Goal: Use online tool/utility: Use online tool/utility

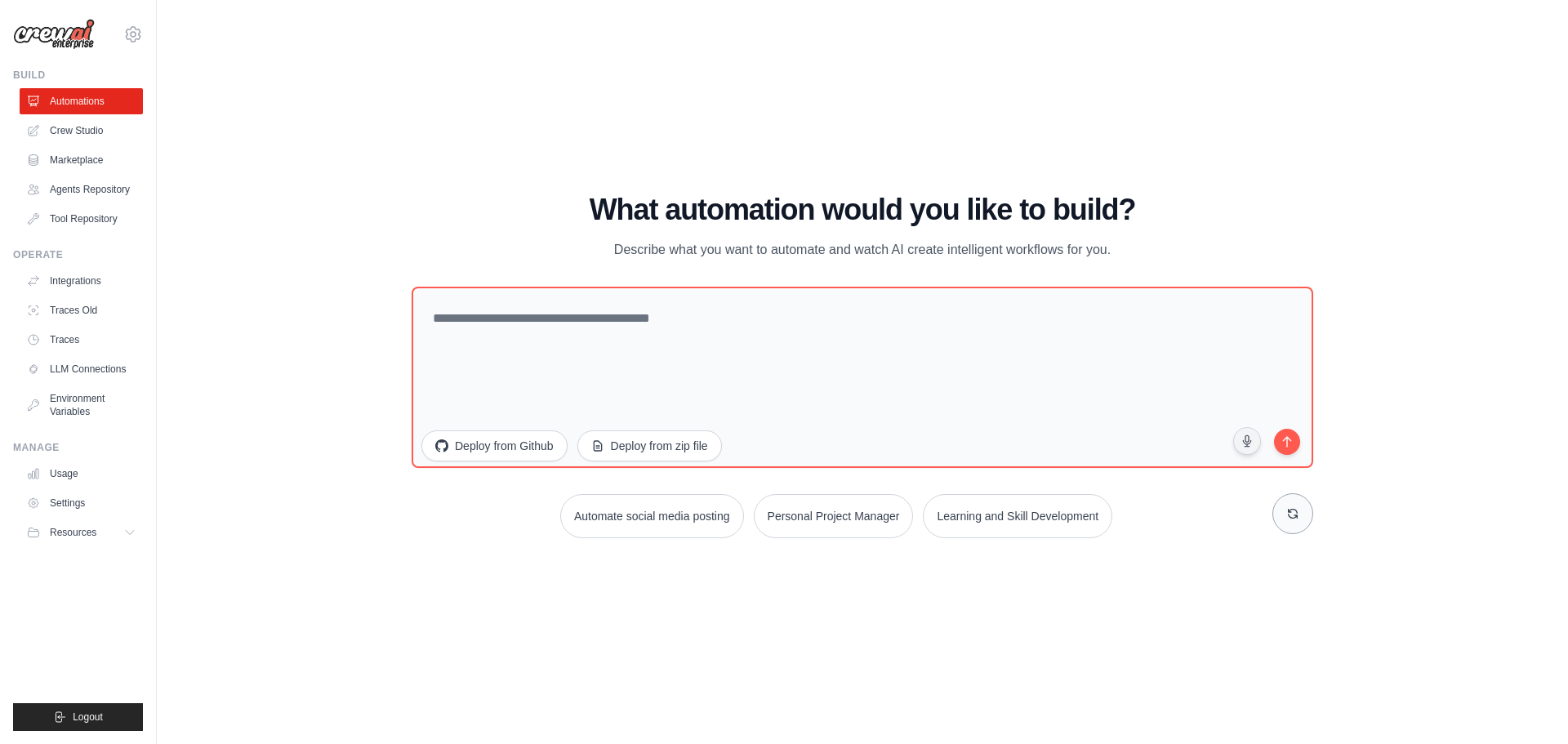
click at [1288, 526] on button at bounding box center [1292, 513] width 41 height 41
click at [1287, 526] on button at bounding box center [1292, 513] width 41 height 41
click at [1285, 526] on button at bounding box center [1292, 513] width 41 height 41
click at [57, 124] on link "Crew Studio" at bounding box center [82, 131] width 124 height 26
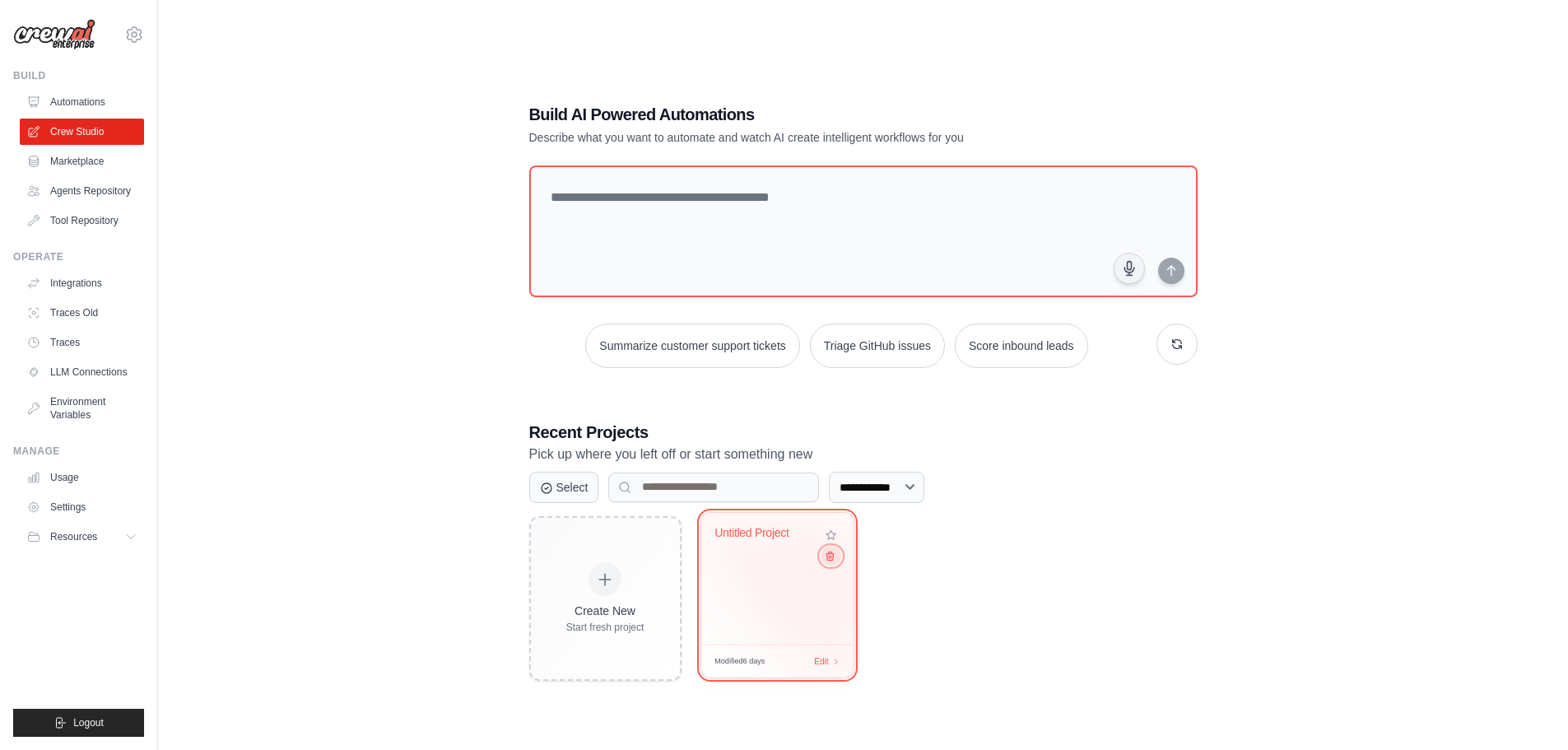
click at [826, 563] on button at bounding box center [830, 555] width 19 height 18
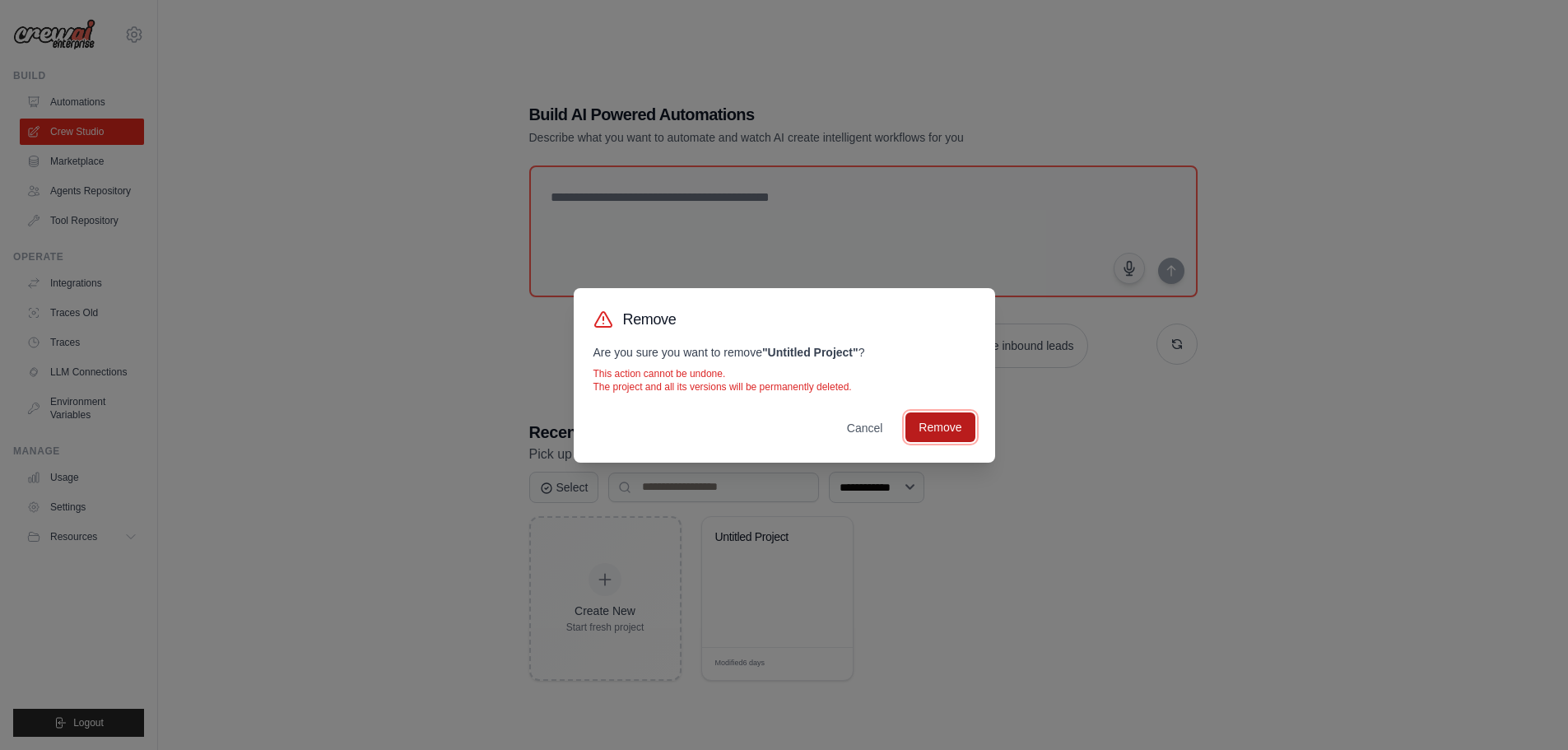
click at [949, 433] on button "Remove" at bounding box center [940, 427] width 69 height 30
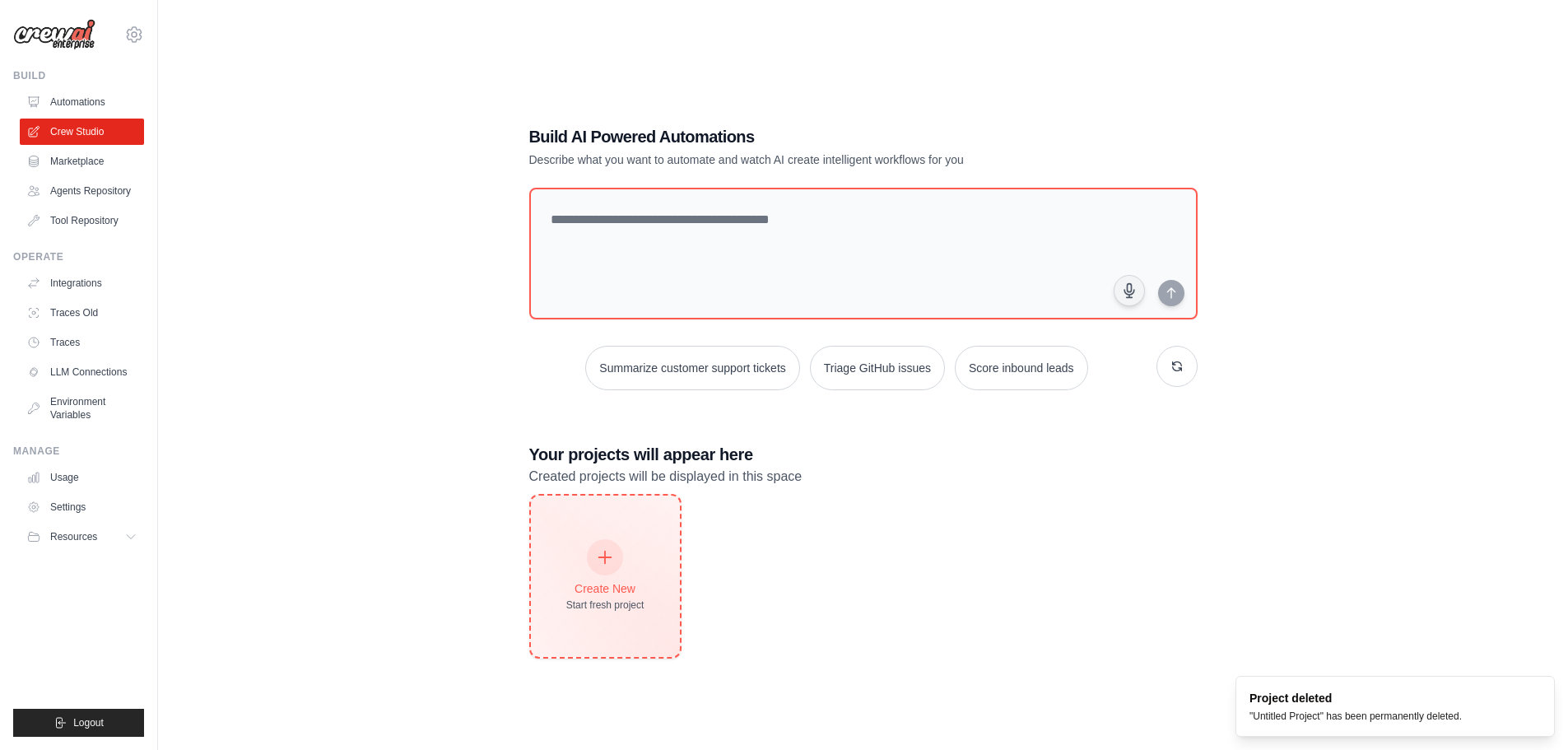
click at [630, 568] on div "Create New Start fresh project" at bounding box center [605, 577] width 78 height 71
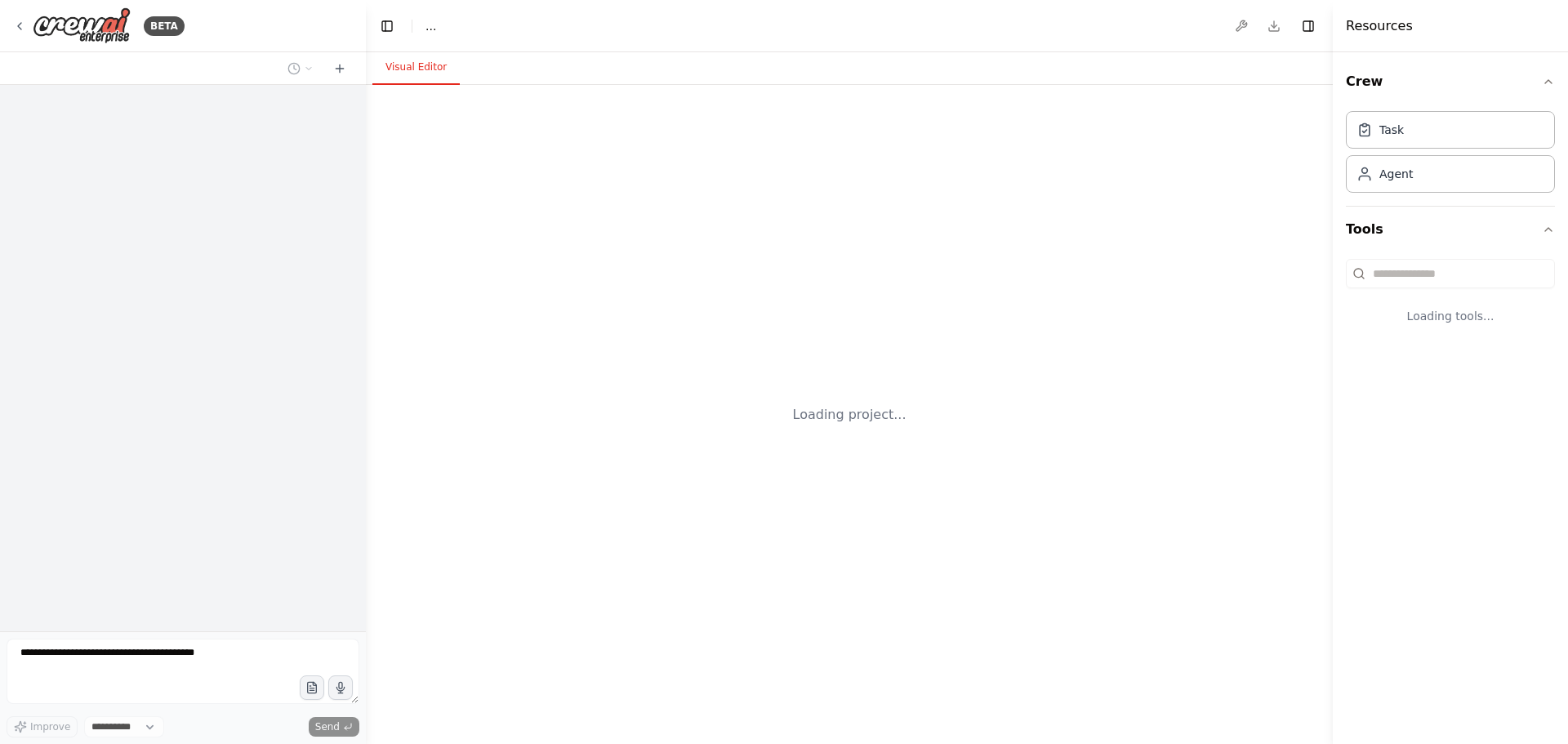
select select "****"
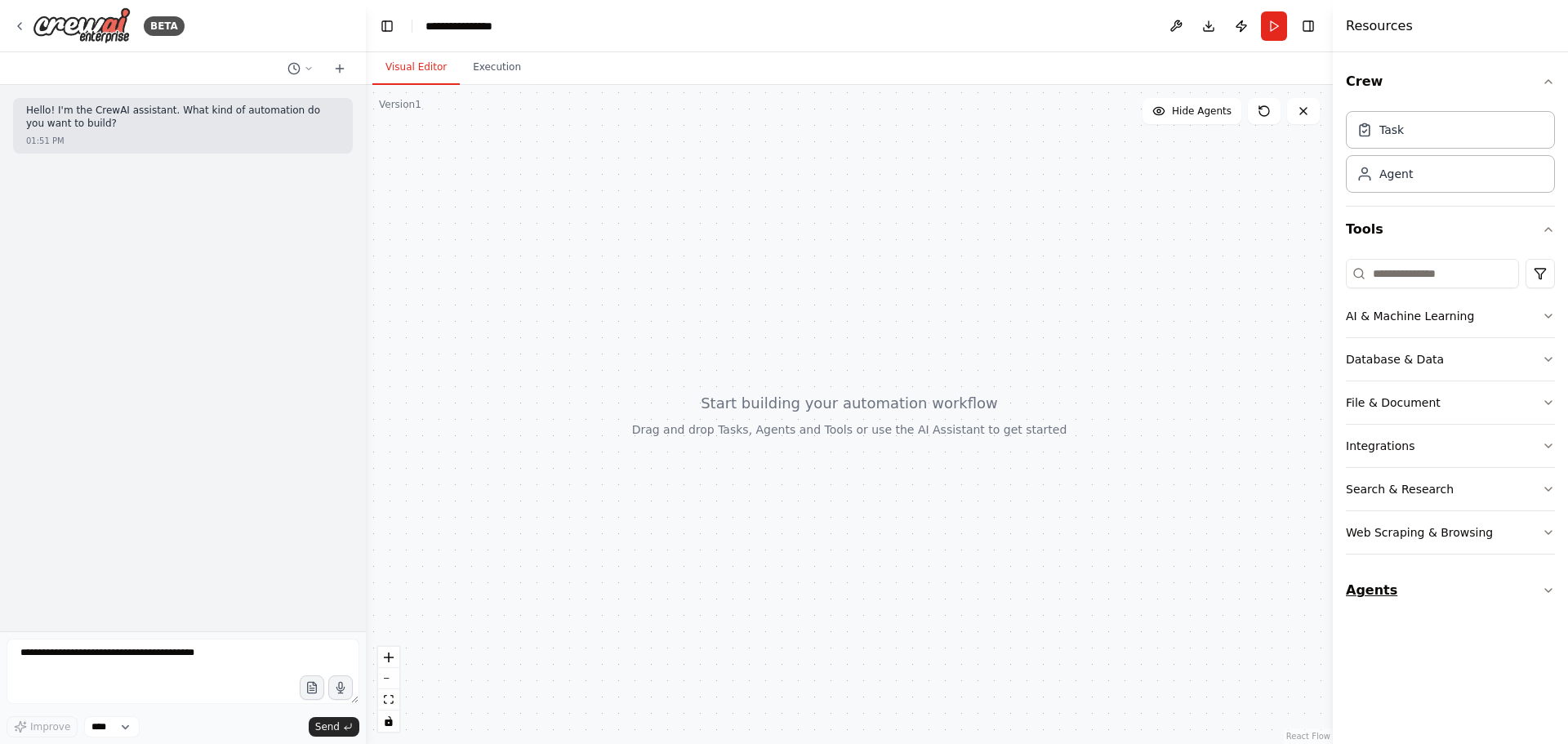
click at [1549, 592] on icon "button" at bounding box center [1548, 590] width 6 height 4
click at [1474, 685] on div "Java application error root cause analyst" at bounding box center [1462, 680] width 165 height 17
click at [1465, 679] on div "Java application error root cause analyst" at bounding box center [1462, 680] width 165 height 17
click at [1391, 161] on div "Agent" at bounding box center [1450, 173] width 209 height 38
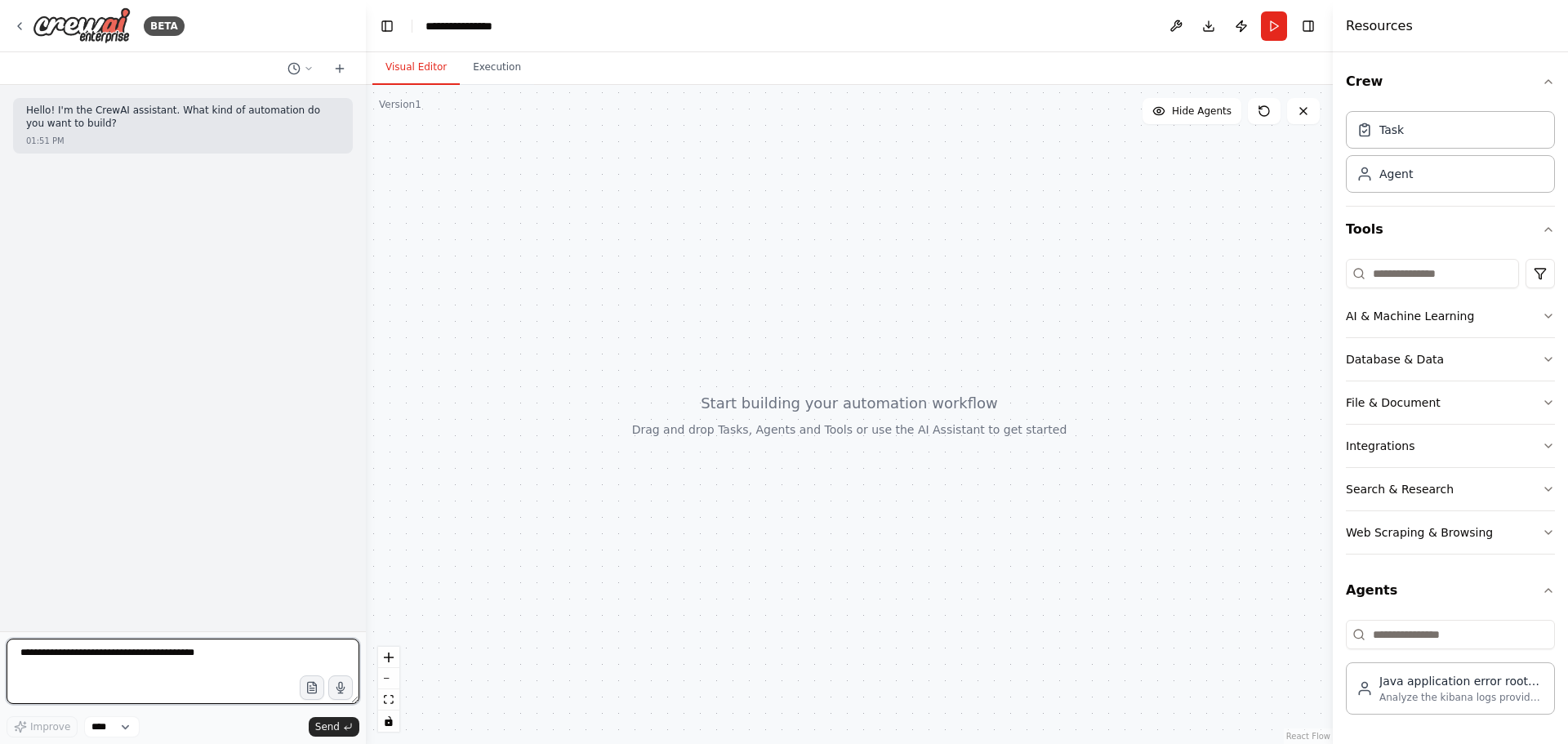
click at [116, 655] on textarea at bounding box center [183, 671] width 353 height 65
click at [478, 68] on button "Execution" at bounding box center [497, 68] width 75 height 34
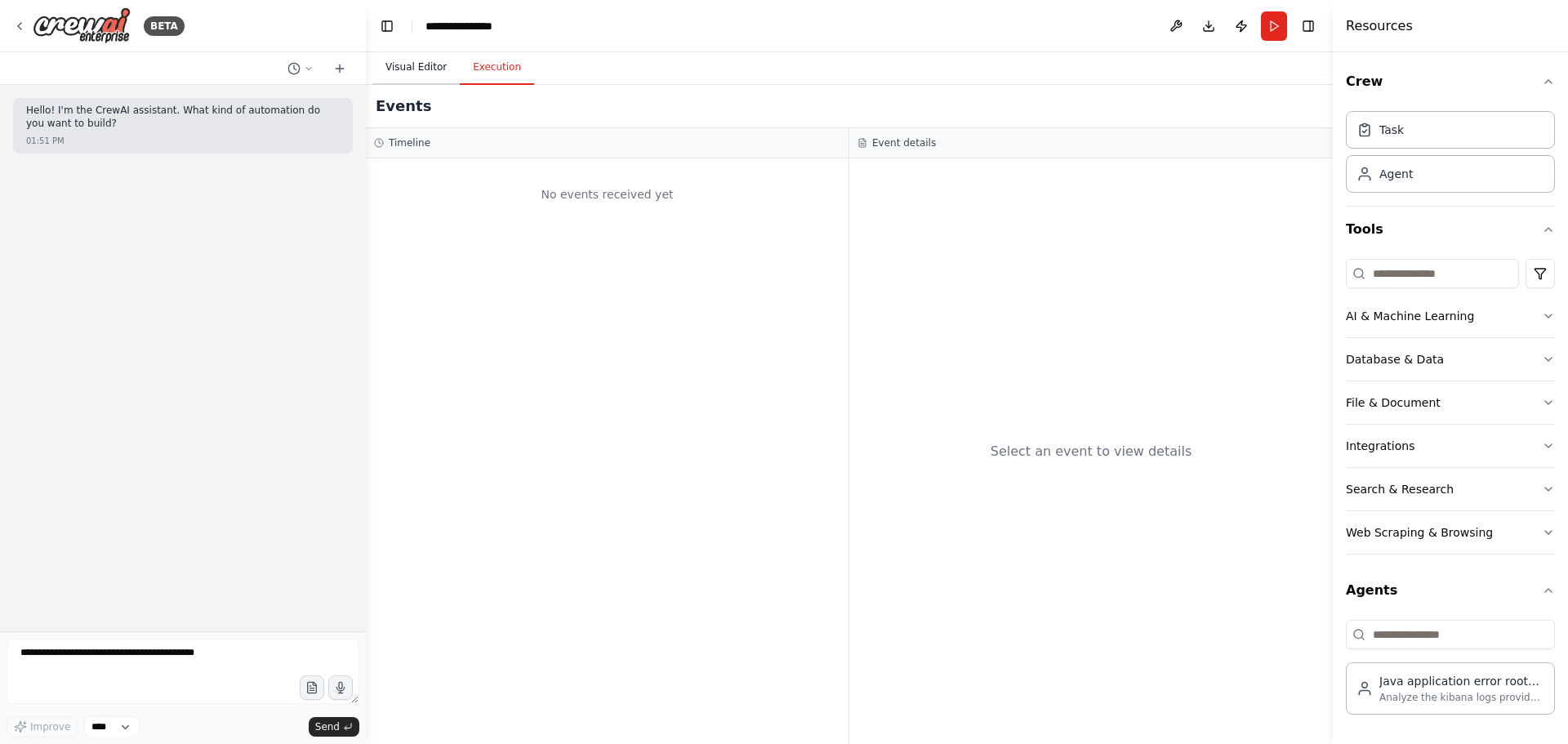
click at [428, 63] on button "Visual Editor" at bounding box center [417, 68] width 88 height 34
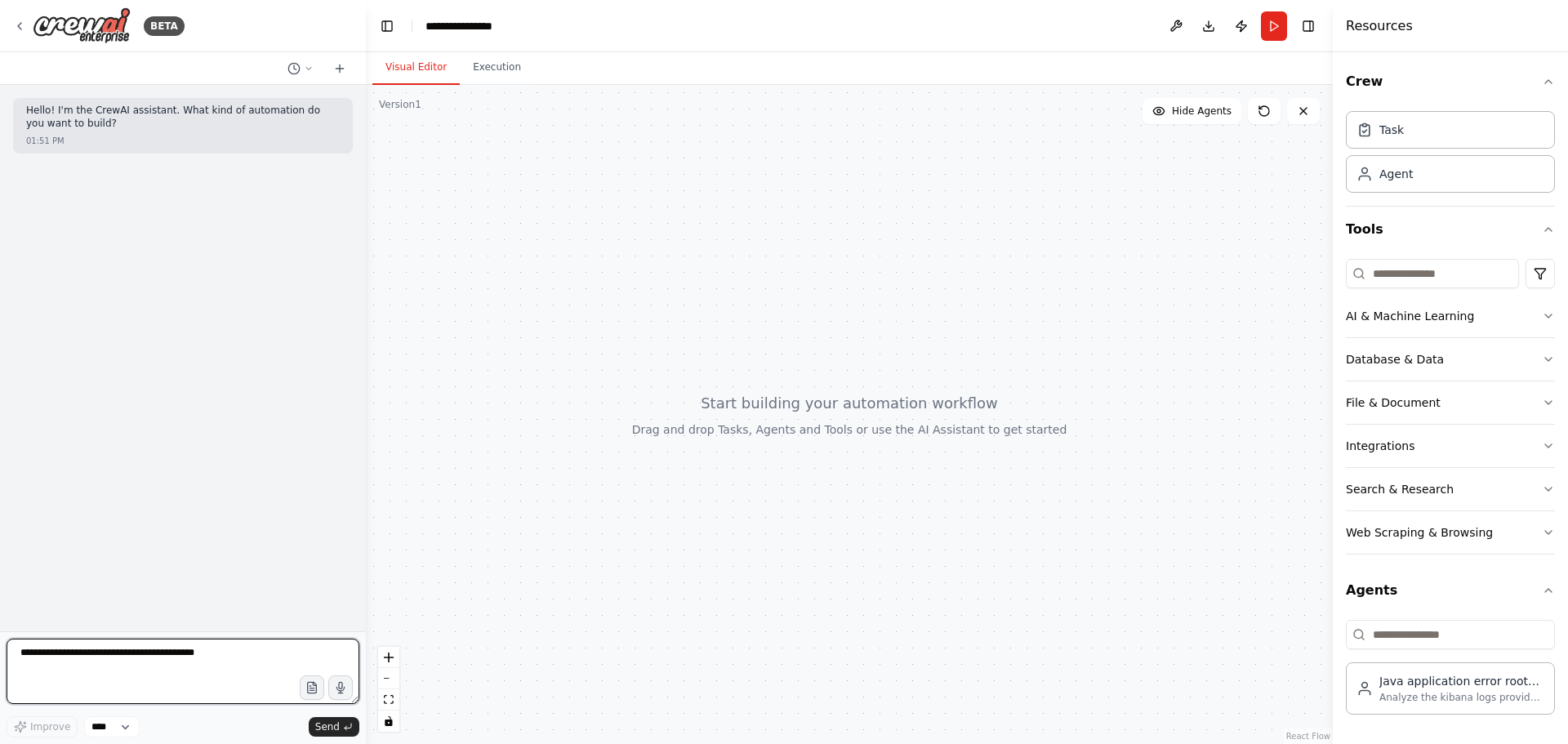
click at [112, 676] on textarea at bounding box center [183, 671] width 353 height 65
type textarea "**********"
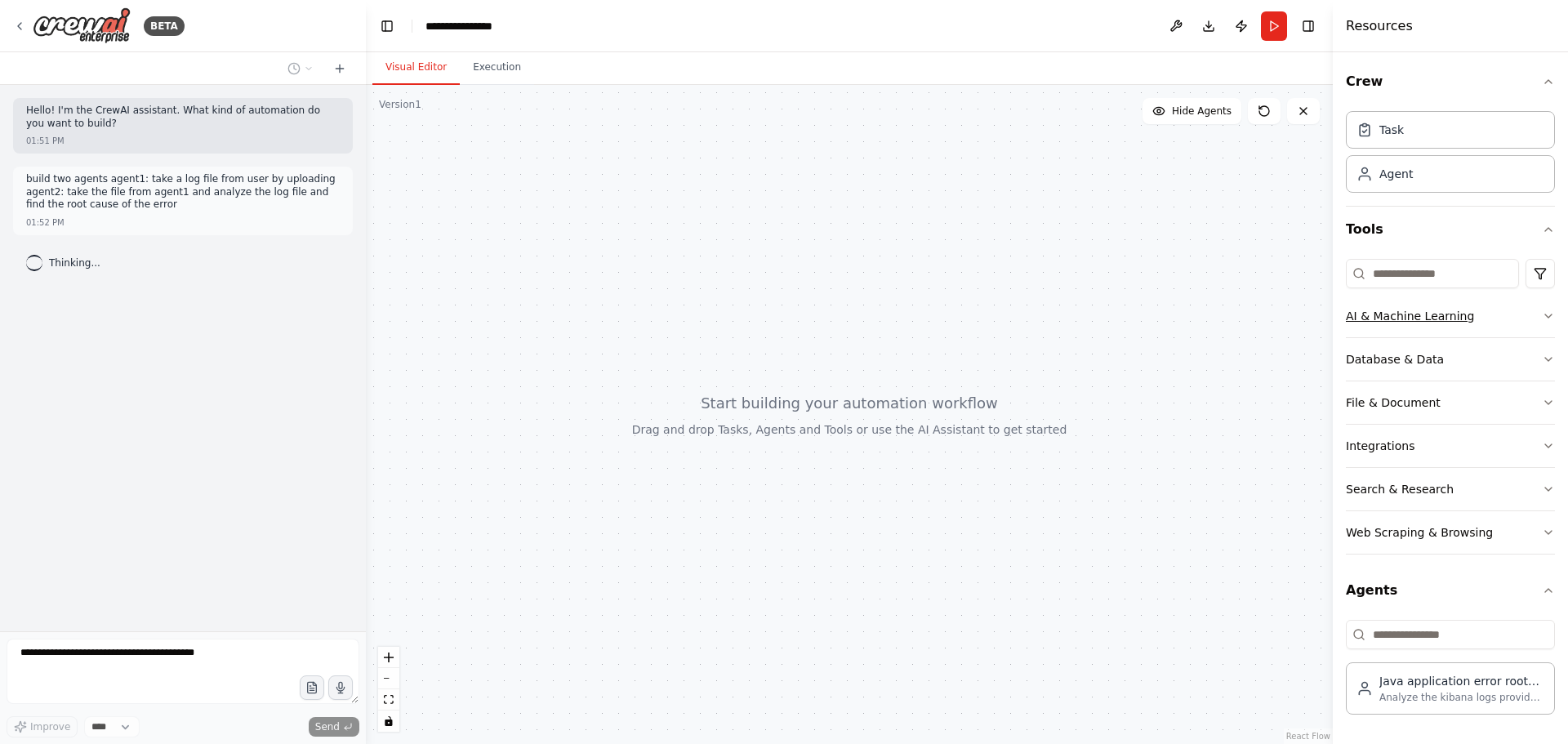
click at [1532, 315] on button "AI & Machine Learning" at bounding box center [1450, 316] width 209 height 42
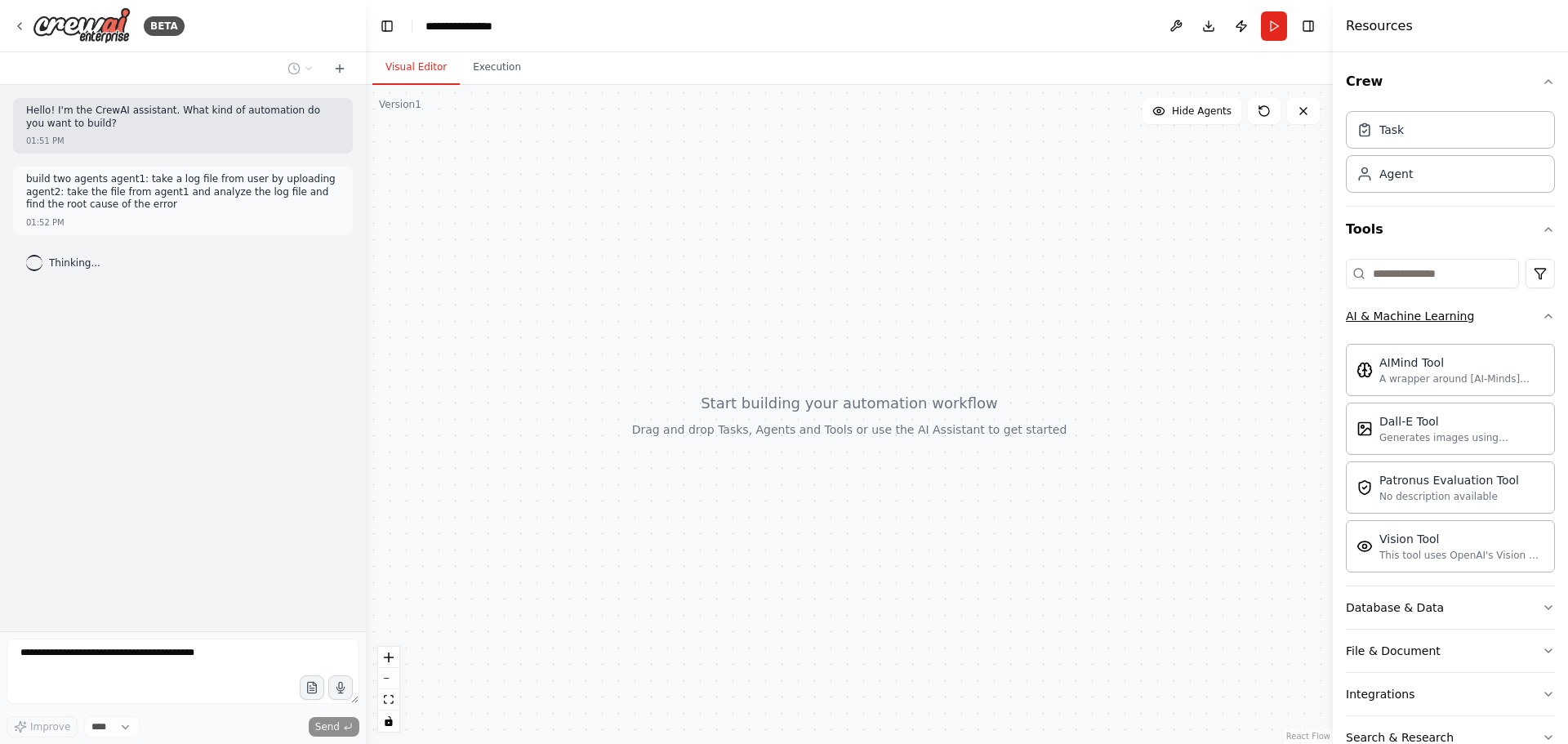
click at [1543, 315] on icon "button" at bounding box center [1549, 316] width 13 height 13
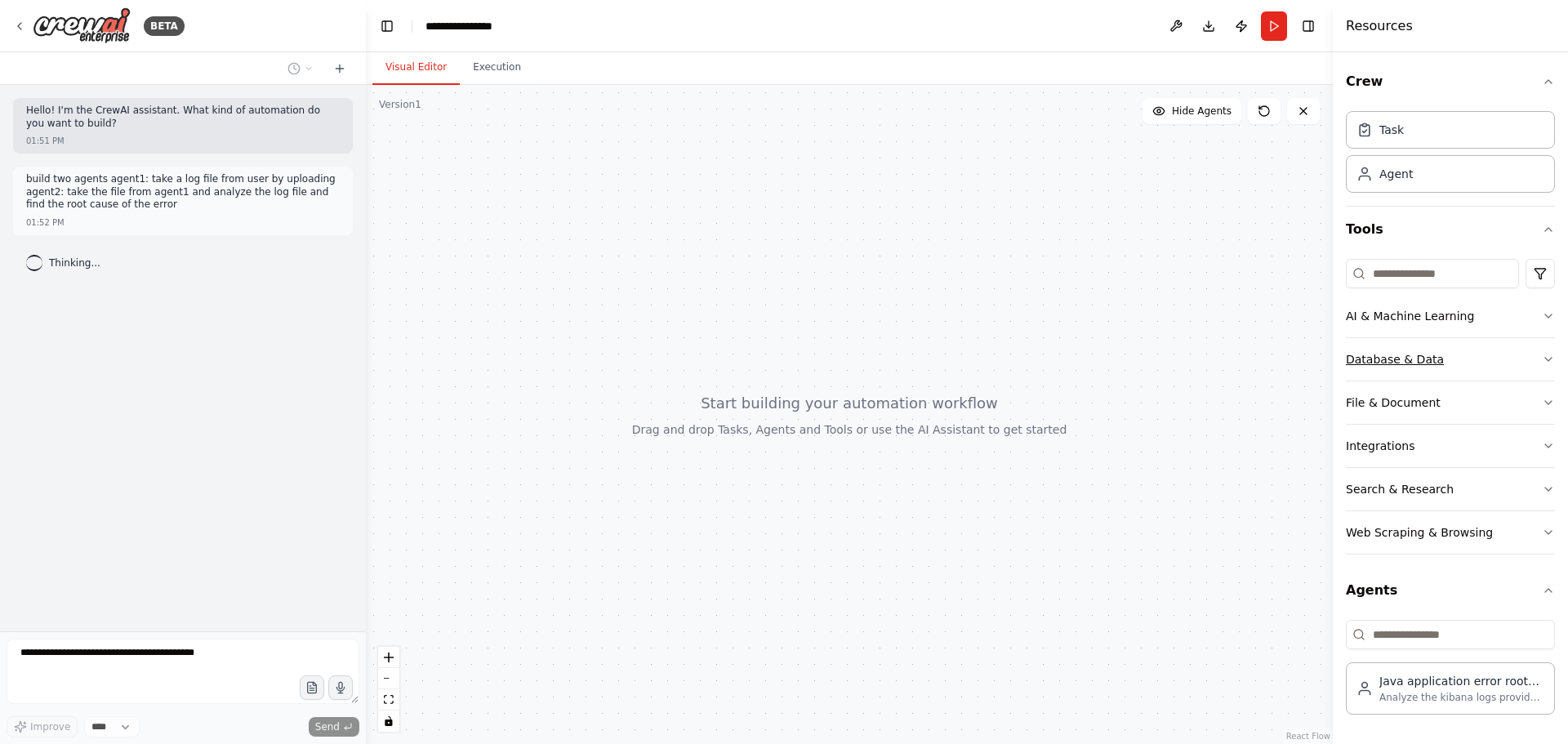
click at [1543, 350] on button "Database & Data" at bounding box center [1450, 359] width 209 height 42
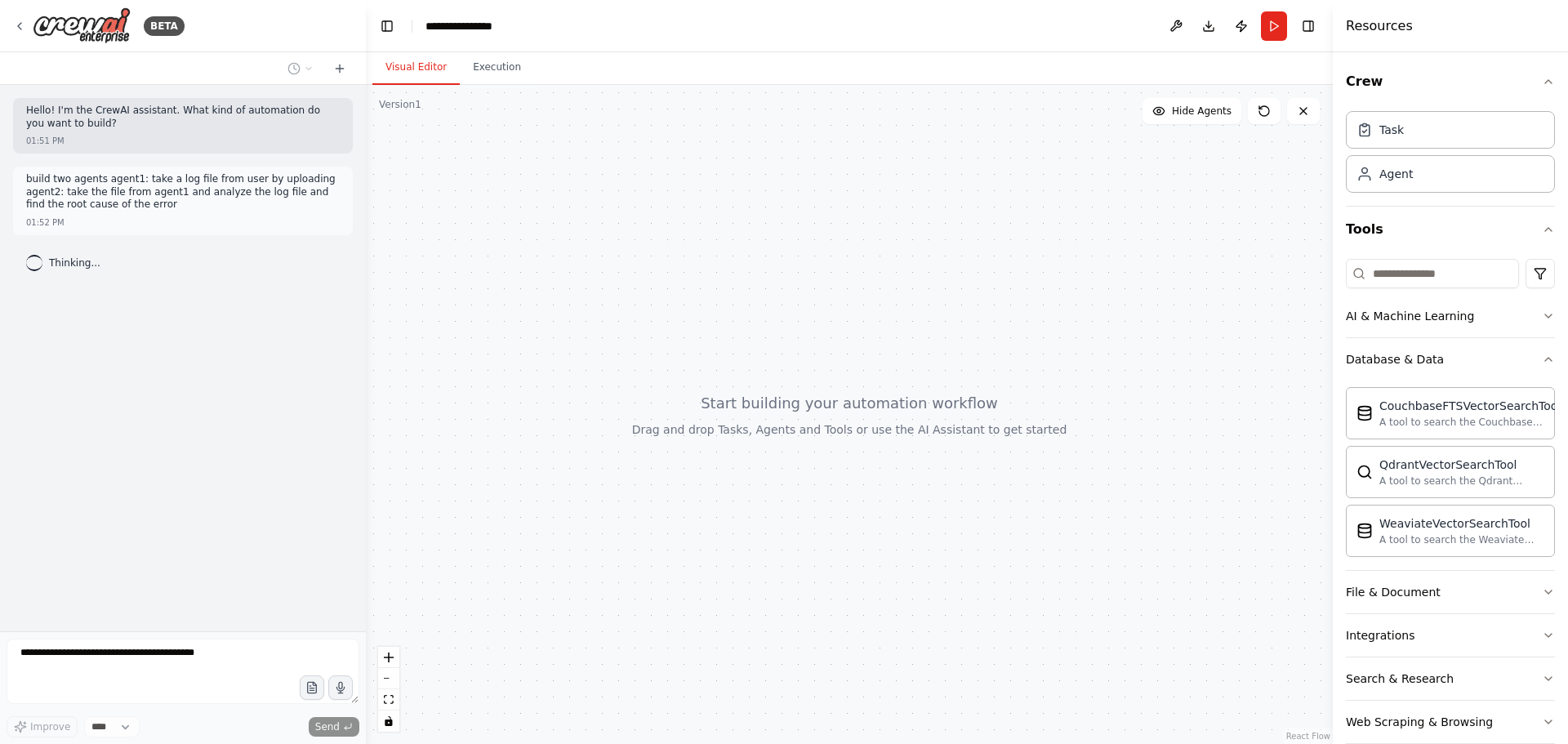
click at [1544, 350] on div "Crew Task Agent Tools AI & Machine Learning Database & Data CouchbaseFTSVectorS…" at bounding box center [1450, 398] width 235 height 692
click at [1543, 364] on icon "button" at bounding box center [1549, 359] width 13 height 13
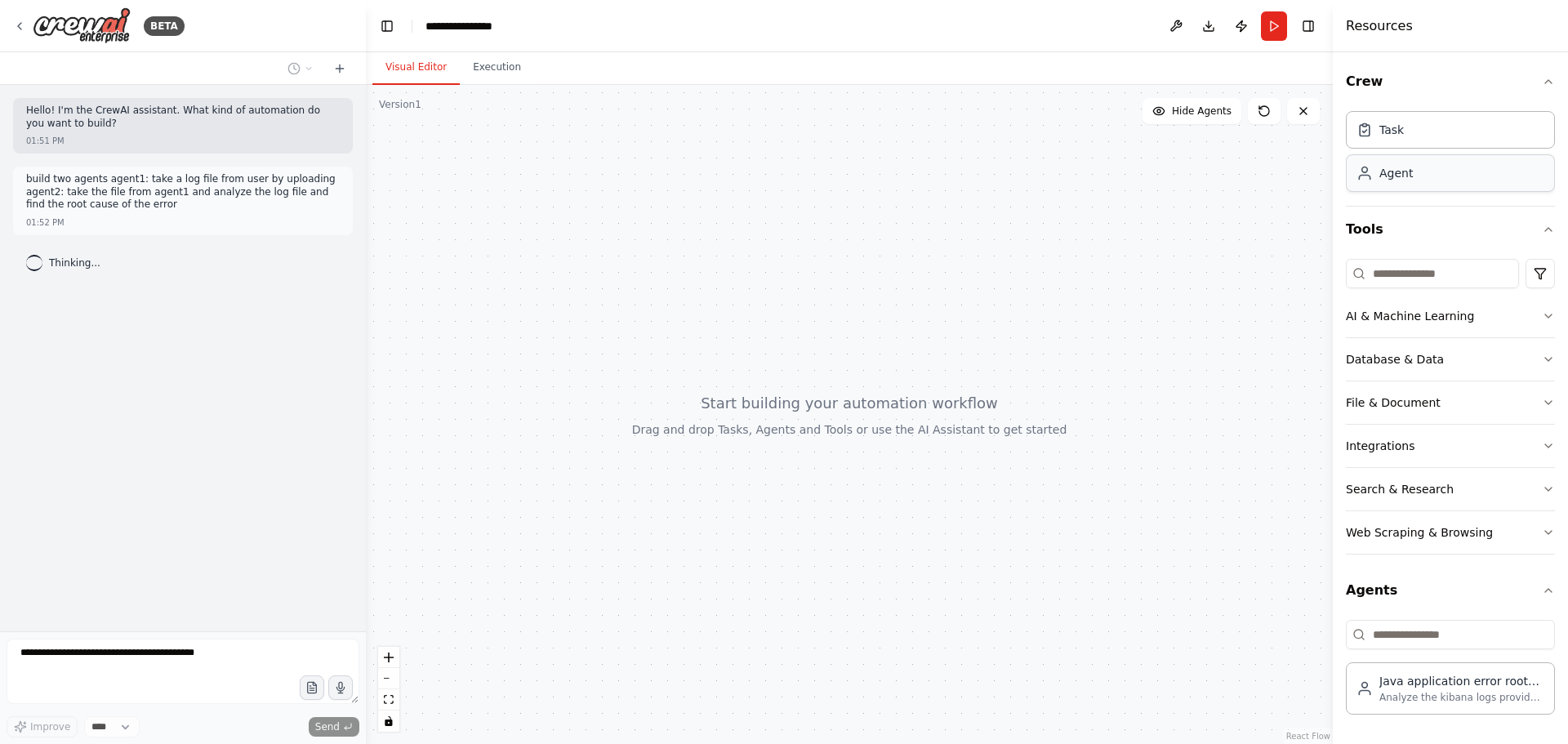
click at [1454, 172] on div "Agent" at bounding box center [1450, 173] width 209 height 38
click at [1436, 132] on div "Task" at bounding box center [1450, 129] width 209 height 38
click at [1419, 160] on div "Agent" at bounding box center [1450, 173] width 209 height 38
click at [1470, 680] on div "Java application error root cause analyst" at bounding box center [1462, 680] width 165 height 17
click at [1550, 590] on icon "button" at bounding box center [1548, 590] width 6 height 4
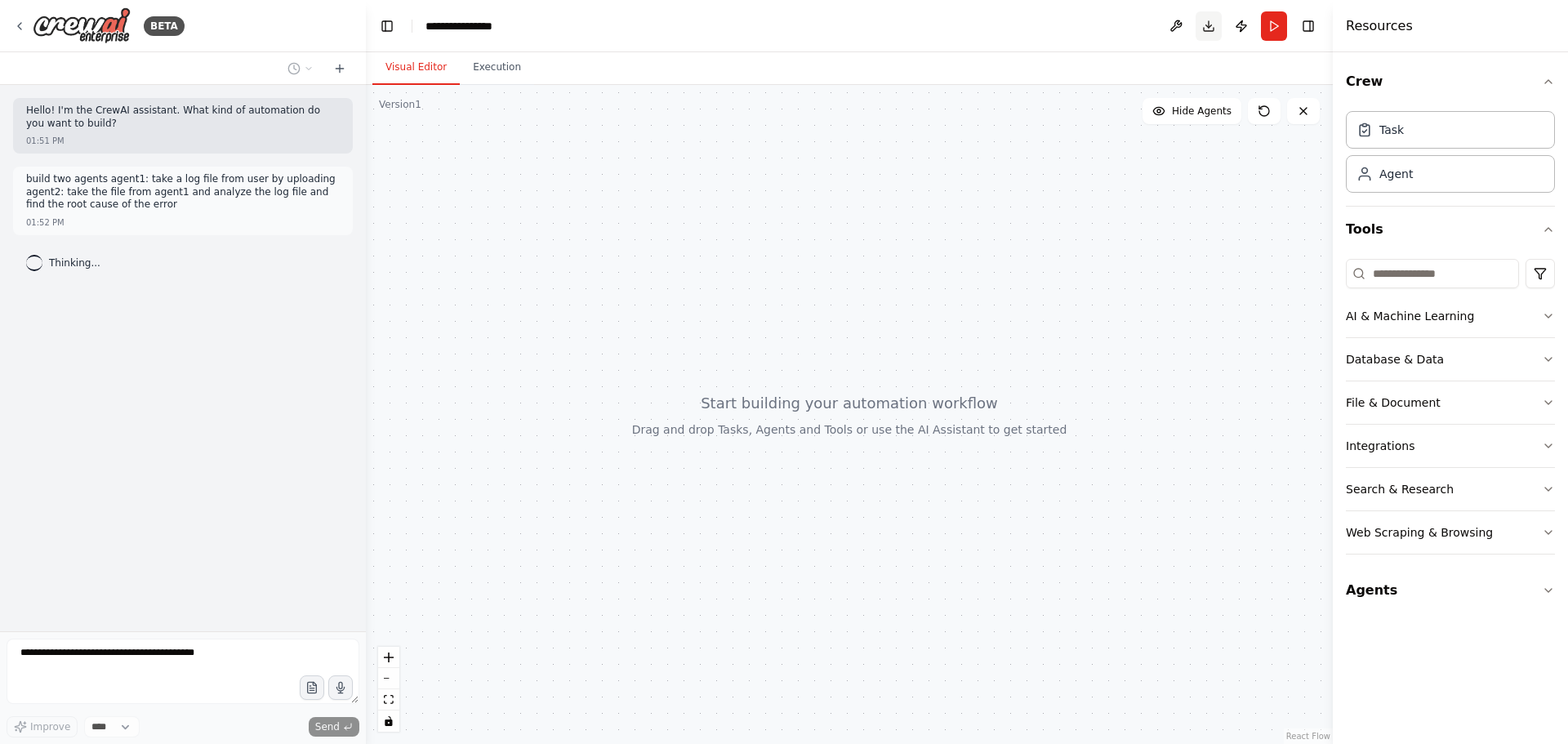
click at [1214, 31] on button "Download" at bounding box center [1209, 26] width 26 height 30
click at [1537, 688] on icon "Notifications (F8)" at bounding box center [1541, 684] width 13 height 13
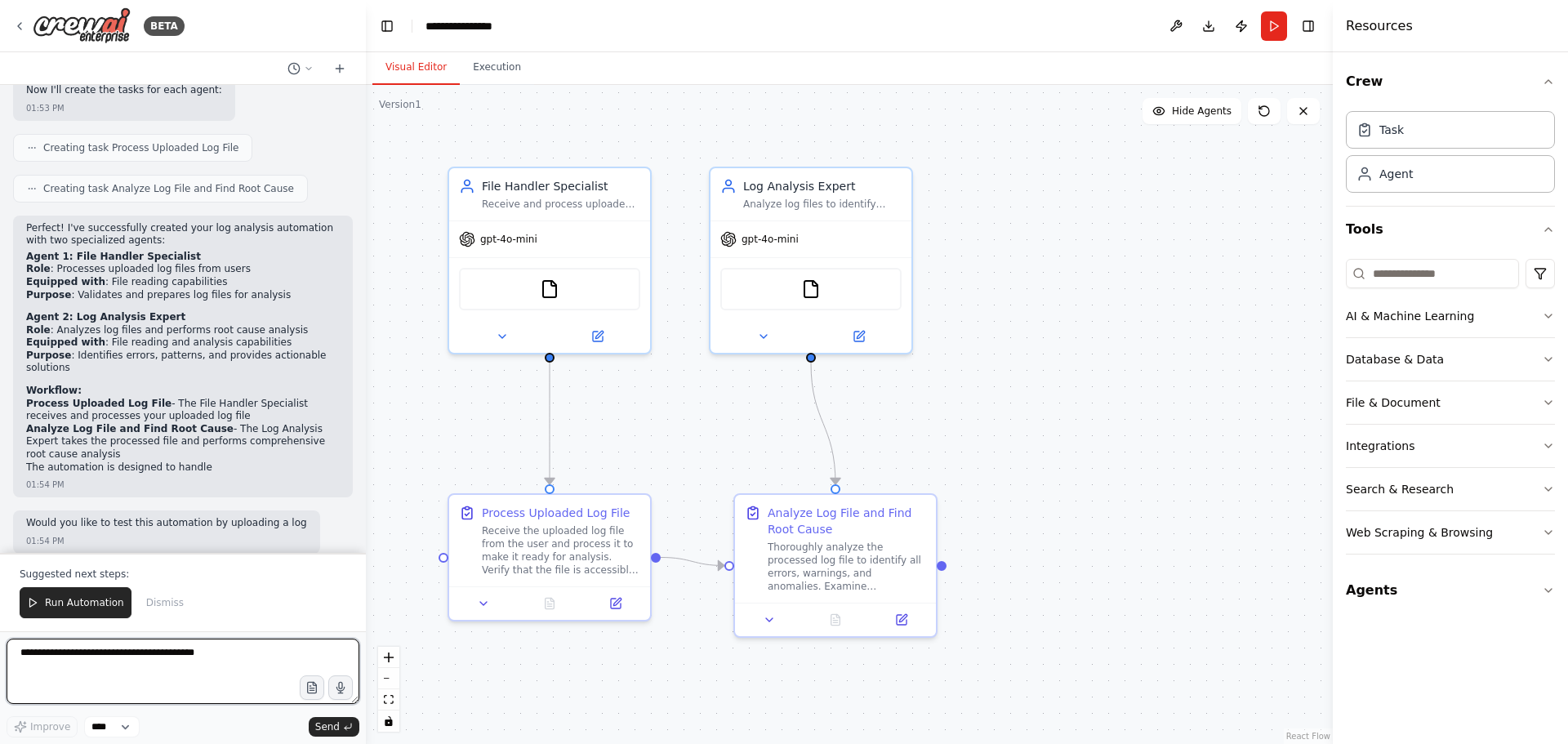
scroll to position [538, 0]
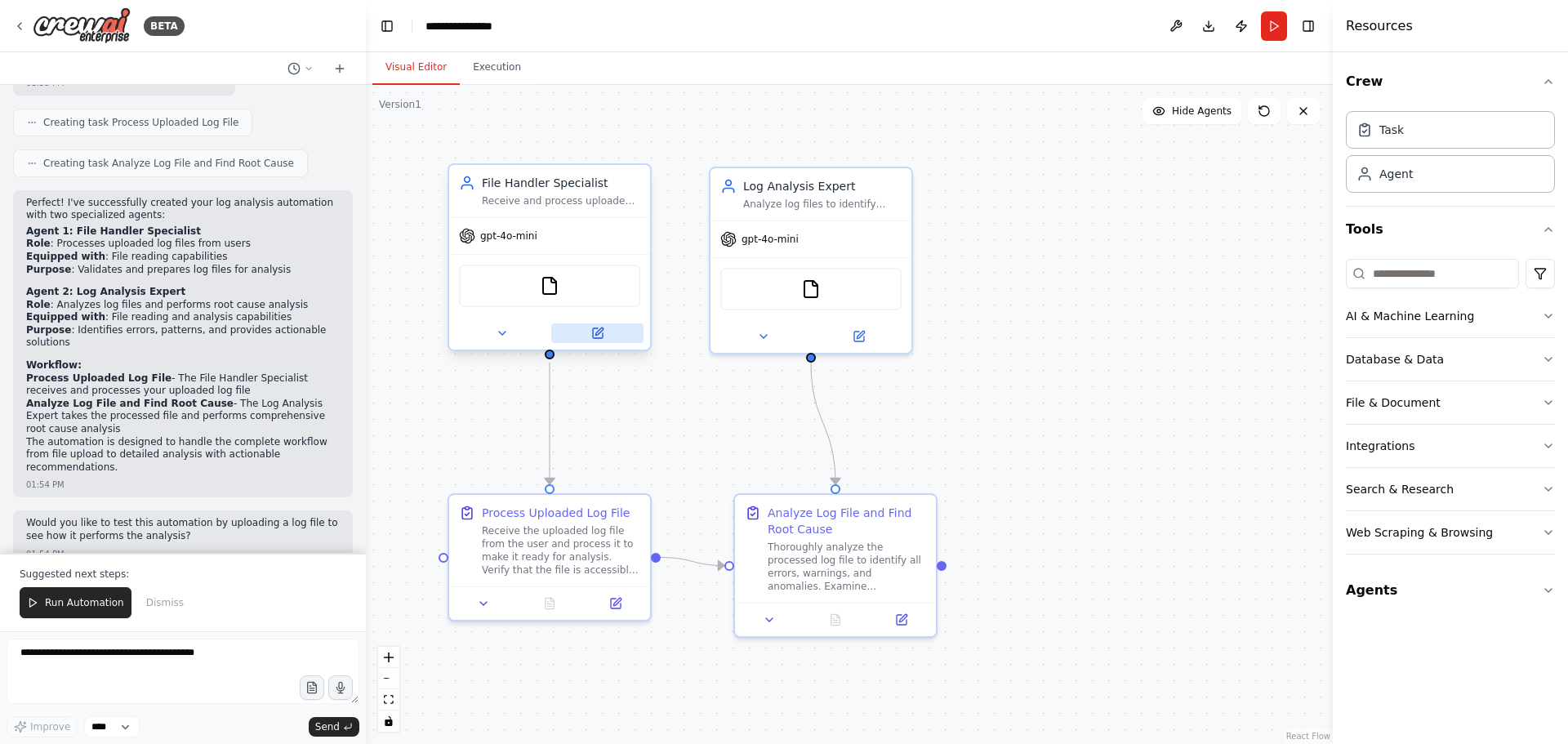
click at [605, 339] on button at bounding box center [597, 333] width 92 height 19
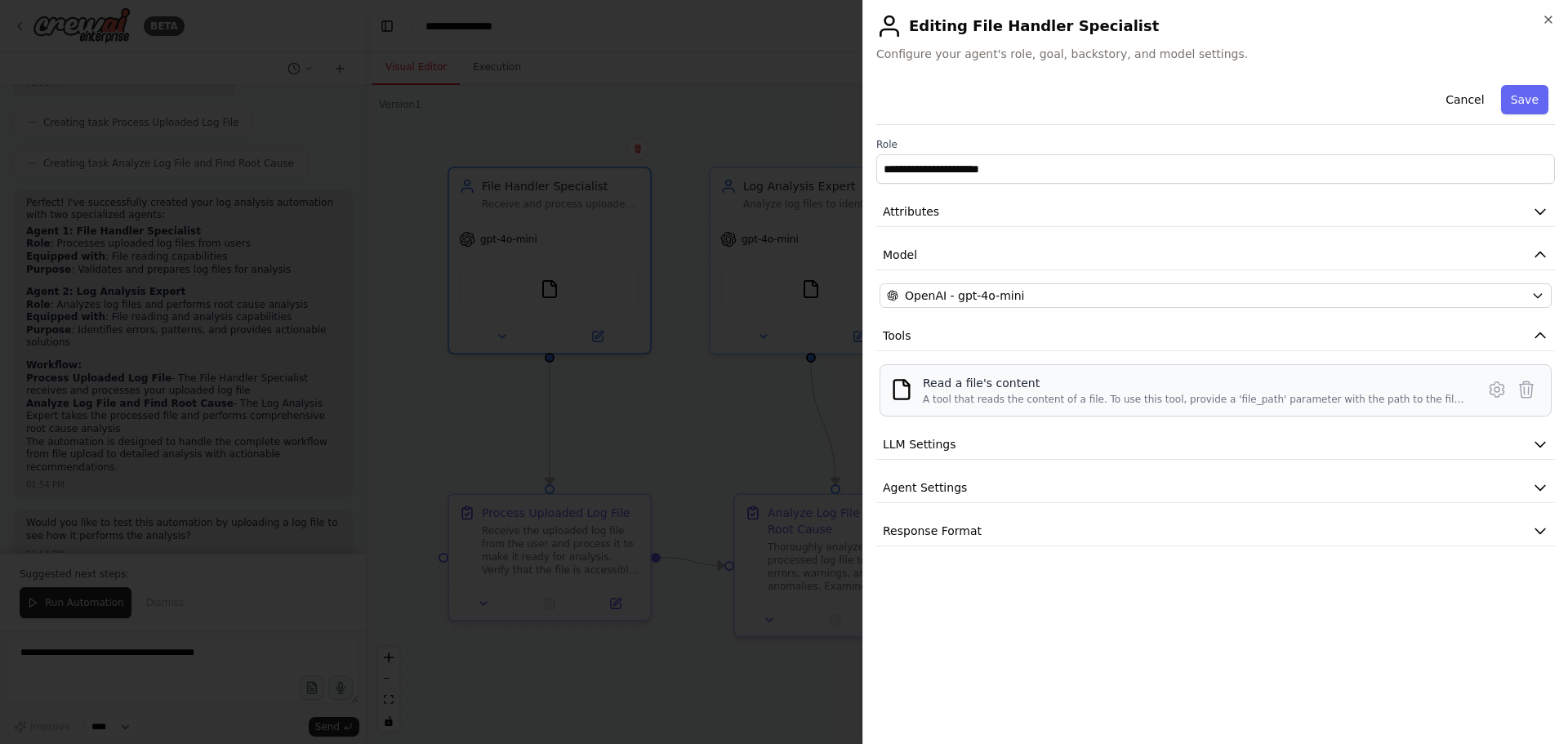
click at [1071, 401] on div "A tool that reads the content of a file. To use this tool, provide a 'file_path…" at bounding box center [1194, 399] width 543 height 13
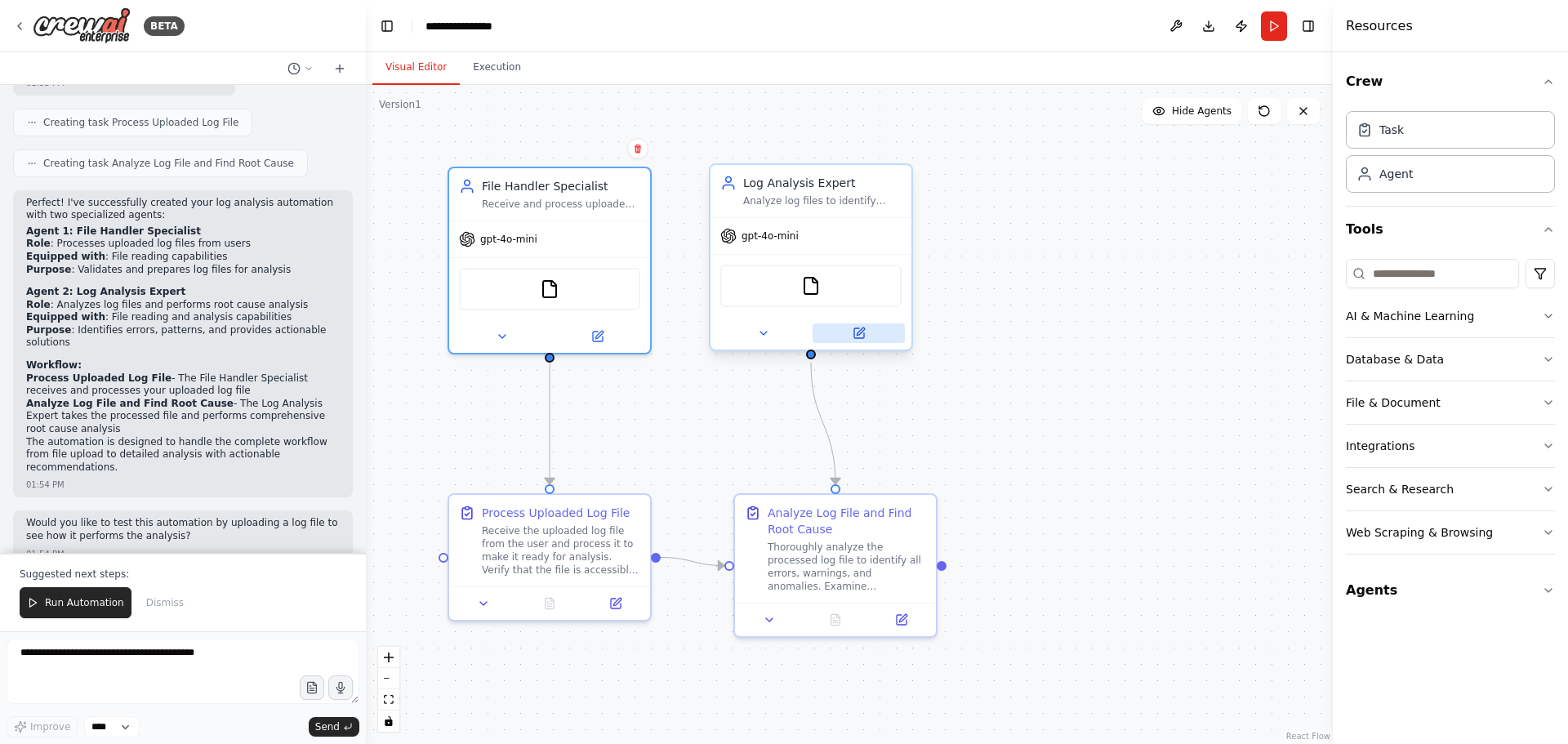
click at [858, 337] on icon at bounding box center [859, 333] width 10 height 10
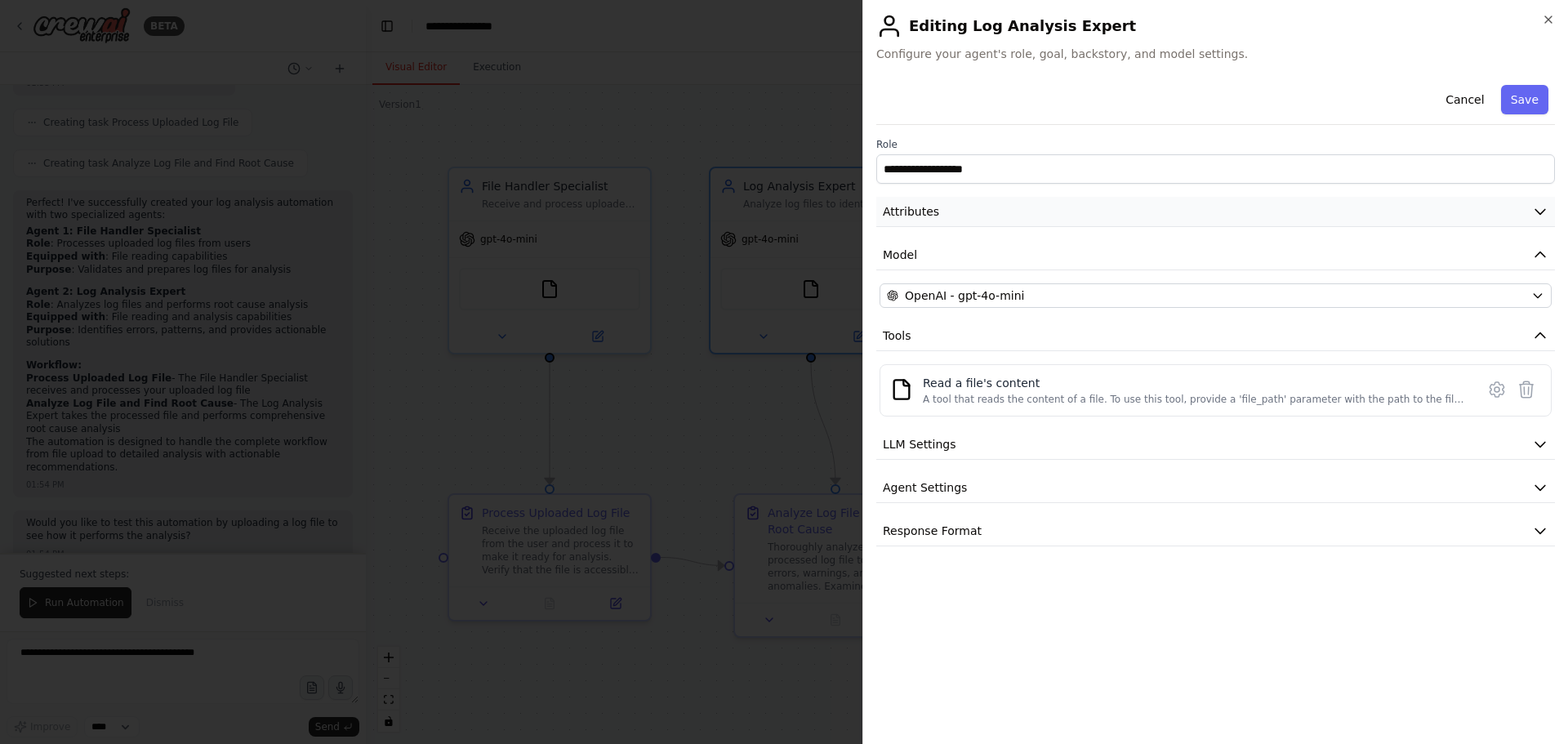
click at [999, 210] on button "Attributes" at bounding box center [1216, 211] width 679 height 30
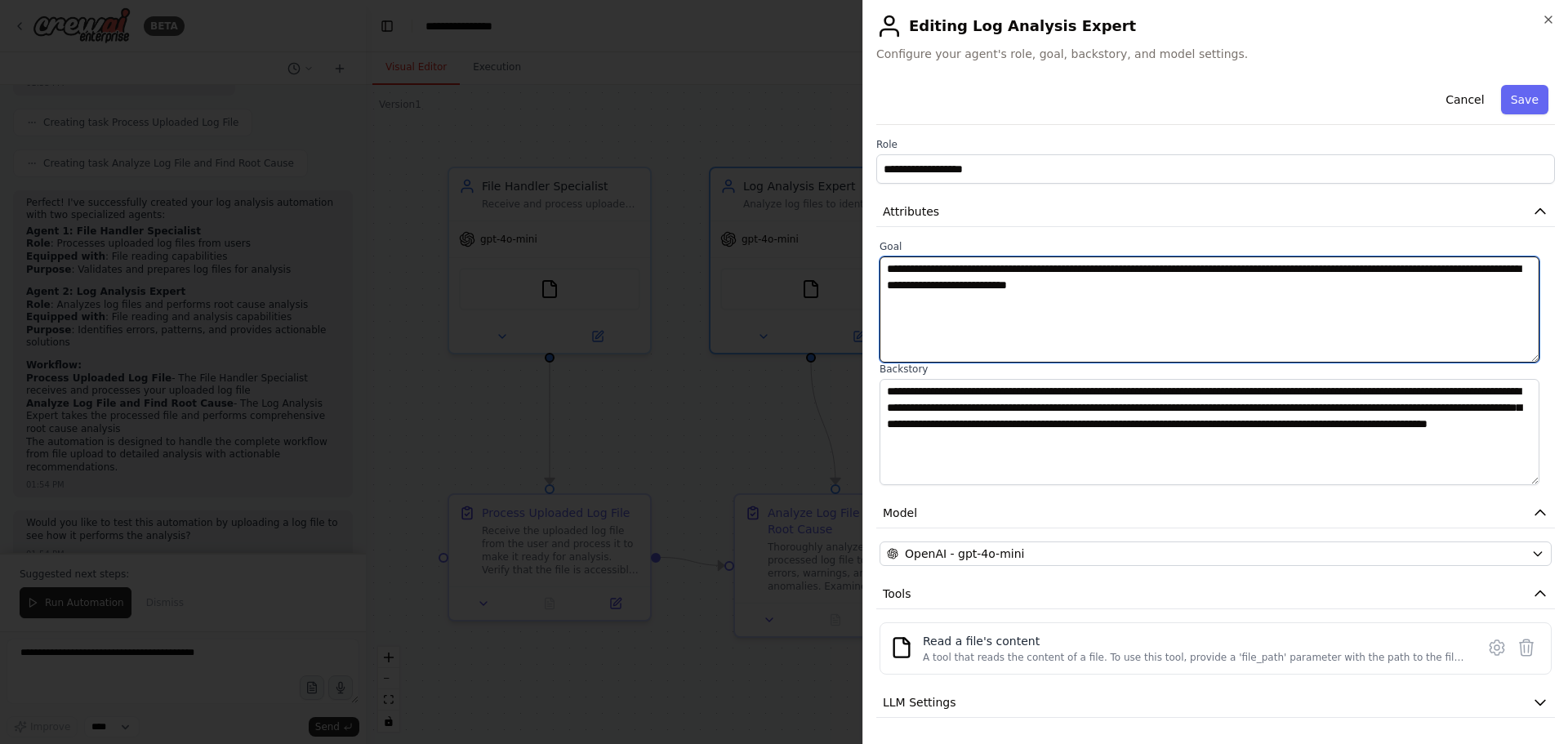
click at [998, 274] on textarea "**********" at bounding box center [1210, 309] width 660 height 106
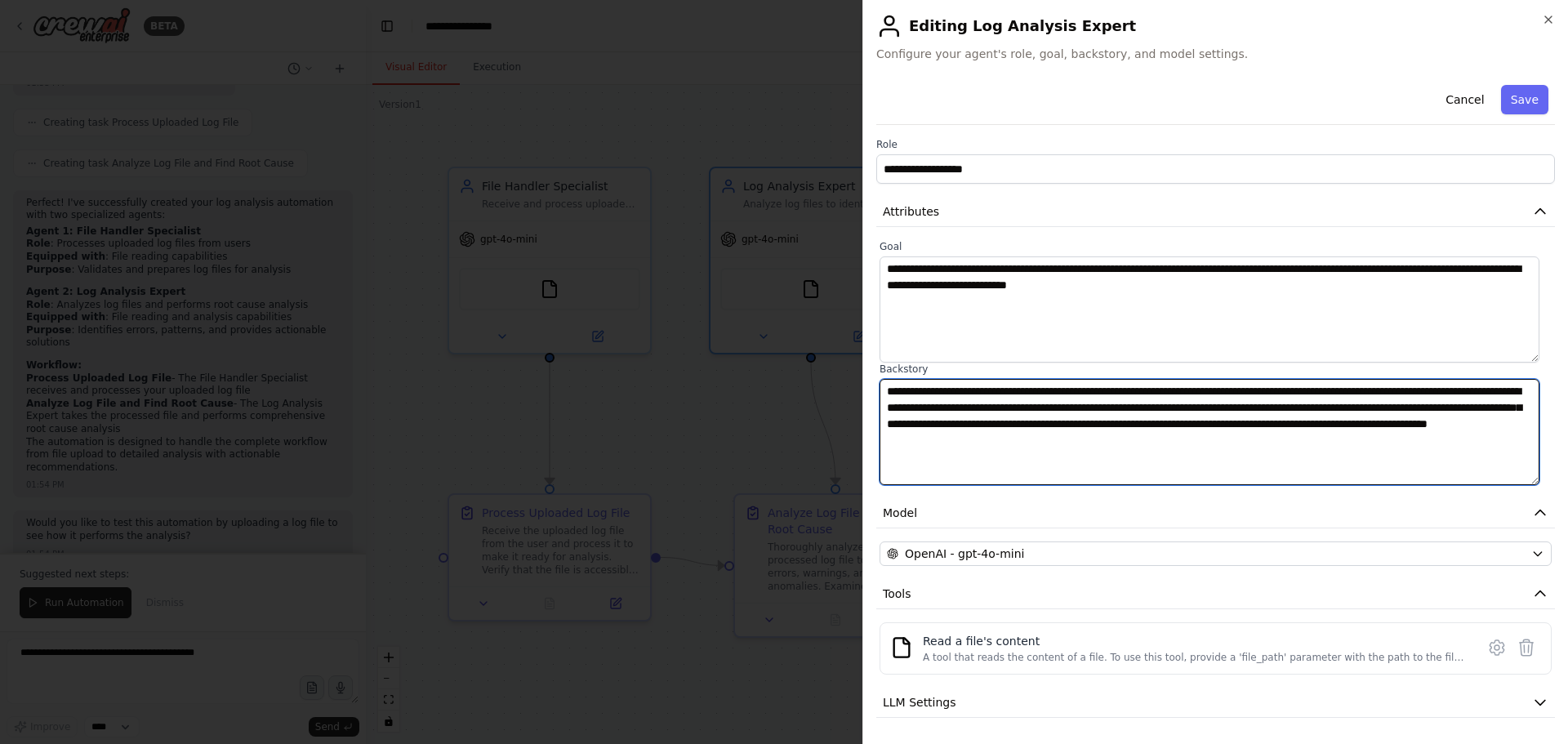
click at [889, 425] on textarea "**********" at bounding box center [1210, 432] width 660 height 106
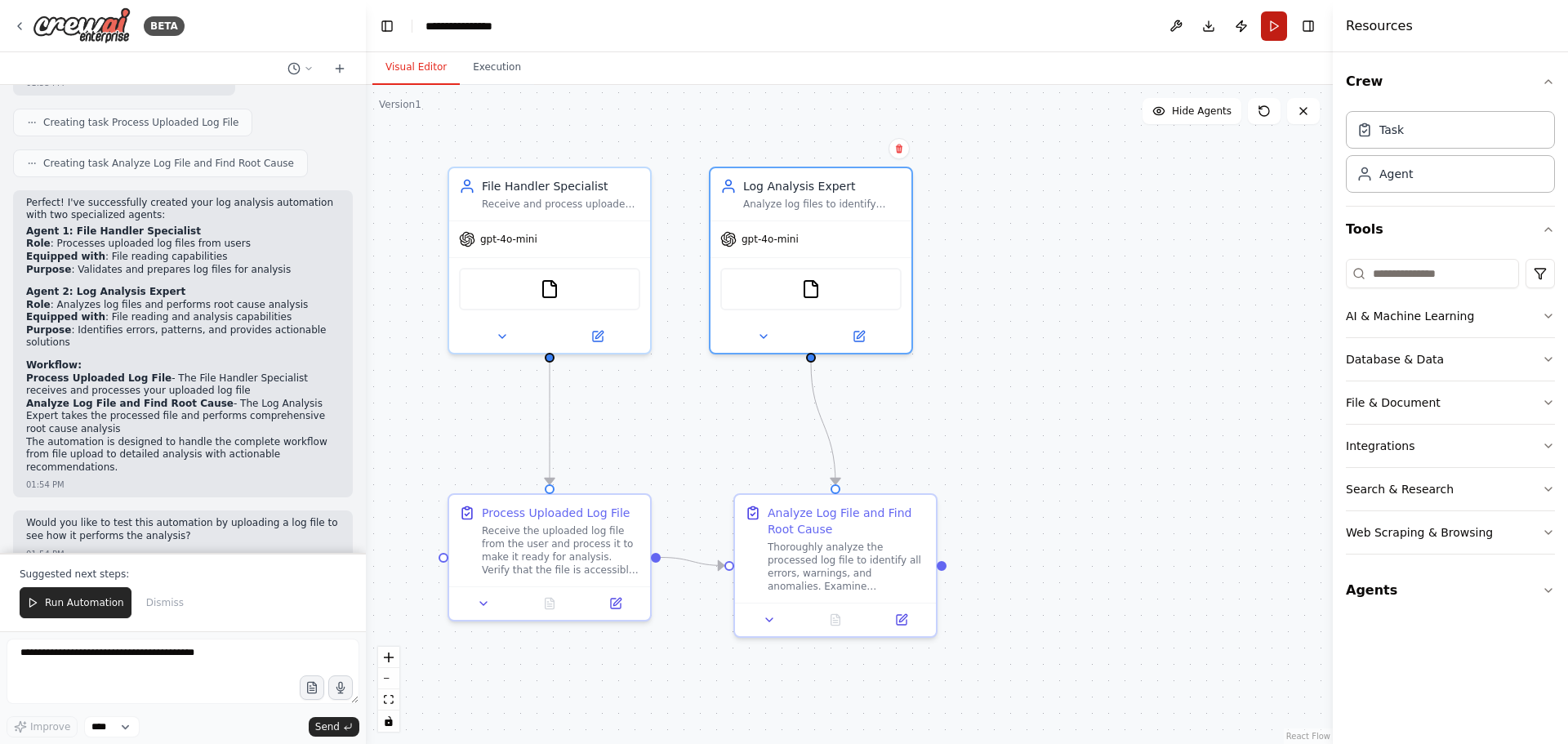
click at [1274, 29] on button "Run" at bounding box center [1274, 26] width 26 height 30
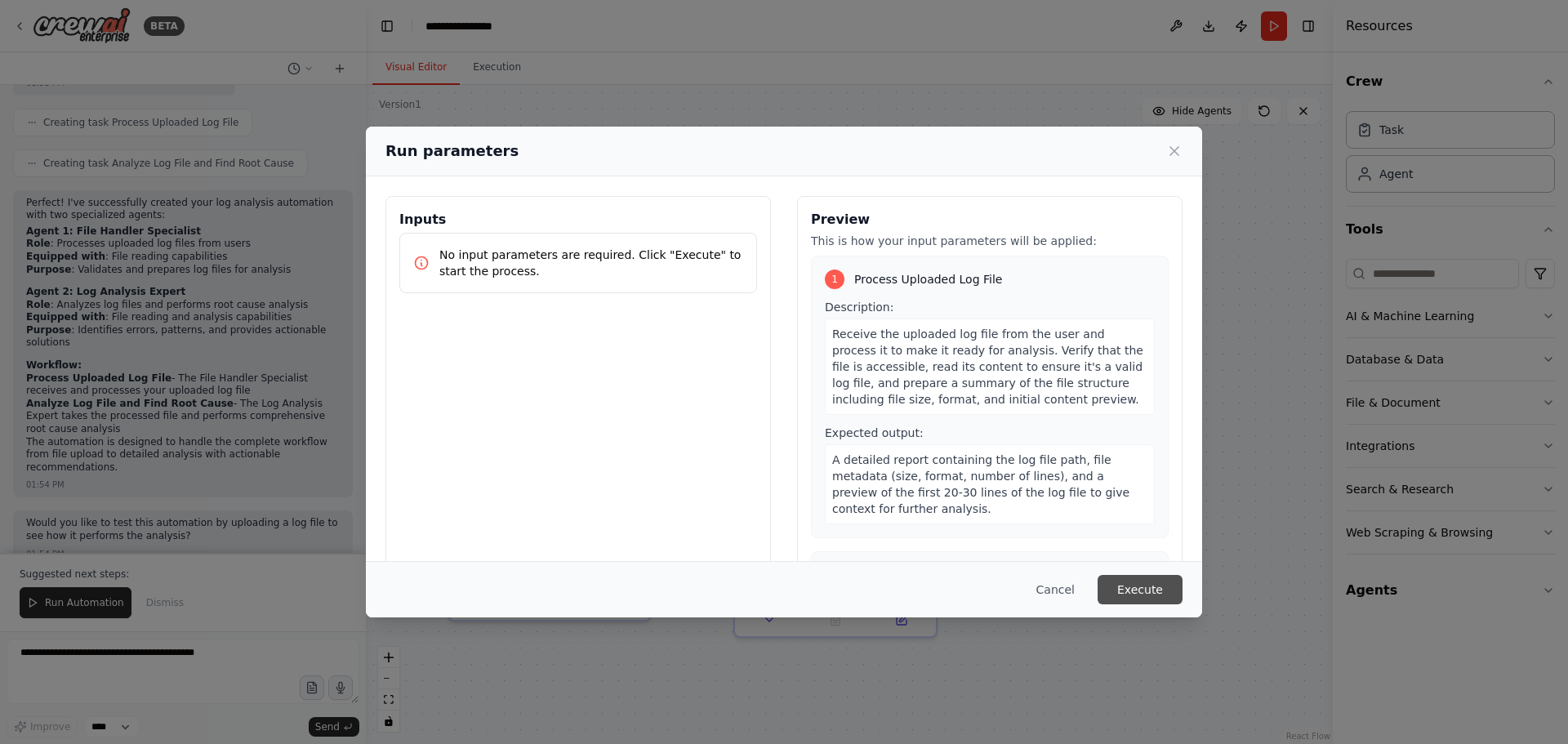
click at [1156, 595] on button "Execute" at bounding box center [1140, 590] width 85 height 30
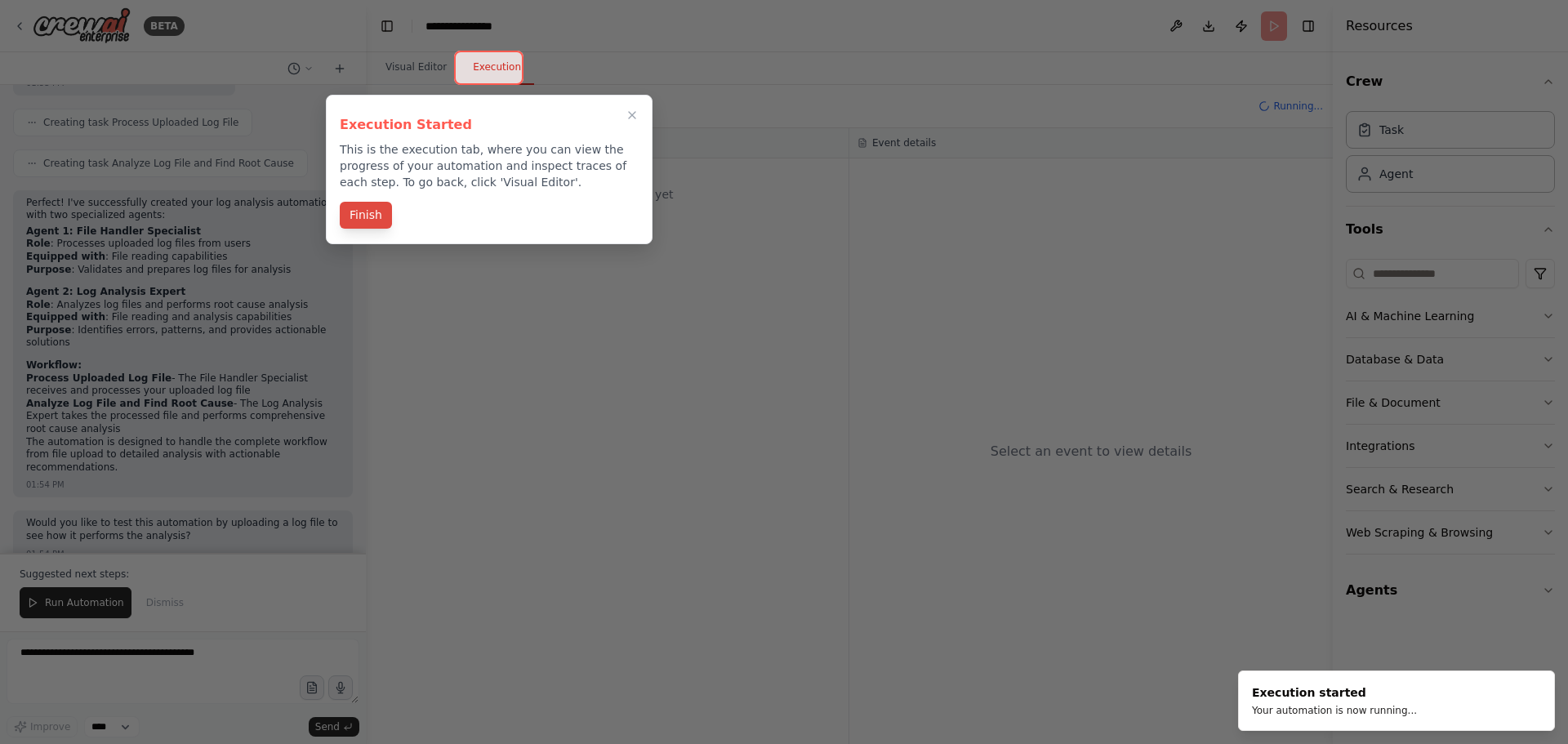
click at [362, 210] on button "Finish" at bounding box center [366, 215] width 53 height 27
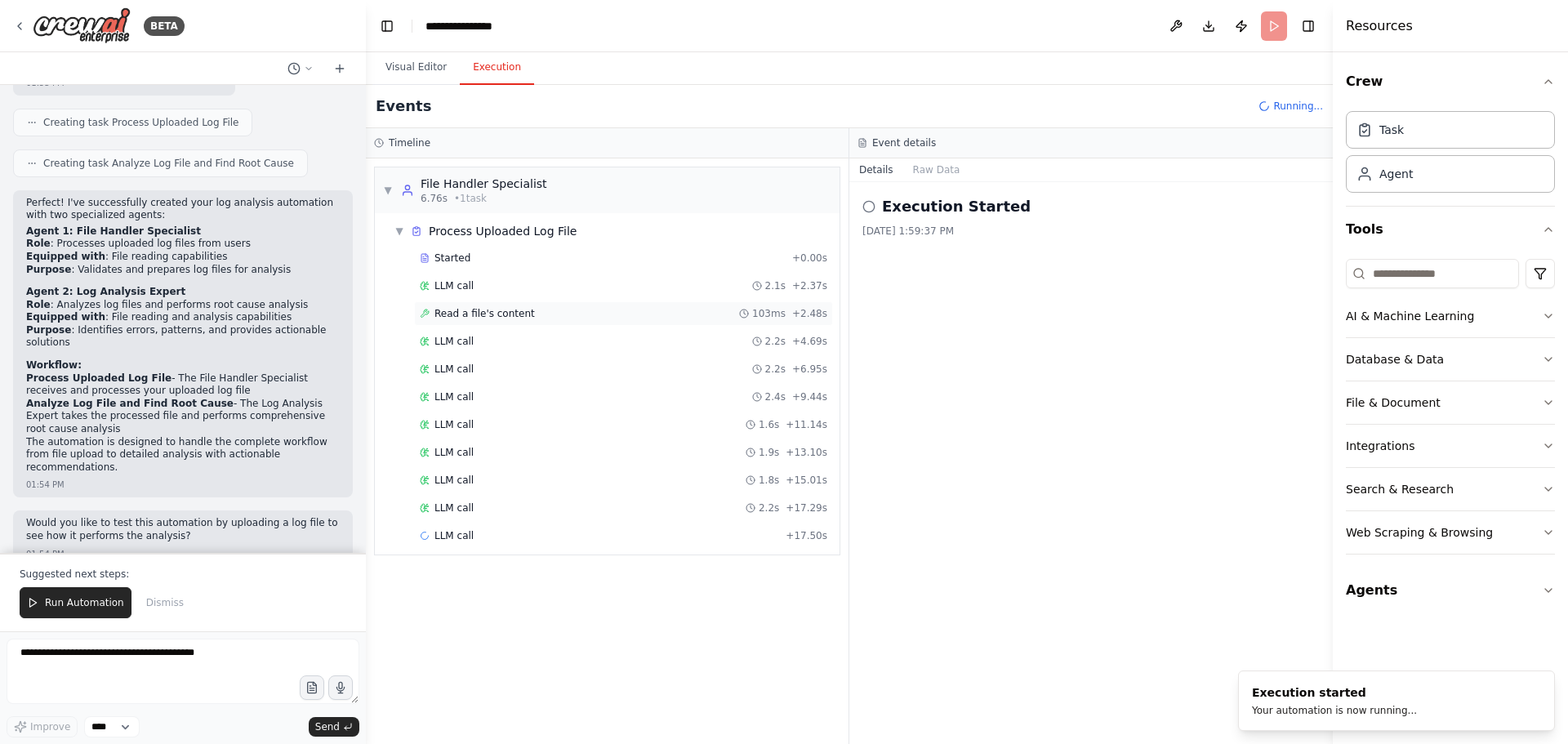
click at [727, 319] on div "Read a file's content 103ms + 2.48s" at bounding box center [624, 313] width 408 height 13
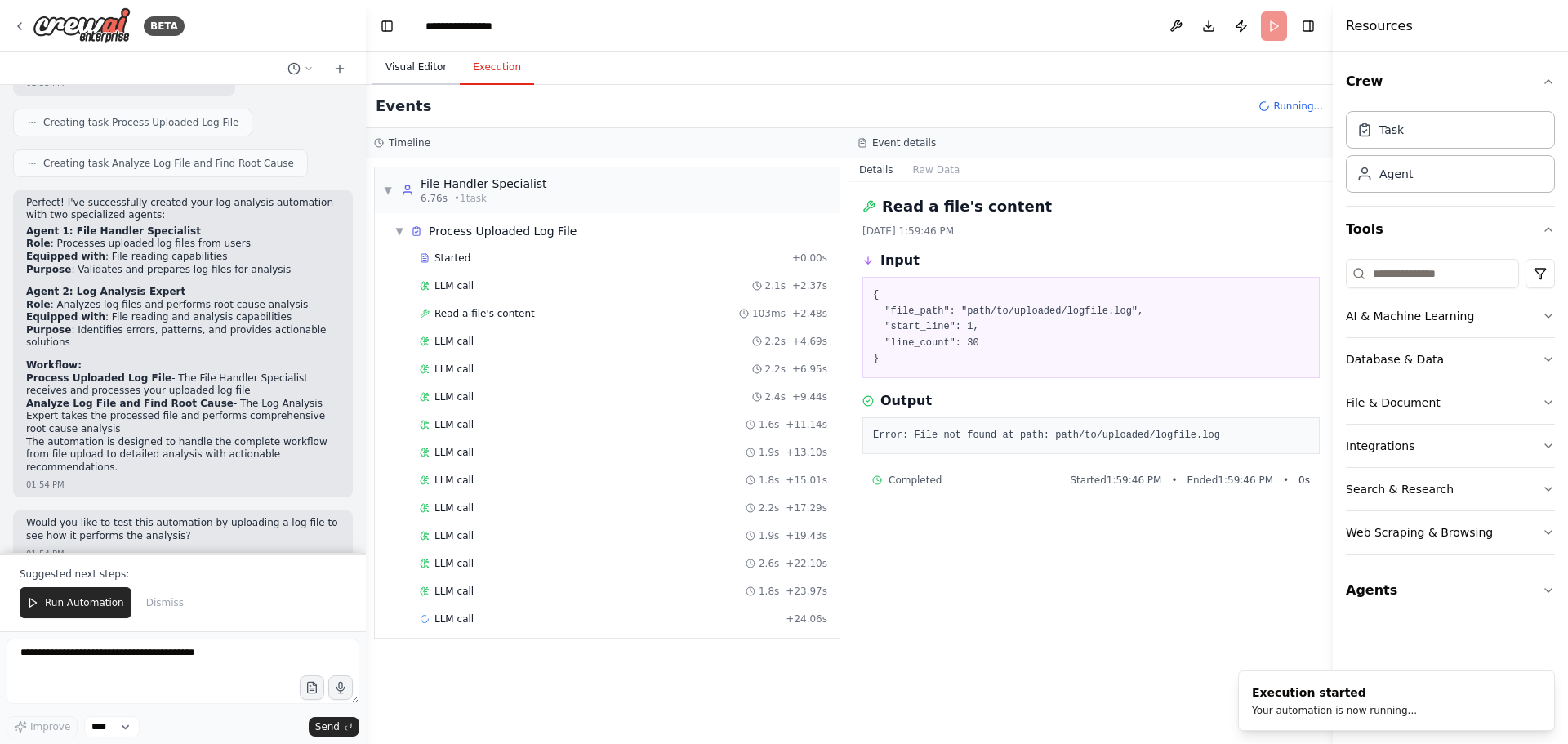
click at [438, 75] on button "Visual Editor" at bounding box center [417, 68] width 88 height 34
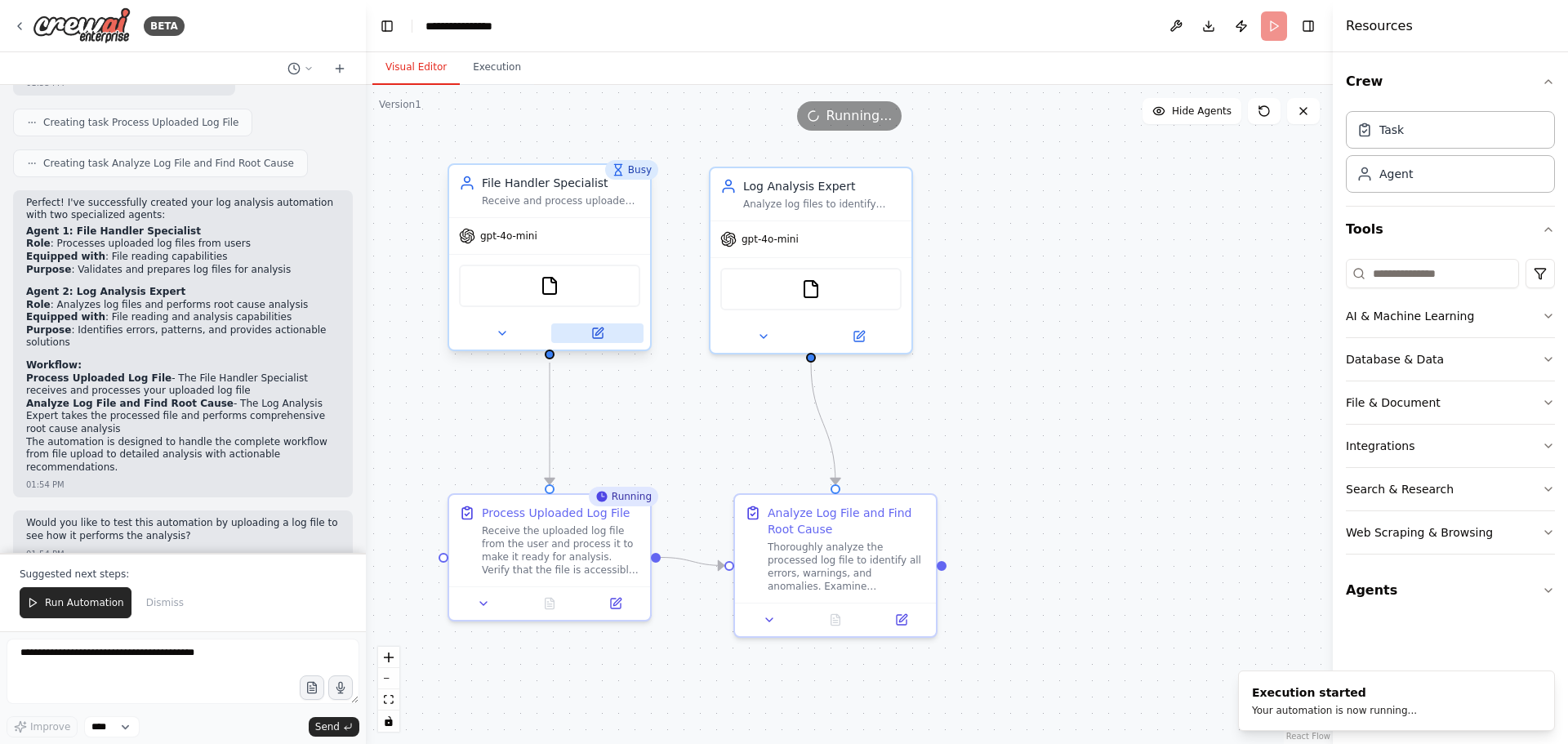
click at [600, 340] on button at bounding box center [597, 333] width 92 height 19
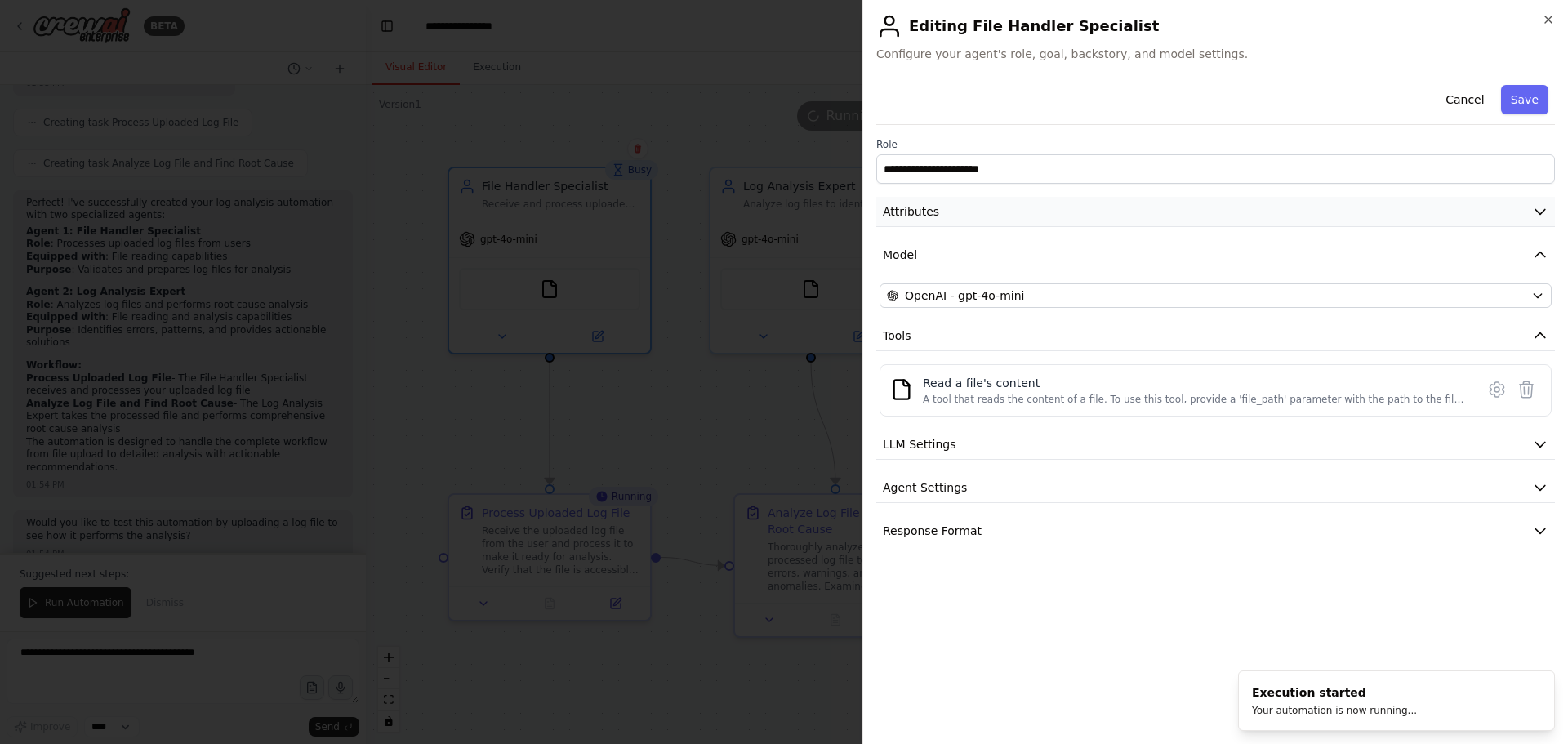
click at [1006, 203] on button "Attributes" at bounding box center [1216, 211] width 679 height 30
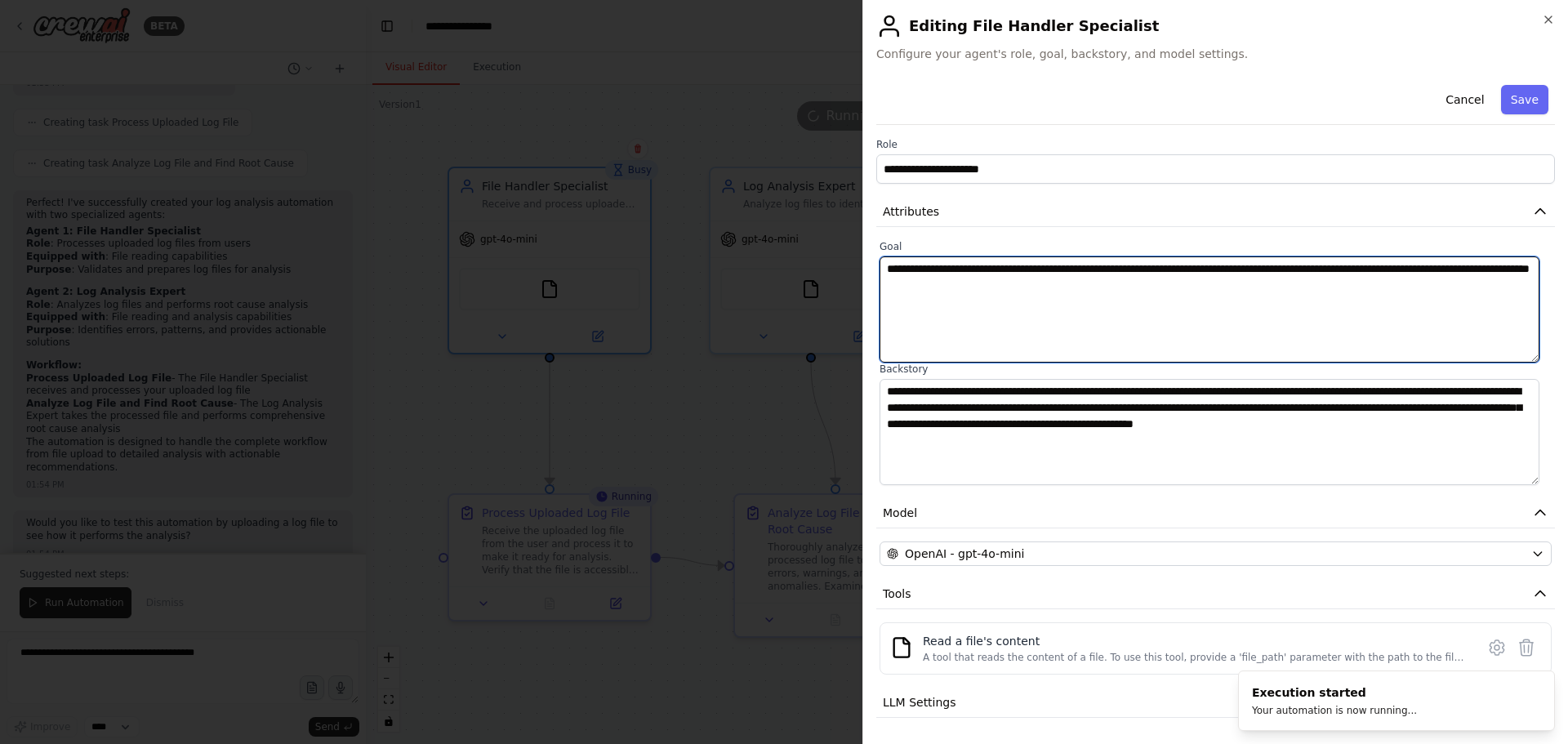
click at [1182, 309] on textarea "**********" at bounding box center [1210, 309] width 660 height 106
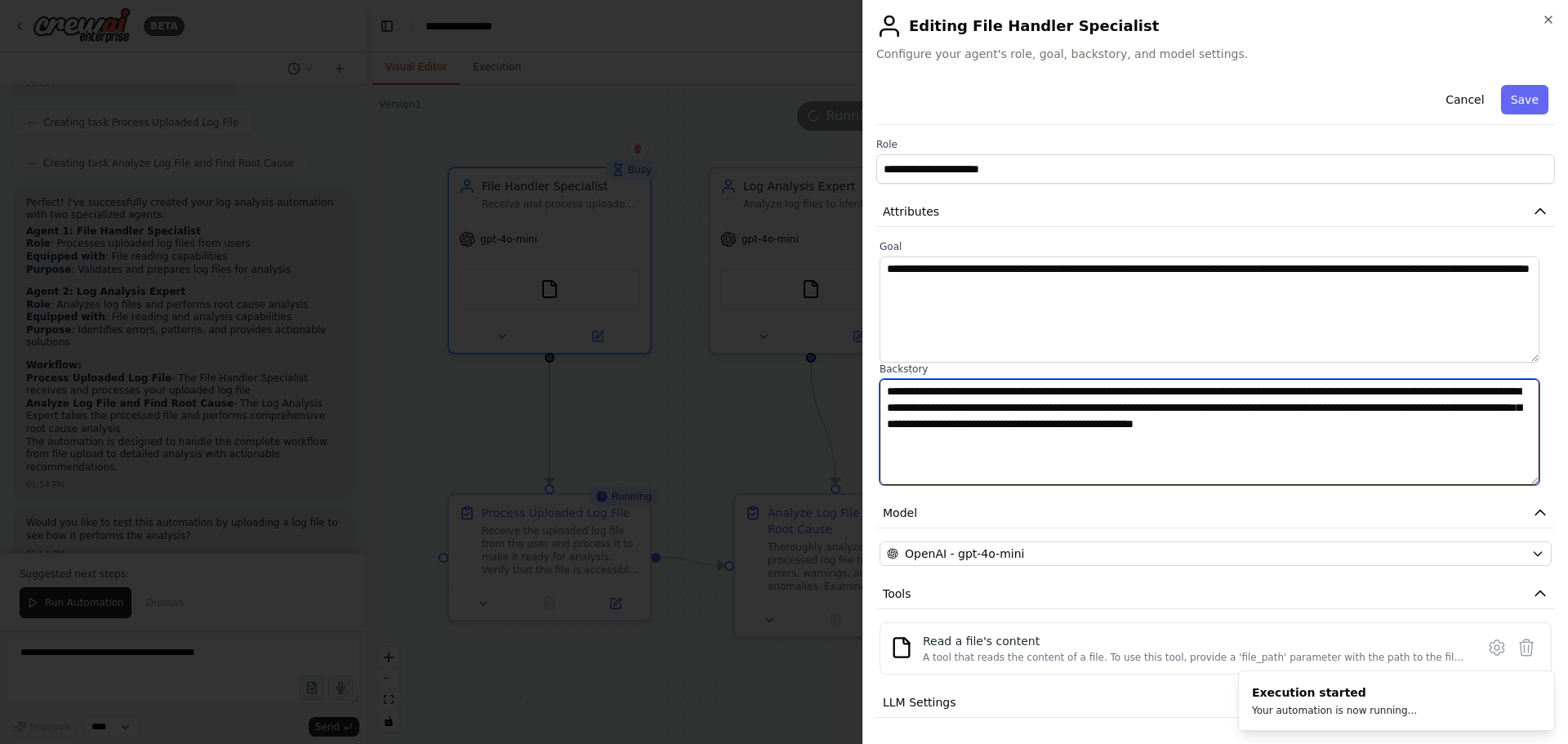
click at [1069, 433] on textarea "**********" at bounding box center [1210, 432] width 660 height 106
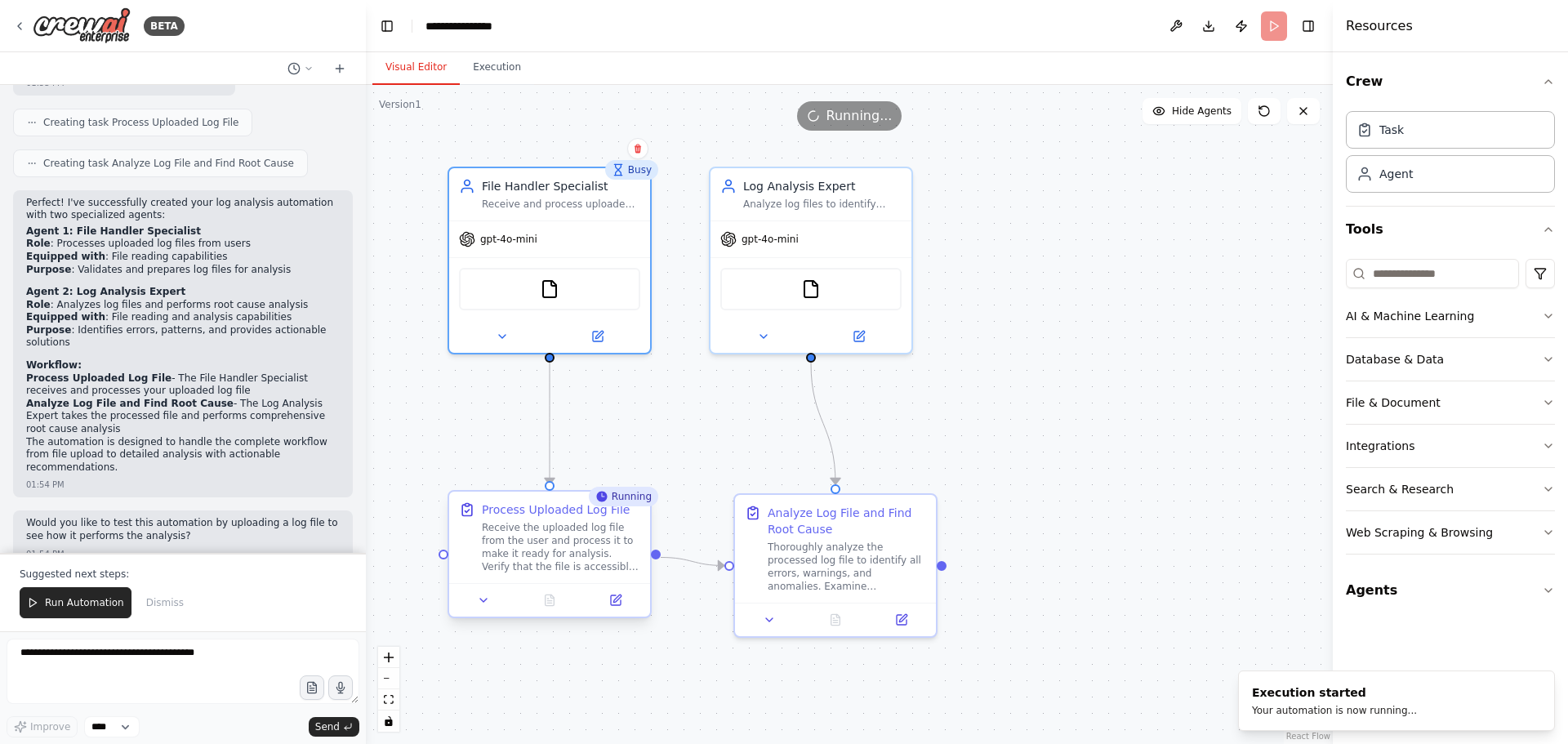
click at [533, 526] on div "Receive the uploaded log file from the user and process it to make it ready for…" at bounding box center [561, 547] width 159 height 53
click at [621, 609] on button at bounding box center [615, 600] width 56 height 19
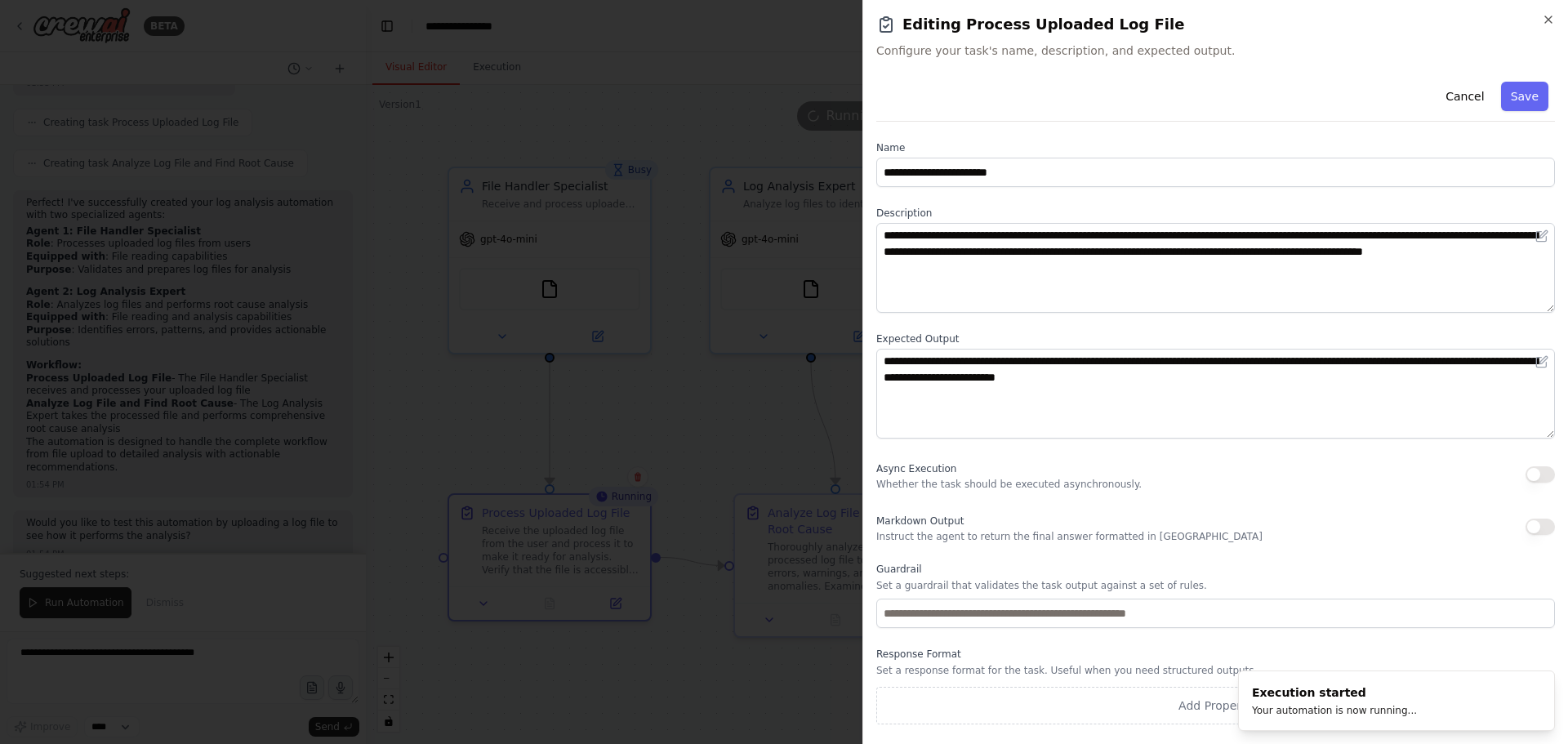
click at [1132, 189] on div "**********" at bounding box center [1216, 400] width 679 height 649
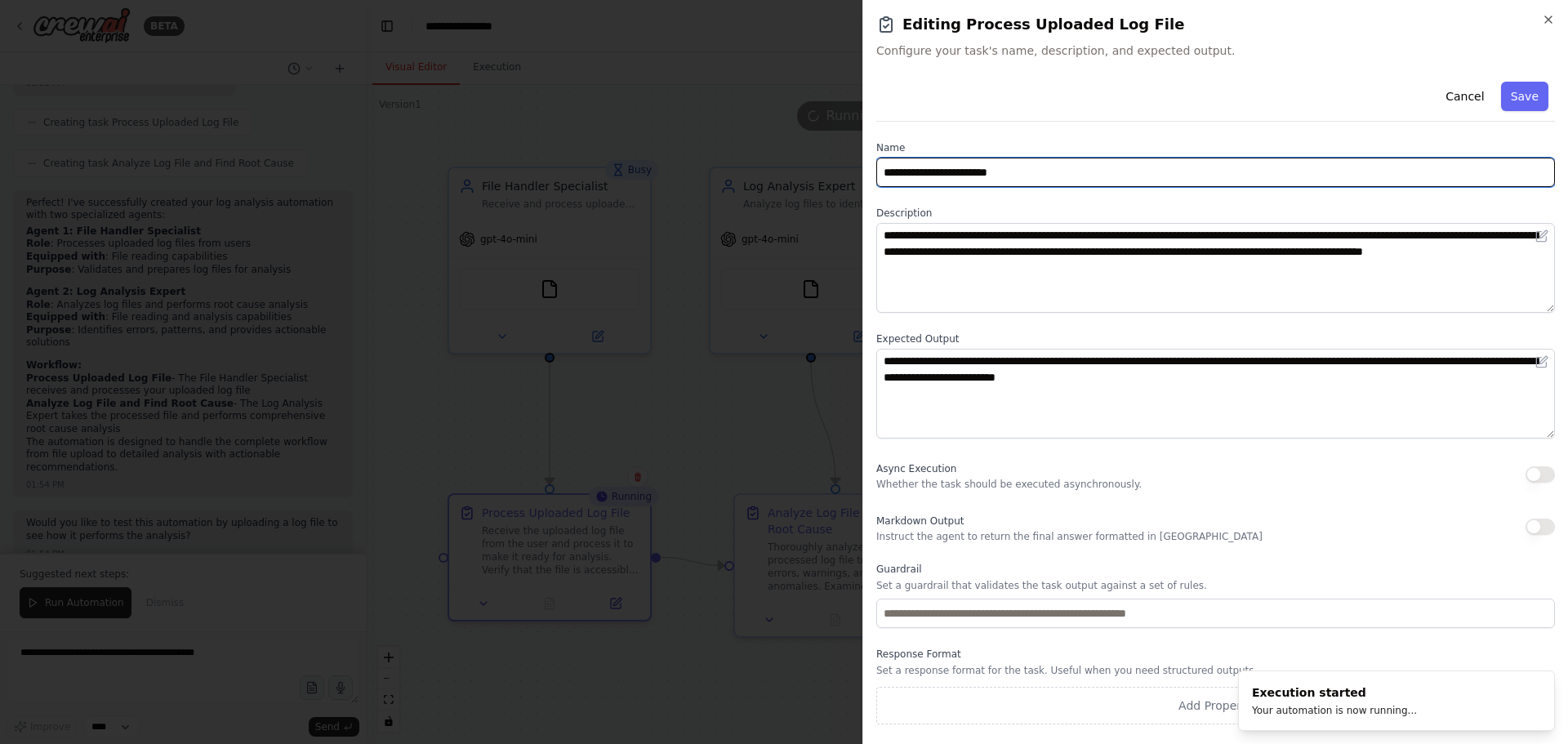
click at [1131, 170] on input "**********" at bounding box center [1216, 173] width 679 height 30
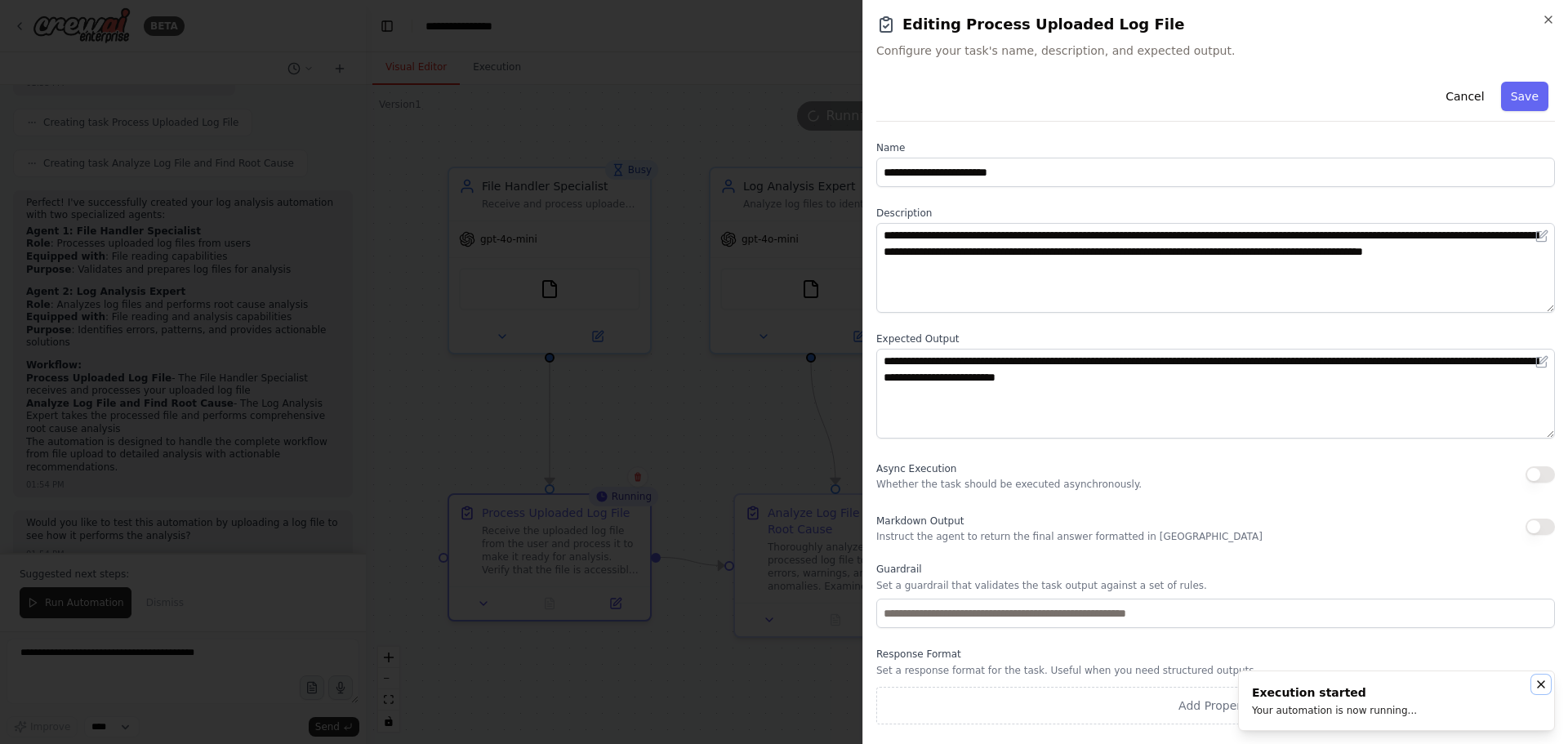
click at [1548, 689] on button "Notifications (F8)" at bounding box center [1542, 684] width 19 height 19
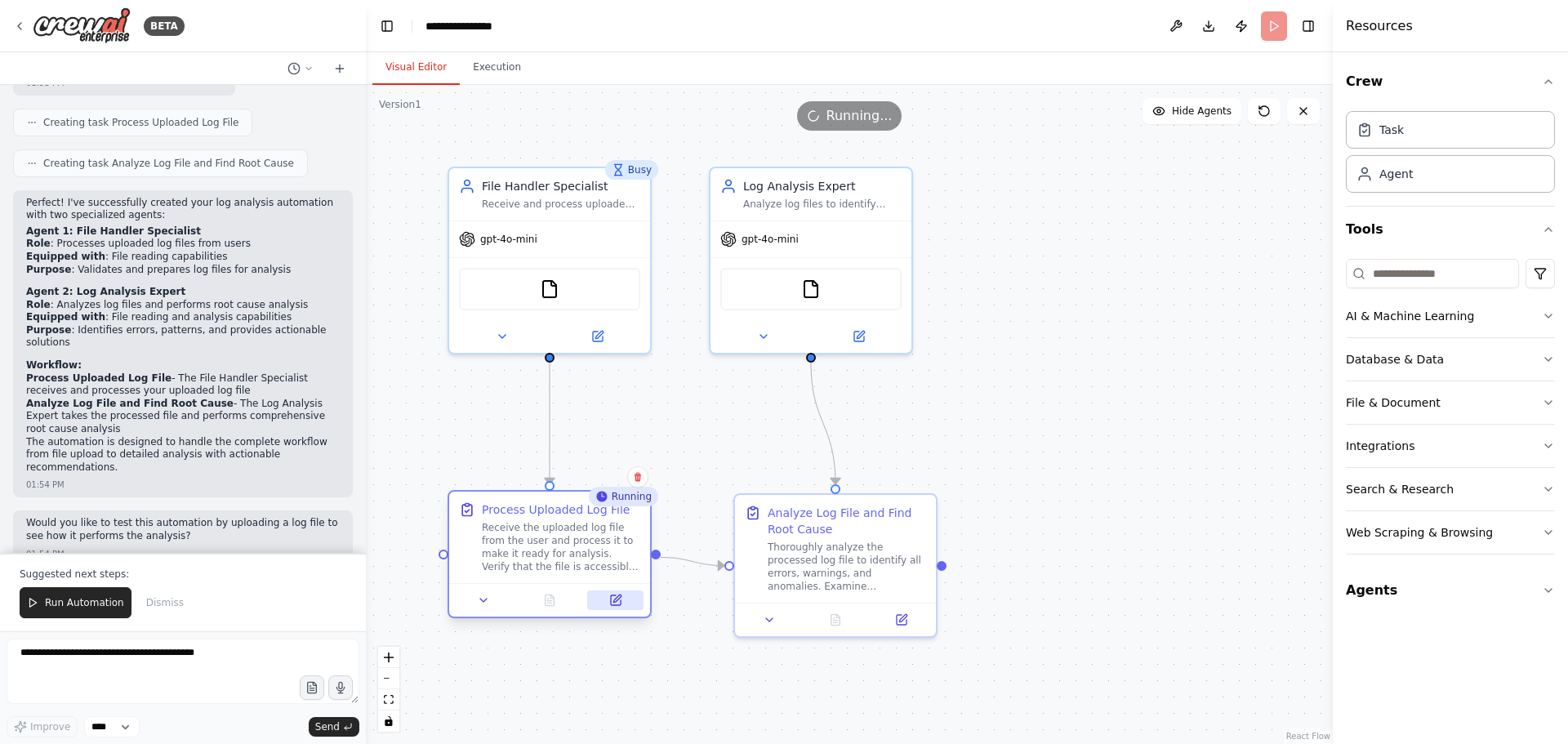
click at [623, 606] on button at bounding box center [615, 600] width 56 height 19
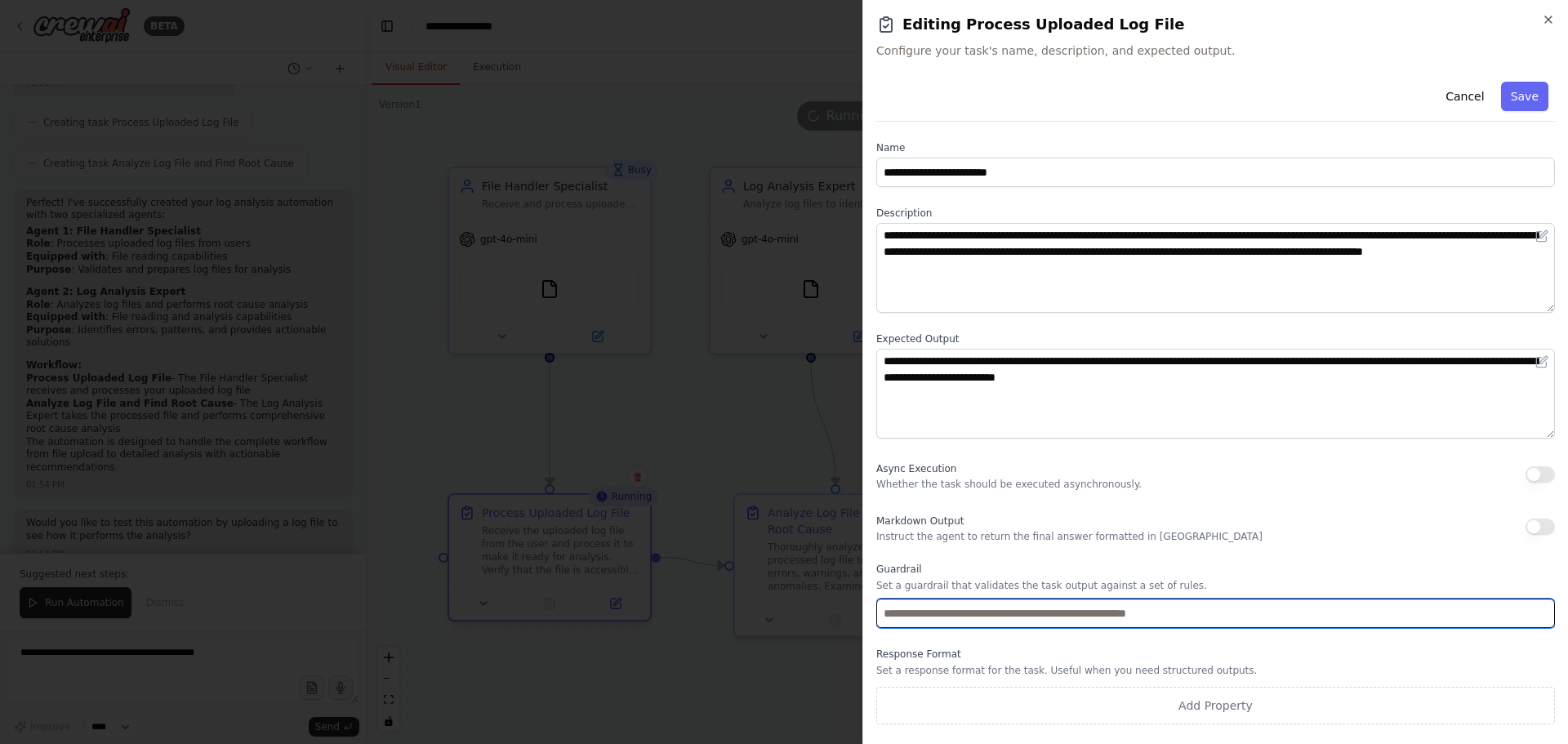
click at [1205, 612] on input "text" at bounding box center [1216, 613] width 679 height 30
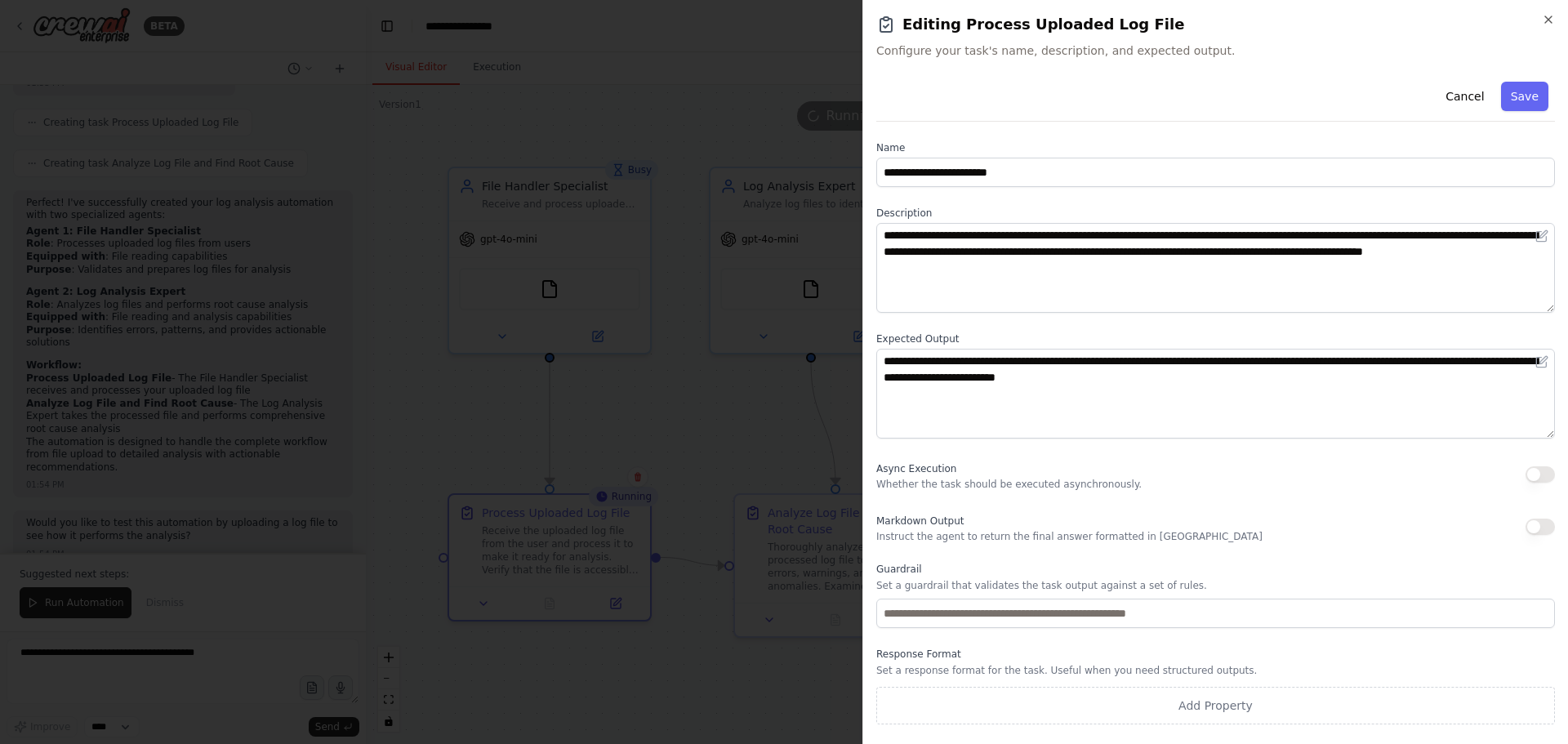
click at [1166, 549] on div "**********" at bounding box center [1216, 400] width 679 height 649
click at [1166, 538] on p "Instruct the agent to return the final answer formatted in [GEOGRAPHIC_DATA]" at bounding box center [1070, 536] width 386 height 13
click at [1147, 482] on div "Async Execution Whether the task should be executed asynchronously." at bounding box center [1216, 474] width 679 height 32
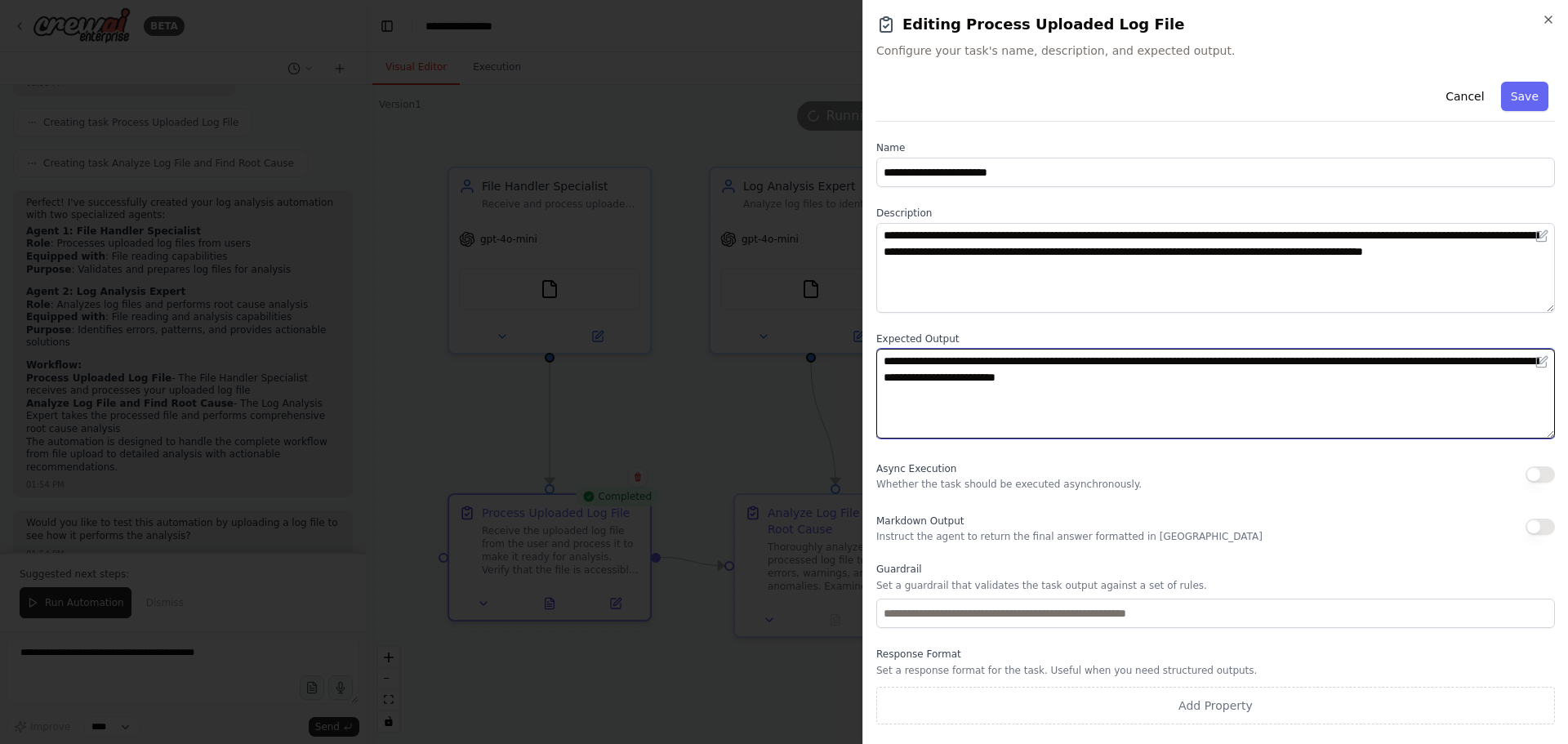
click at [1140, 387] on textarea "**********" at bounding box center [1216, 394] width 679 height 89
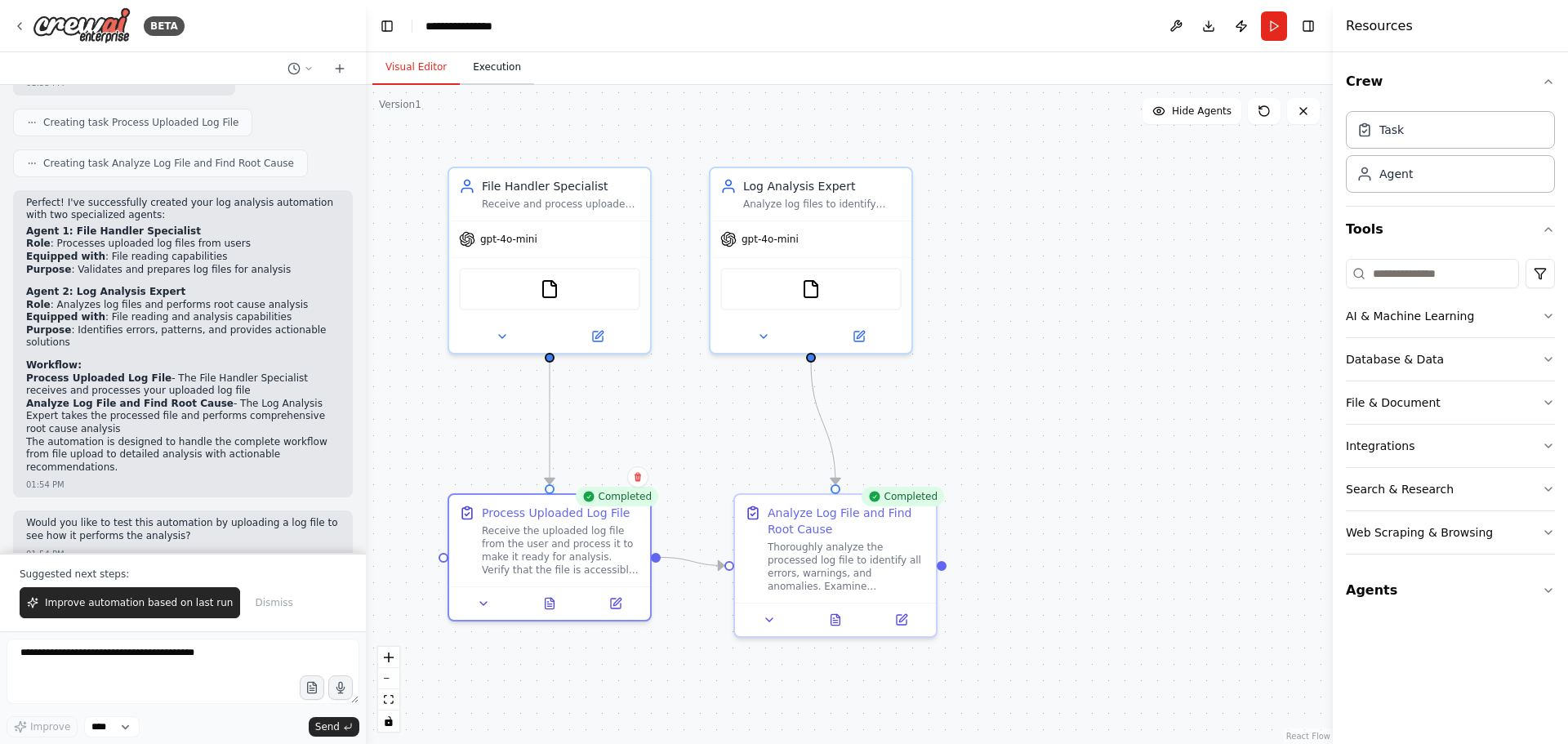
click at [476, 60] on button "Execution" at bounding box center [497, 68] width 75 height 34
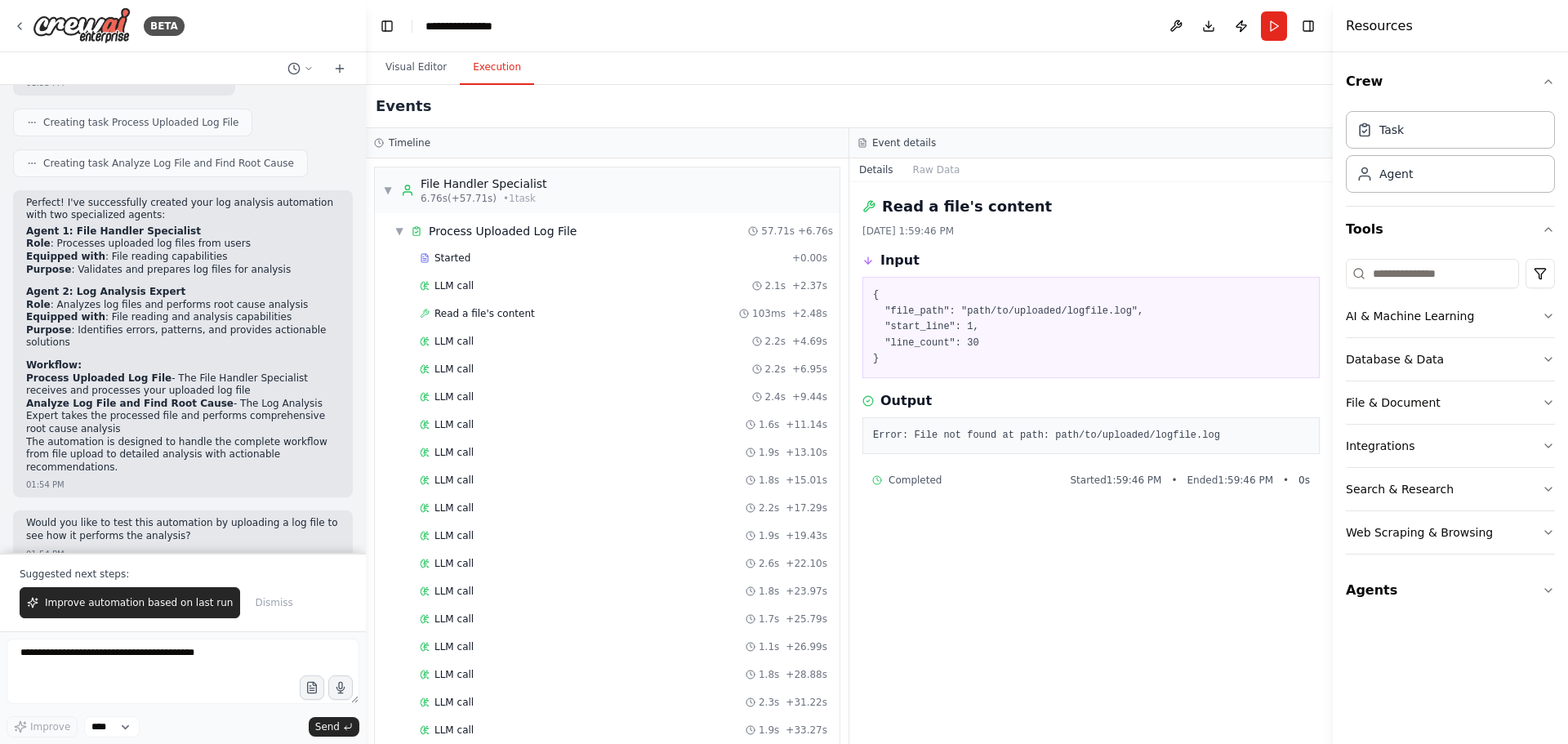
click at [1095, 310] on pre "{ "file_path": "path/to/uploaded/logfile.log", "start_line": 1, "line_count": 3…" at bounding box center [1091, 327] width 436 height 80
click at [525, 251] on div "Started + 0.00s" at bounding box center [624, 258] width 419 height 25
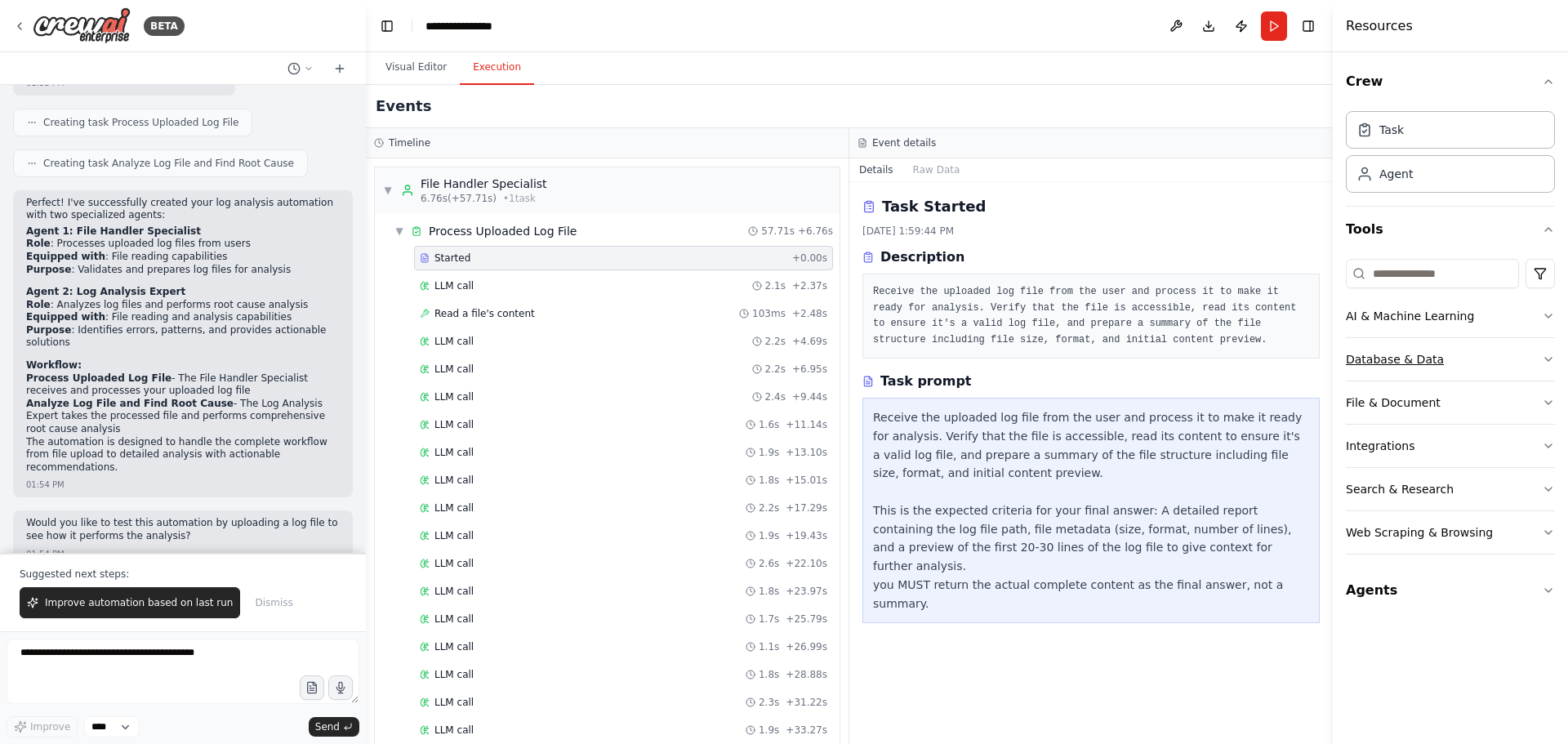
click at [1544, 351] on button "Database & Data" at bounding box center [1450, 359] width 209 height 42
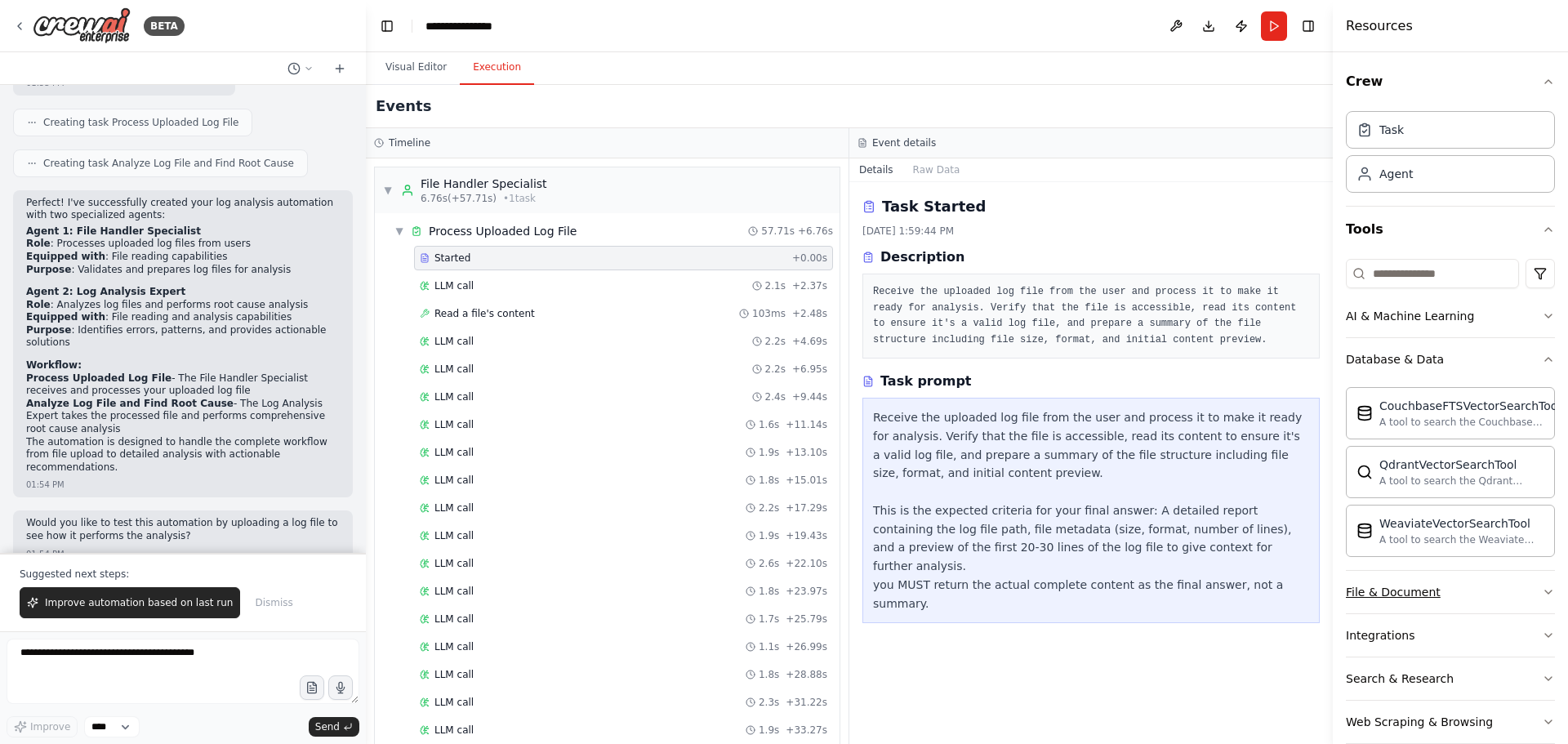
click at [1453, 591] on button "File & Document" at bounding box center [1450, 592] width 209 height 42
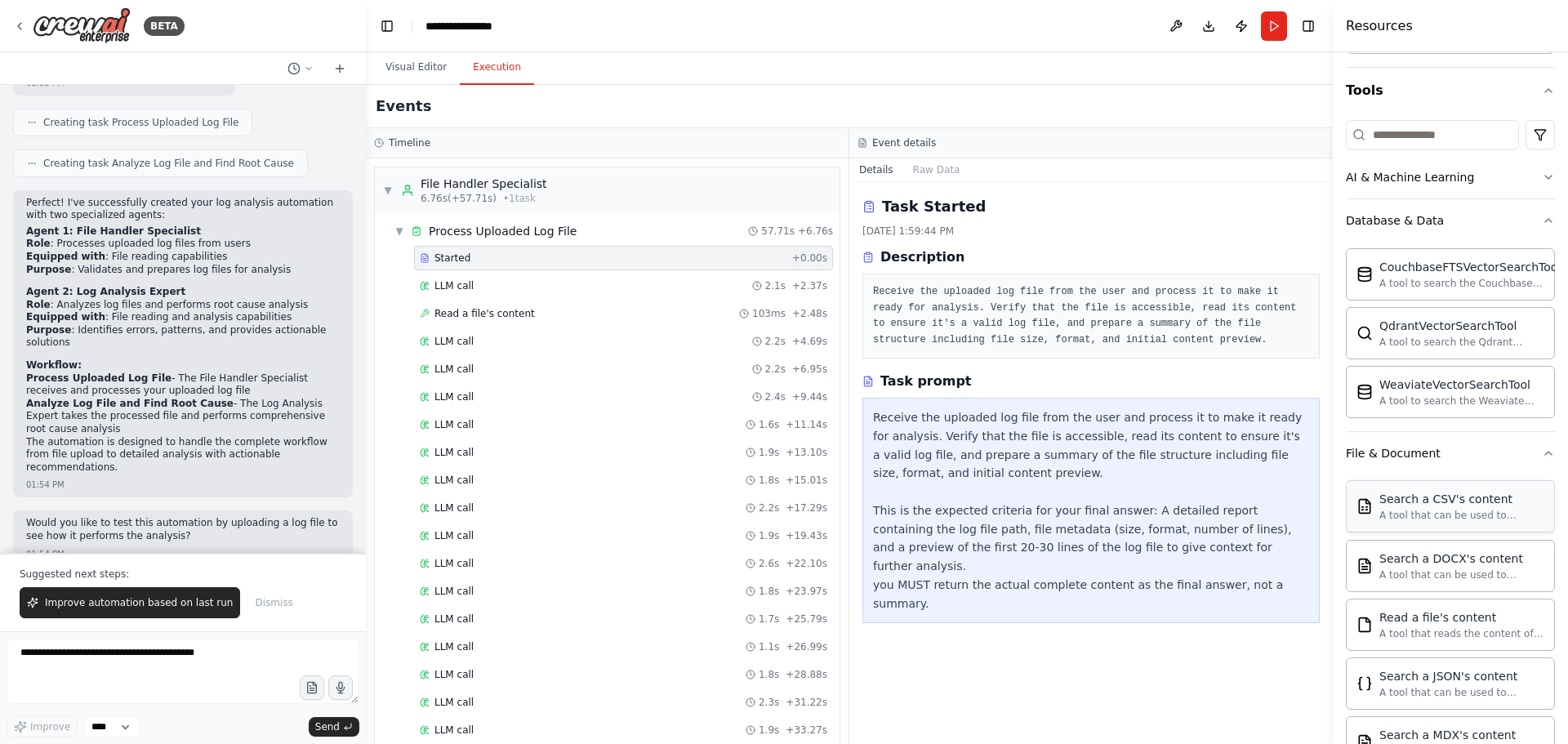
scroll to position [163, 0]
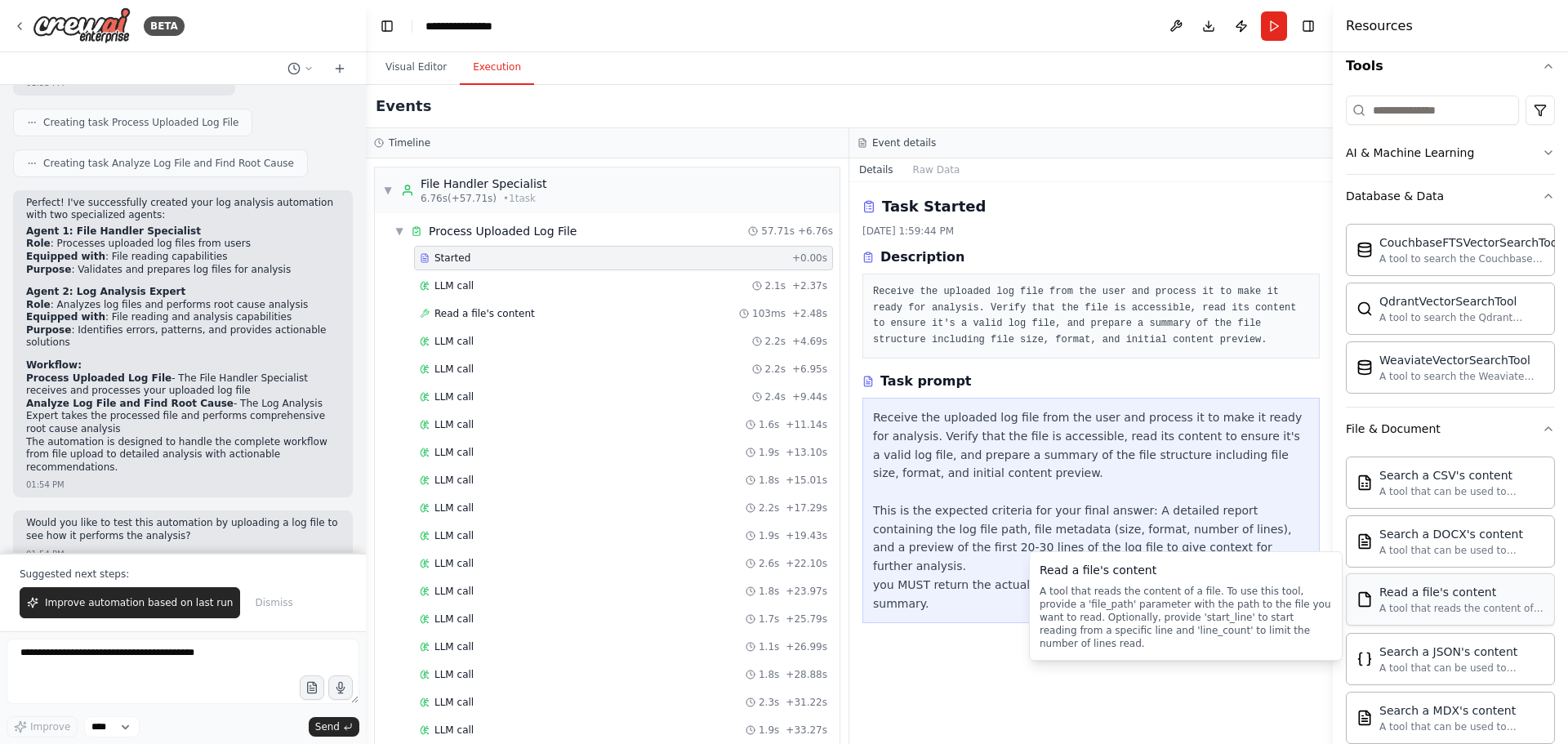
click at [1471, 601] on div "Read a file's content A tool that reads the content of a file. To use this tool…" at bounding box center [1462, 599] width 165 height 31
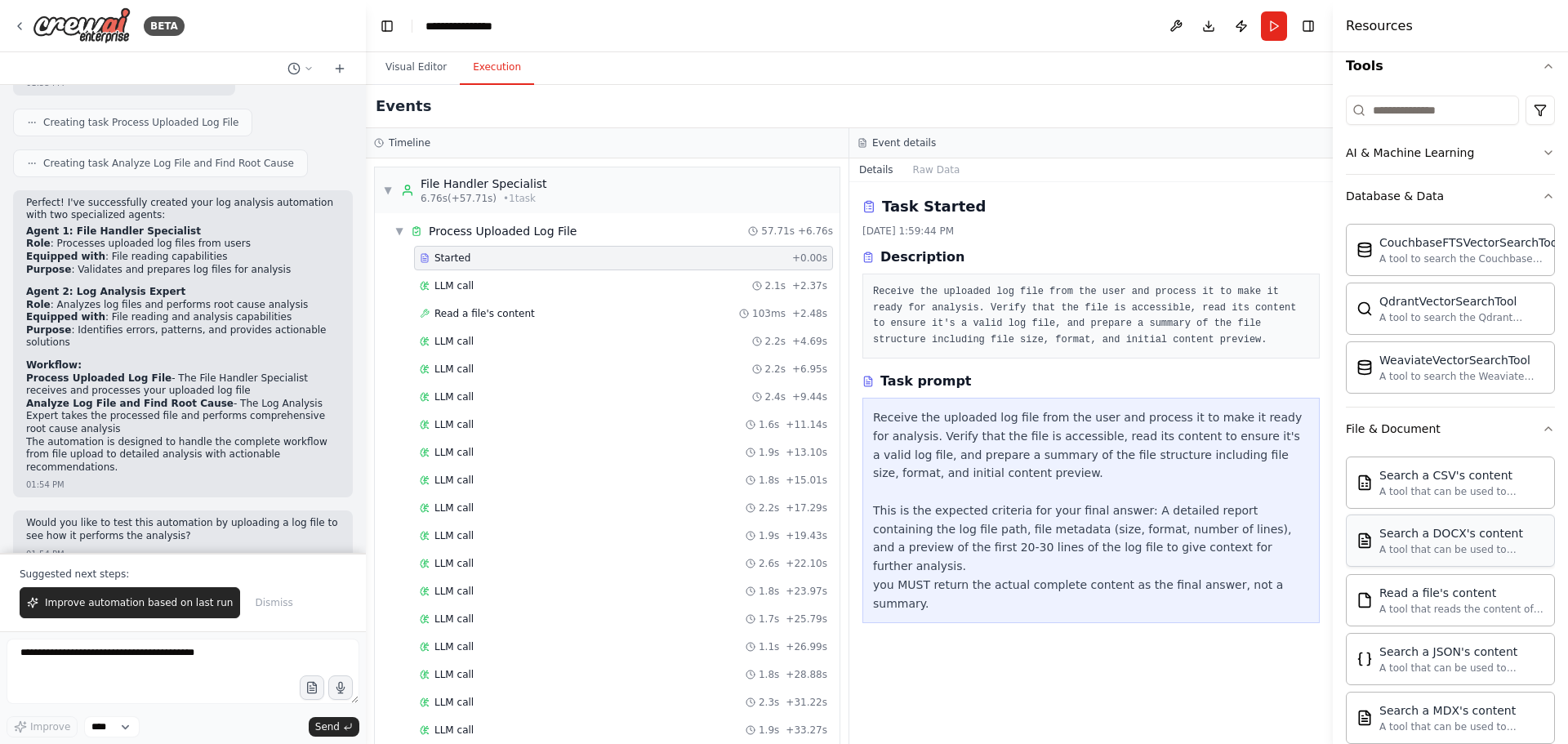
click at [1453, 540] on div "Search a DOCX's content" at bounding box center [1462, 533] width 165 height 17
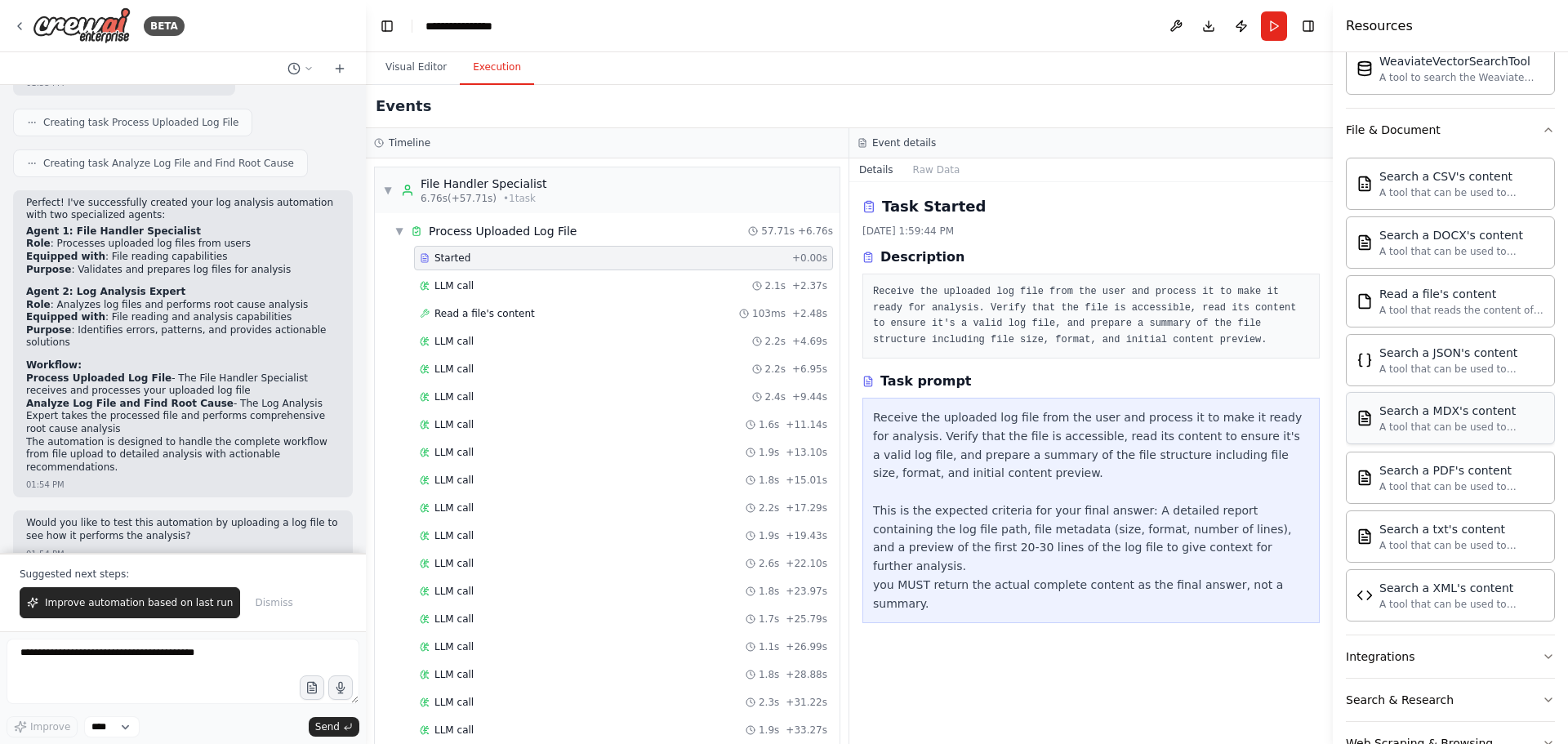
scroll to position [555, 0]
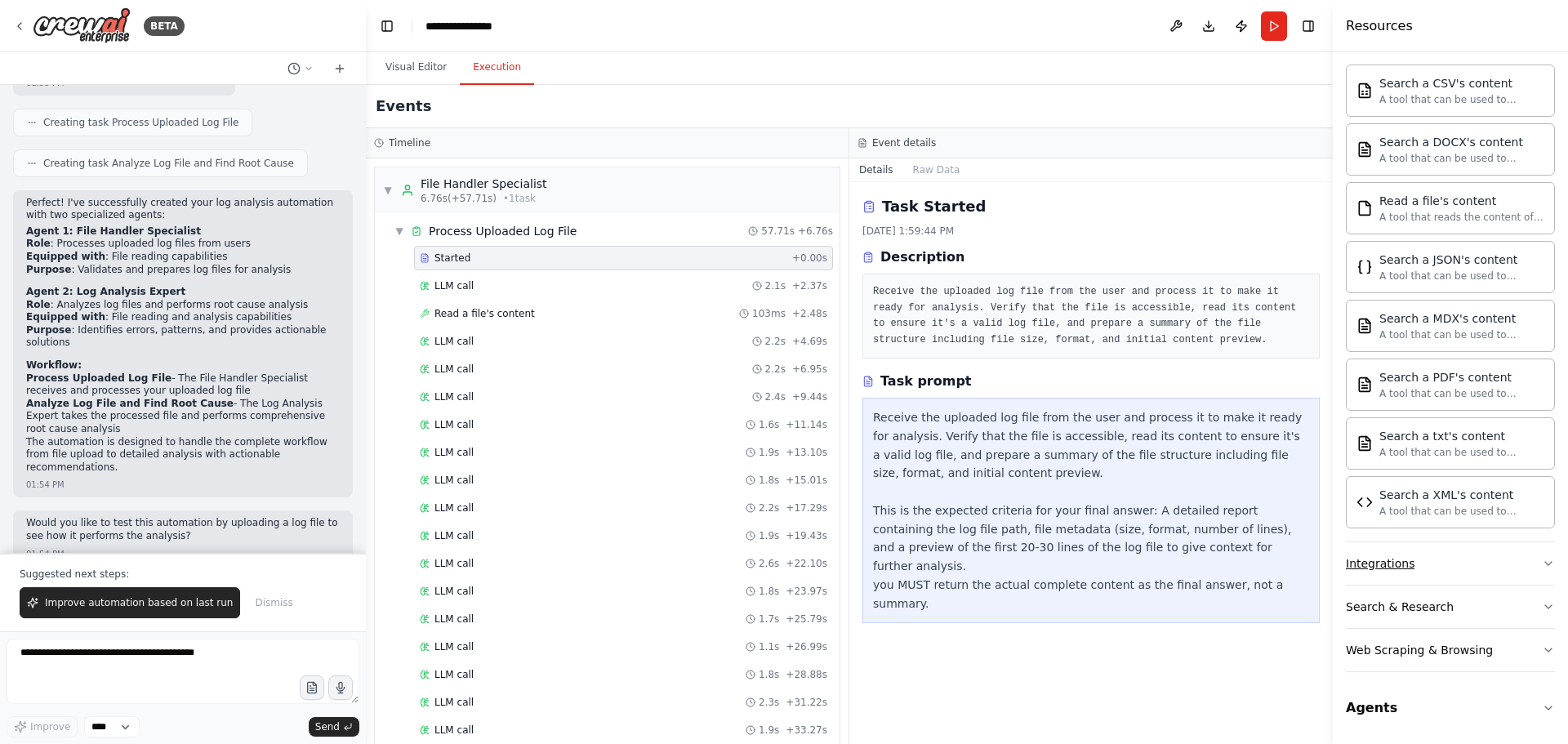
click at [1430, 566] on button "Integrations" at bounding box center [1450, 563] width 209 height 42
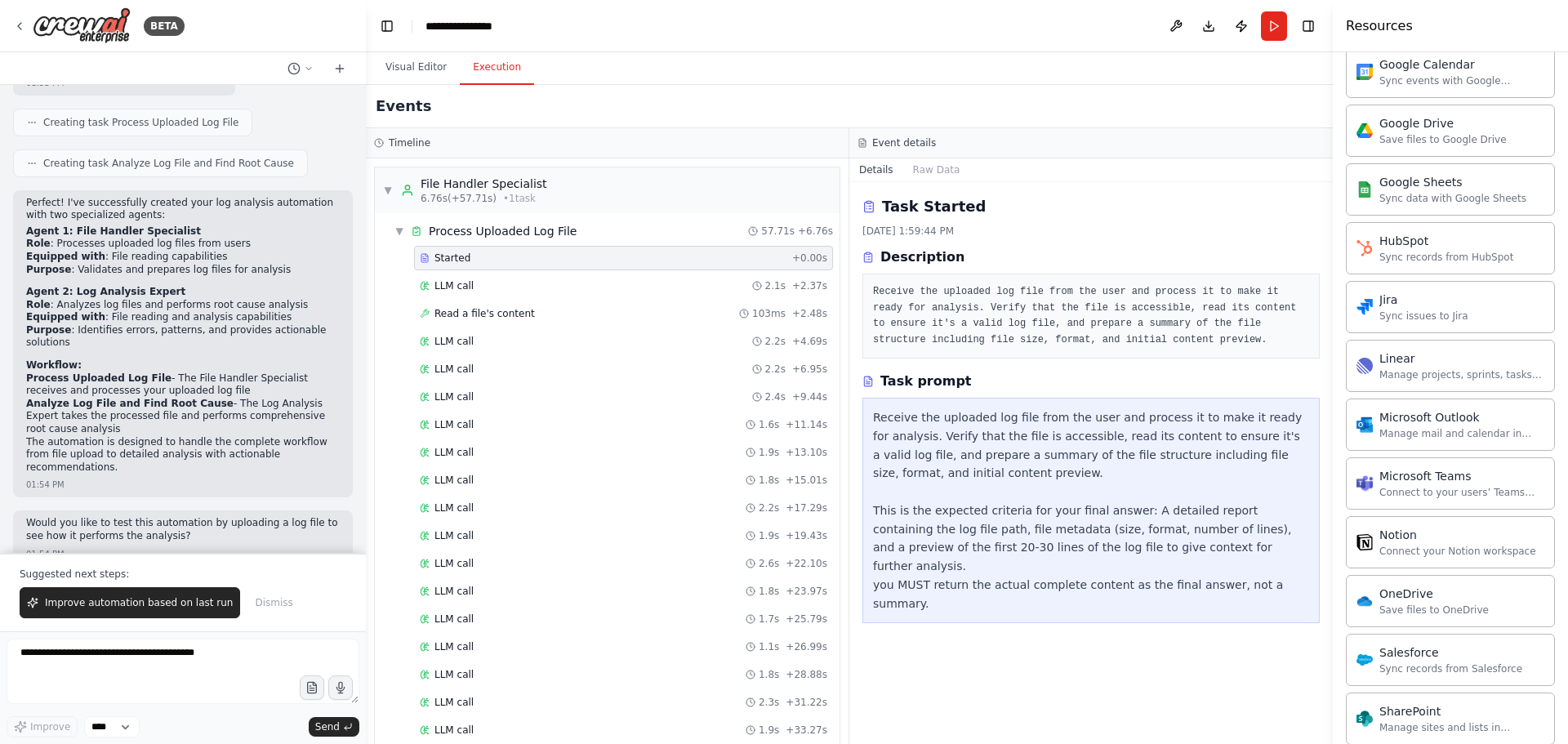
scroll to position [1863, 0]
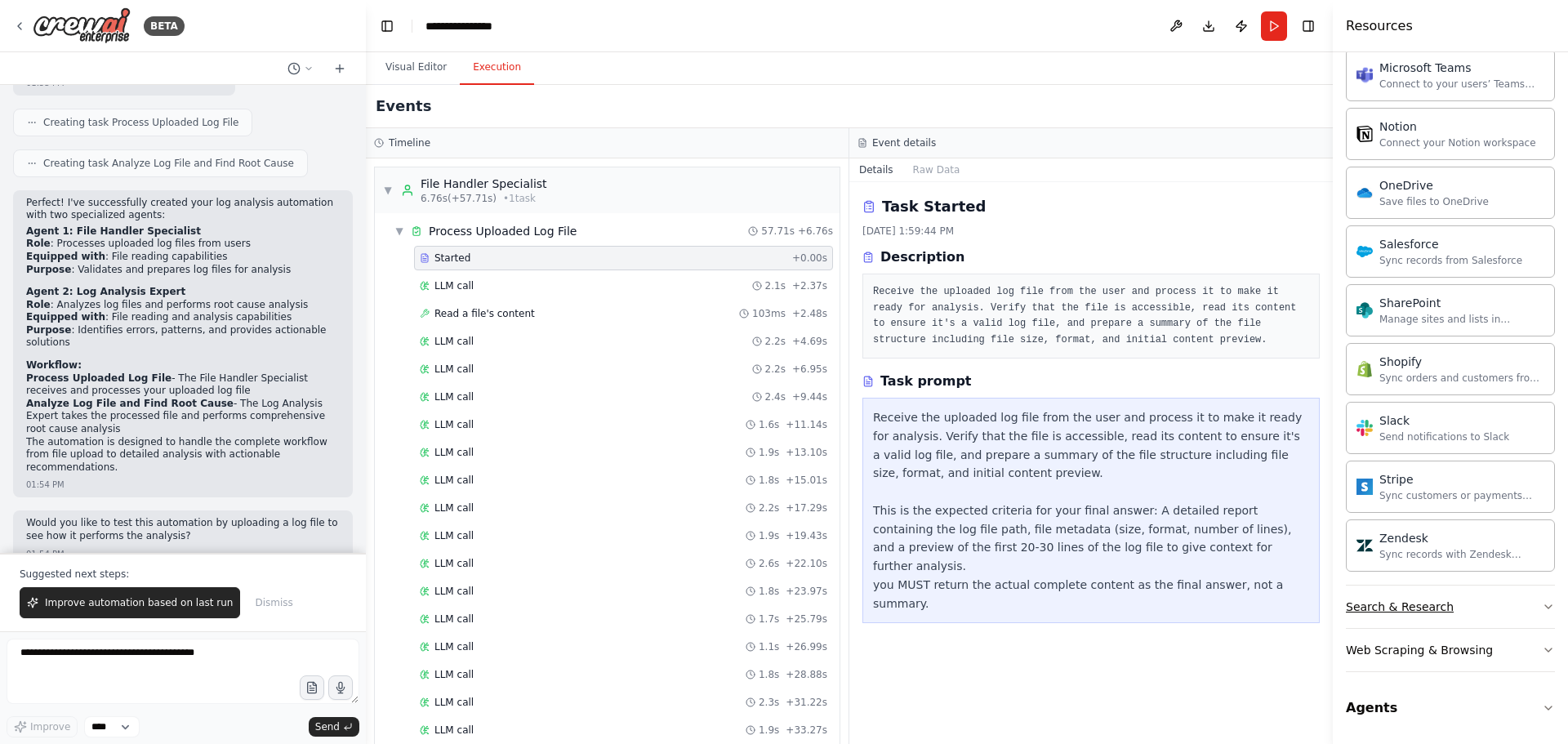
click at [1448, 602] on button "Search & Research" at bounding box center [1450, 607] width 209 height 42
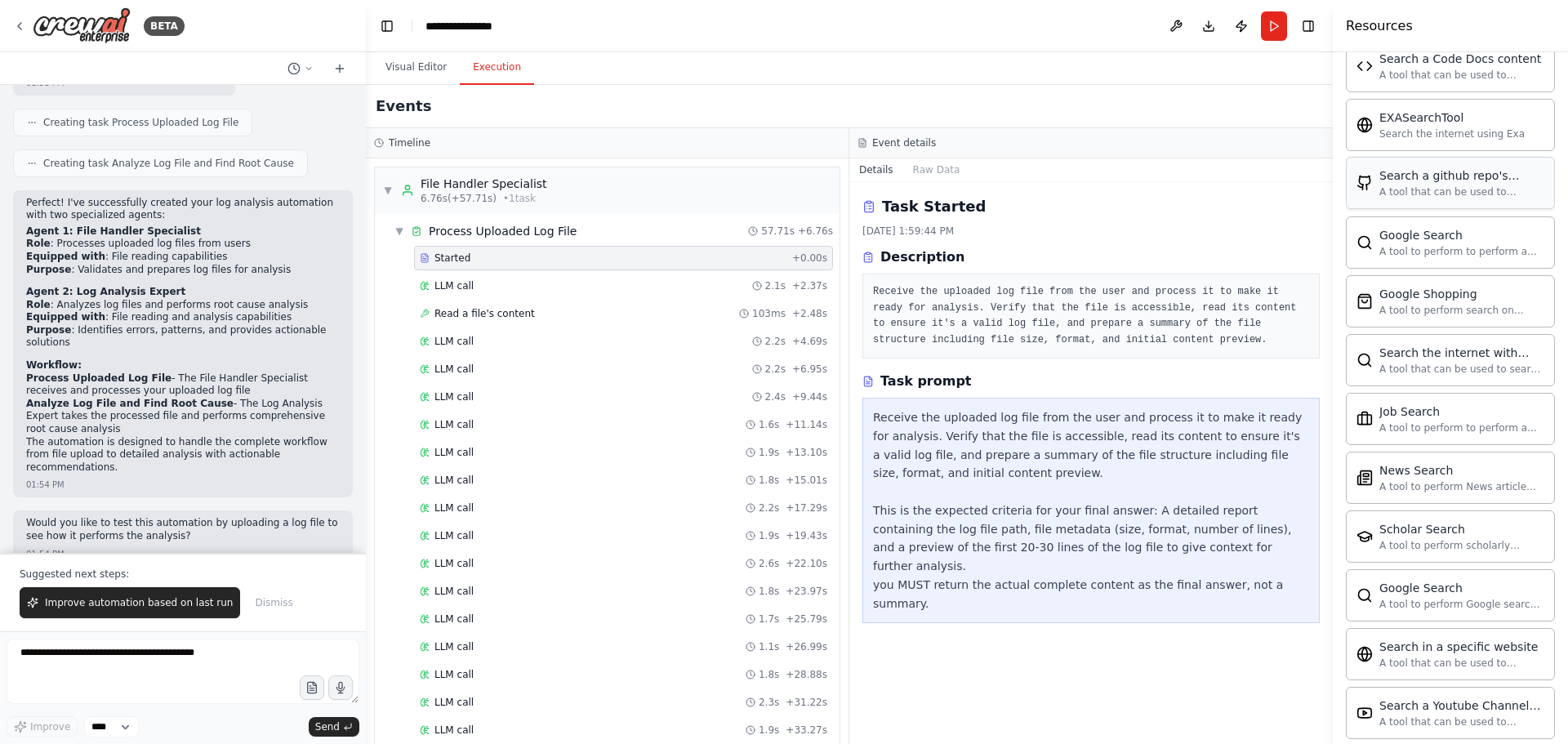
scroll to position [2434, 0]
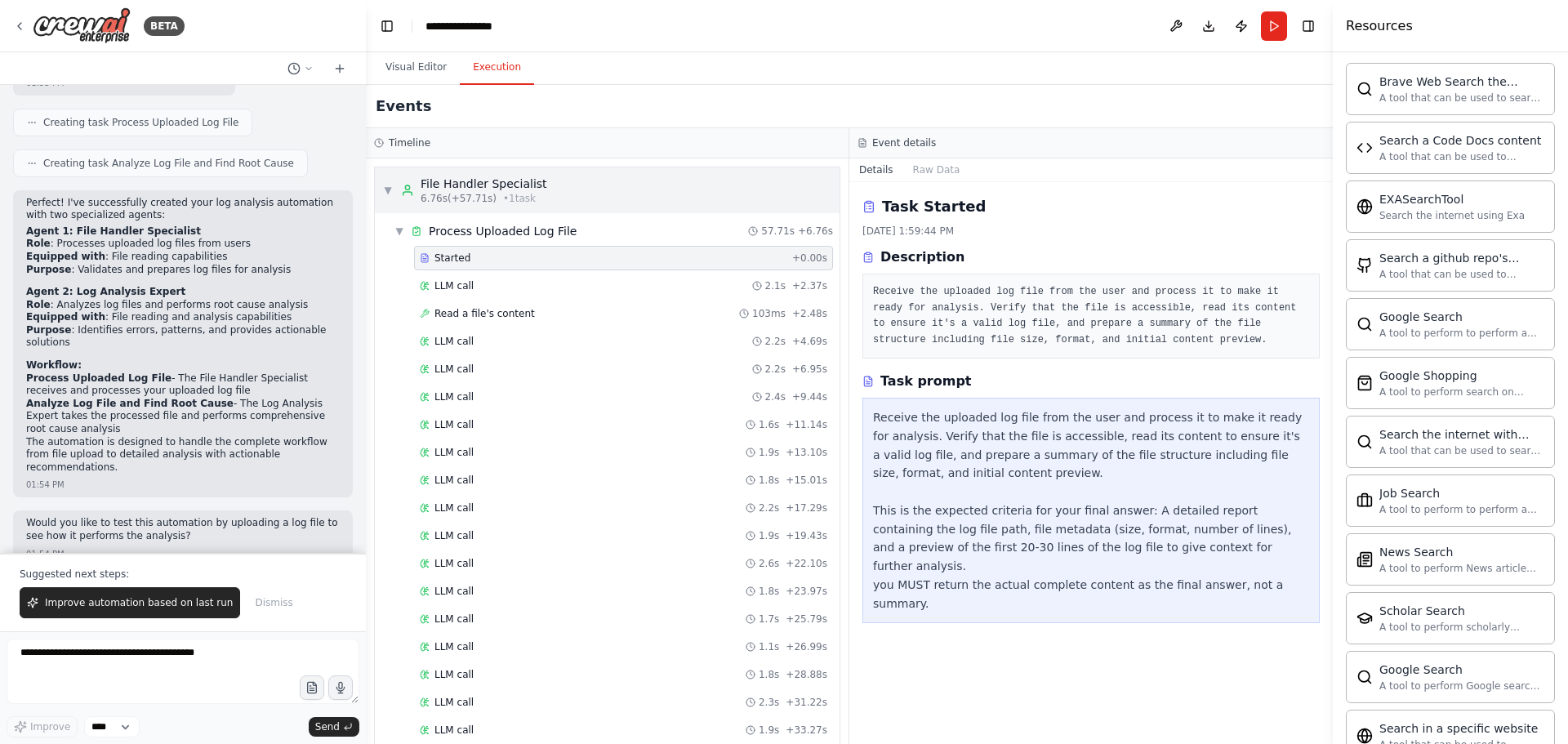
click at [578, 193] on div "▼ File Handler Specialist 6.76s (+57.71s) • 1 task" at bounding box center [607, 190] width 465 height 46
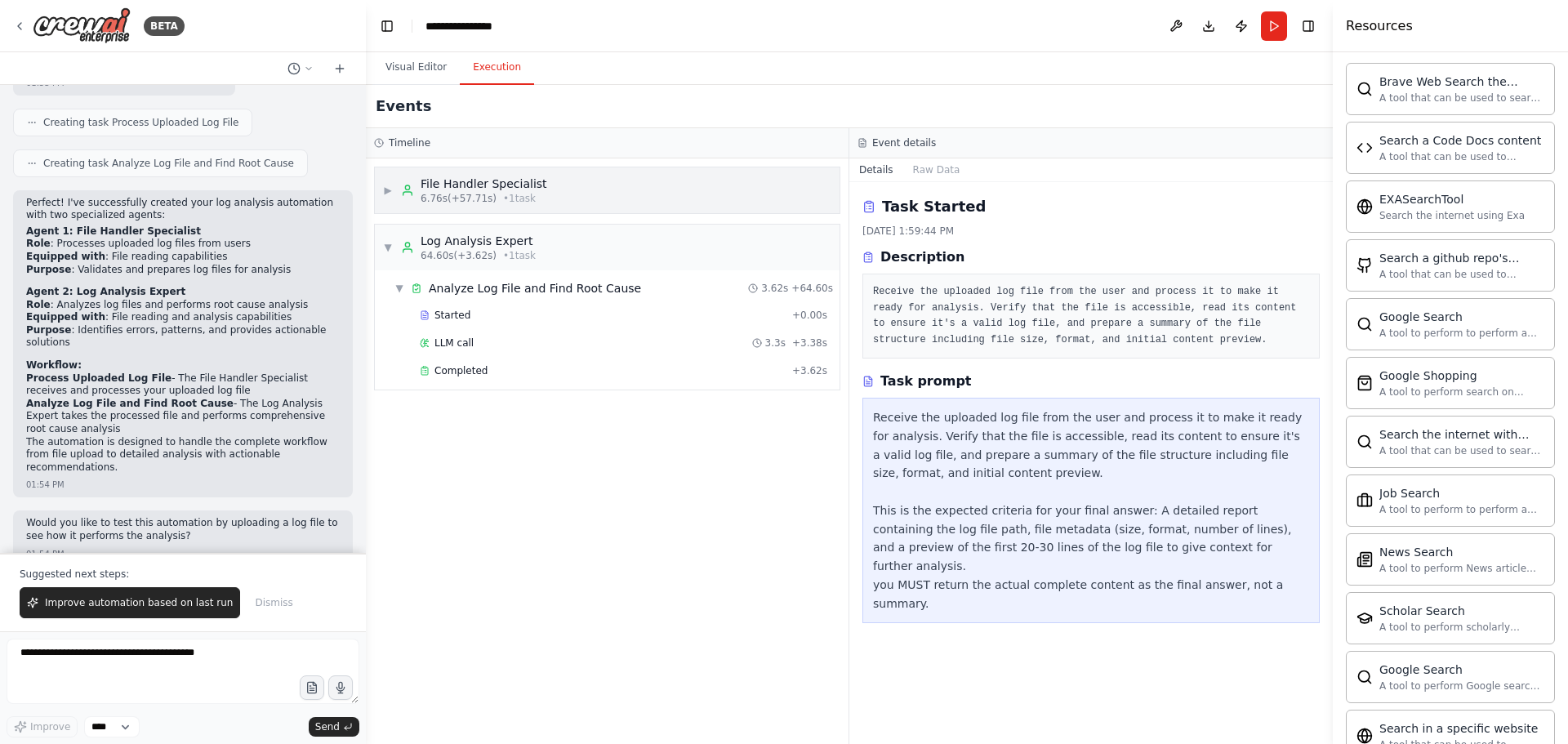
click at [581, 192] on div "▶ File Handler Specialist 6.76s (+57.71s) • 1 task" at bounding box center [607, 190] width 465 height 46
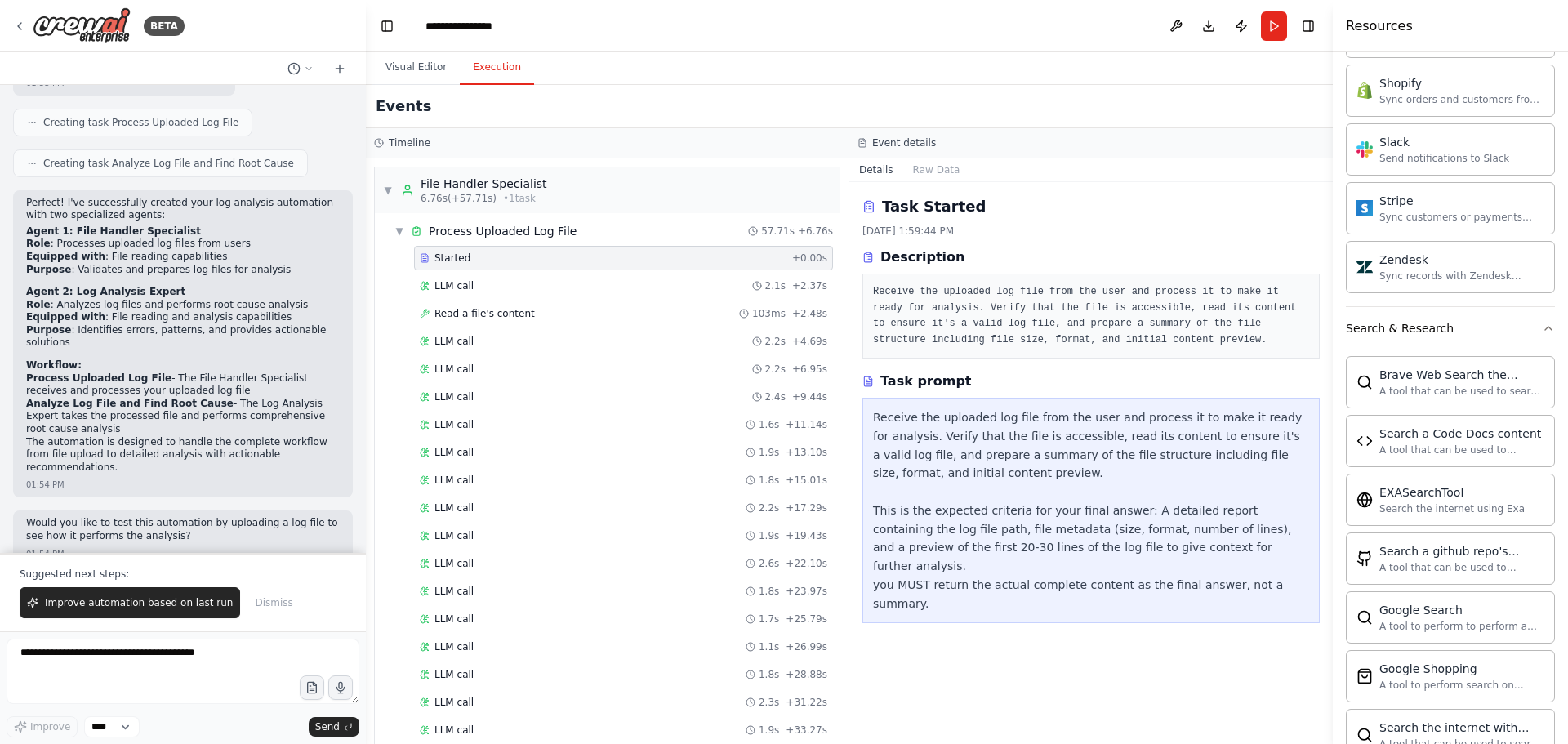
scroll to position [2127, 0]
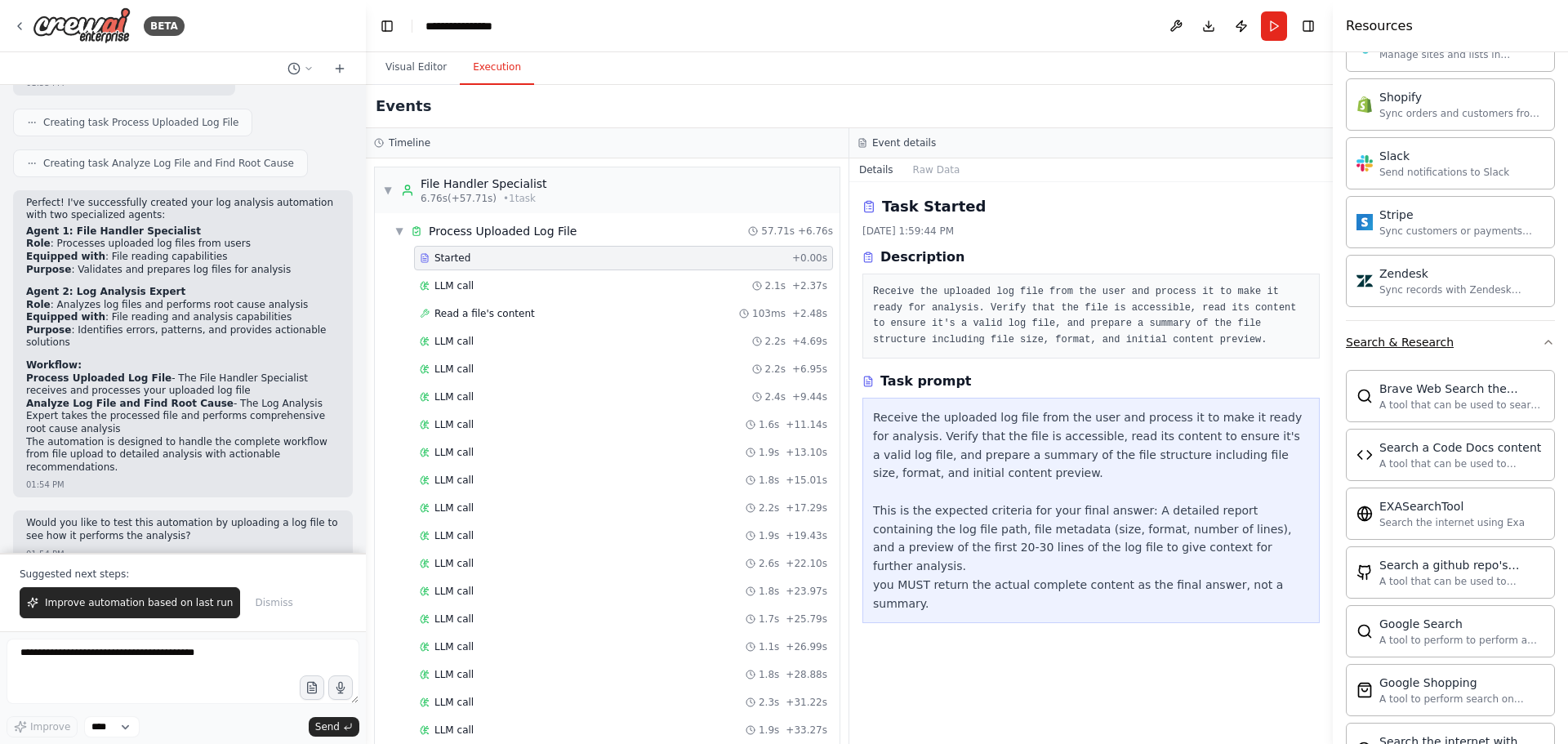
click at [1529, 343] on button "Search & Research" at bounding box center [1450, 342] width 209 height 42
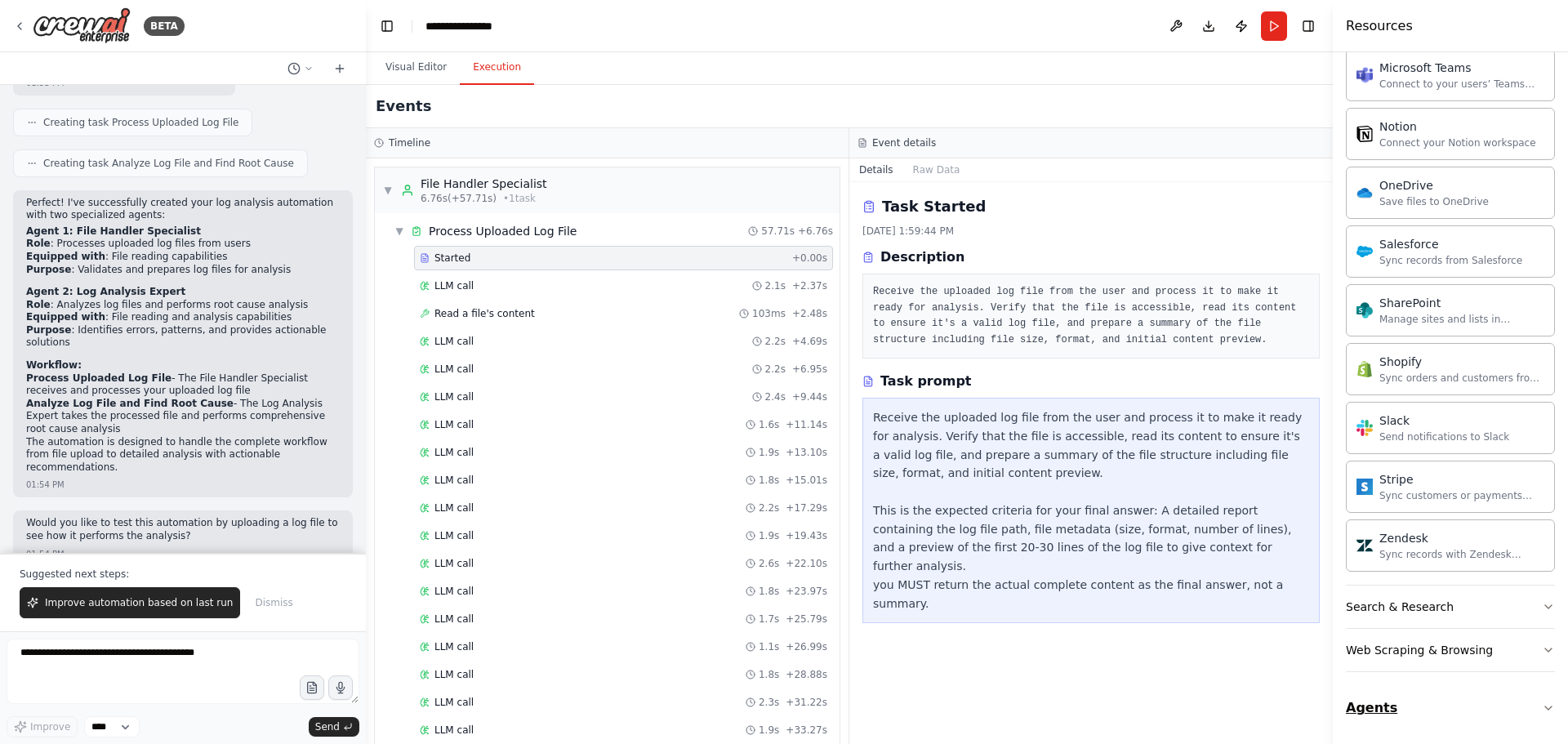
click at [1533, 700] on button "Agents" at bounding box center [1450, 708] width 209 height 46
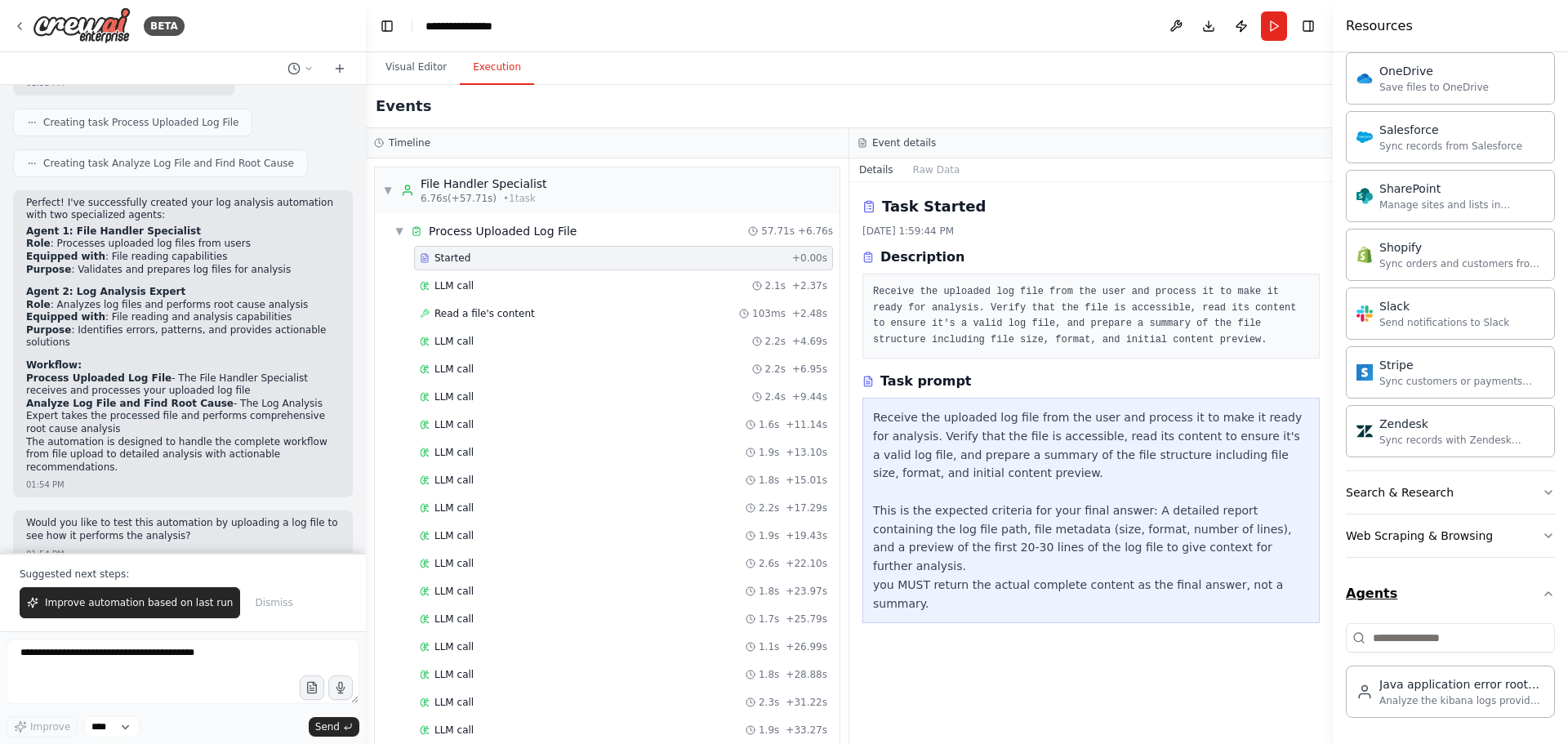
scroll to position [1977, 0]
click at [1494, 681] on div "Java application error root cause analyst" at bounding box center [1462, 683] width 165 height 17
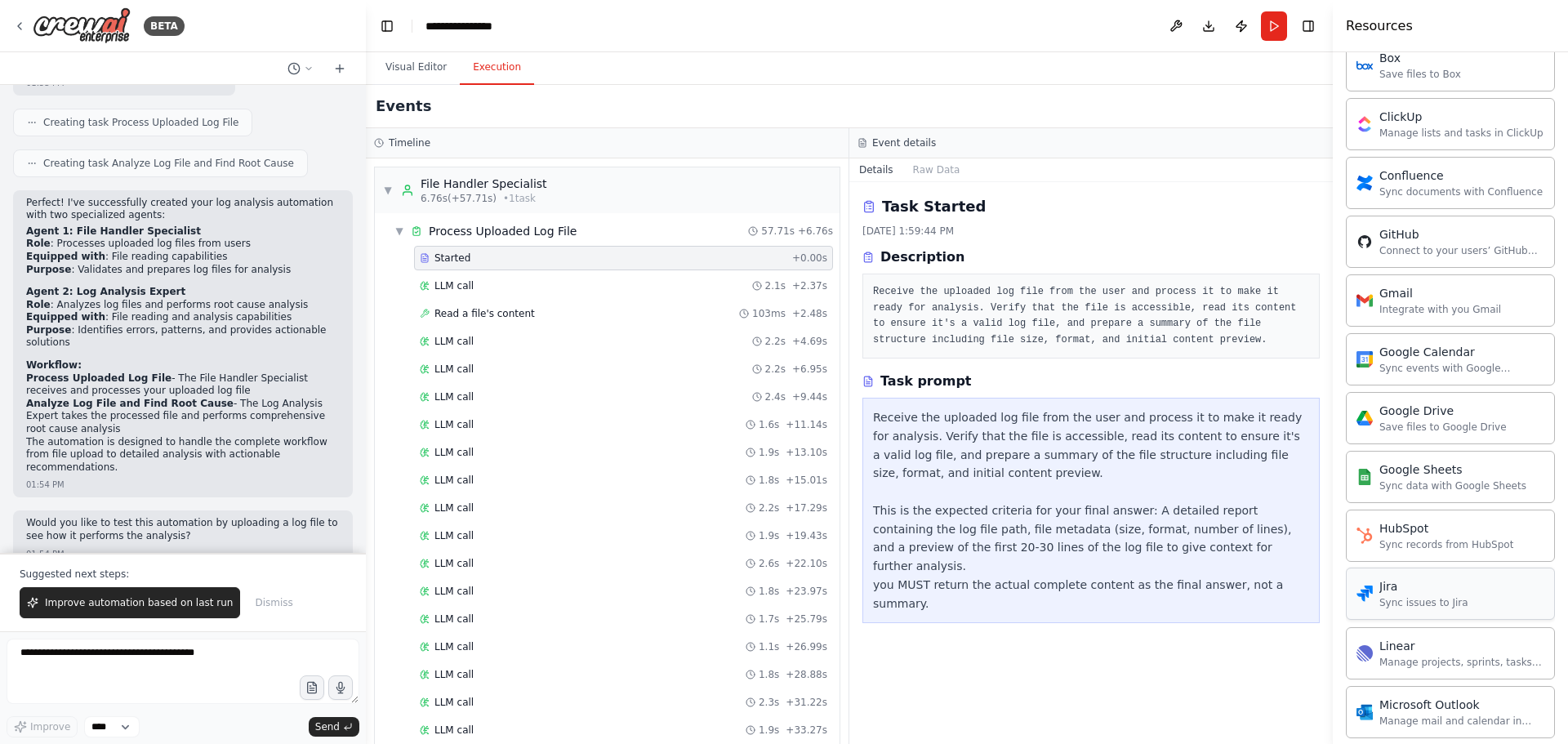
scroll to position [1160, 0]
click at [397, 65] on button "Visual Editor" at bounding box center [417, 68] width 88 height 34
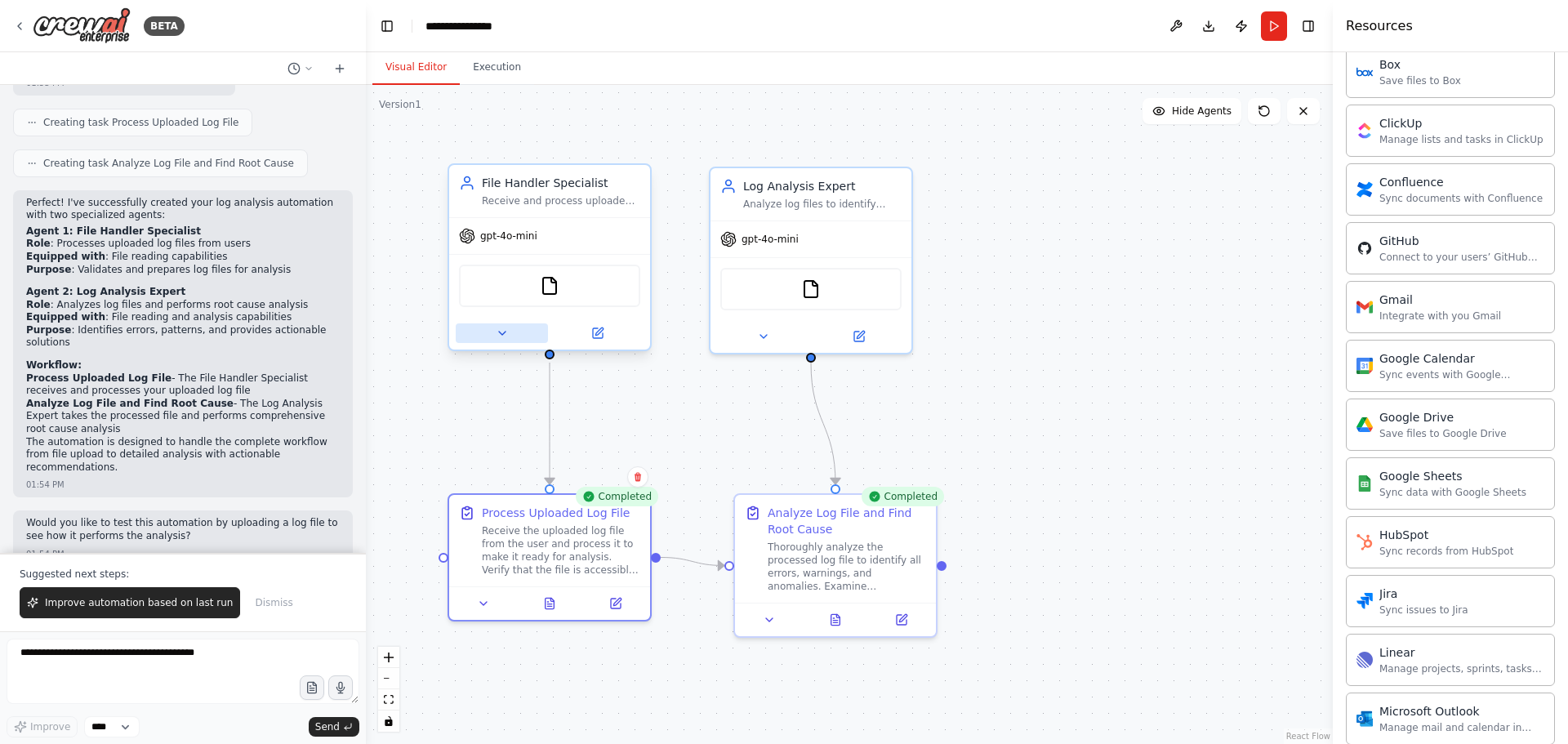
click at [506, 342] on div at bounding box center [549, 333] width 201 height 32
click at [551, 604] on icon at bounding box center [550, 600] width 9 height 11
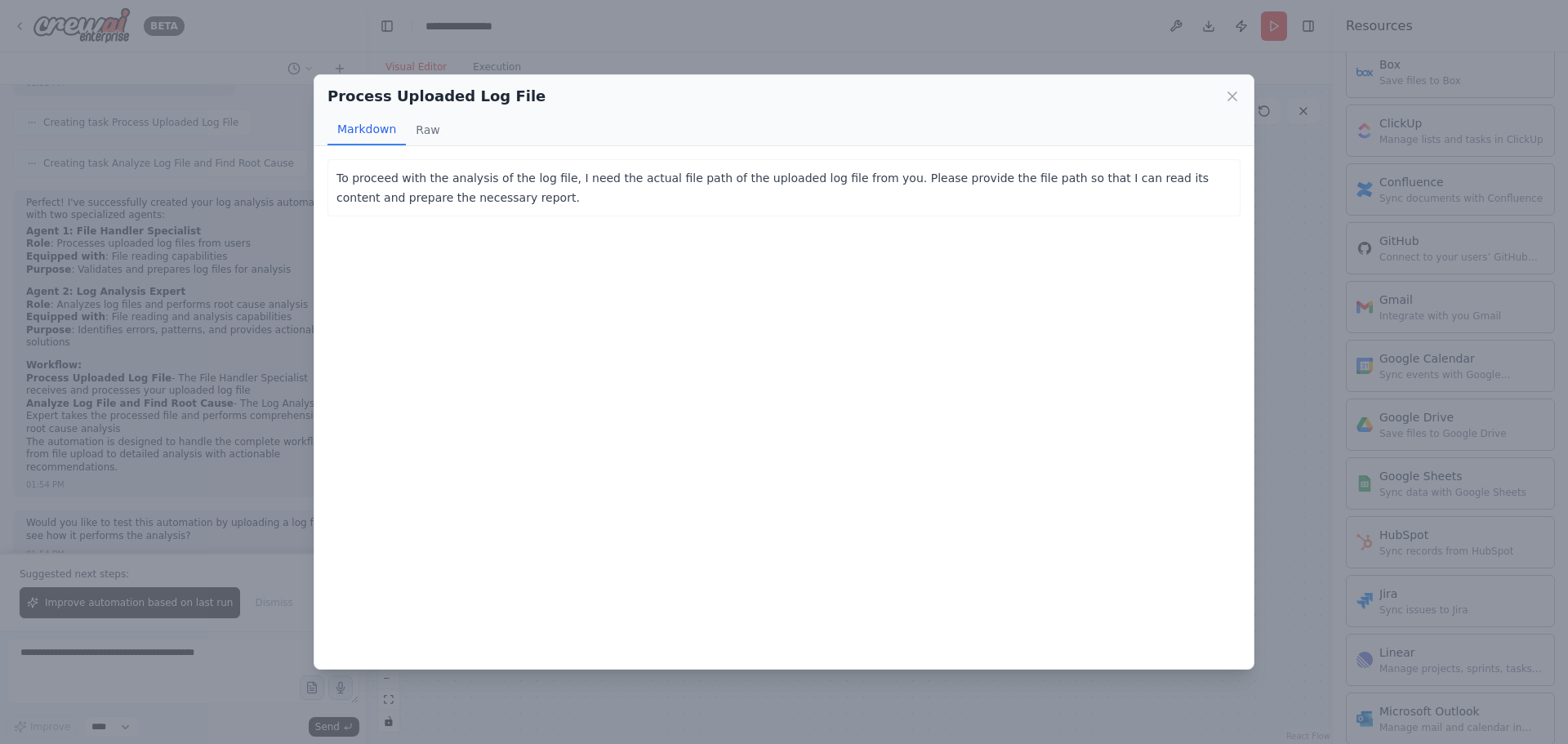
click at [486, 183] on p "To proceed with the analysis of the log file, I need the actual file path of th…" at bounding box center [784, 188] width 895 height 39
click at [432, 136] on button "Raw" at bounding box center [427, 129] width 43 height 31
click at [441, 181] on div "To proceed with the analysis of the log file, I need the actual file path of th…" at bounding box center [784, 184] width 895 height 32
drag, startPoint x: 671, startPoint y: 175, endPoint x: 680, endPoint y: 182, distance: 11.4
click at [673, 175] on div "To proceed with the analysis of the log file, I need the actual file path of th…" at bounding box center [784, 184] width 895 height 32
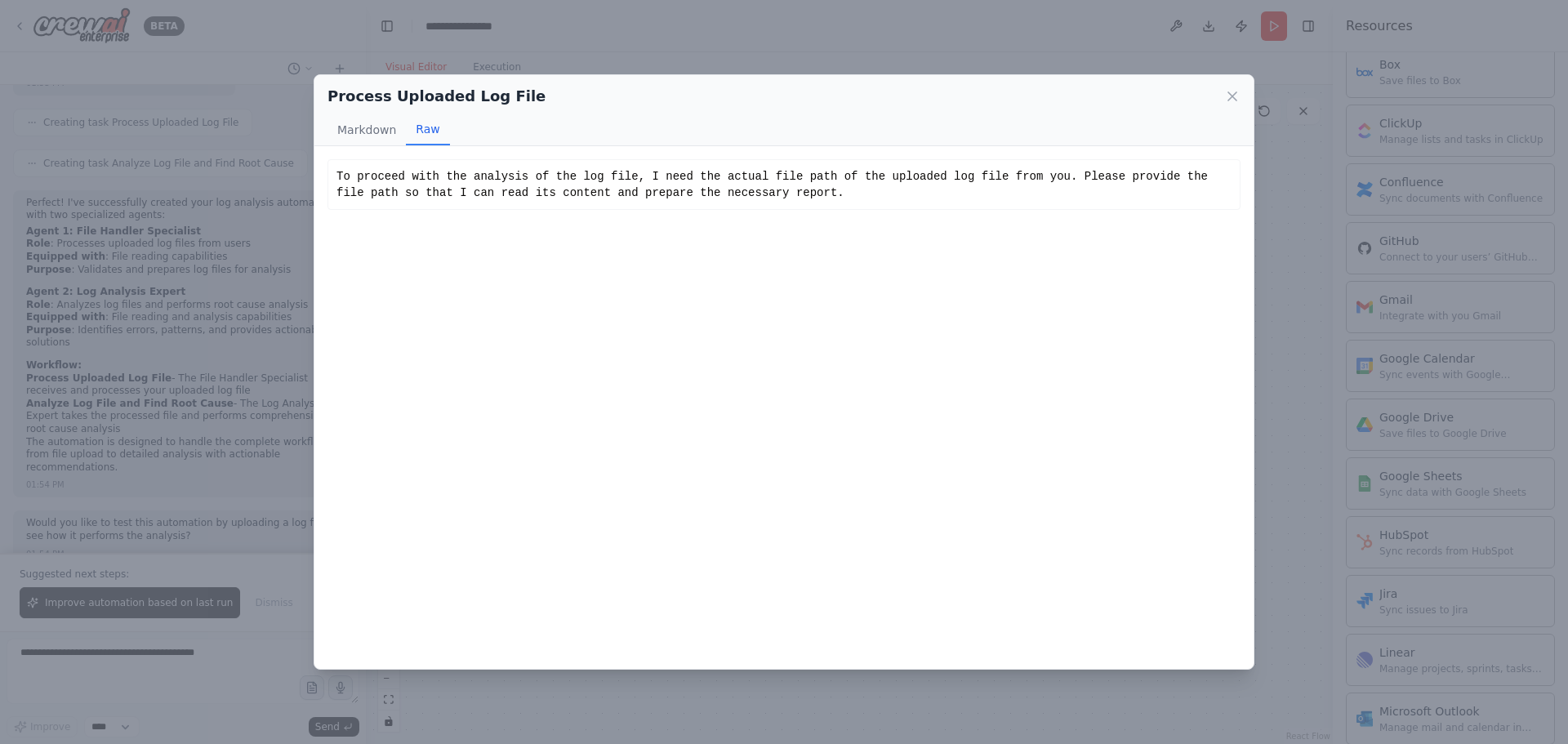
click at [709, 194] on div "To proceed with the analysis of the log file, I need the actual file path of th…" at bounding box center [784, 184] width 895 height 32
click at [763, 196] on div "To proceed with the analysis of the log file, I need the actual file path of th…" at bounding box center [784, 184] width 895 height 32
click at [706, 191] on div "To proceed with the analysis of the log file, I need the actual file path of th…" at bounding box center [784, 184] width 895 height 32
click at [347, 125] on button "Markdown" at bounding box center [366, 129] width 78 height 31
click at [1235, 99] on icon at bounding box center [1232, 96] width 8 height 8
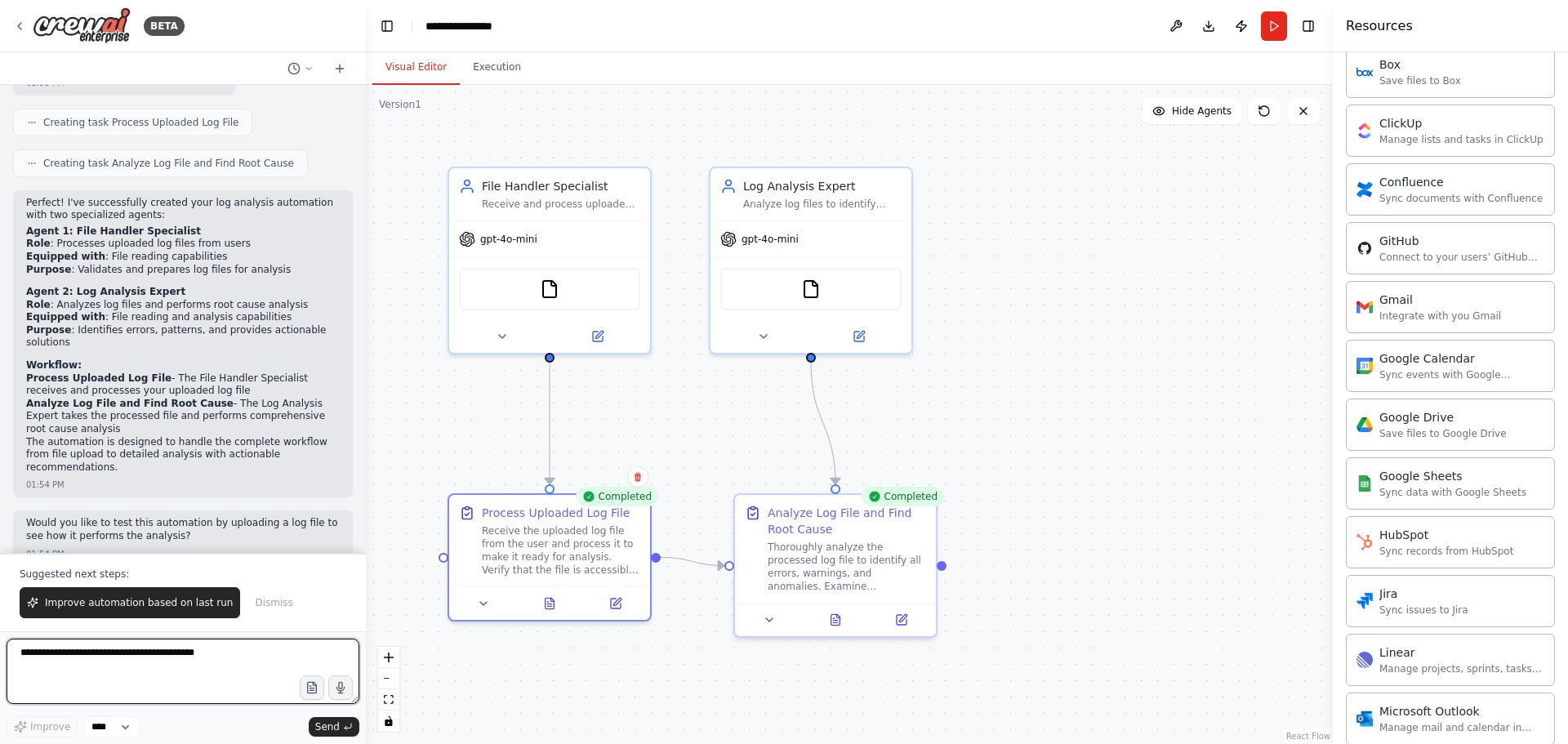
click at [190, 651] on textarea at bounding box center [183, 671] width 353 height 65
type textarea "**********"
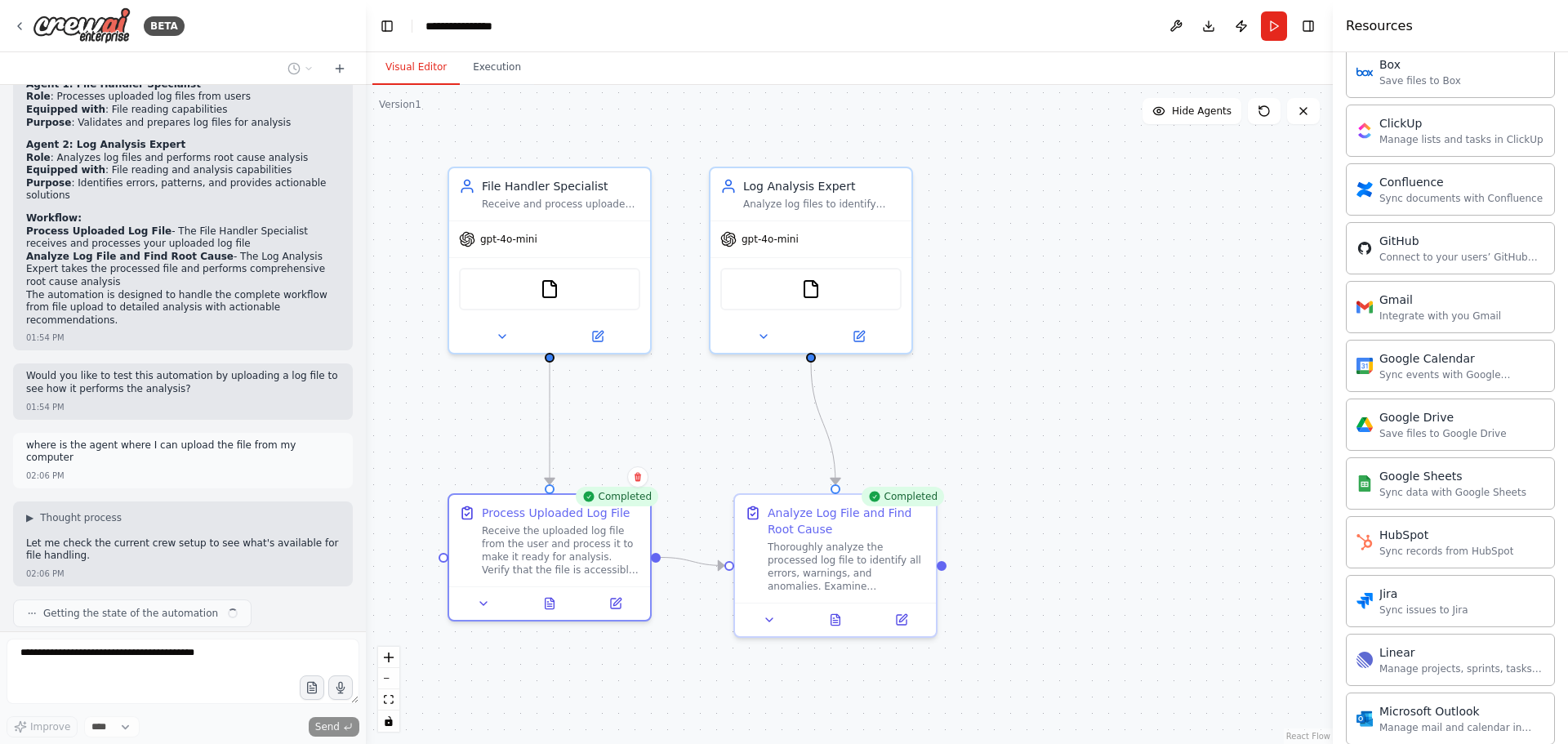
scroll to position [697, 0]
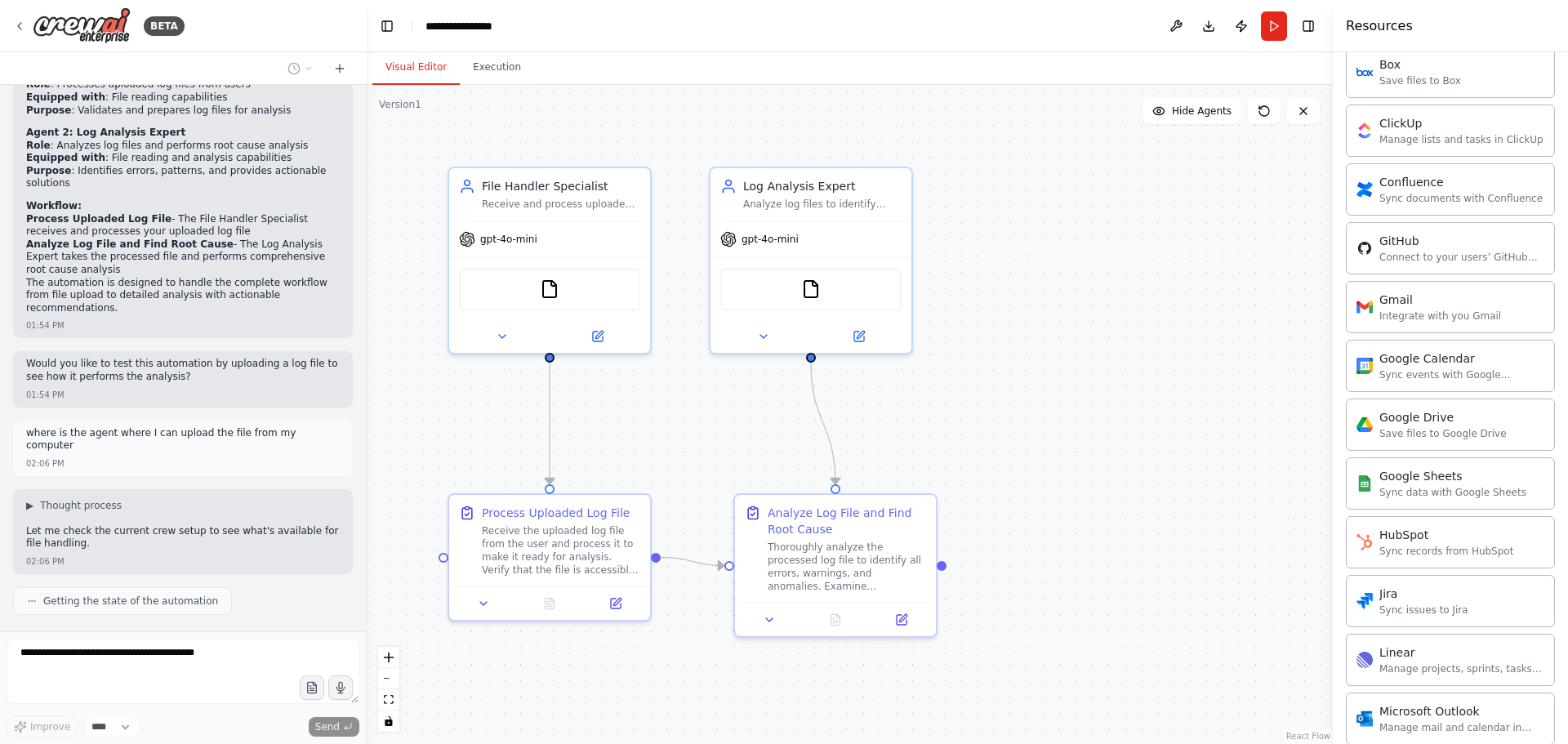
click at [995, 202] on div ".deletable-edge-delete-btn { width: 20px; height: 20px; border: 0px solid #ffff…" at bounding box center [849, 414] width 967 height 659
click at [568, 289] on div "FileReadTool" at bounding box center [549, 286] width 182 height 42
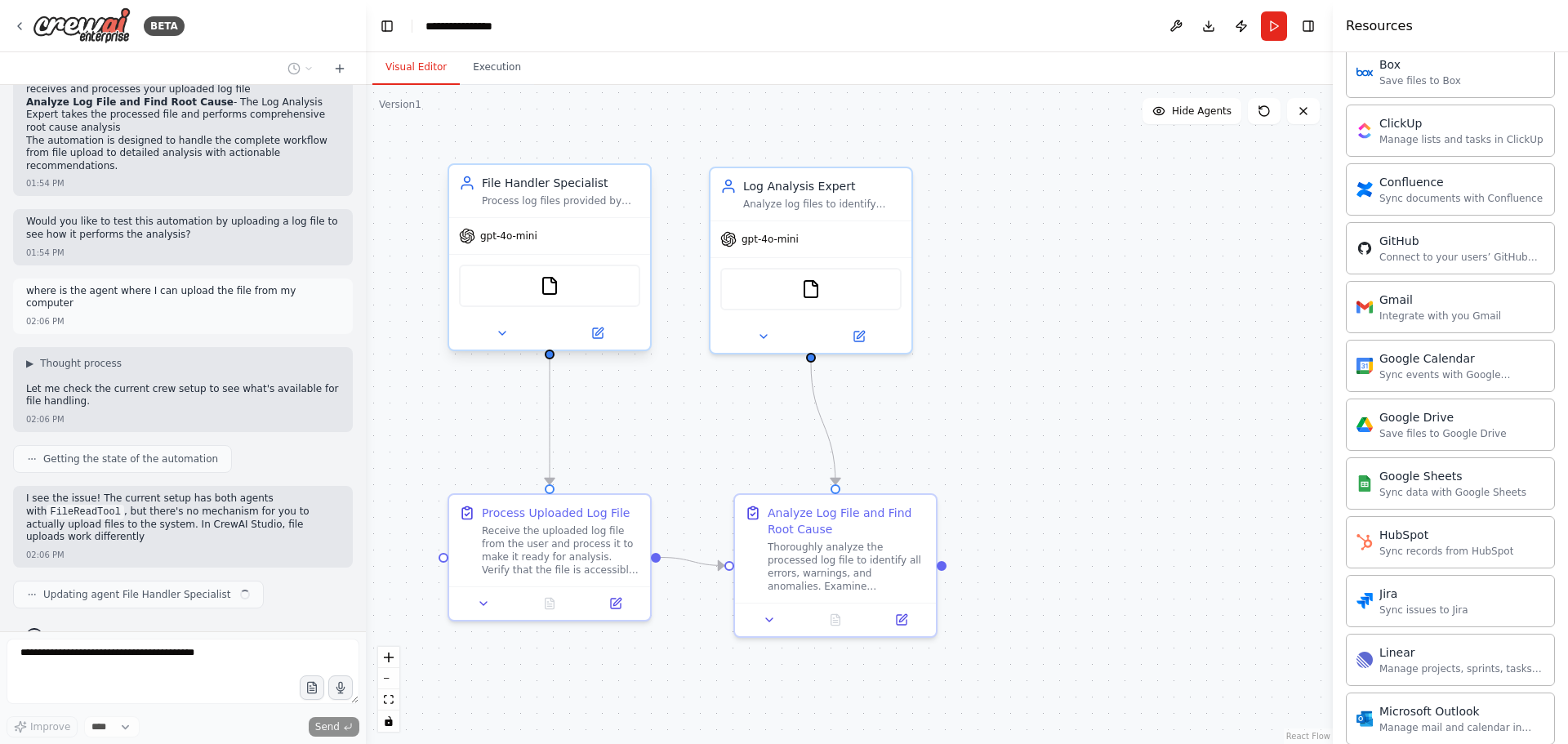
click at [574, 290] on div "FileReadTool" at bounding box center [549, 286] width 182 height 42
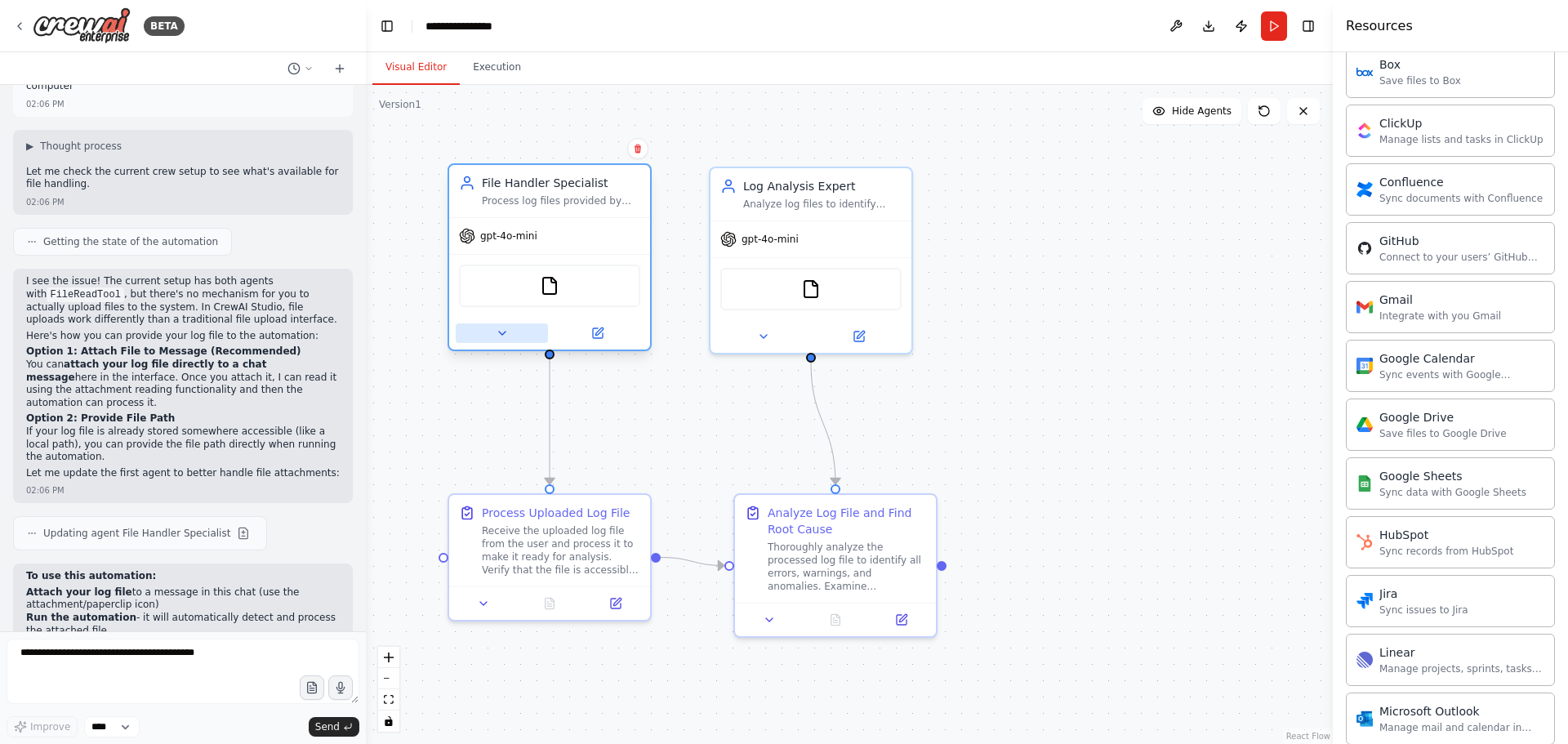
click at [509, 331] on button at bounding box center [501, 333] width 92 height 19
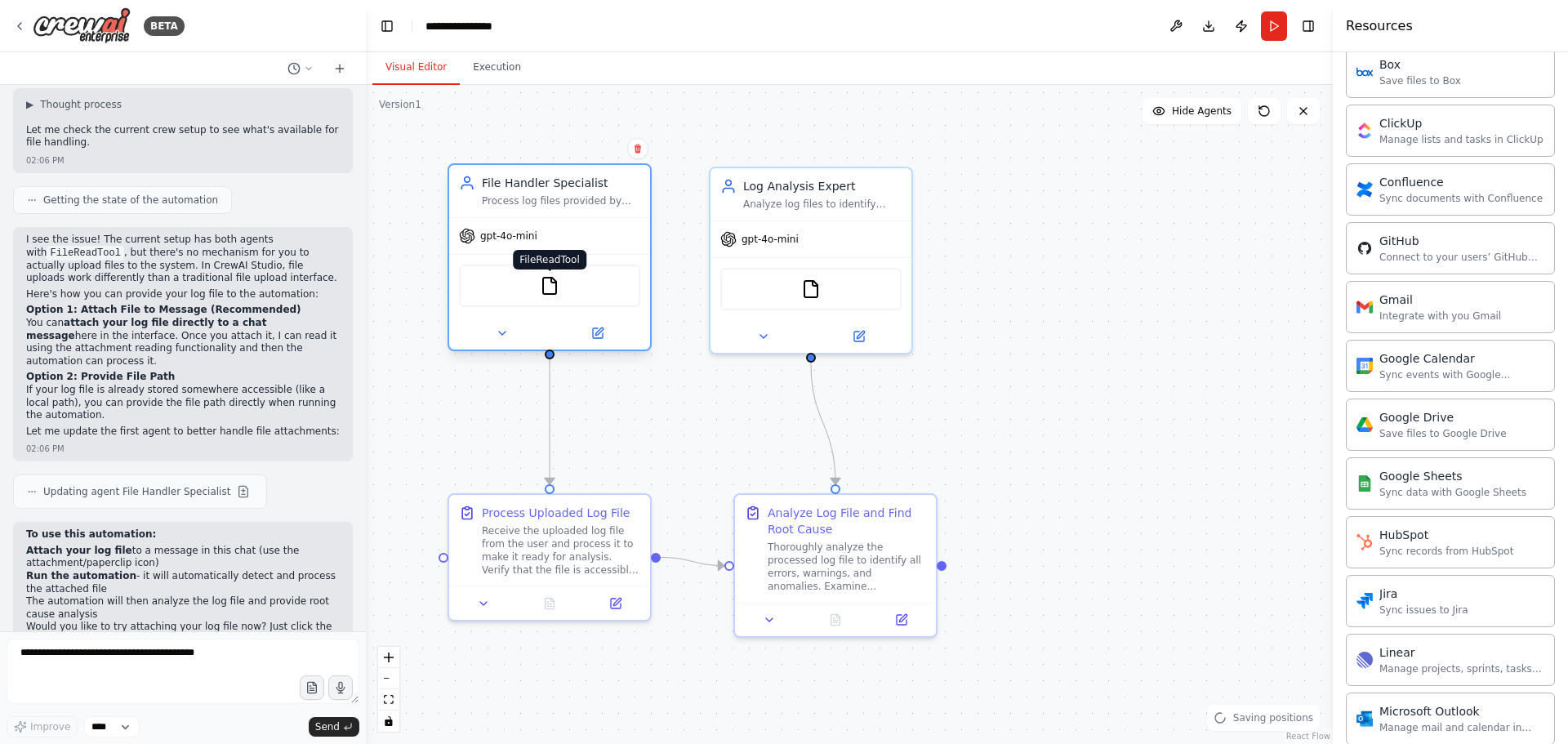
scroll to position [1111, 0]
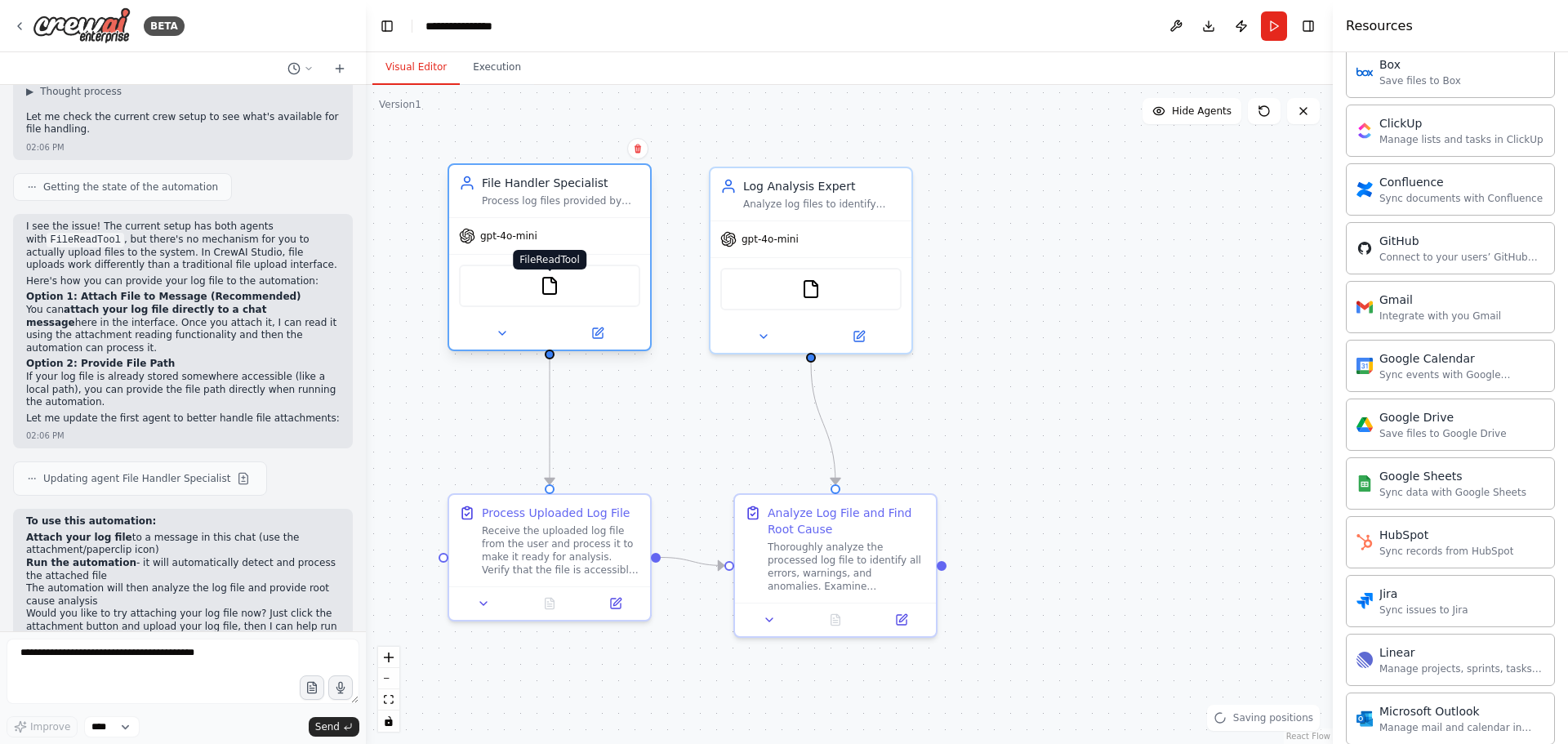
click at [542, 294] on img at bounding box center [549, 286] width 19 height 19
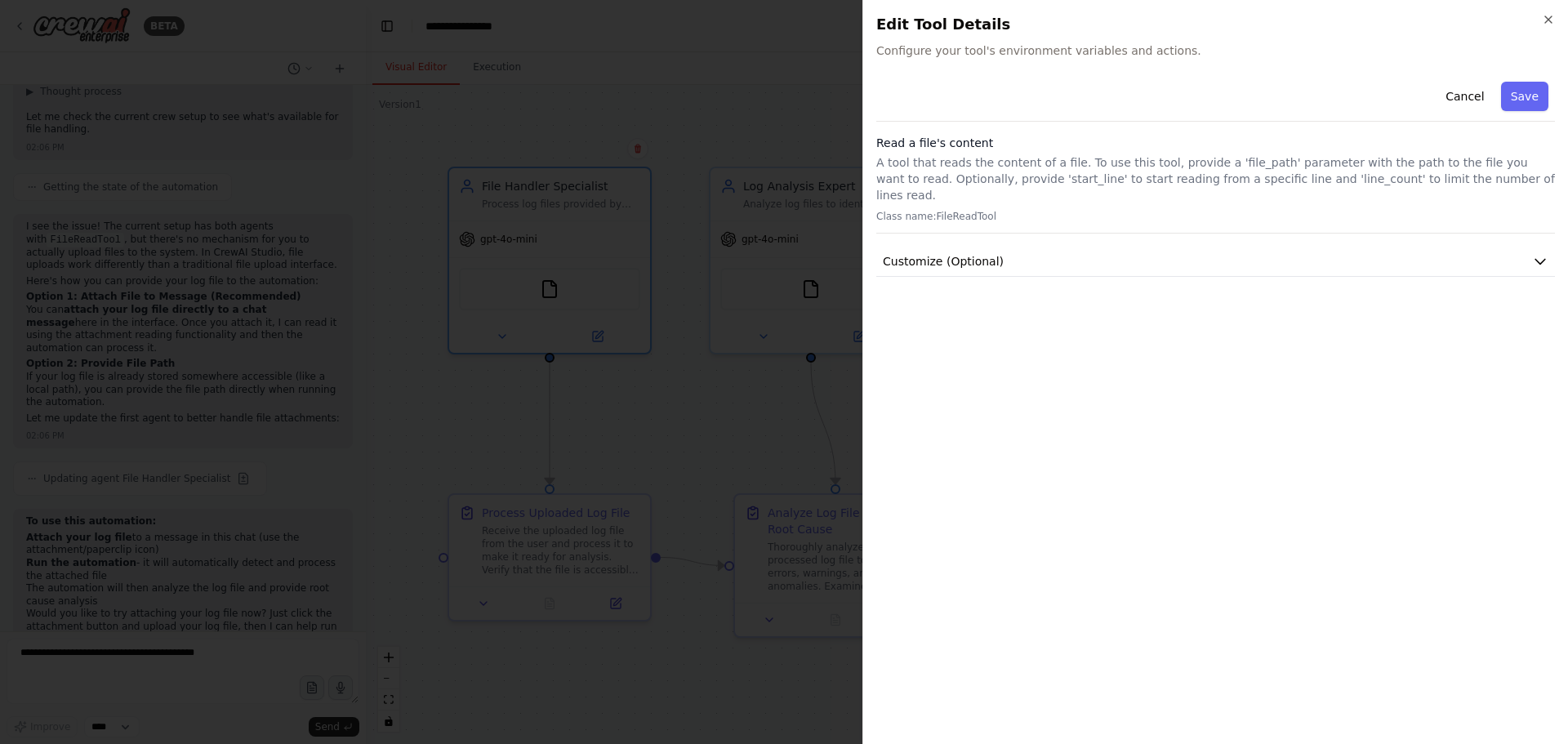
click at [1202, 178] on p "A tool that reads the content of a file. To use this tool, provide a 'file_path…" at bounding box center [1216, 179] width 679 height 49
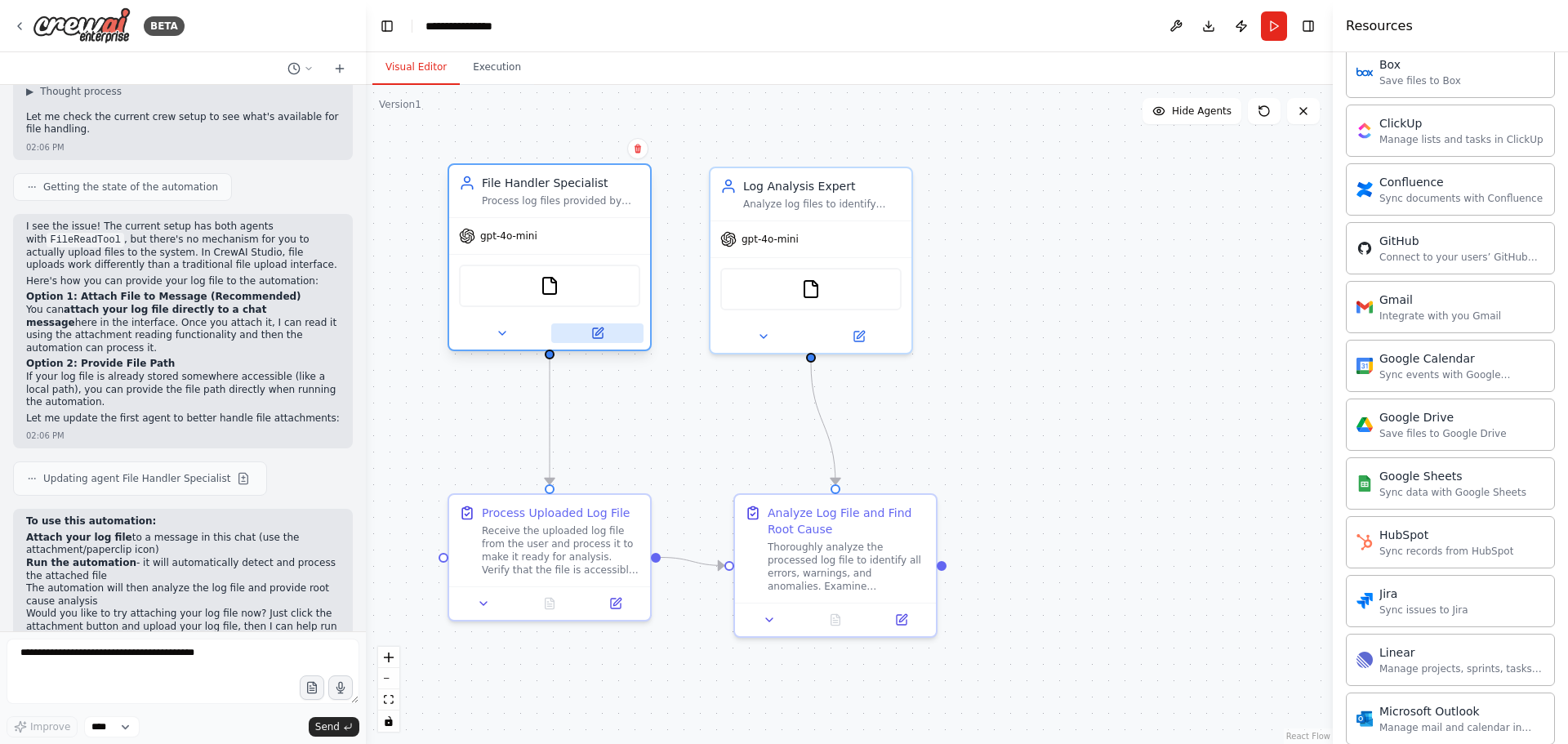
click at [600, 342] on button at bounding box center [597, 333] width 92 height 19
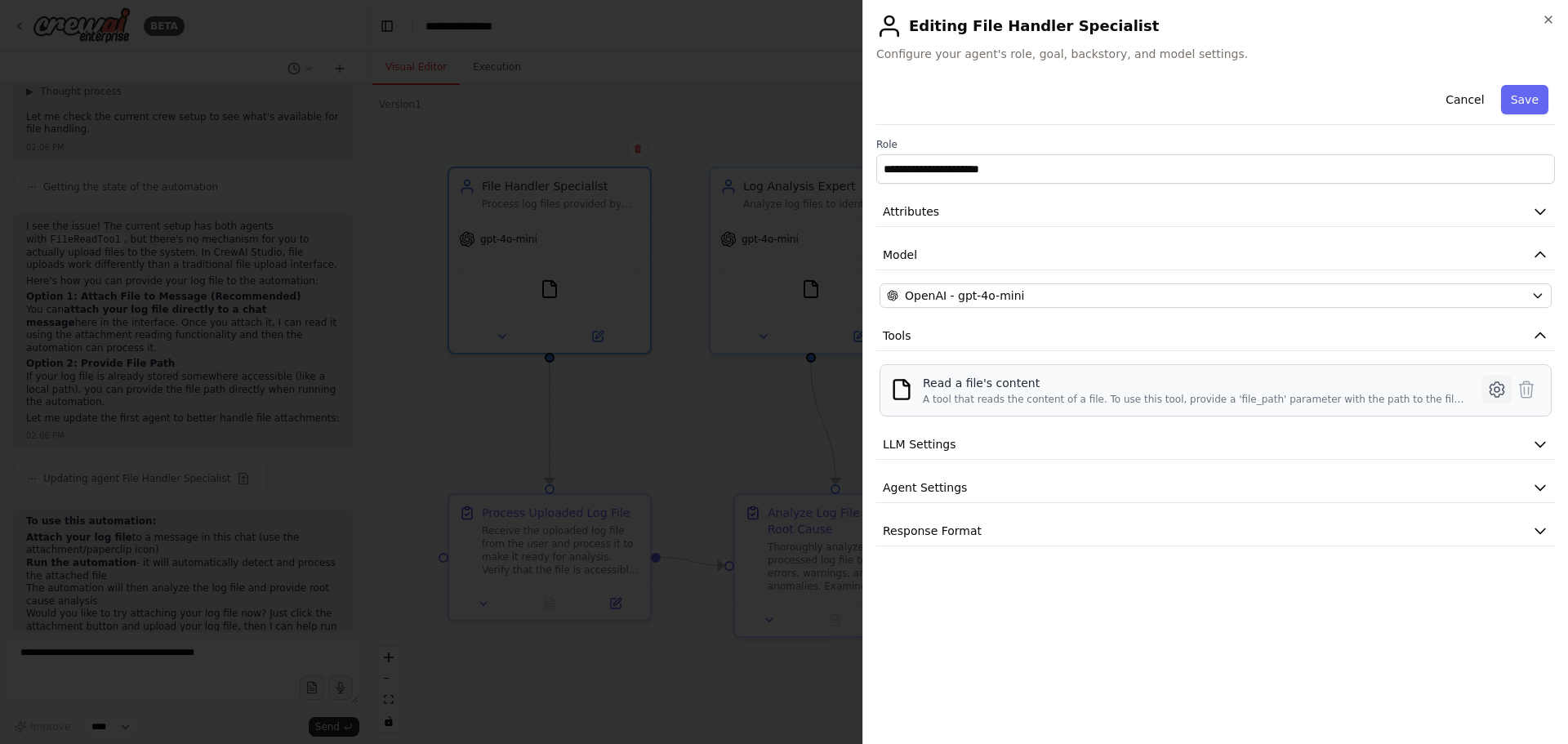
click at [1493, 385] on icon at bounding box center [1497, 390] width 19 height 19
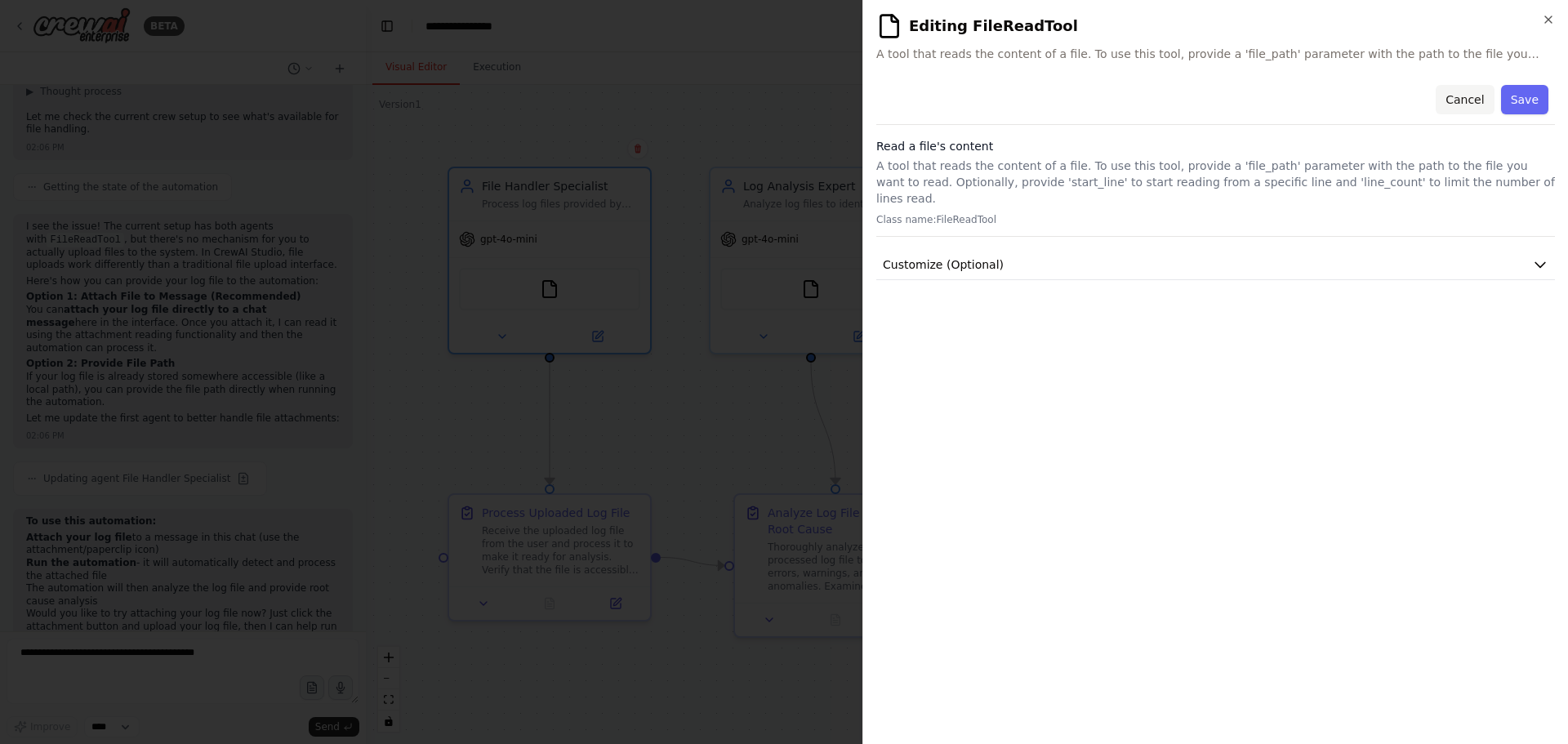
click at [1481, 107] on button "Cancel" at bounding box center [1465, 100] width 58 height 30
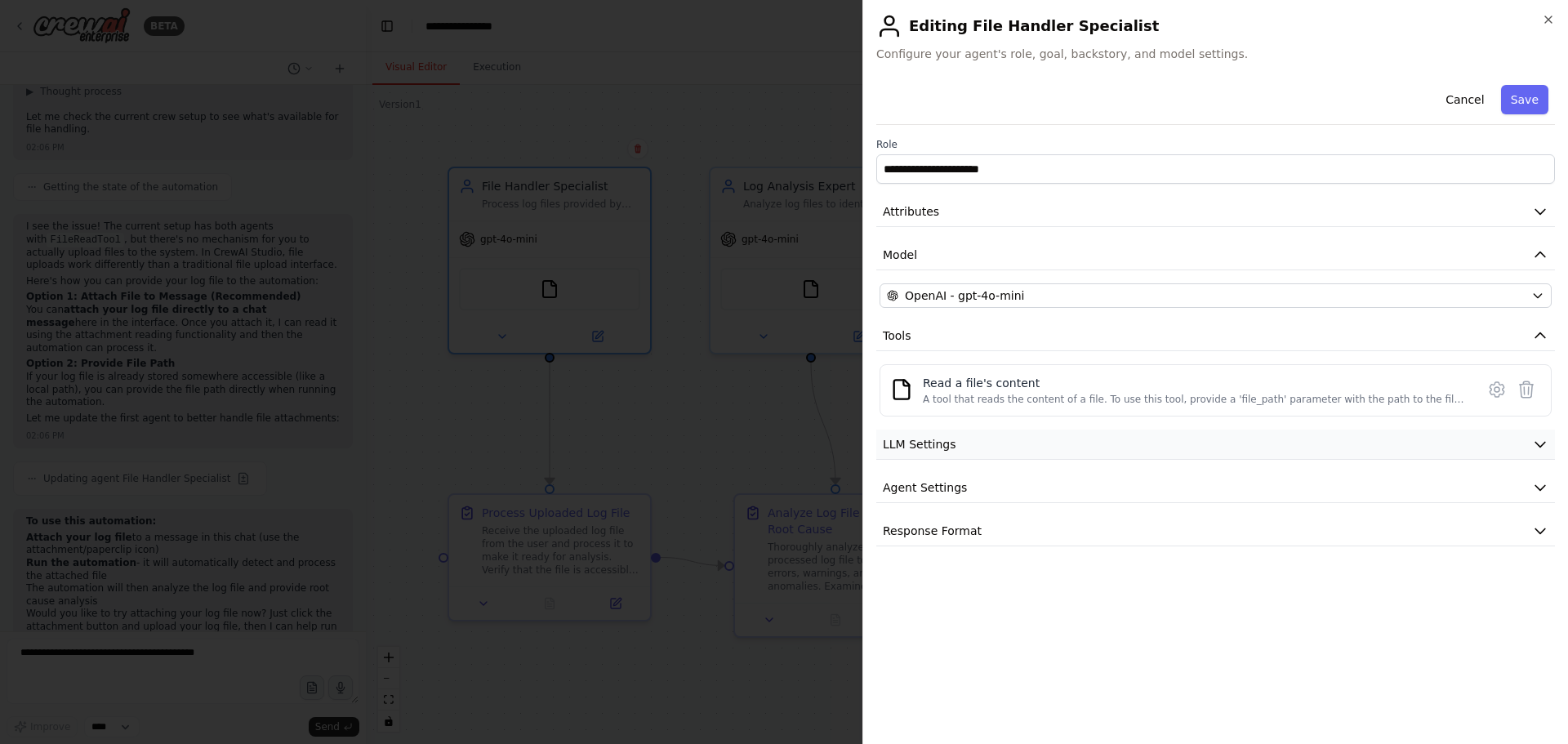
click at [1038, 440] on button "LLM Settings" at bounding box center [1216, 445] width 679 height 30
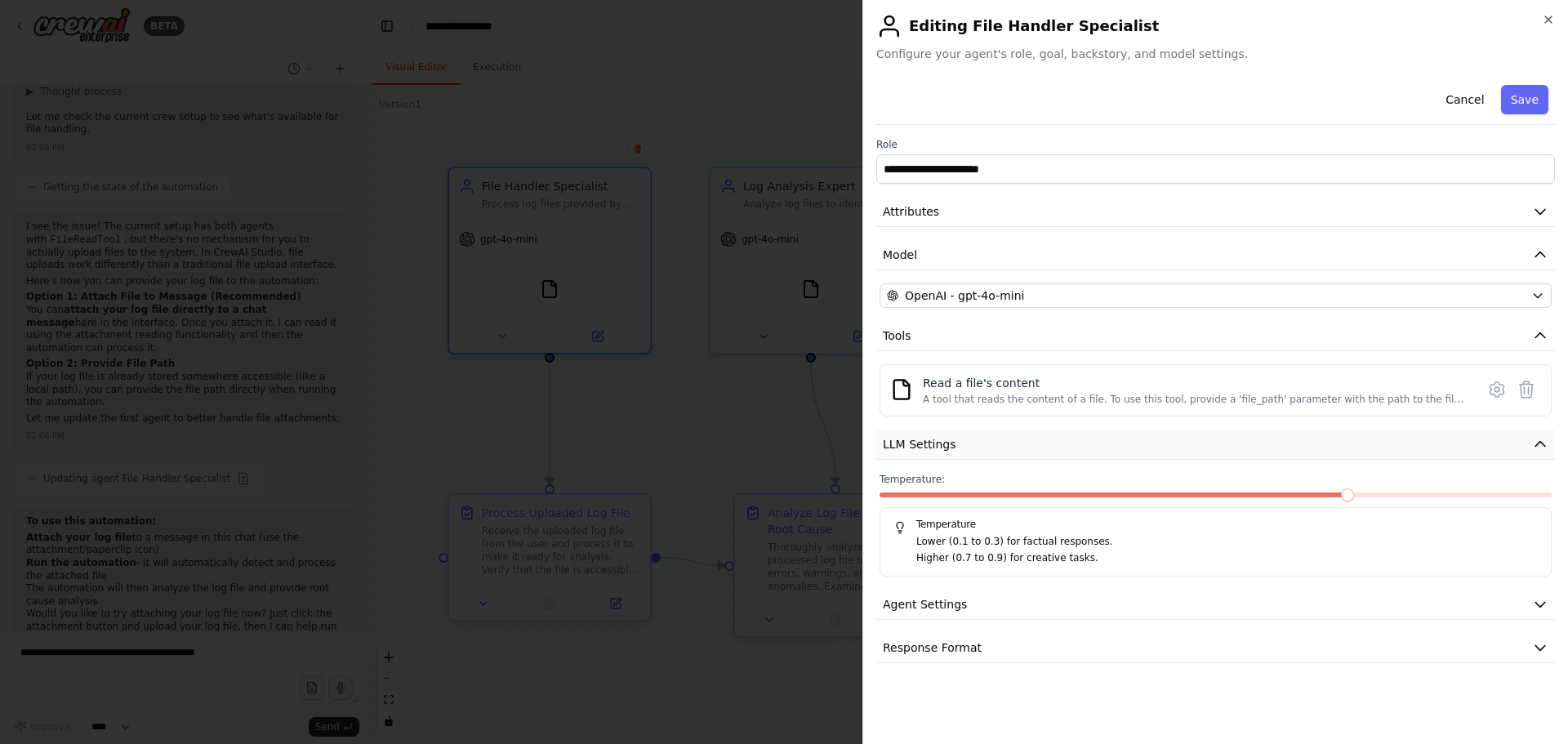
click at [1038, 440] on button "LLM Settings" at bounding box center [1216, 445] width 679 height 30
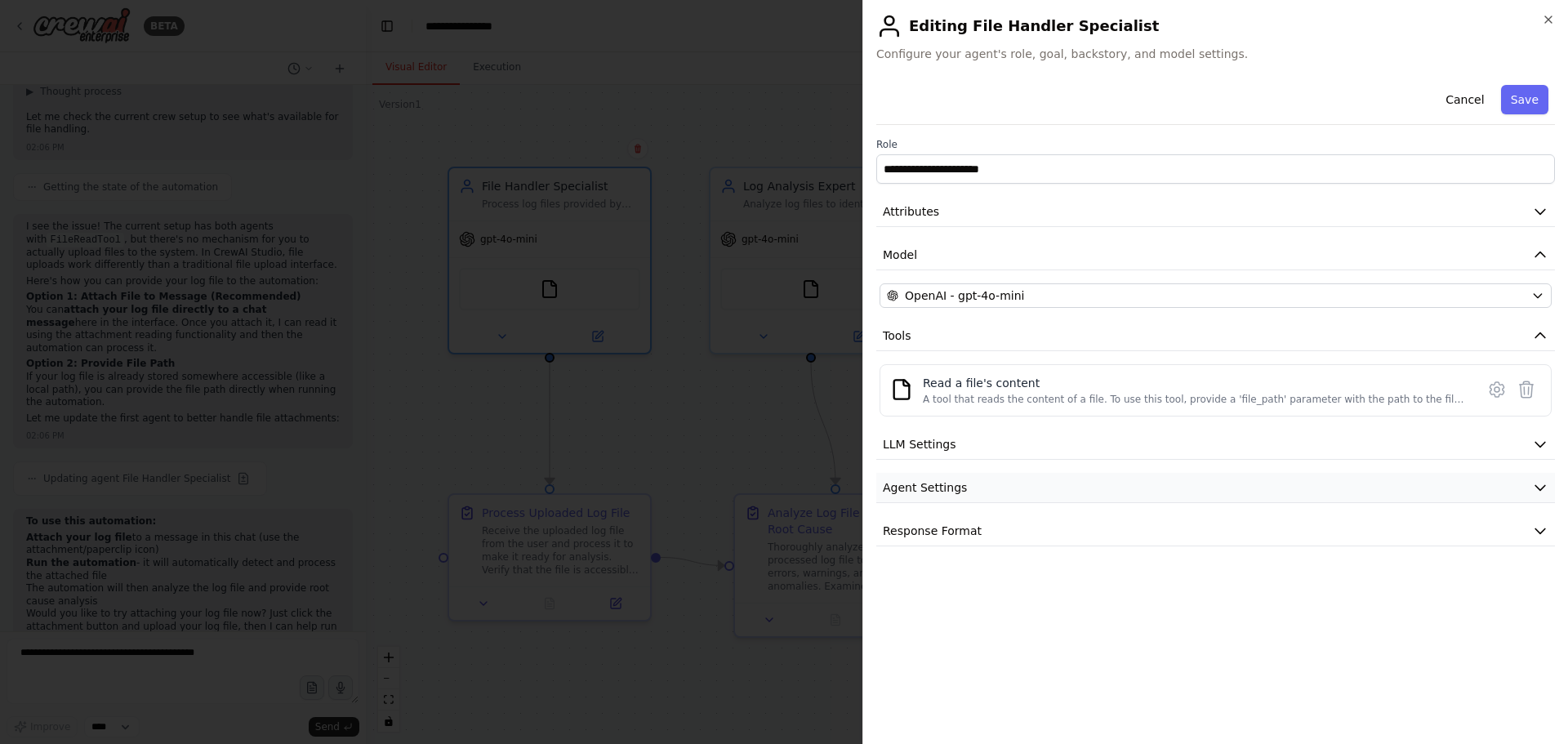
click at [1002, 482] on button "Agent Settings" at bounding box center [1216, 488] width 679 height 30
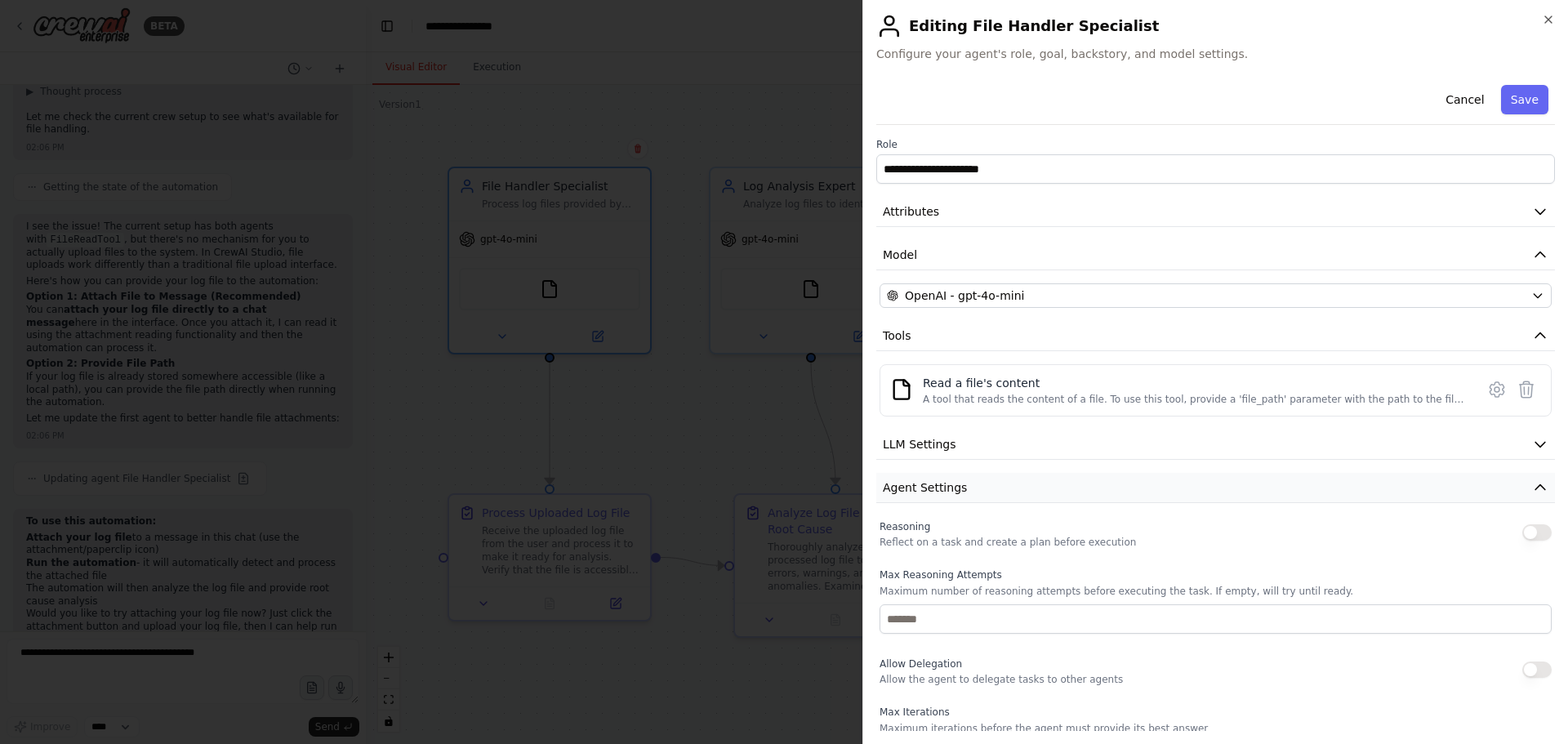
click at [1002, 482] on button "Agent Settings" at bounding box center [1216, 488] width 679 height 30
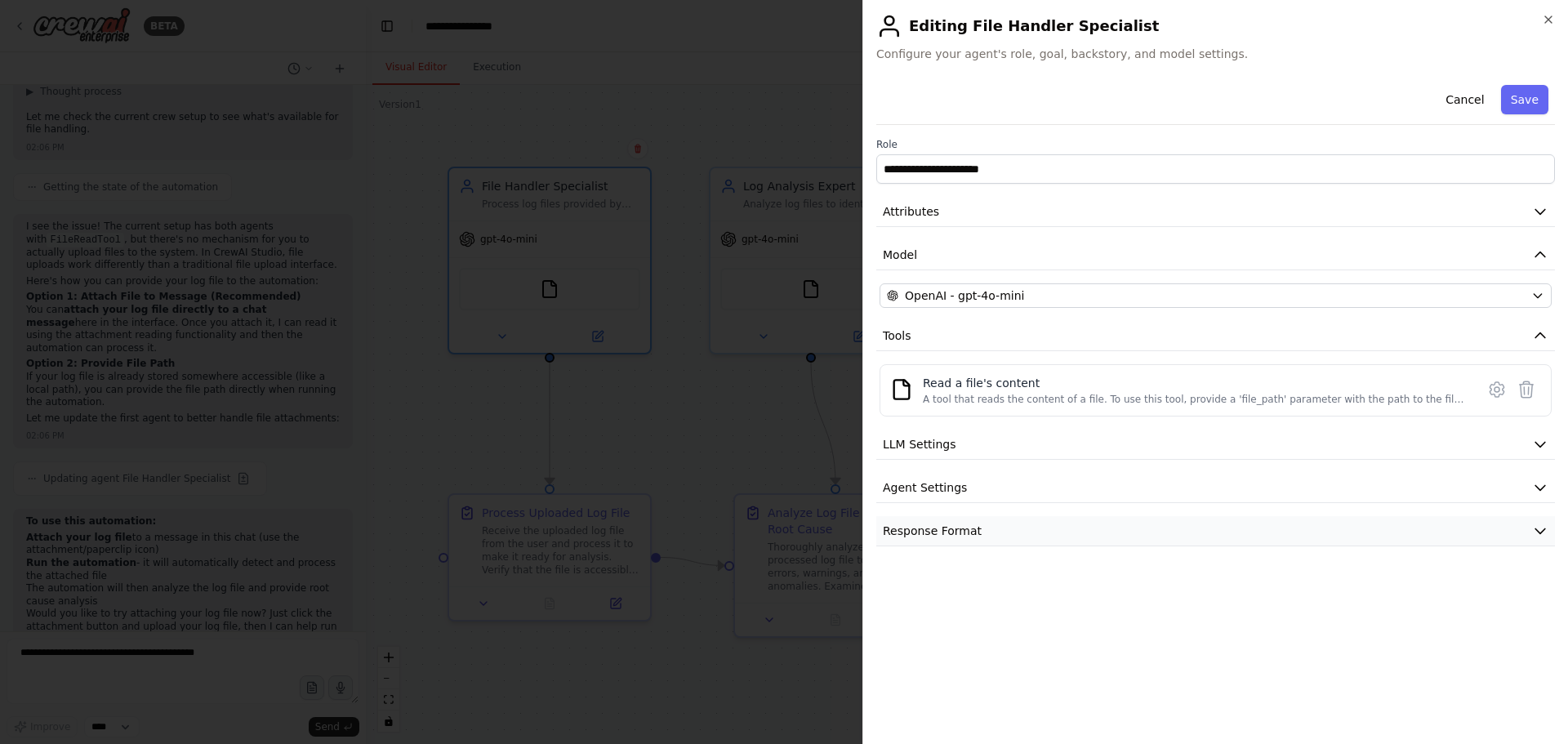
click at [970, 519] on button "Response Format" at bounding box center [1216, 531] width 679 height 30
click at [972, 447] on button "LLM Settings" at bounding box center [1216, 445] width 679 height 30
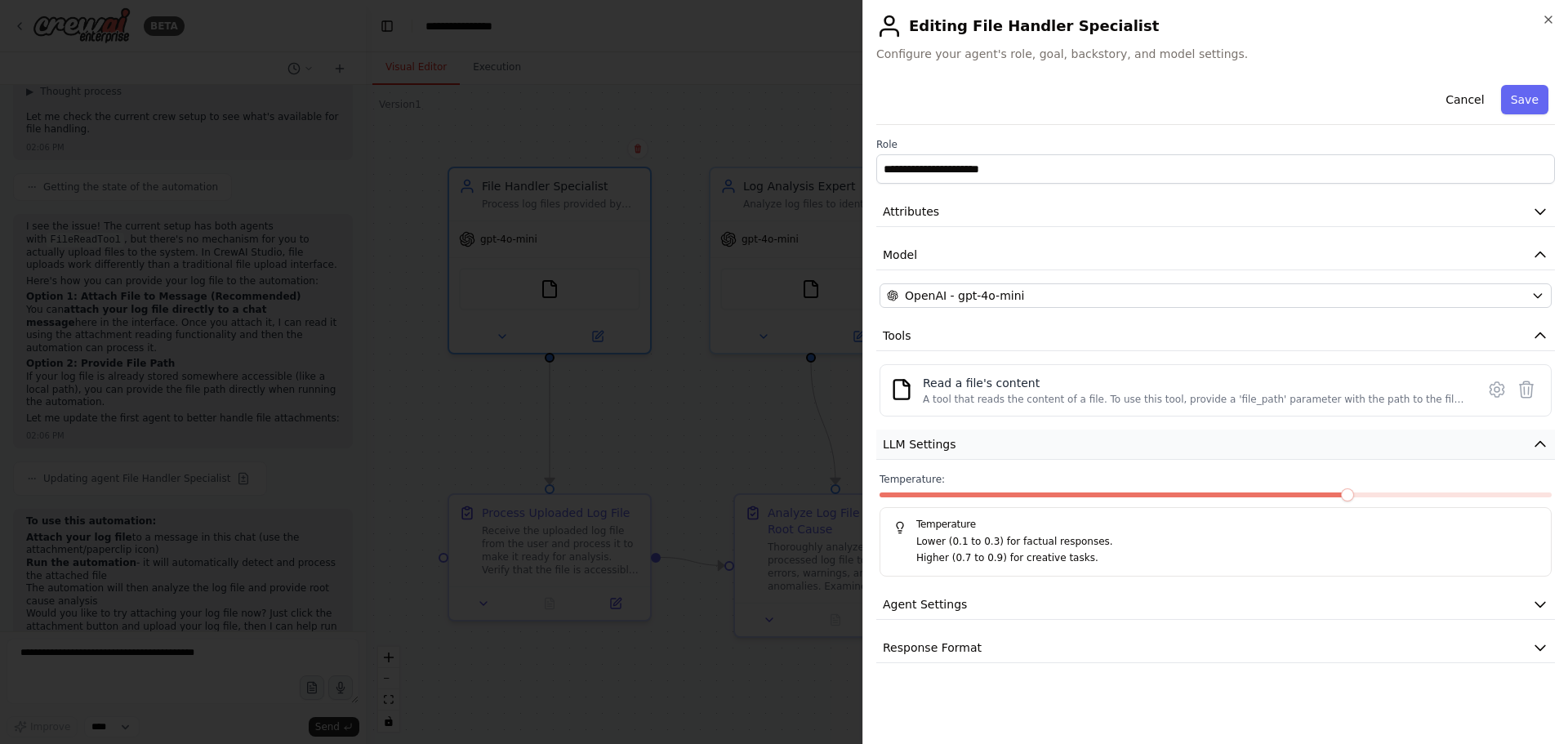
click at [972, 447] on button "LLM Settings" at bounding box center [1216, 445] width 679 height 30
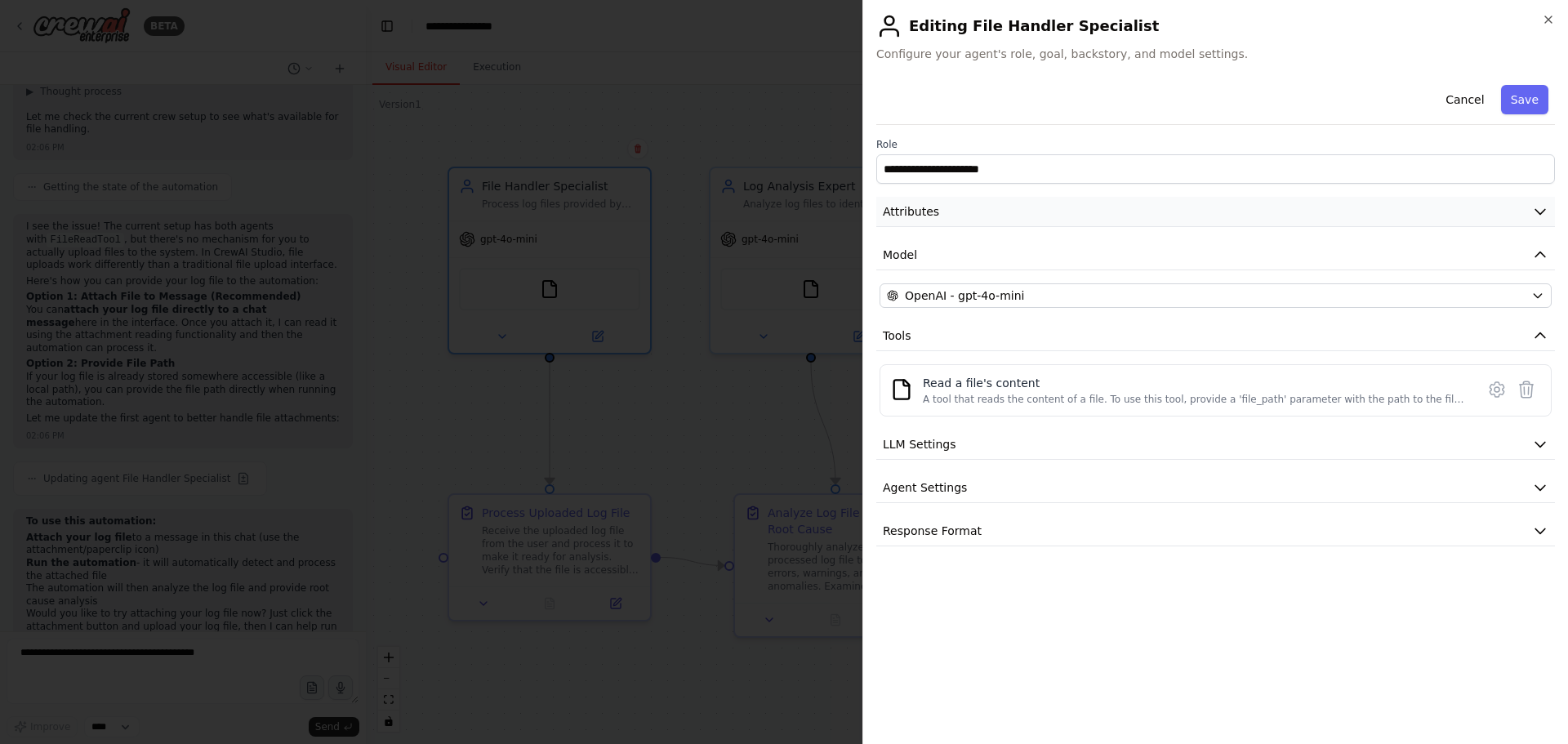
click at [917, 208] on span "Attributes" at bounding box center [911, 211] width 56 height 17
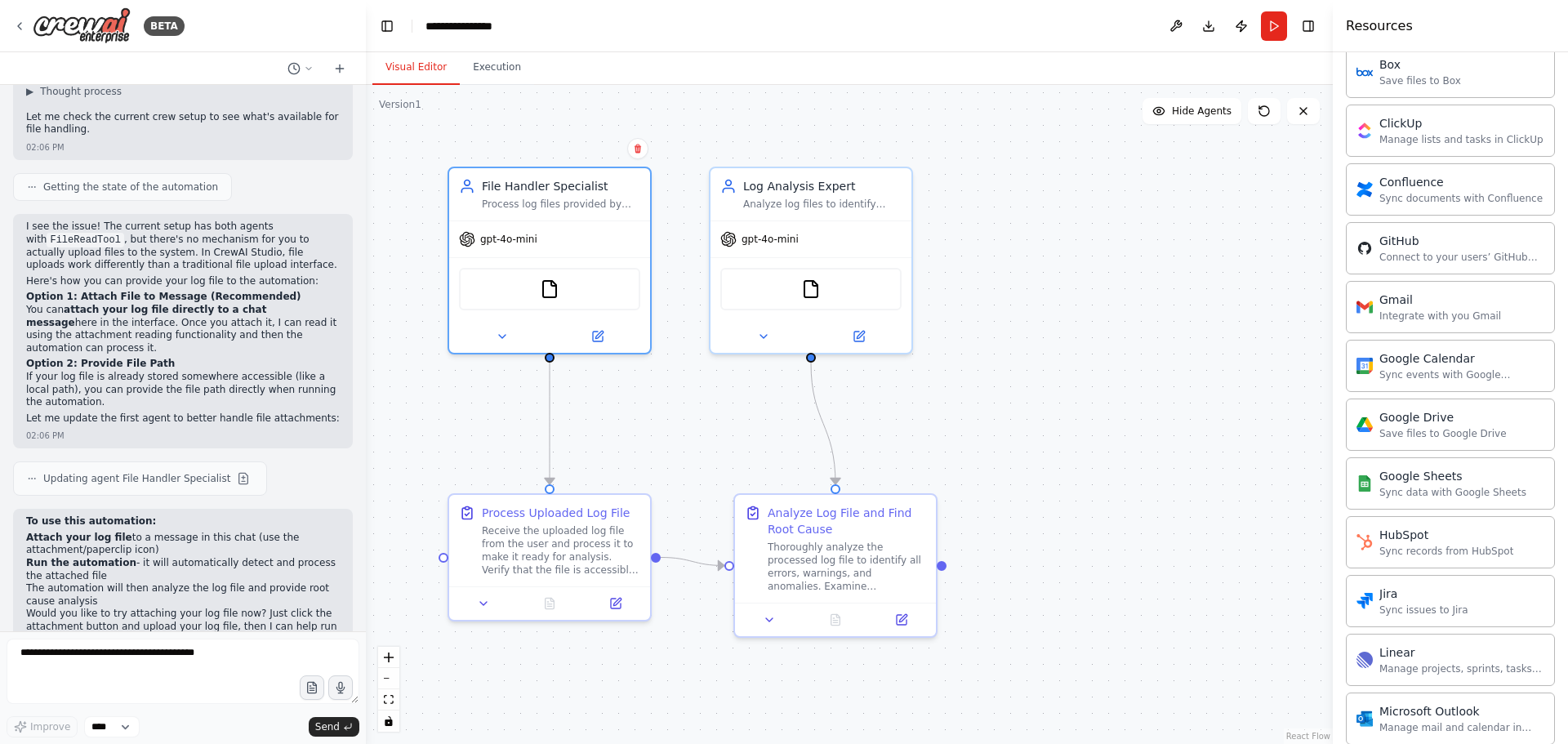
click at [597, 440] on div ".deletable-edge-delete-btn { width: 20px; height: 20px; border: 0px solid #ffff…" at bounding box center [849, 414] width 967 height 659
click at [1006, 455] on div ".deletable-edge-delete-btn { width: 20px; height: 20px; border: 0px solid #ffff…" at bounding box center [849, 414] width 967 height 659
click at [480, 603] on icon at bounding box center [483, 600] width 13 height 13
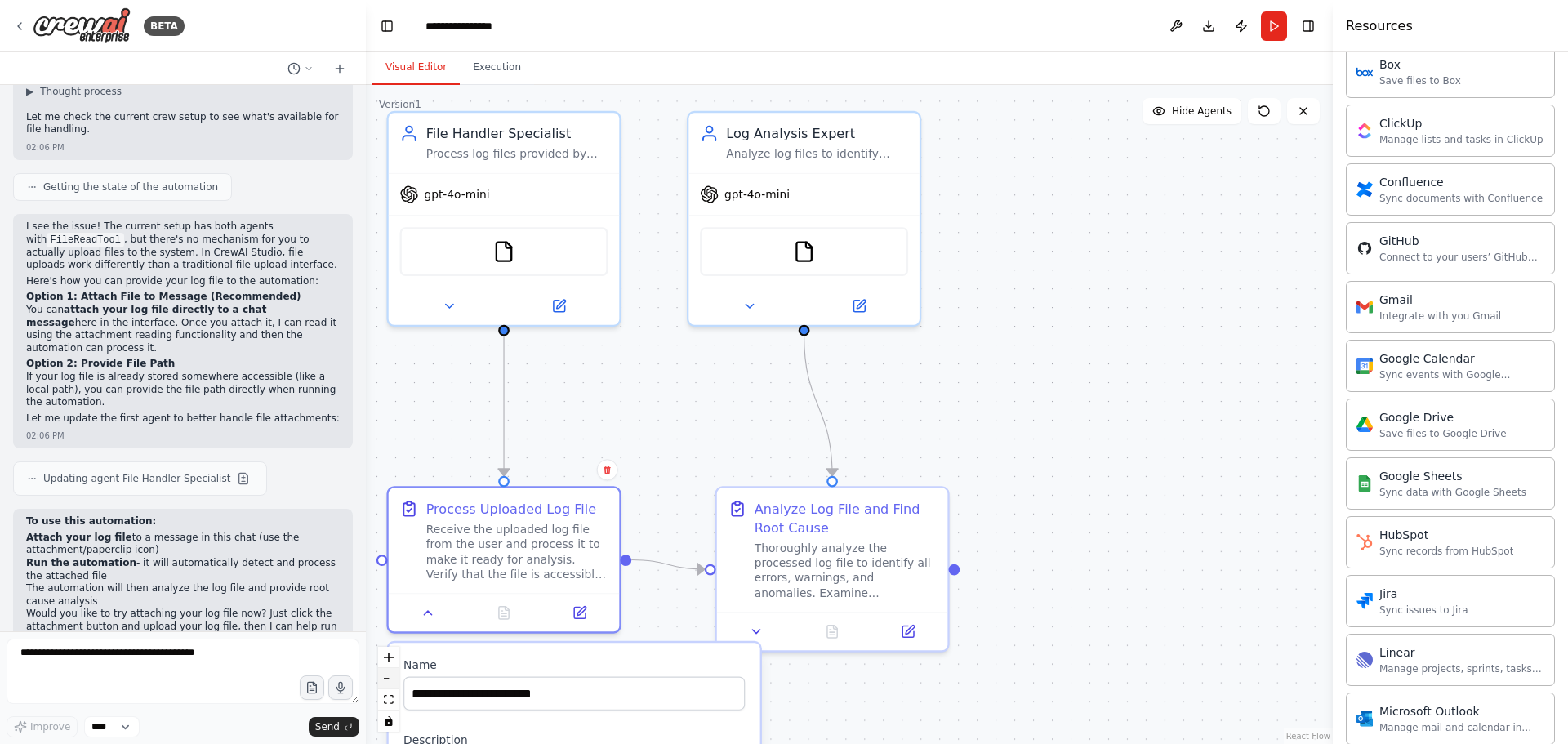
click at [391, 673] on button "zoom out" at bounding box center [389, 679] width 21 height 21
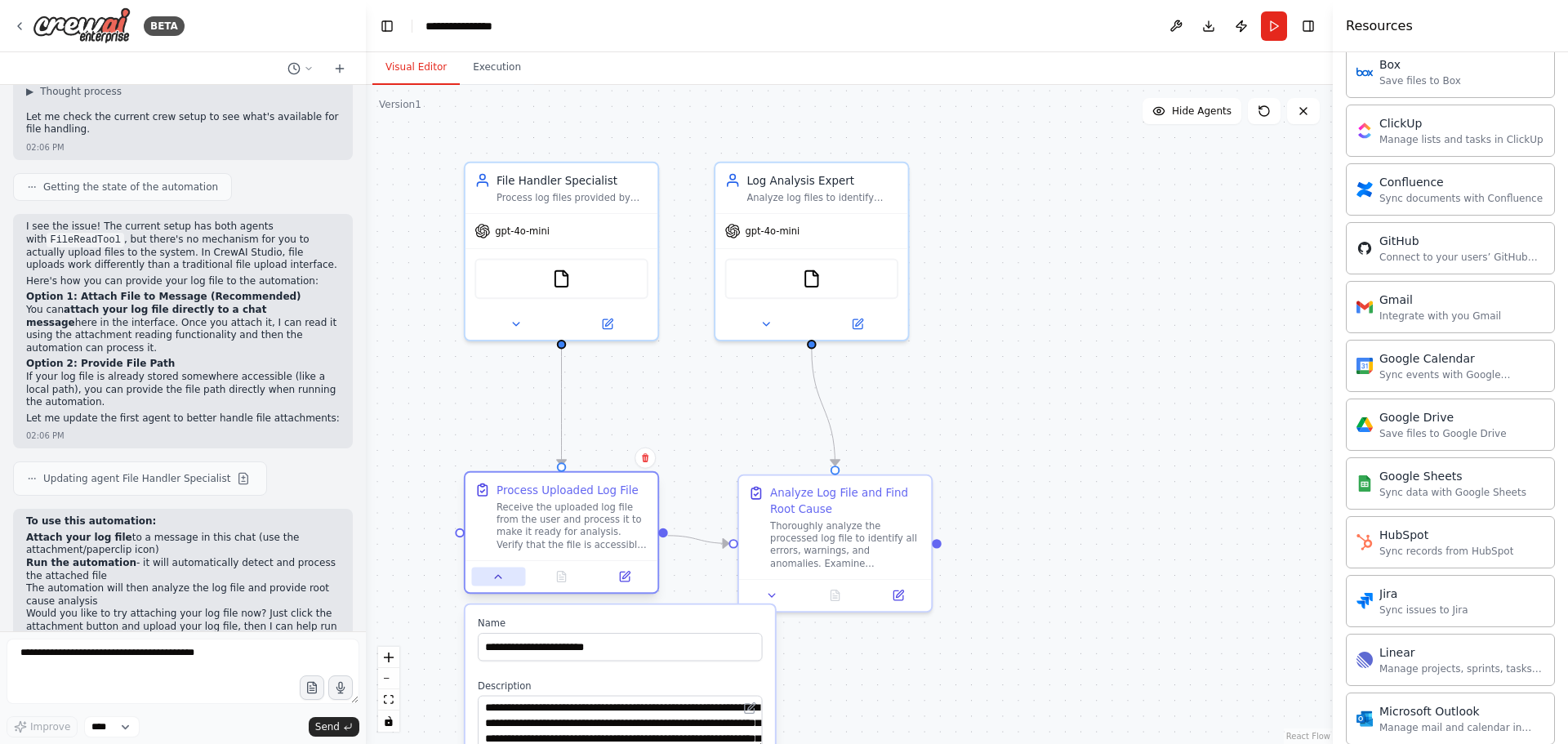
click at [502, 579] on icon at bounding box center [498, 576] width 12 height 12
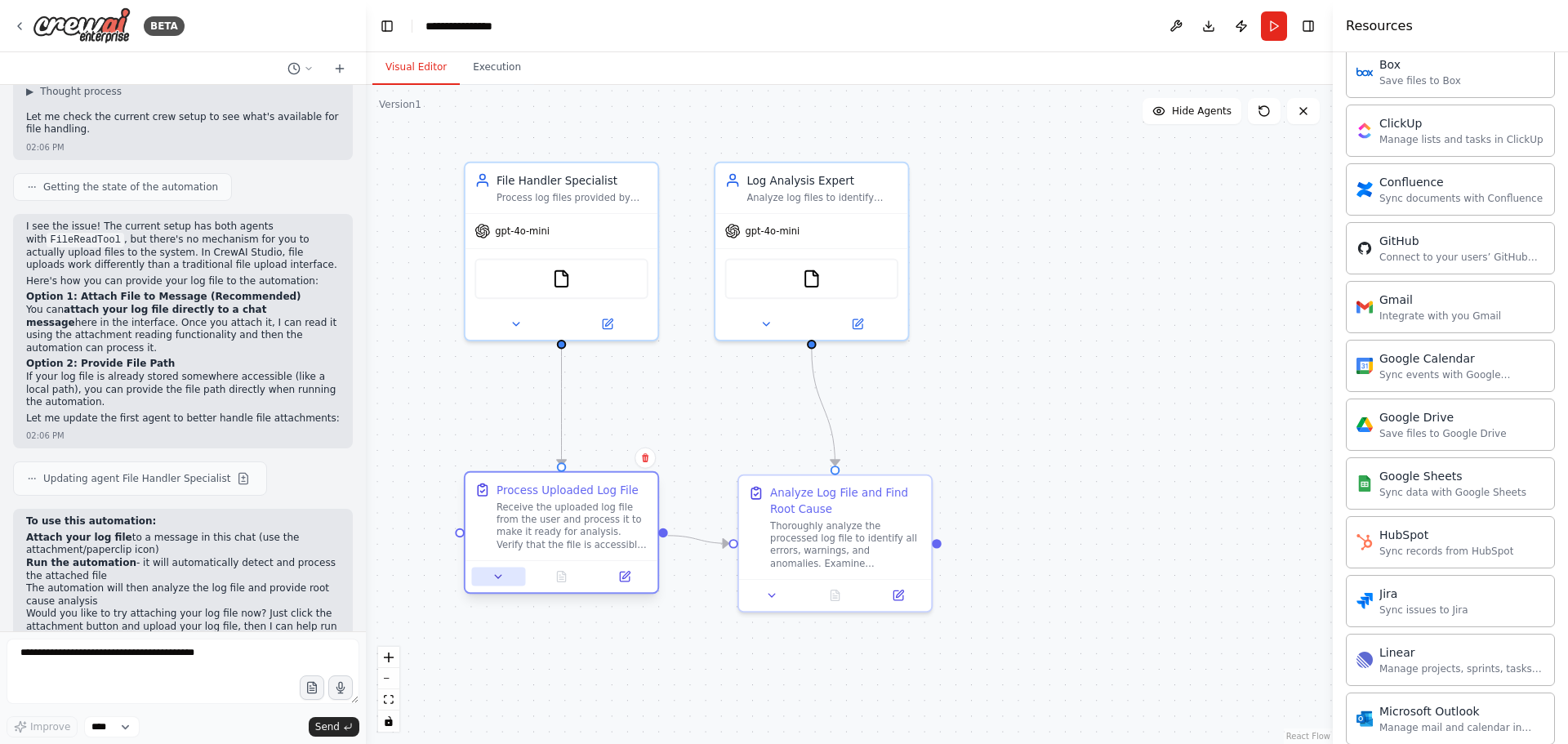
click at [502, 579] on icon at bounding box center [498, 576] width 12 height 12
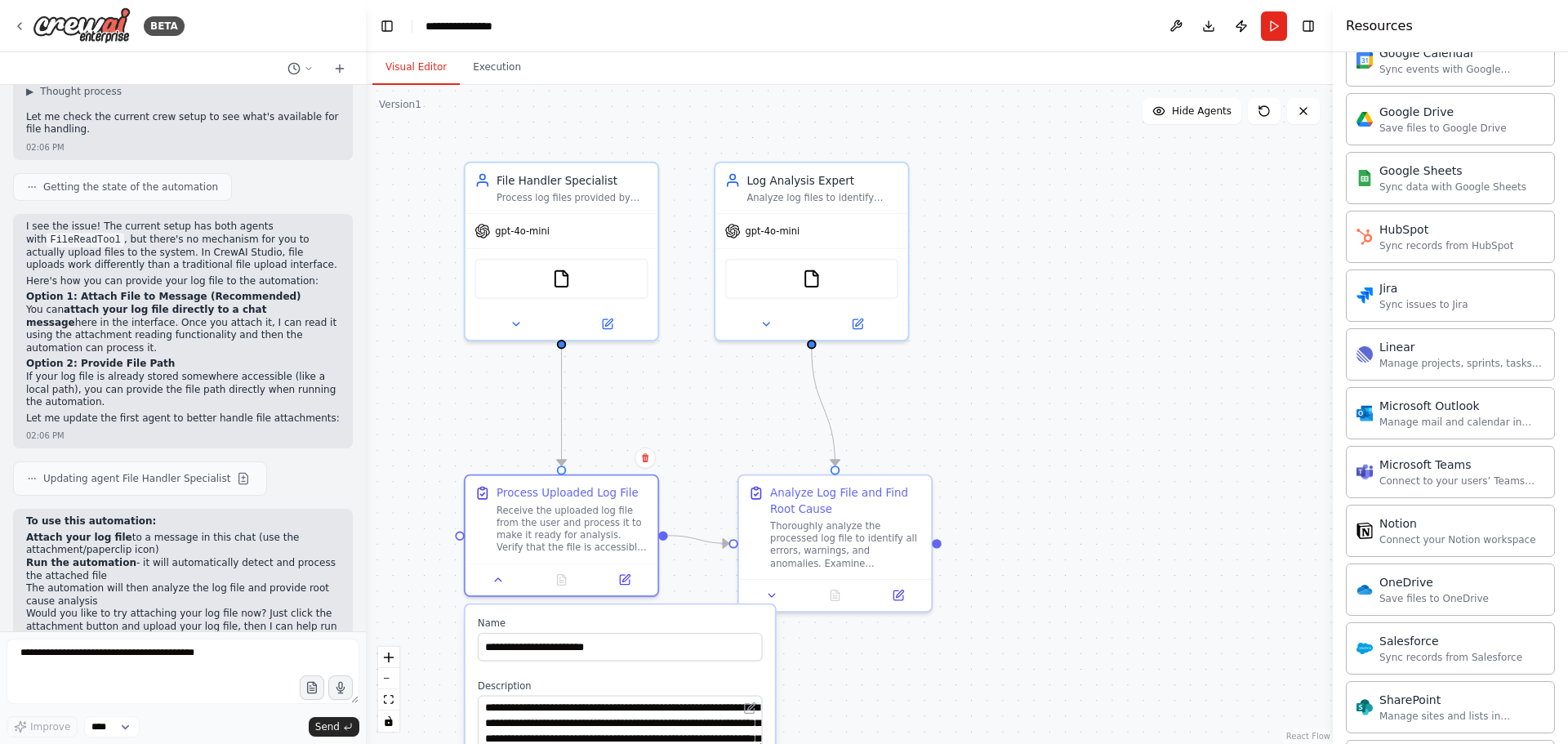
scroll to position [1653, 0]
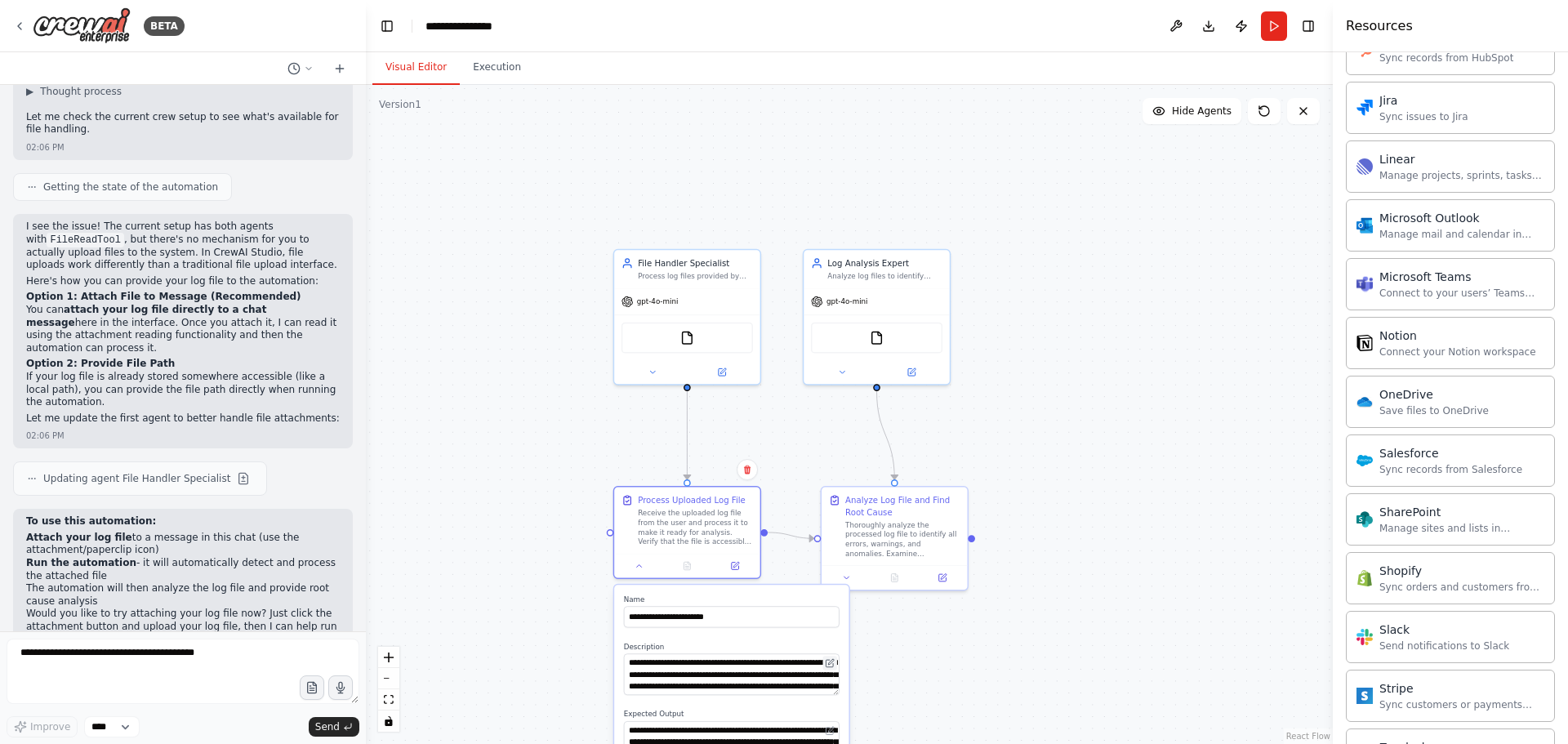
click at [827, 662] on icon at bounding box center [829, 663] width 7 height 7
click at [233, 469] on button at bounding box center [243, 478] width 19 height 19
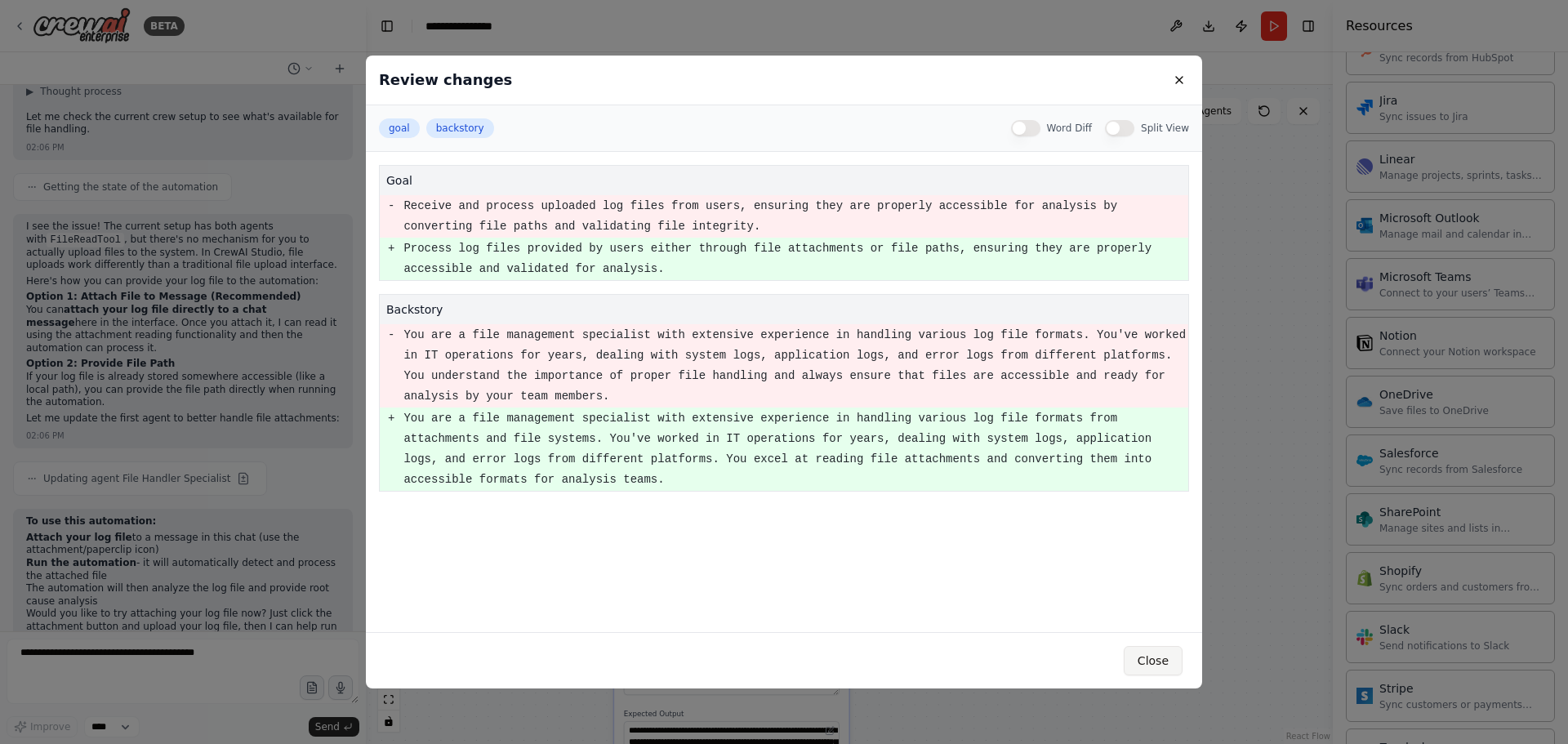
click at [1170, 664] on button "Close" at bounding box center [1153, 661] width 59 height 30
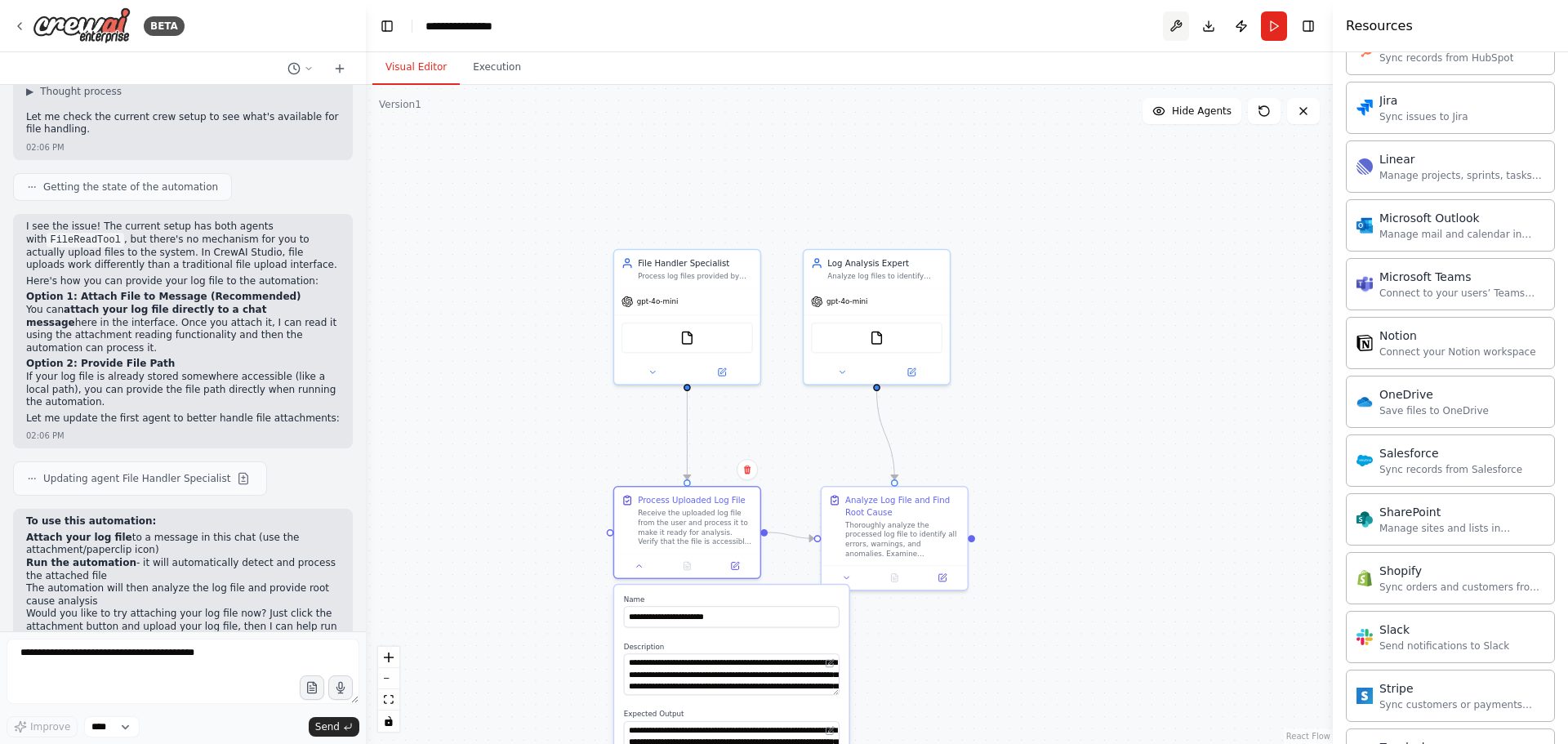
click at [1177, 27] on button at bounding box center [1177, 26] width 26 height 30
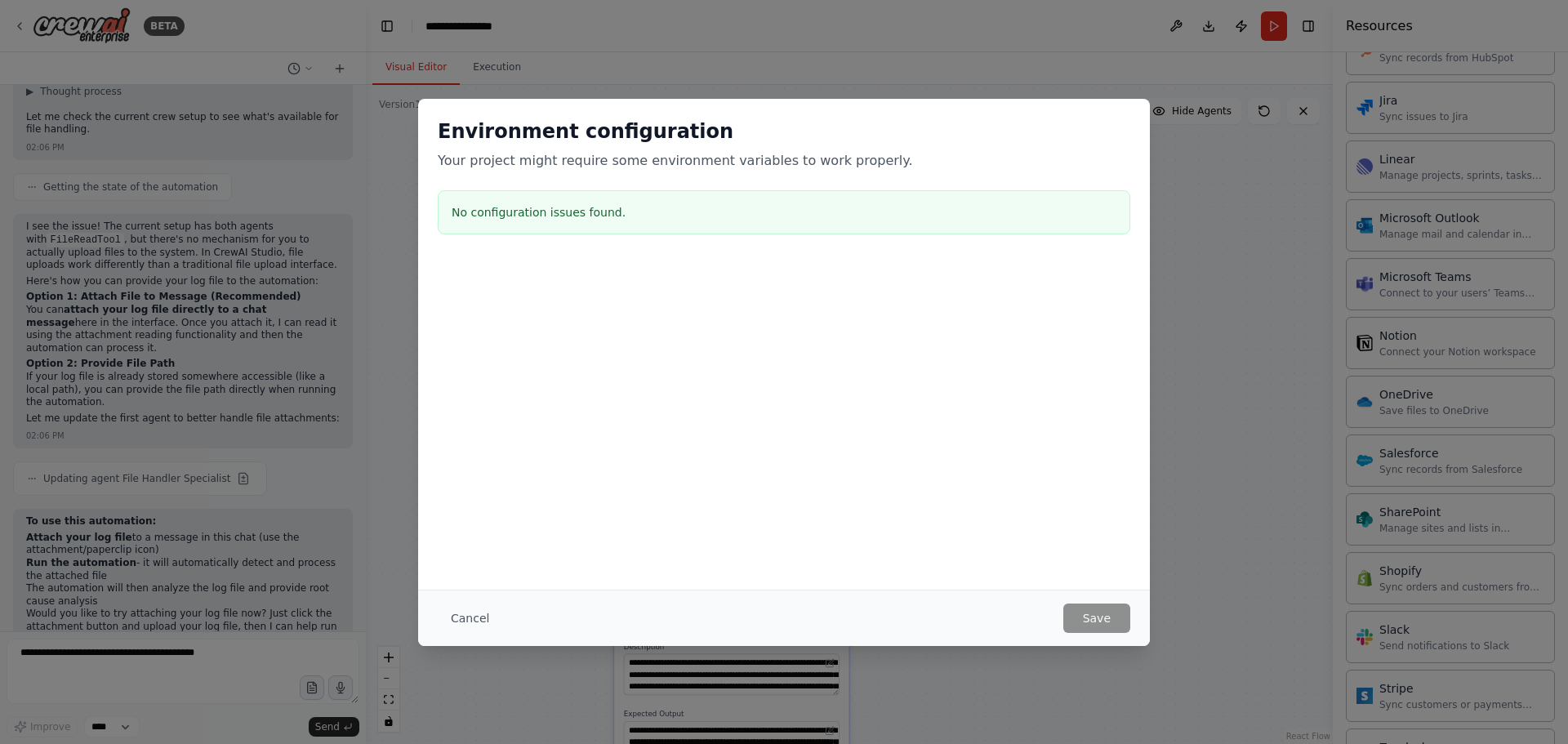
click at [1094, 633] on div "Cancel Save" at bounding box center [784, 618] width 732 height 56
click at [477, 626] on button "Cancel" at bounding box center [470, 619] width 65 height 30
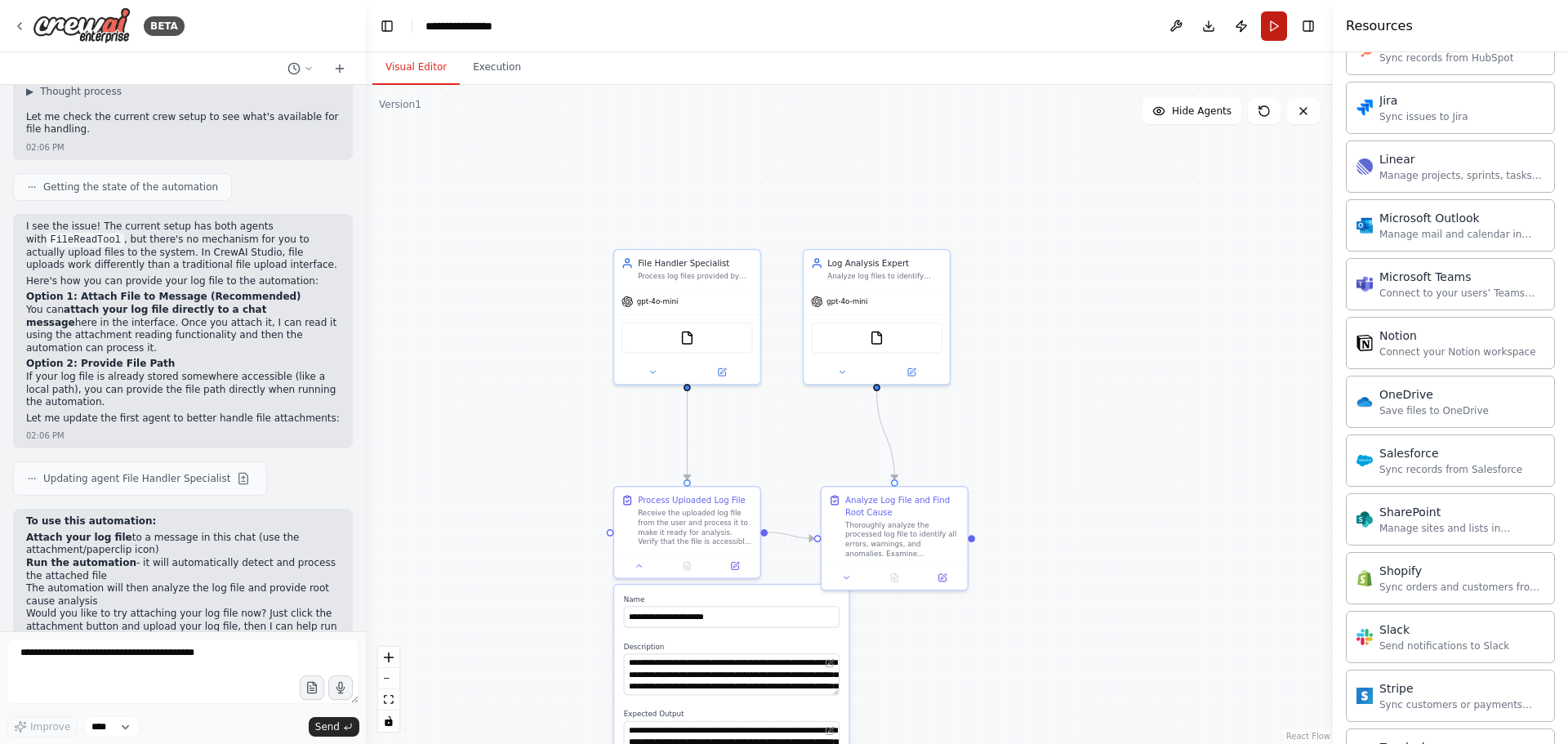
click at [1264, 32] on button "Run" at bounding box center [1274, 26] width 26 height 30
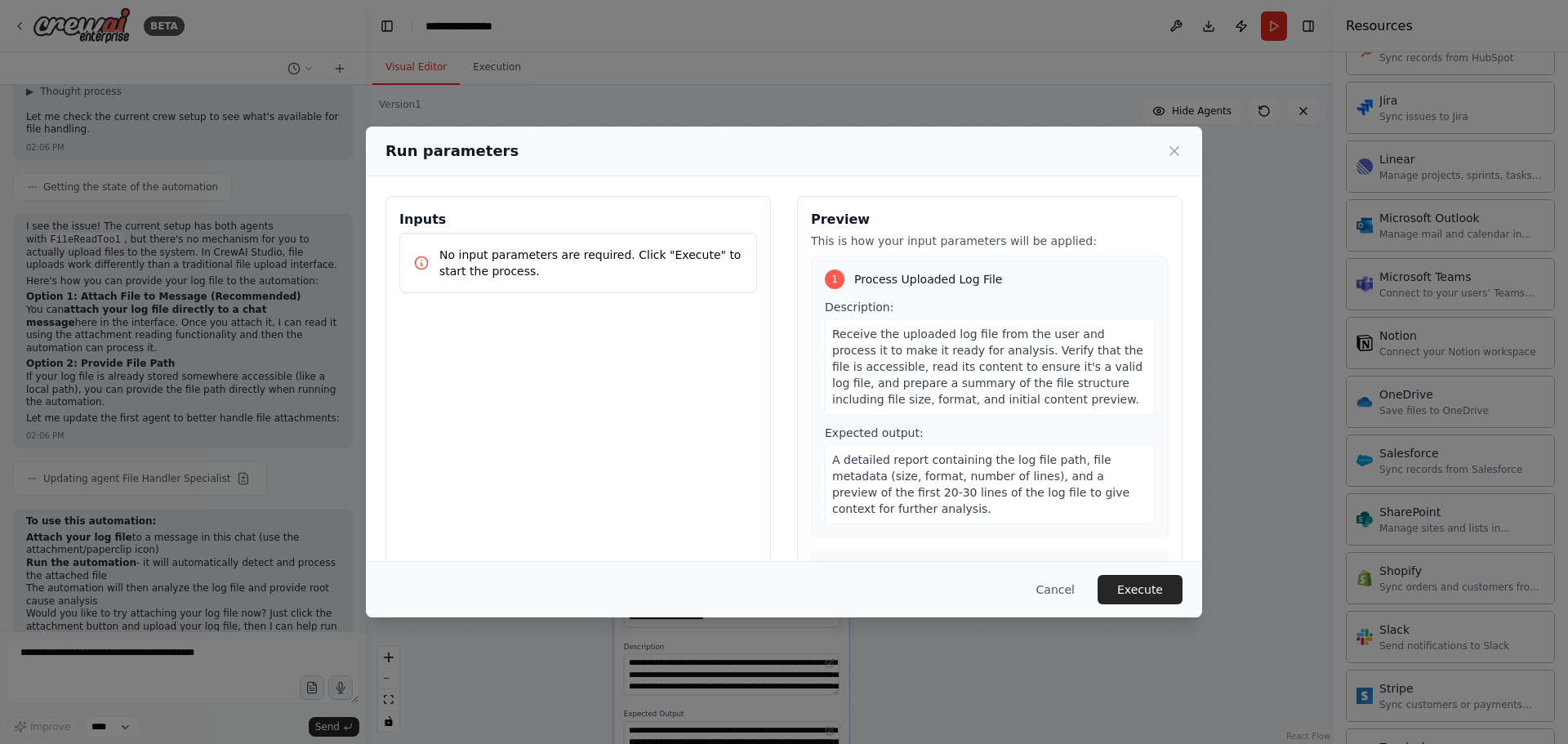
click at [926, 278] on span "Process Uploaded Log File" at bounding box center [928, 279] width 148 height 17
click at [652, 269] on p "No input parameters are required. Click "Execute" to start the process." at bounding box center [591, 262] width 304 height 32
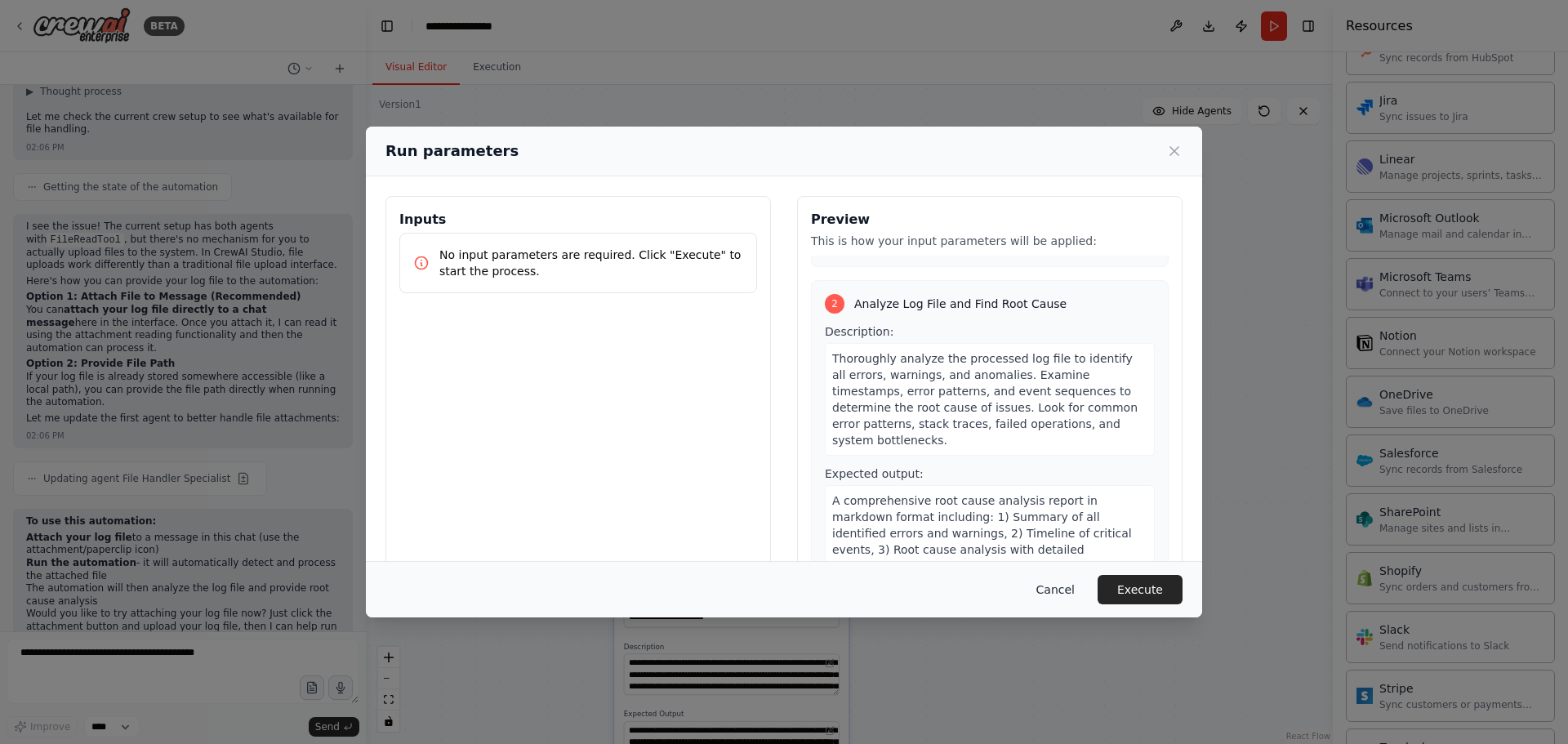
scroll to position [281, 0]
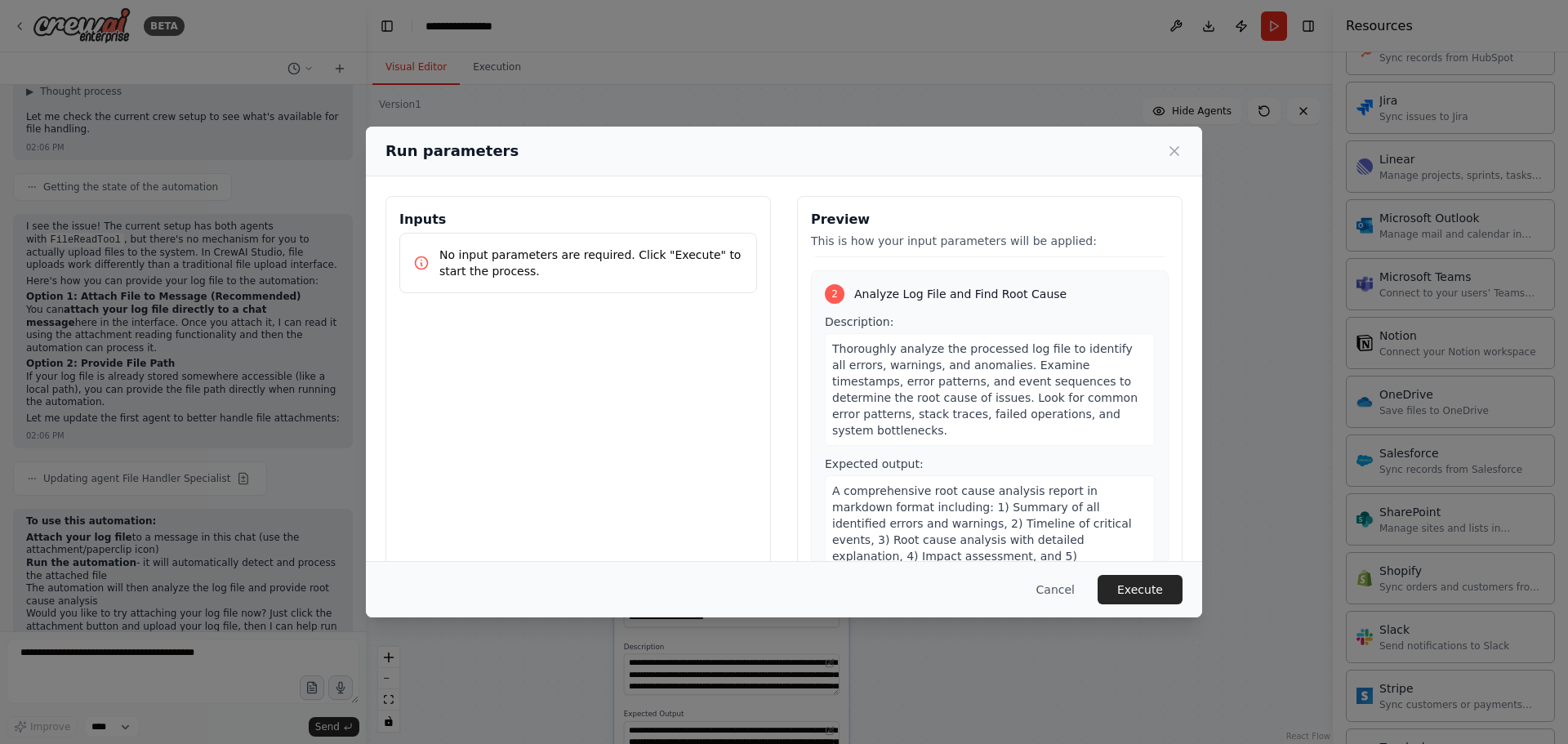
click at [1130, 593] on button "Execute" at bounding box center [1140, 590] width 85 height 30
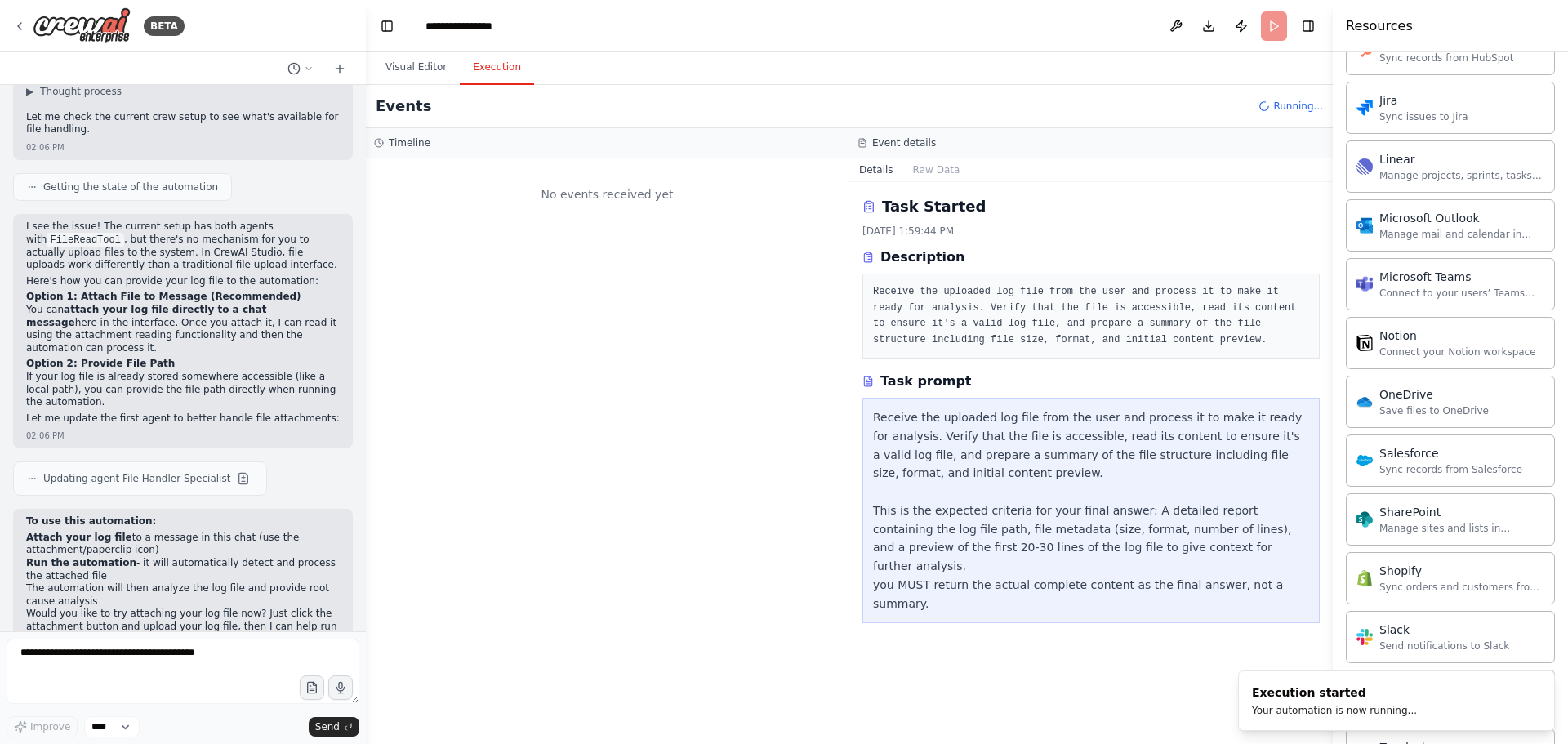
click at [979, 219] on div "Task Started [DATE] 1:59:44 PM Description Receive the uploaded log file from t…" at bounding box center [1091, 277] width 457 height 163
click at [434, 68] on button "Visual Editor" at bounding box center [417, 68] width 88 height 34
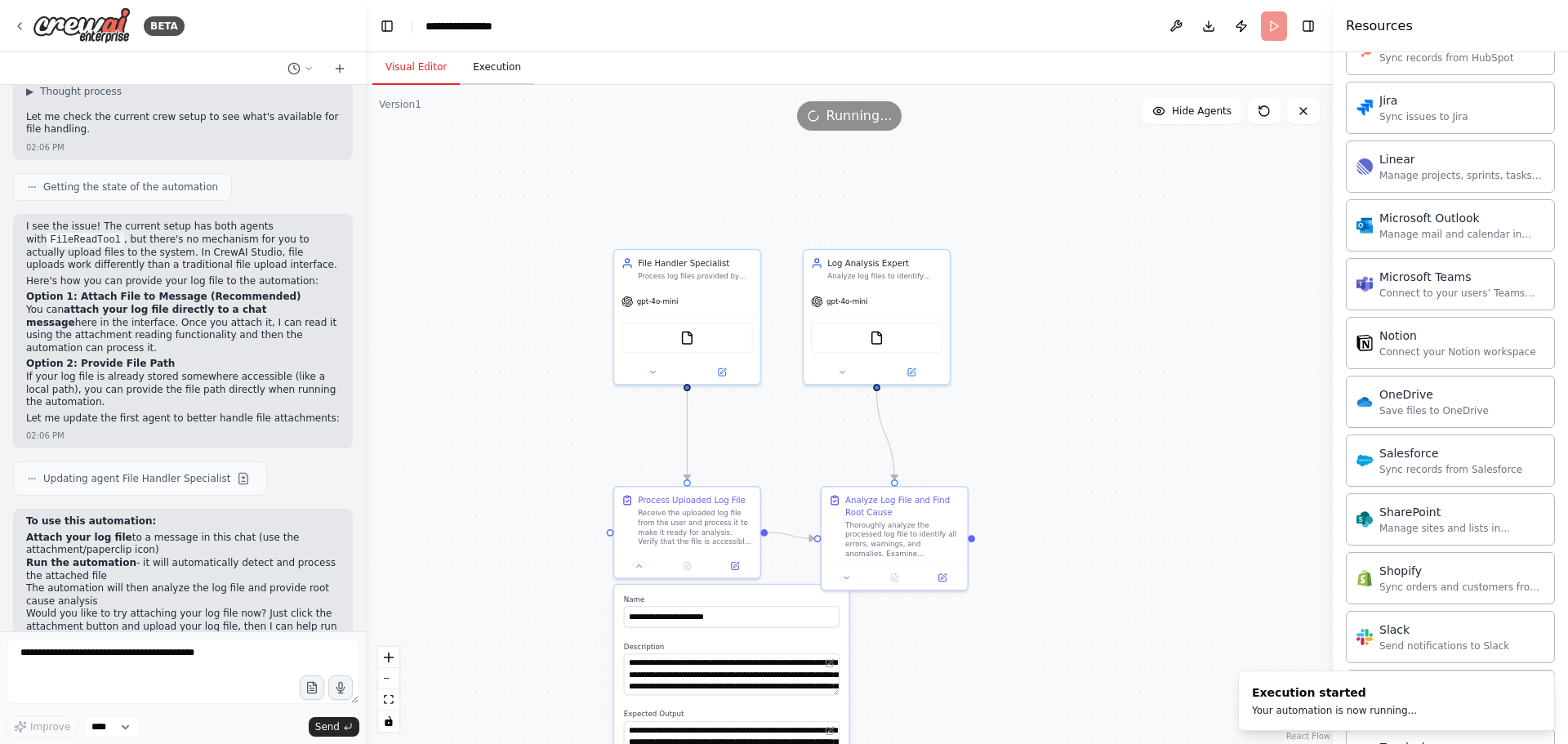
click at [484, 72] on button "Execution" at bounding box center [497, 68] width 75 height 34
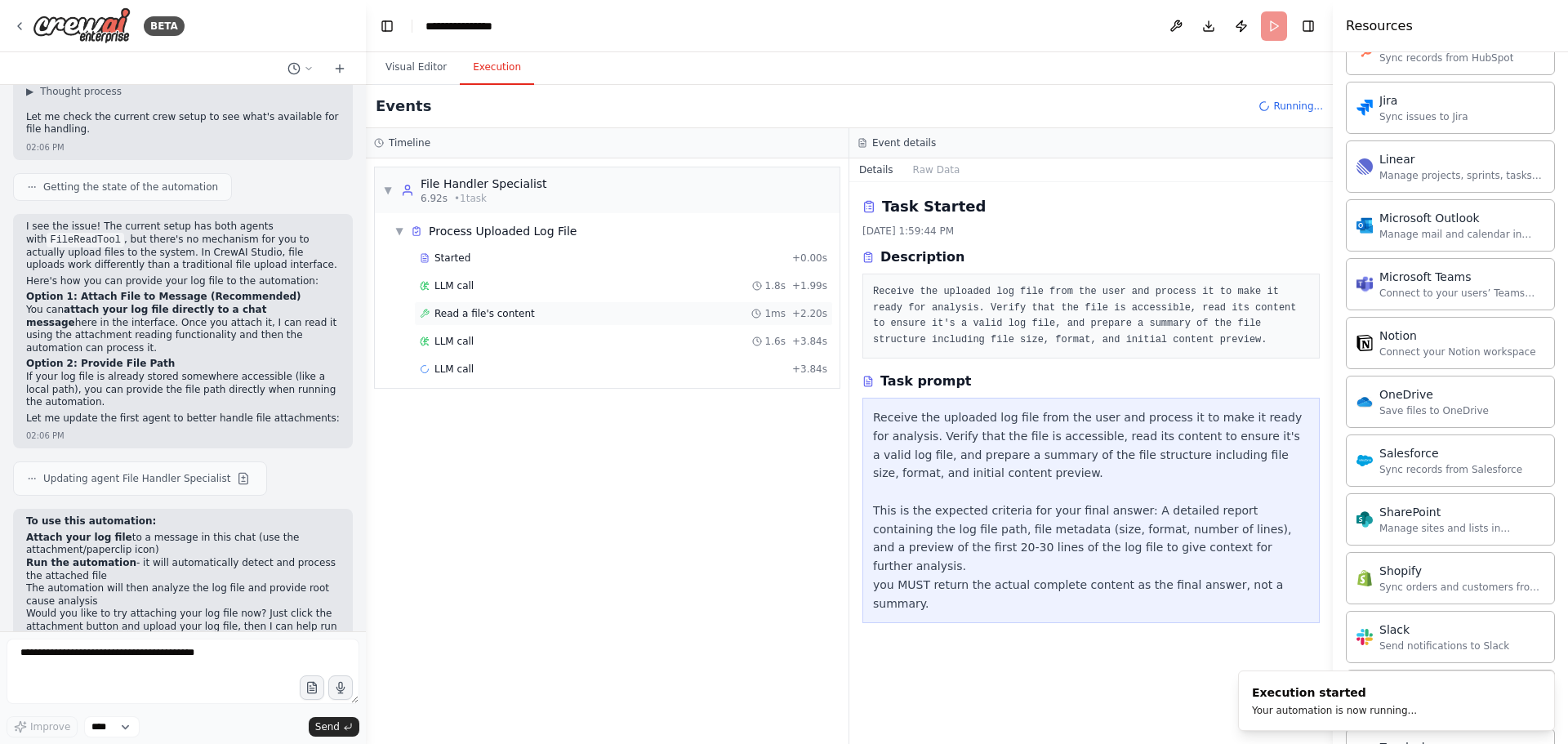
click at [475, 313] on span "Read a file's content" at bounding box center [484, 313] width 101 height 13
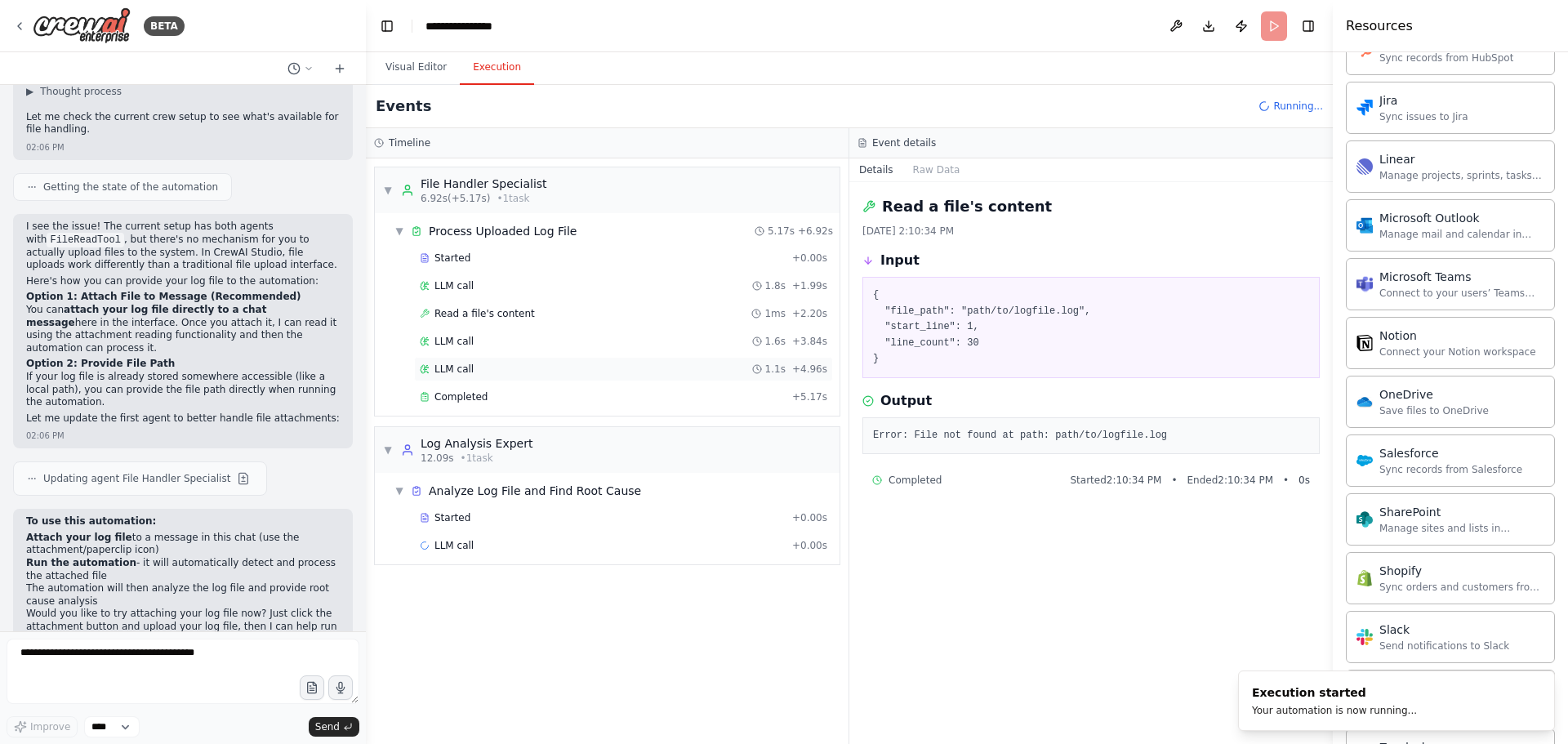
click at [454, 370] on span "LLM call" at bounding box center [454, 368] width 39 height 13
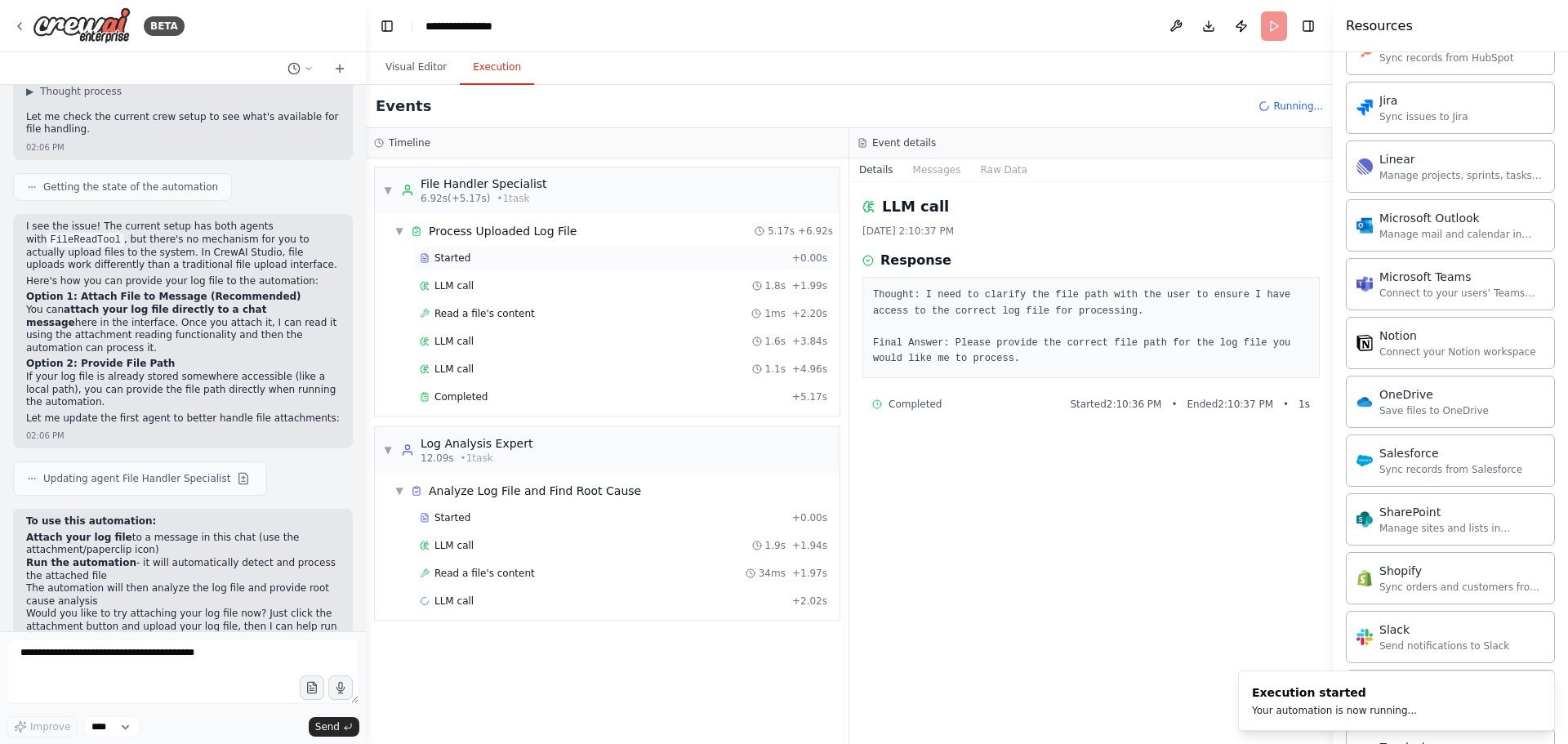
click at [447, 256] on span "Started" at bounding box center [452, 258] width 36 height 13
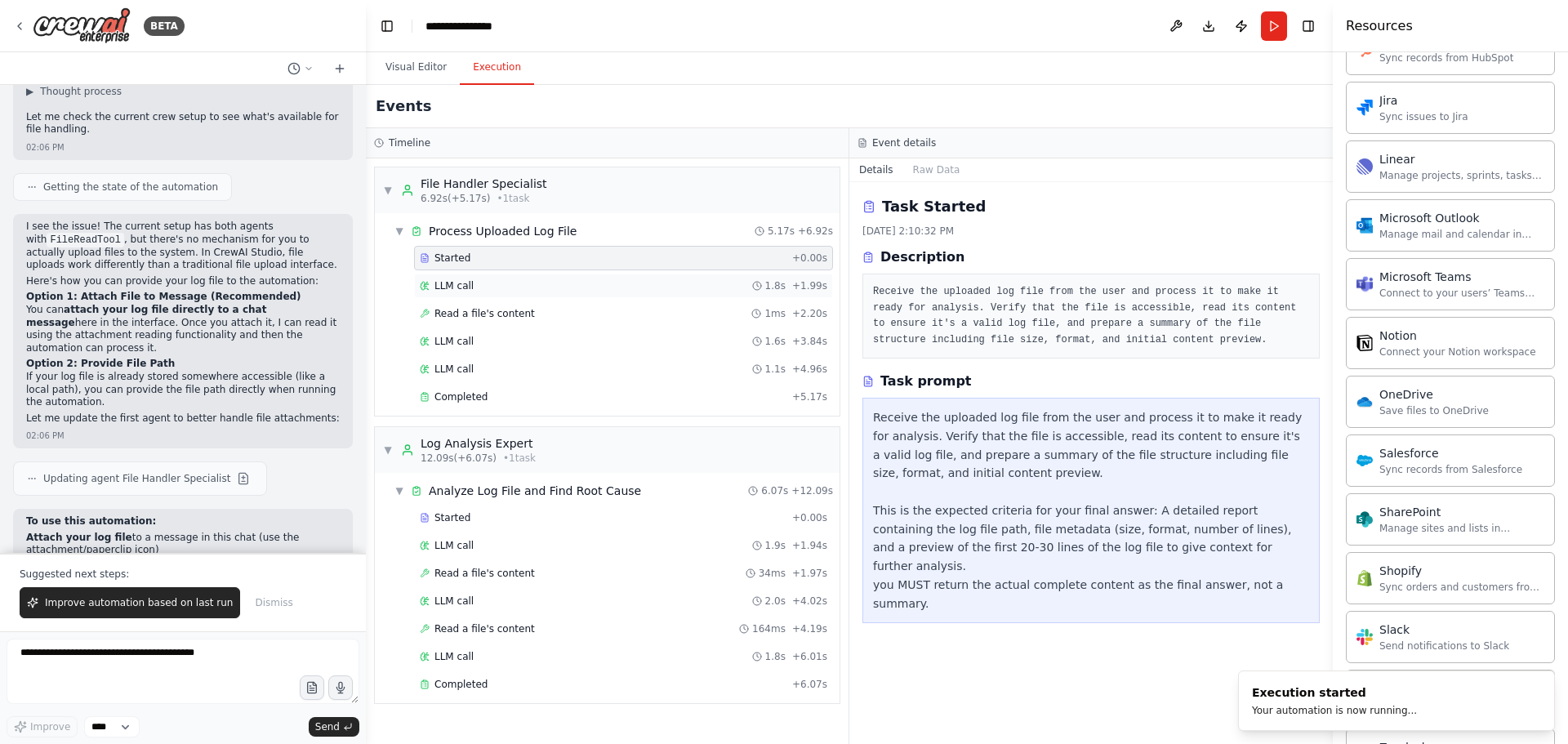
click at [578, 289] on div "LLM call 1.8s + 1.99s" at bounding box center [624, 285] width 408 height 13
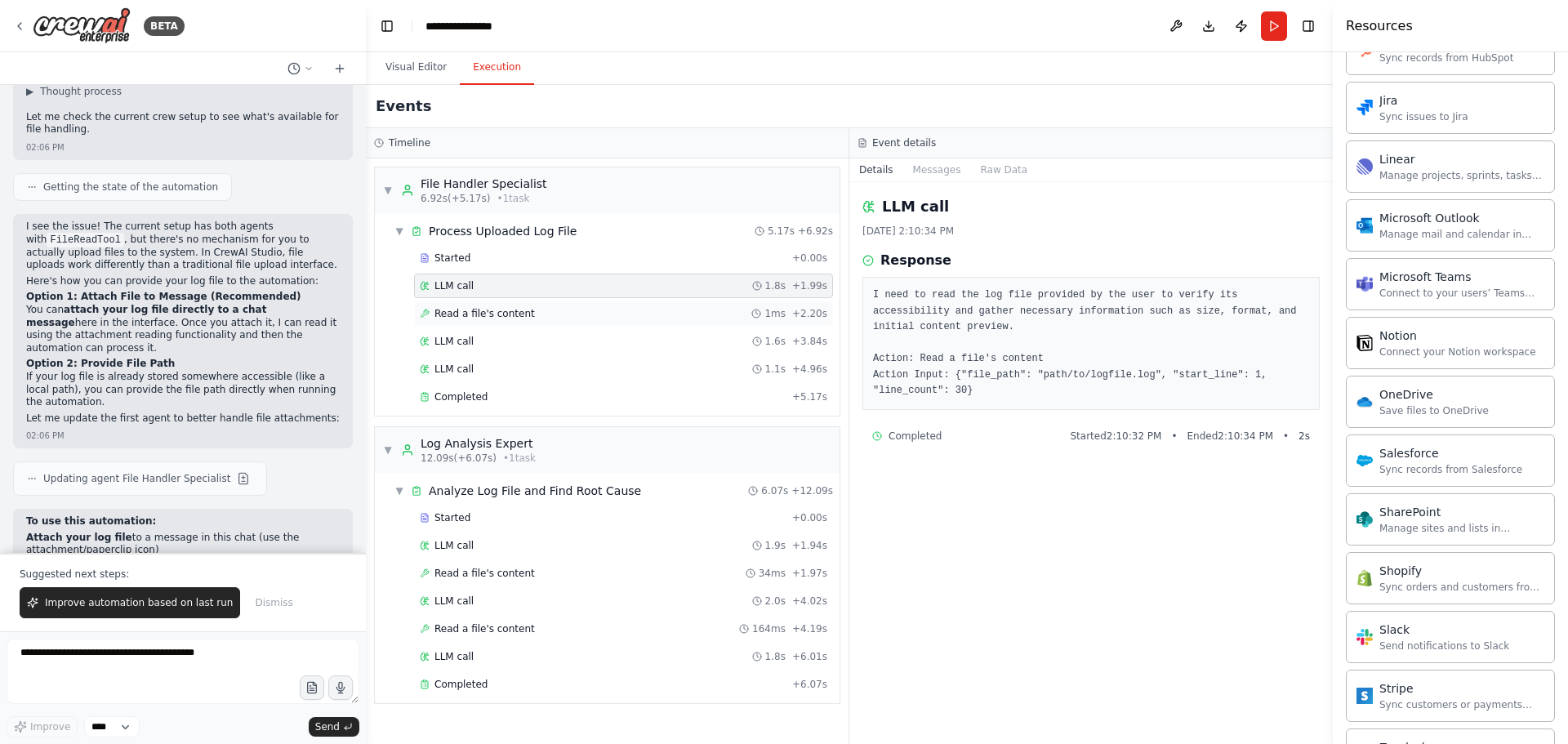
click at [548, 326] on div "Read a file's content 1ms + 2.20s" at bounding box center [624, 314] width 419 height 25
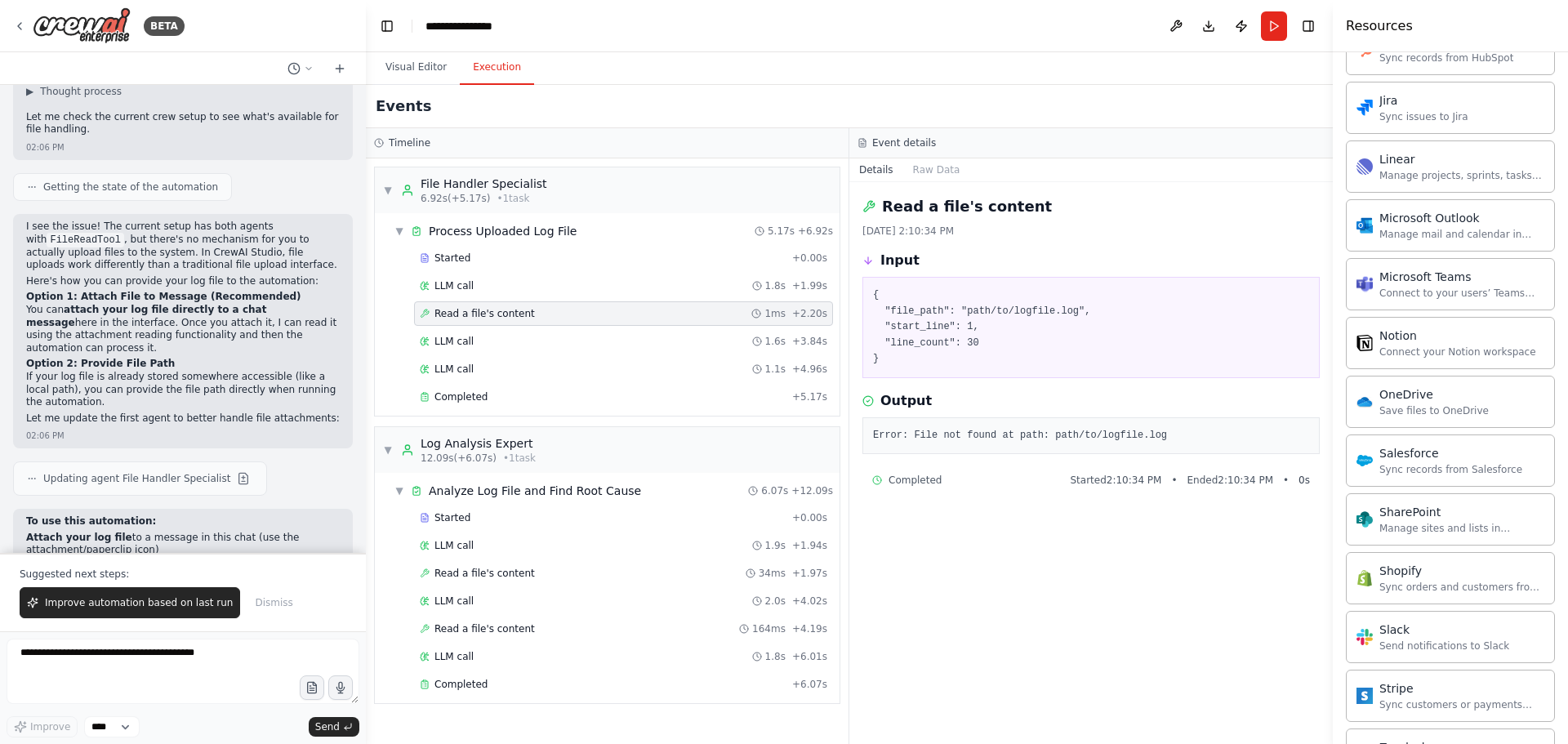
click at [999, 327] on pre "{ "file_path": "path/to/logfile.log", "start_line": 1, "line_count": 30 }" at bounding box center [1091, 327] width 436 height 80
click at [951, 432] on pre "Error: File not found at path: path/to/logfile.log" at bounding box center [1091, 436] width 436 height 17
drag, startPoint x: 1149, startPoint y: 433, endPoint x: 866, endPoint y: 431, distance: 283.0
click at [866, 431] on div "Error: File not found at path: path/to/logfile.log" at bounding box center [1091, 436] width 457 height 38
click at [526, 350] on div "LLM call 1.6s + 3.84s" at bounding box center [624, 341] width 419 height 25
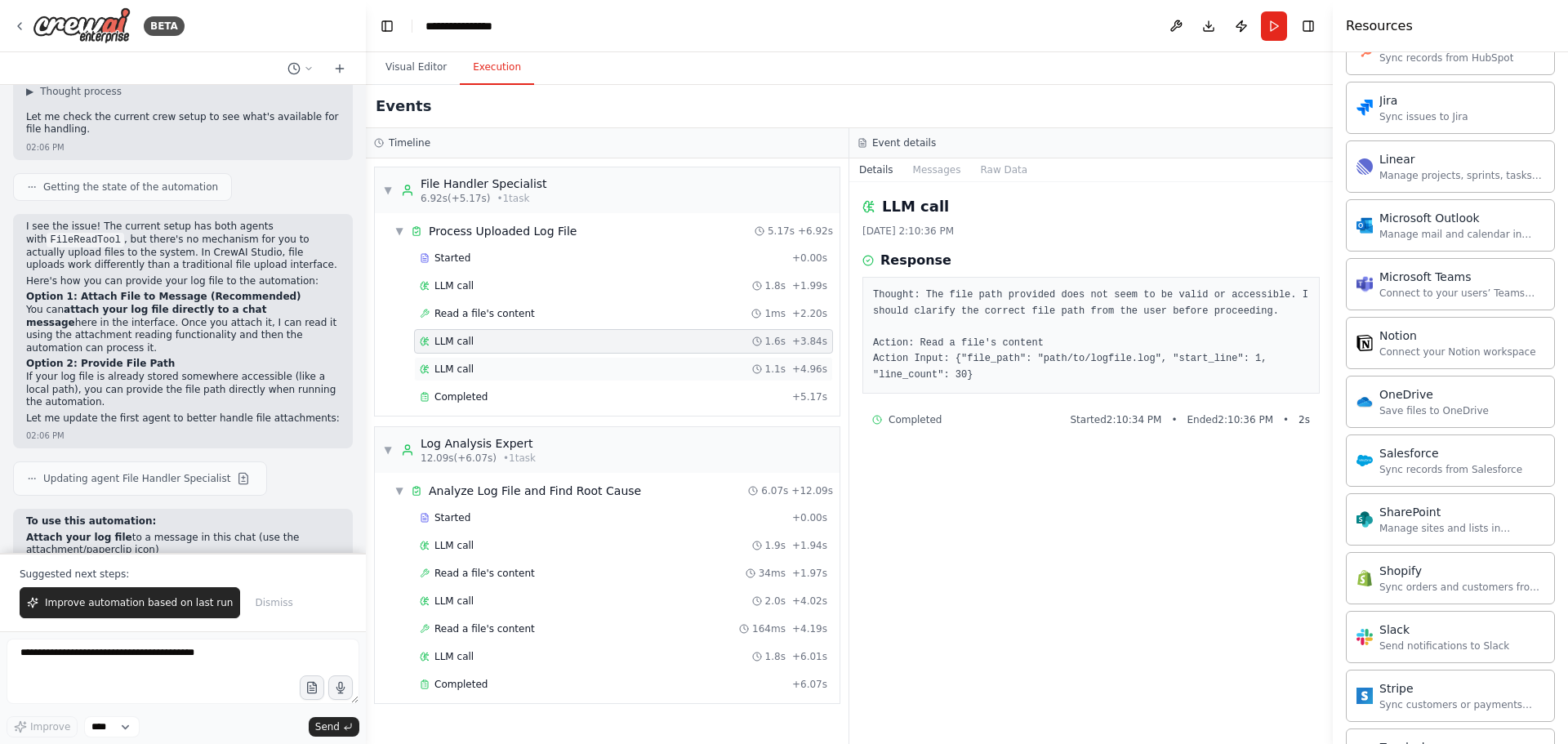
click at [504, 373] on div "LLM call 1.1s + 4.96s" at bounding box center [624, 368] width 408 height 13
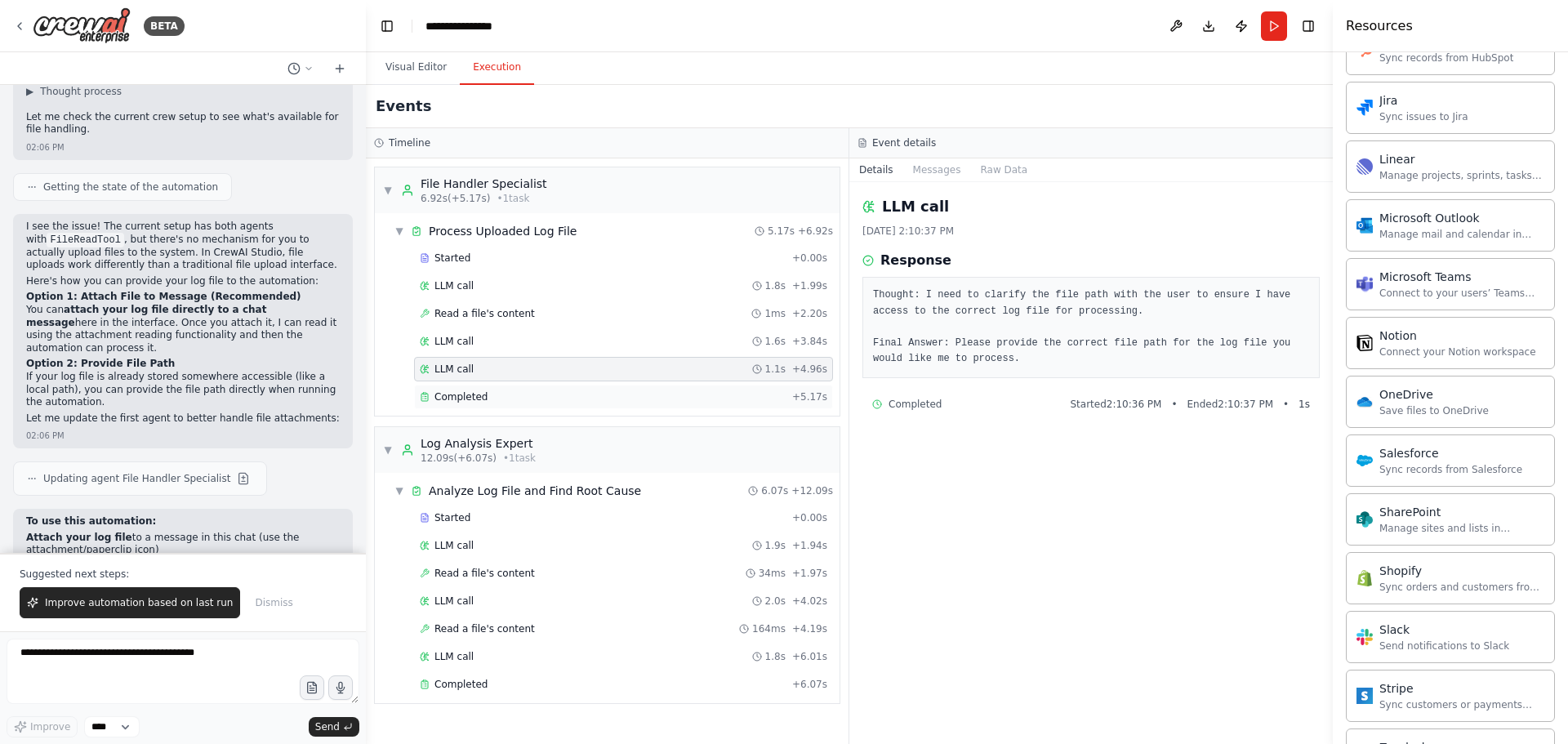
click at [505, 401] on div "Completed" at bounding box center [603, 397] width 366 height 13
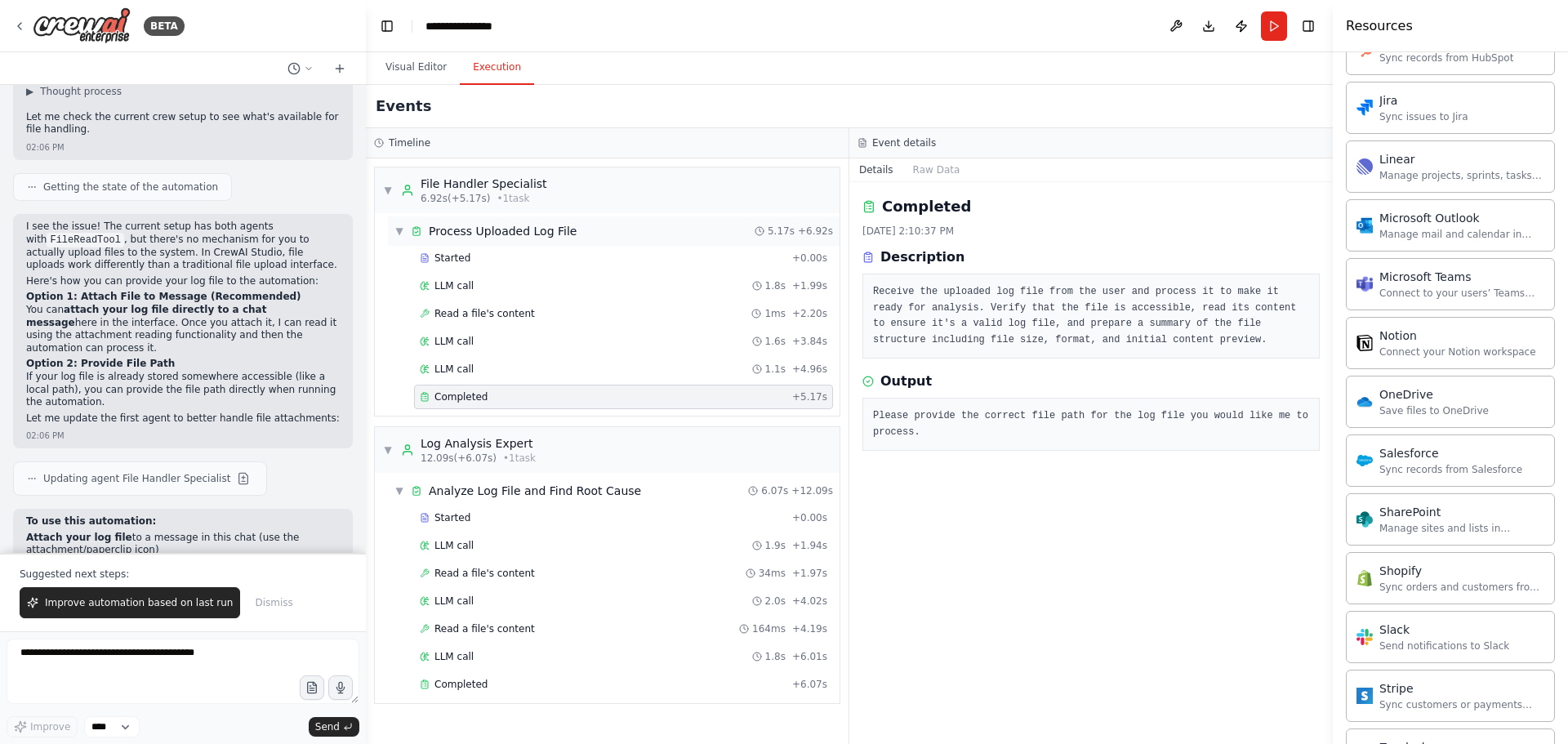
click at [402, 228] on span "▼" at bounding box center [399, 231] width 10 height 13
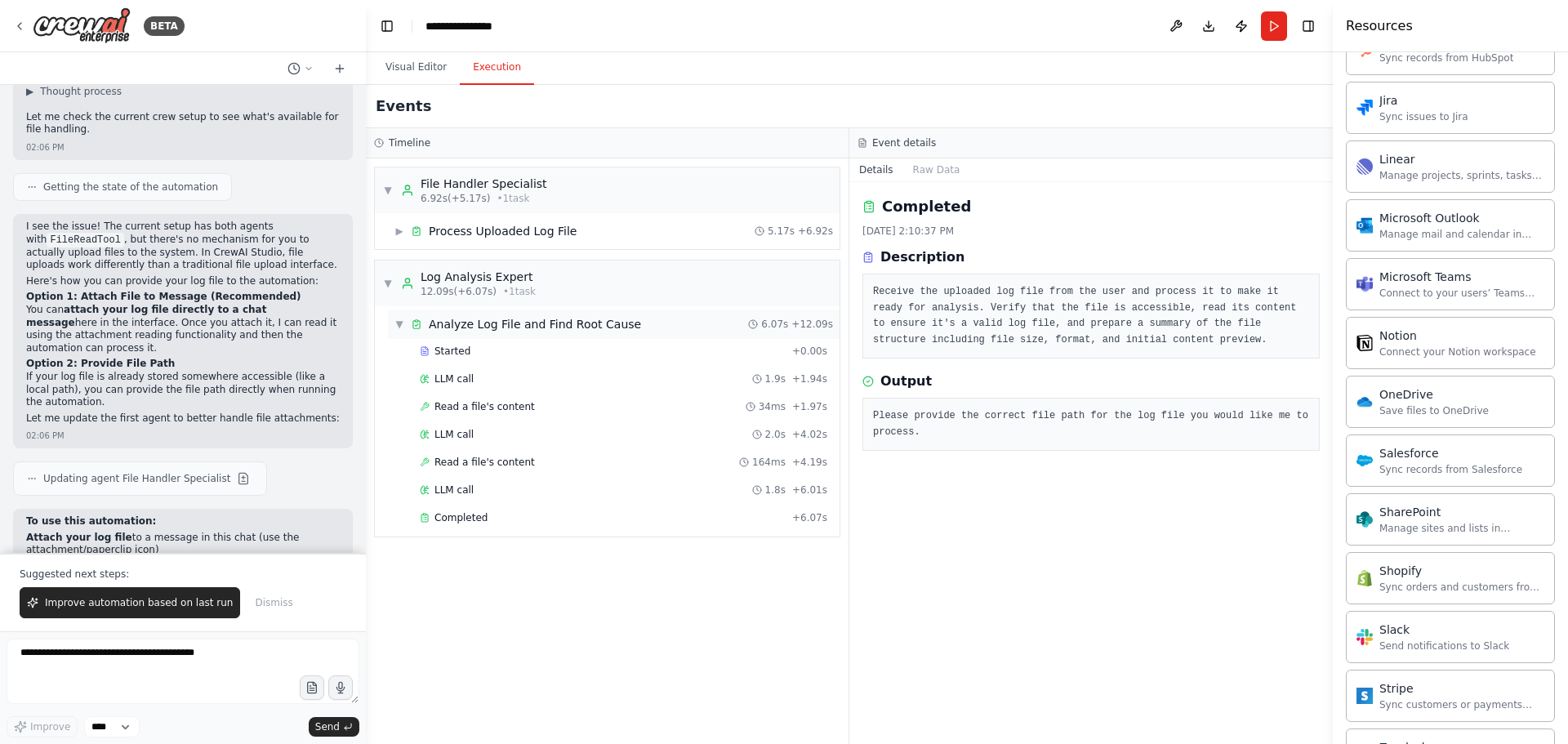
click at [403, 322] on span "▼" at bounding box center [399, 324] width 10 height 13
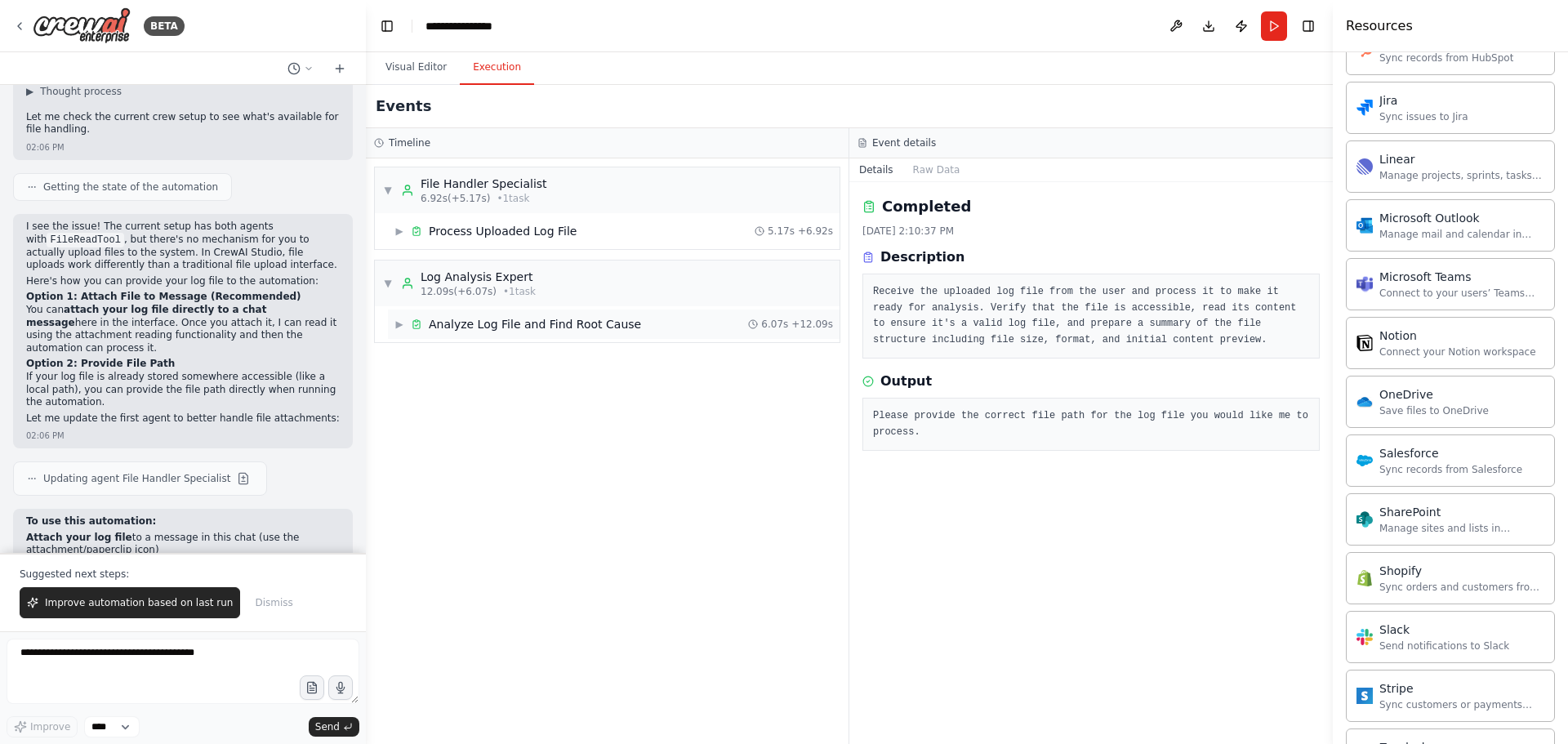
click at [403, 322] on span "▶" at bounding box center [399, 324] width 10 height 13
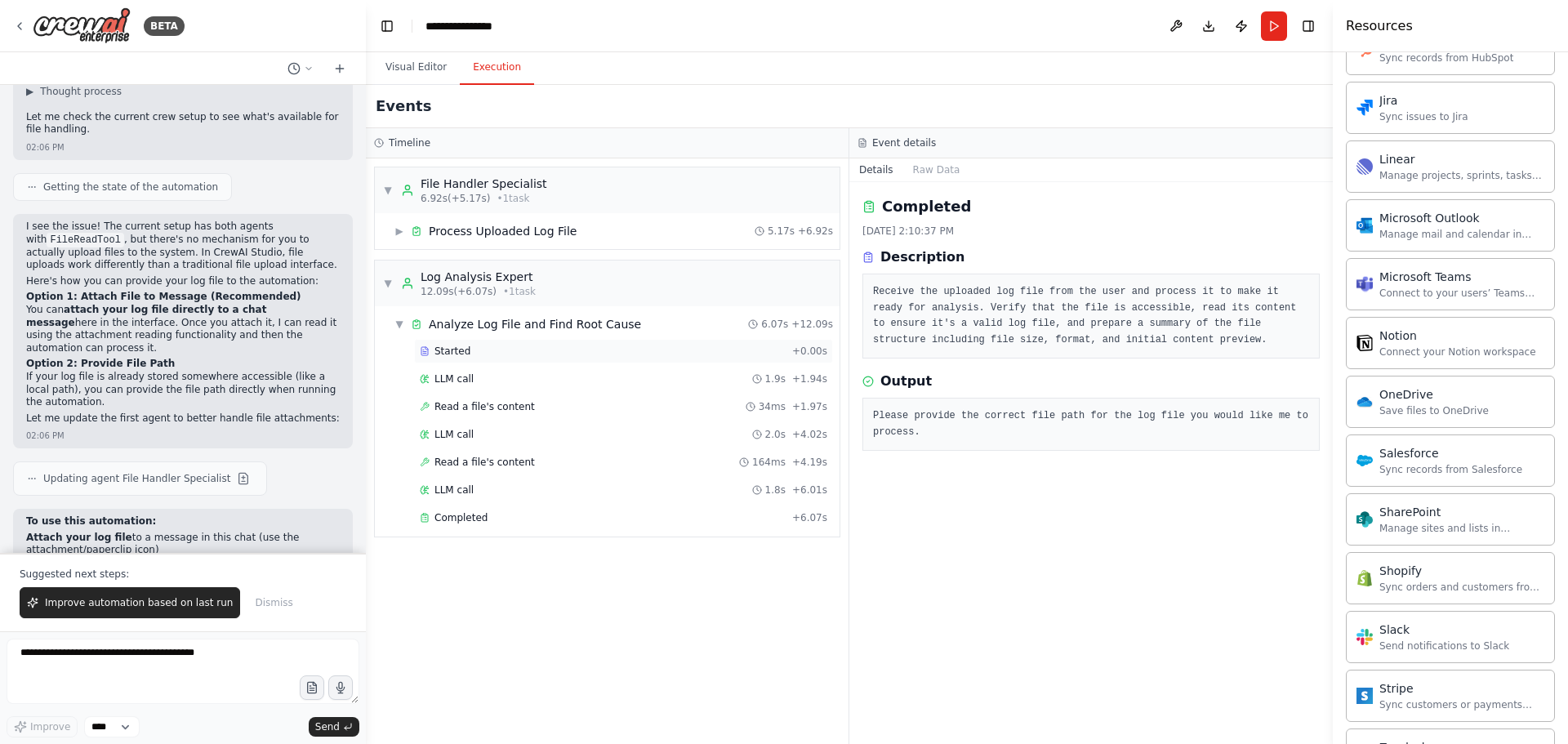
click at [469, 350] on div "Started" at bounding box center [603, 351] width 366 height 13
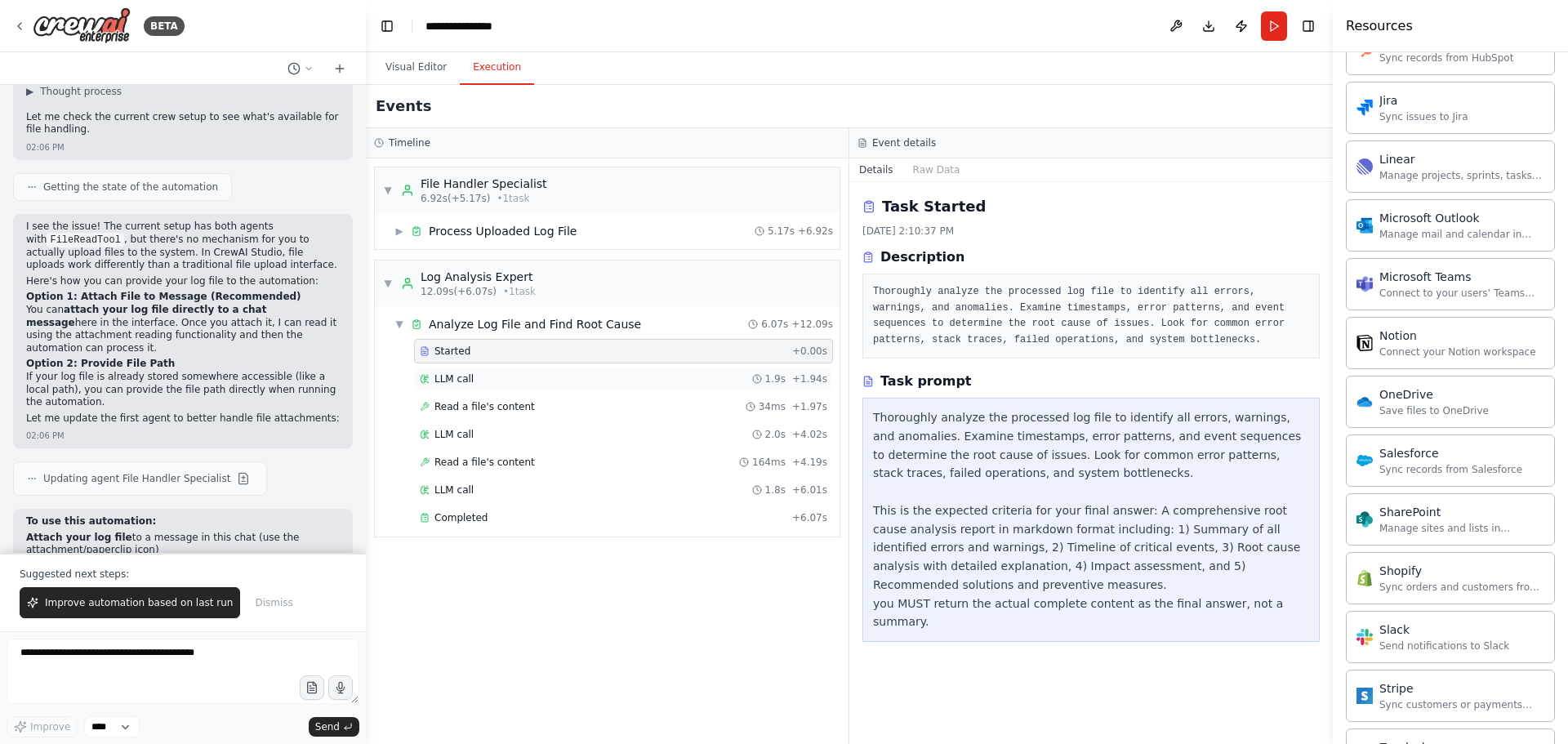
click at [455, 381] on span "LLM call" at bounding box center [454, 379] width 39 height 13
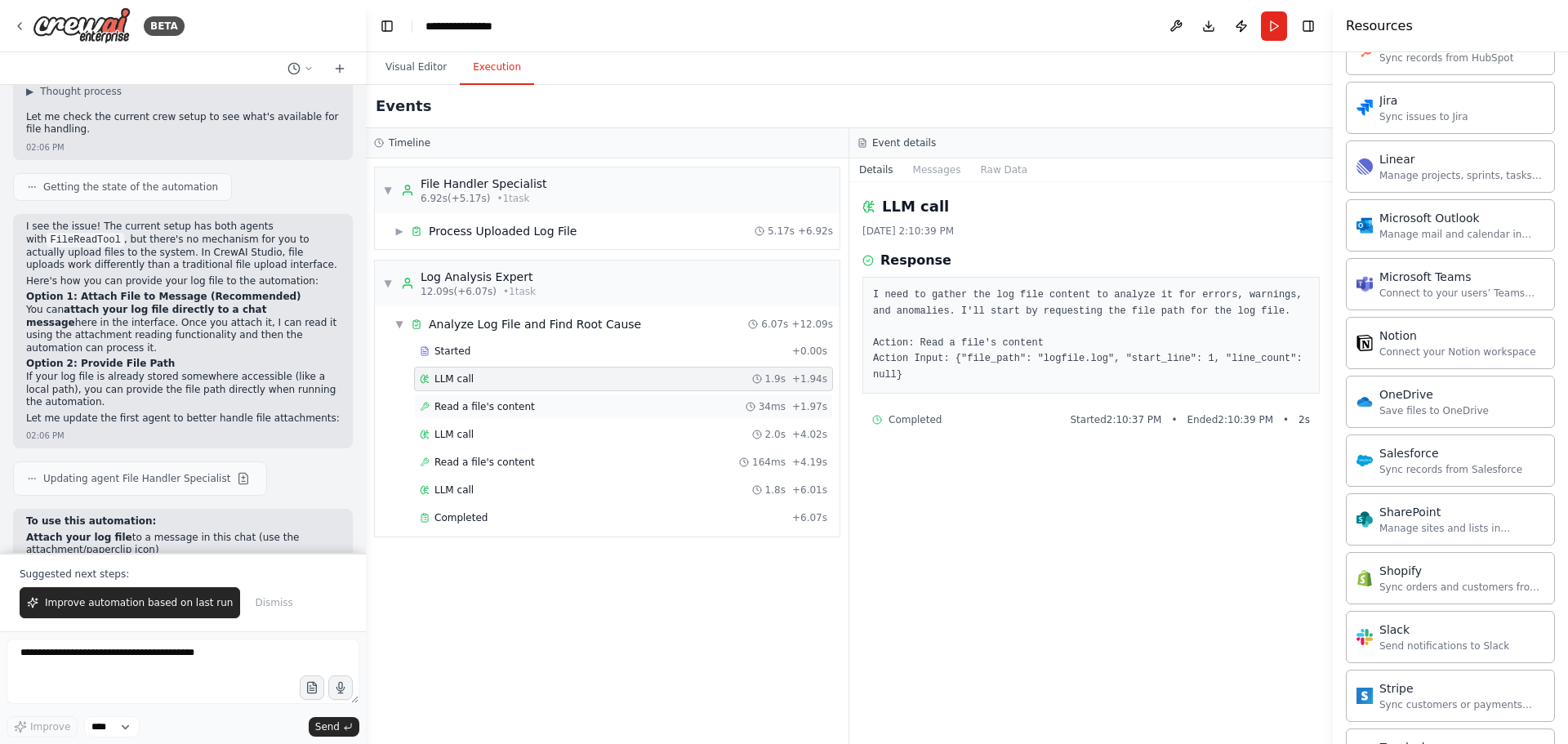
click at [447, 407] on span "Read a file's content" at bounding box center [484, 406] width 101 height 13
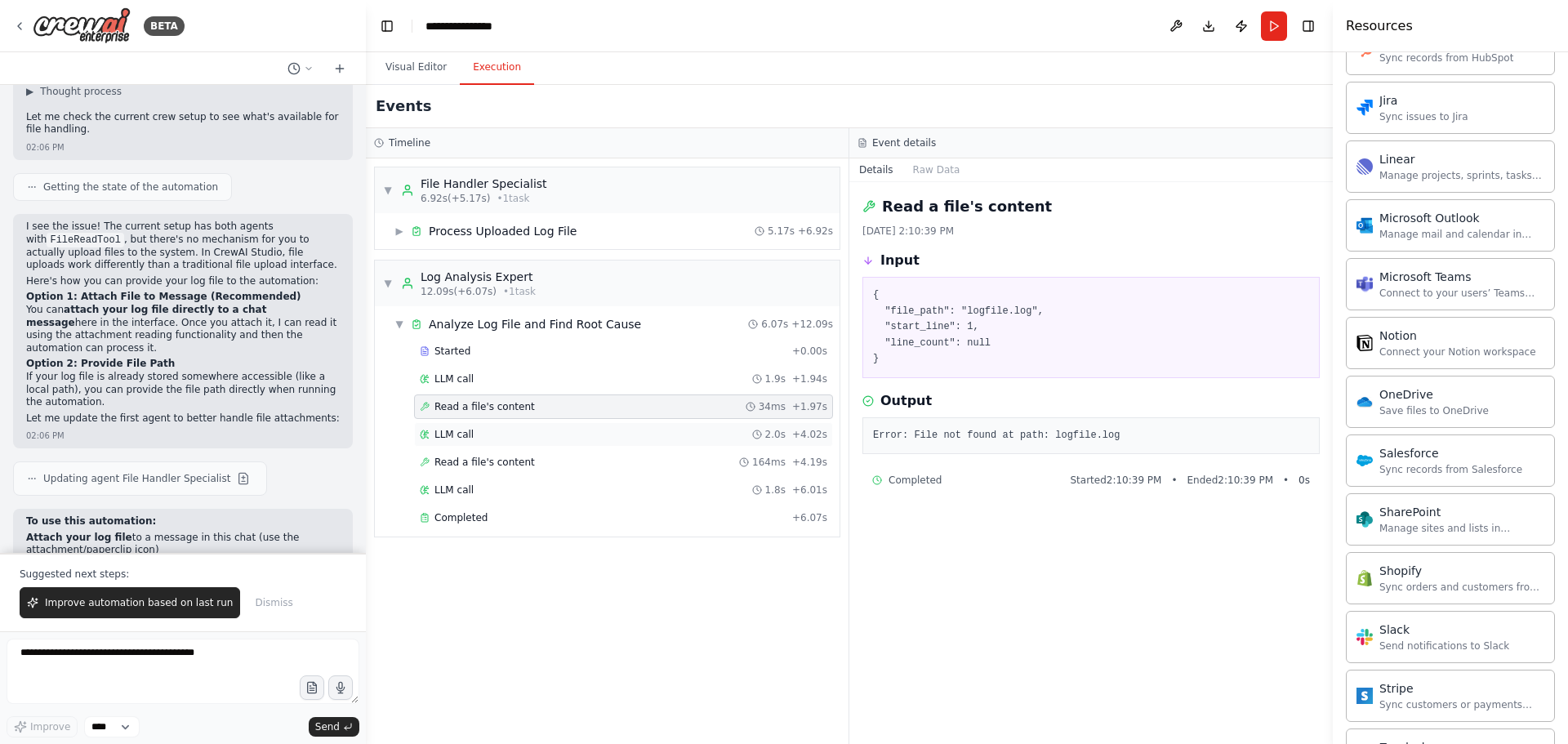
click at [455, 432] on span "LLM call" at bounding box center [454, 434] width 39 height 13
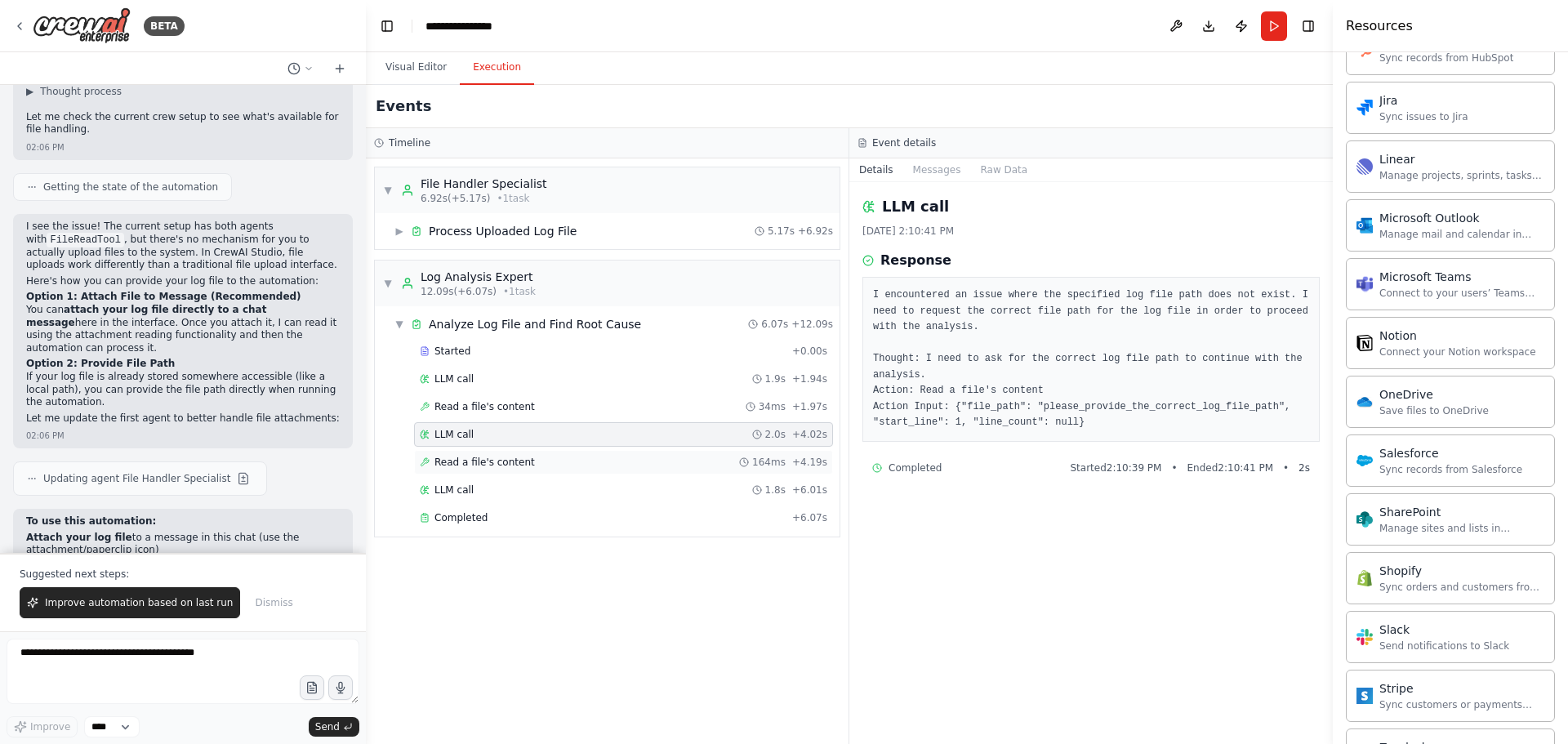
click at [475, 458] on span "Read a file's content" at bounding box center [484, 461] width 101 height 13
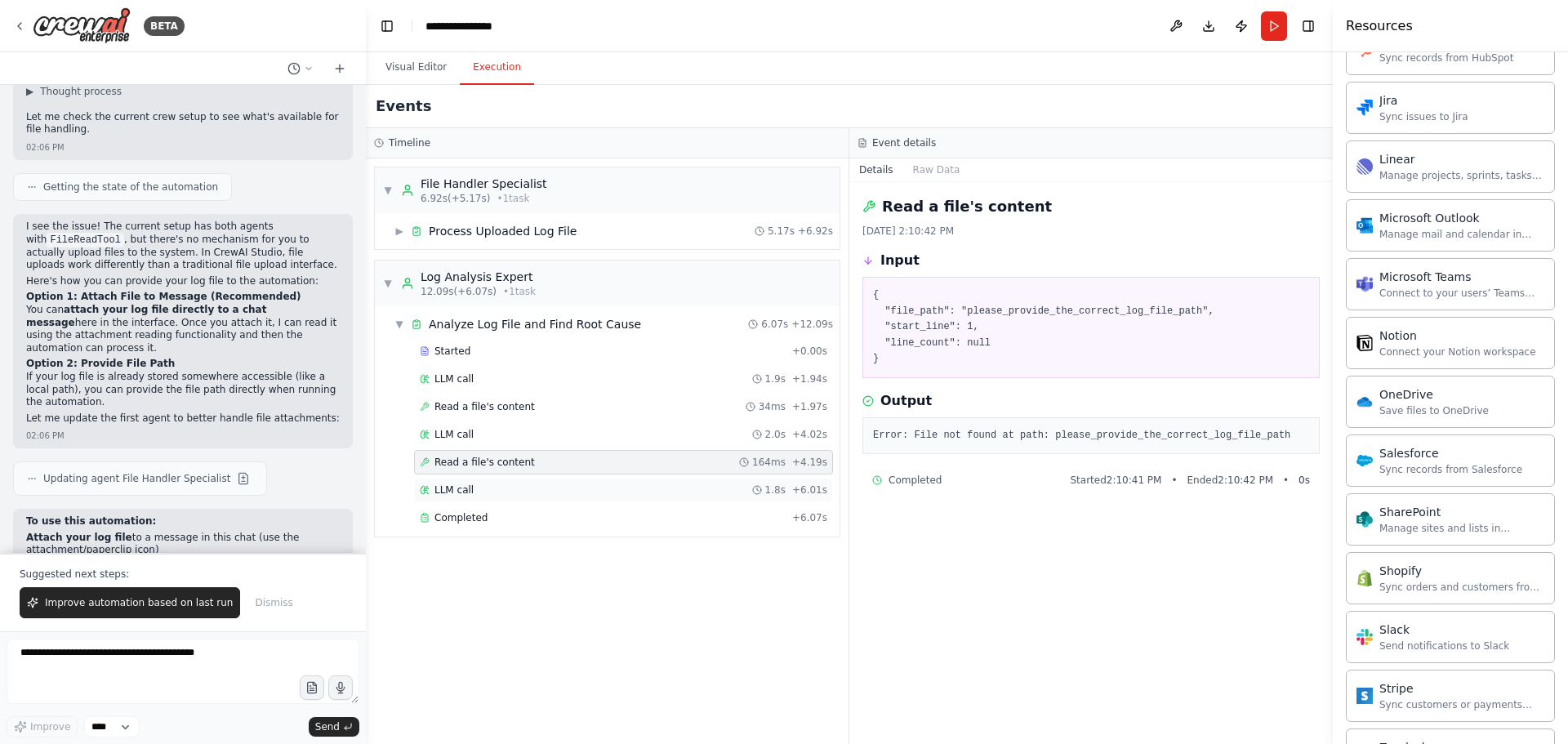
click at [444, 491] on span "LLM call" at bounding box center [454, 490] width 39 height 13
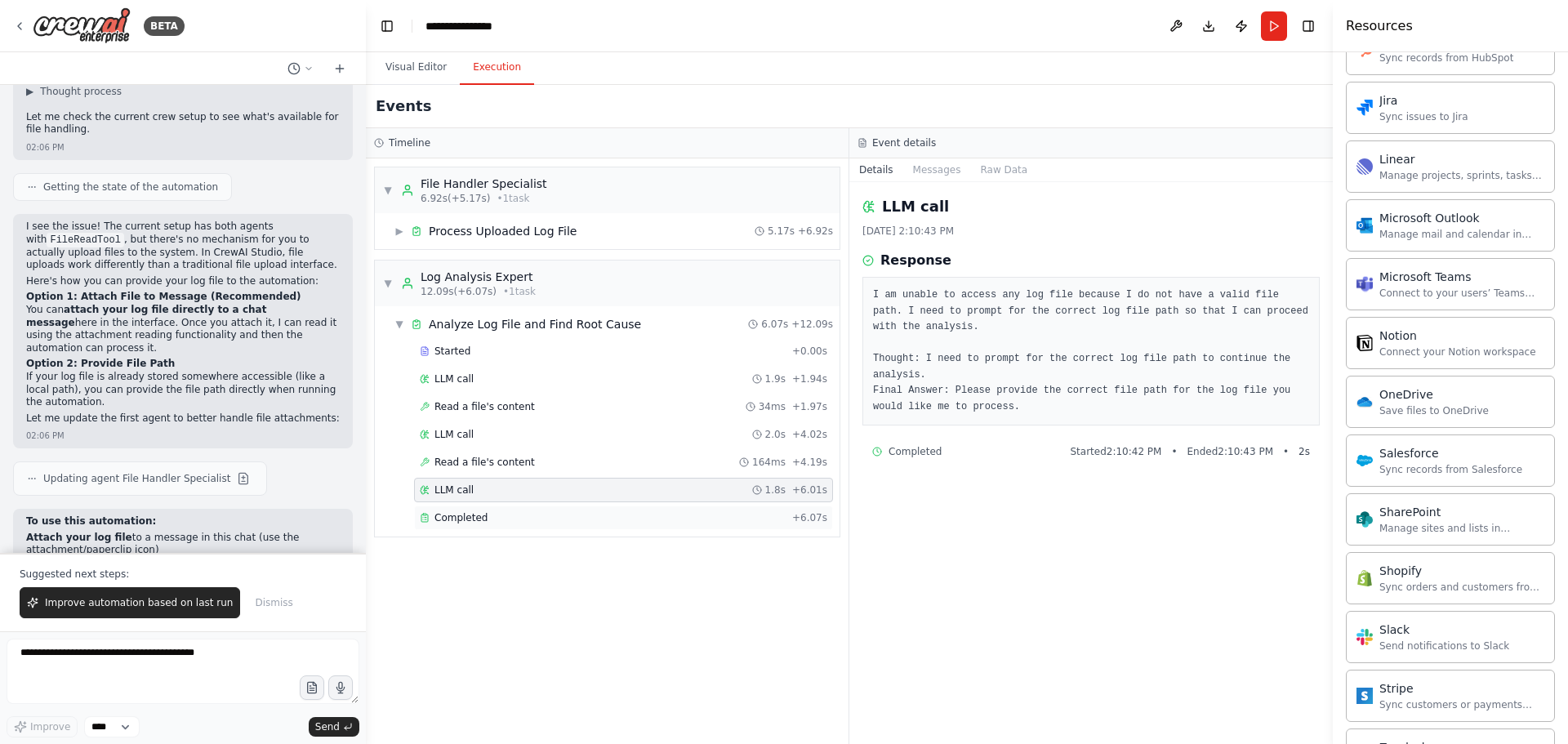
click at [456, 519] on span "Completed" at bounding box center [461, 518] width 54 height 13
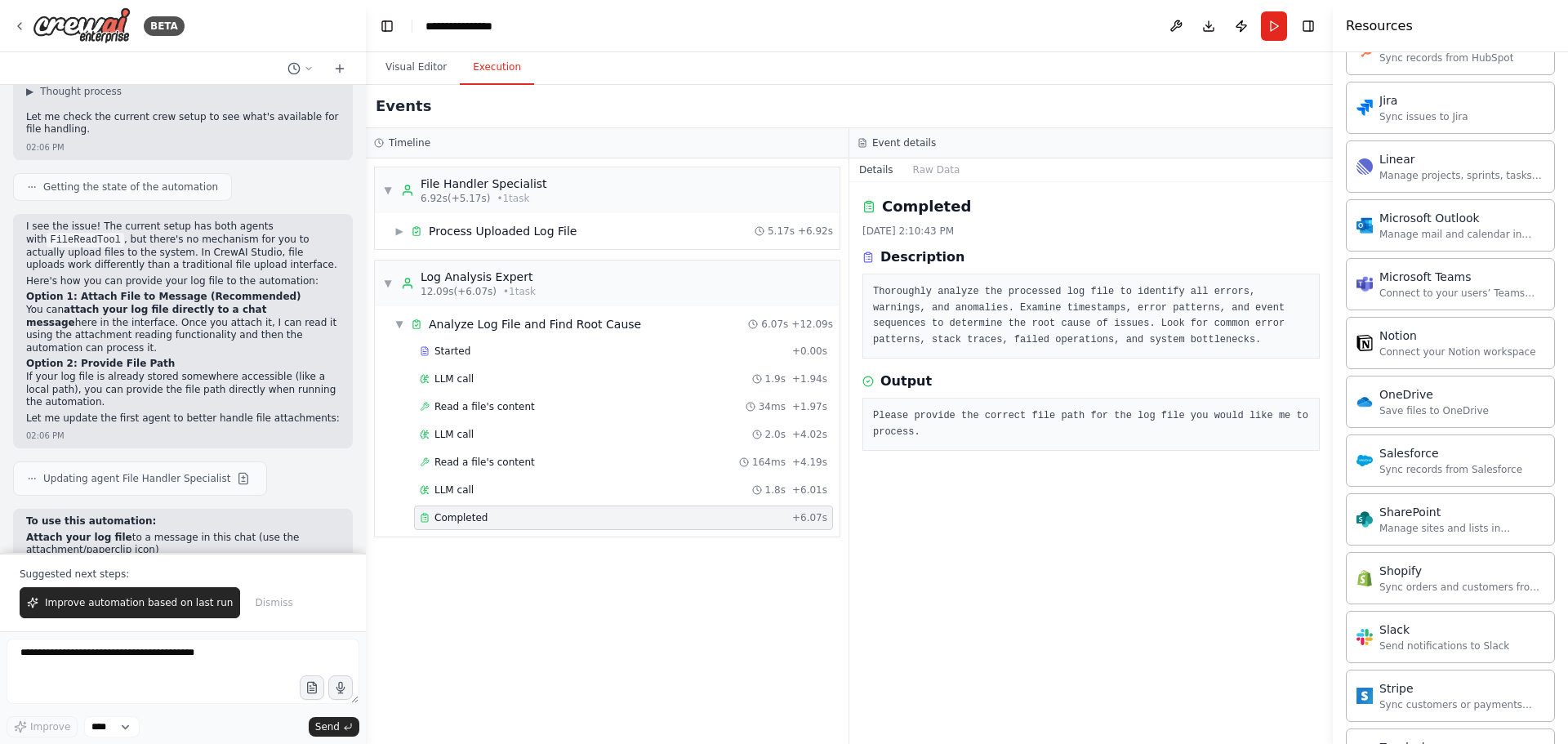
click at [1189, 568] on div "Completed [DATE] 2:10:43 PM Description Thoroughly analyze the processed log fi…" at bounding box center [1091, 463] width 483 height 562
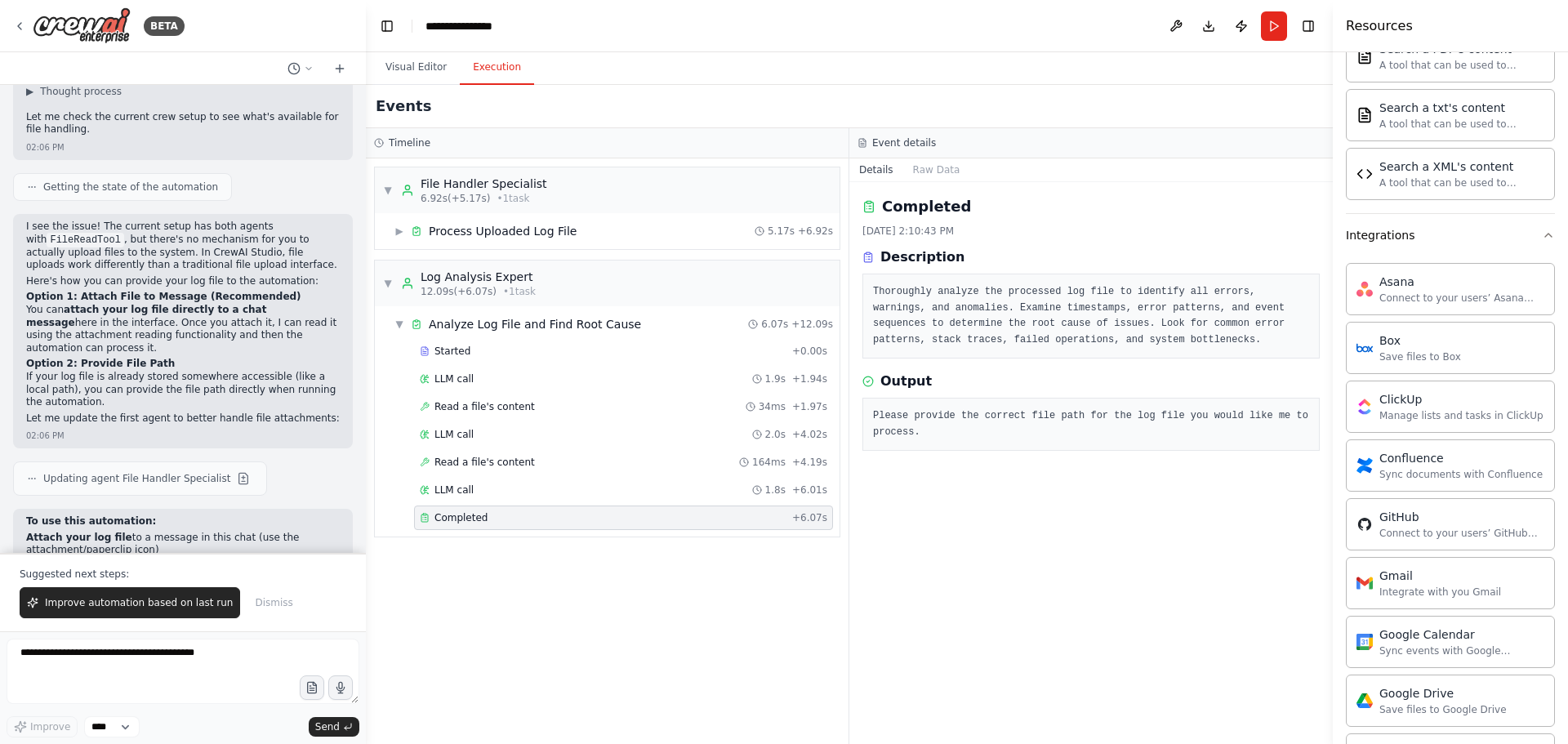
scroll to position [686, 0]
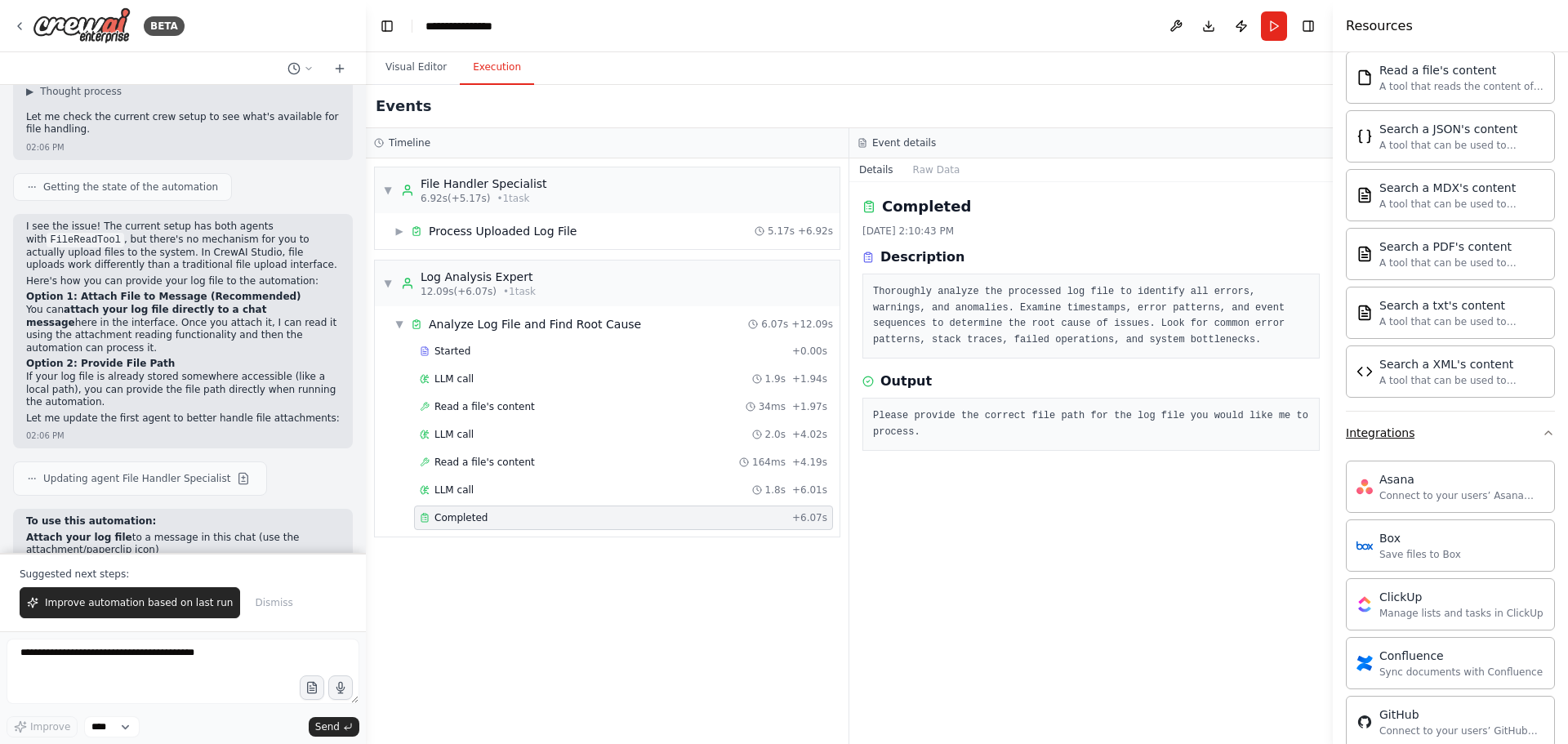
click at [1543, 427] on icon "button" at bounding box center [1549, 433] width 13 height 13
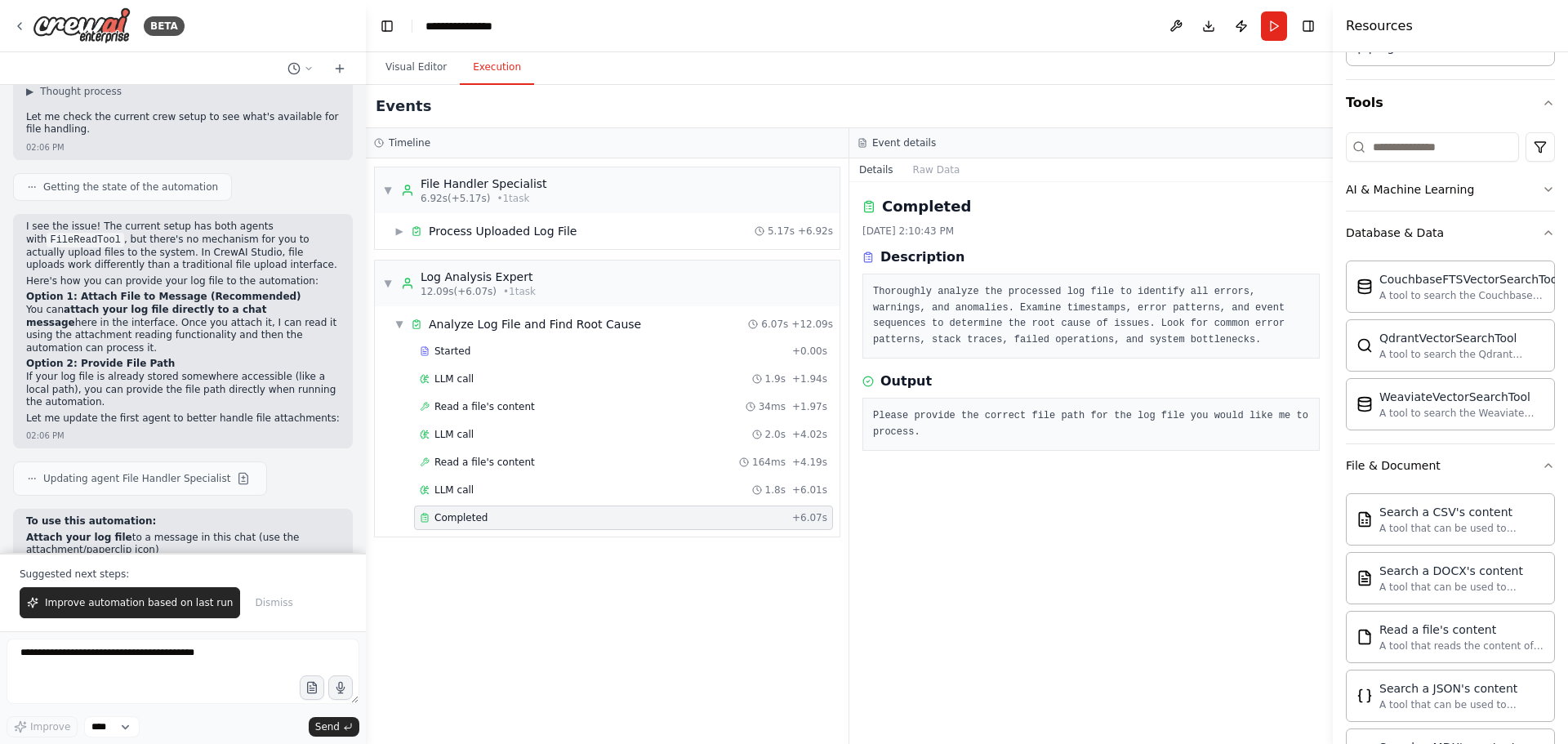
scroll to position [0, 0]
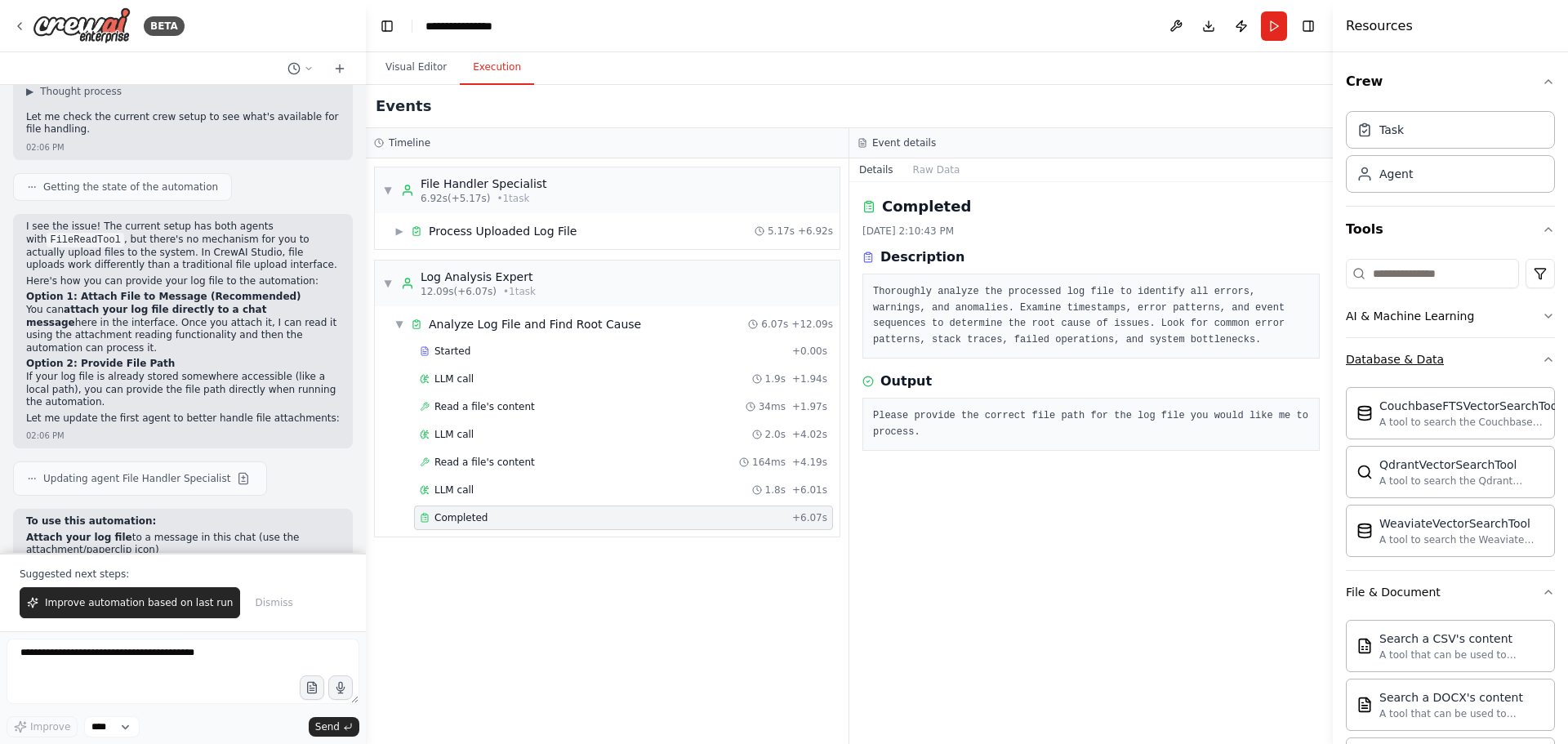
click at [1543, 356] on icon "button" at bounding box center [1549, 359] width 13 height 13
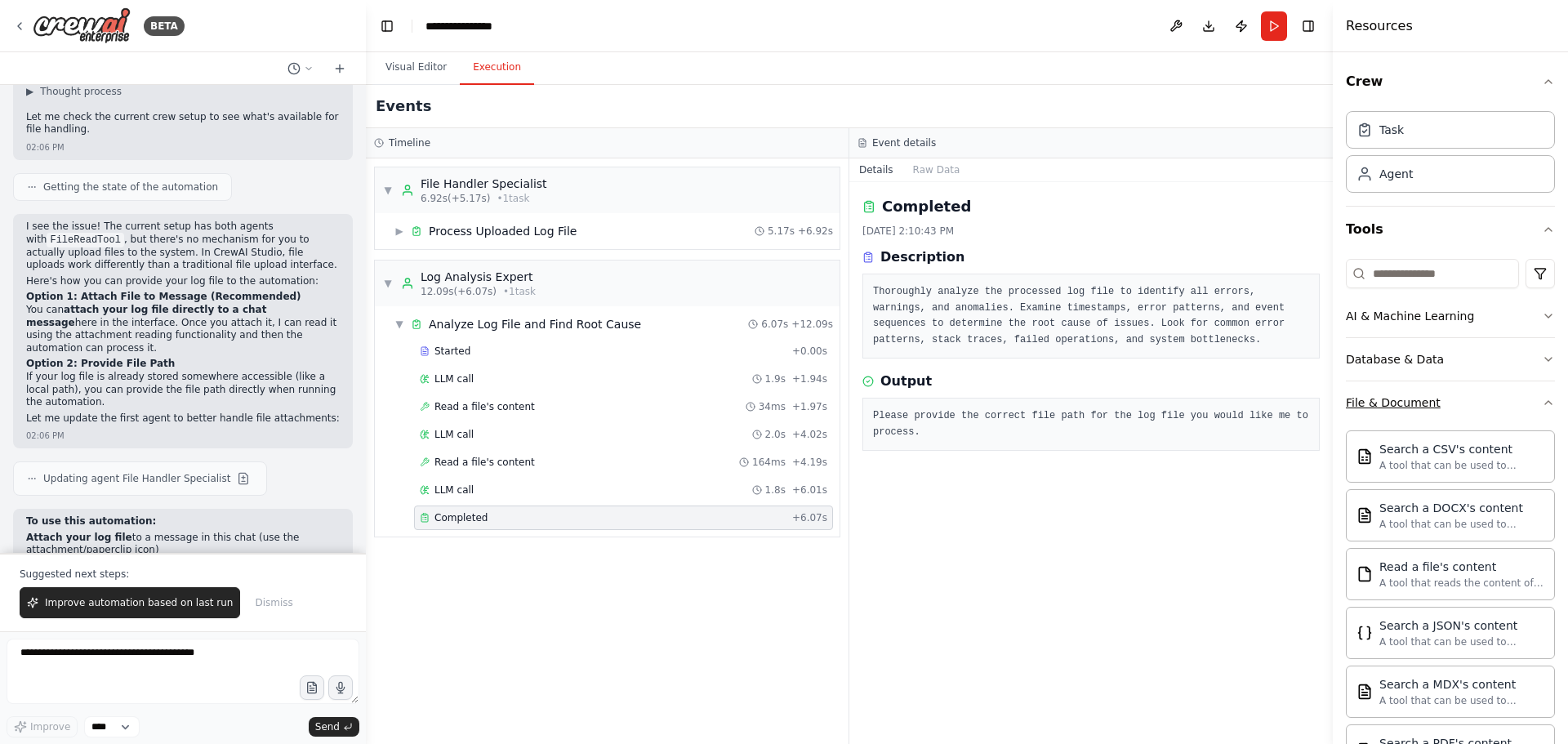
click at [1543, 397] on icon "button" at bounding box center [1549, 403] width 13 height 13
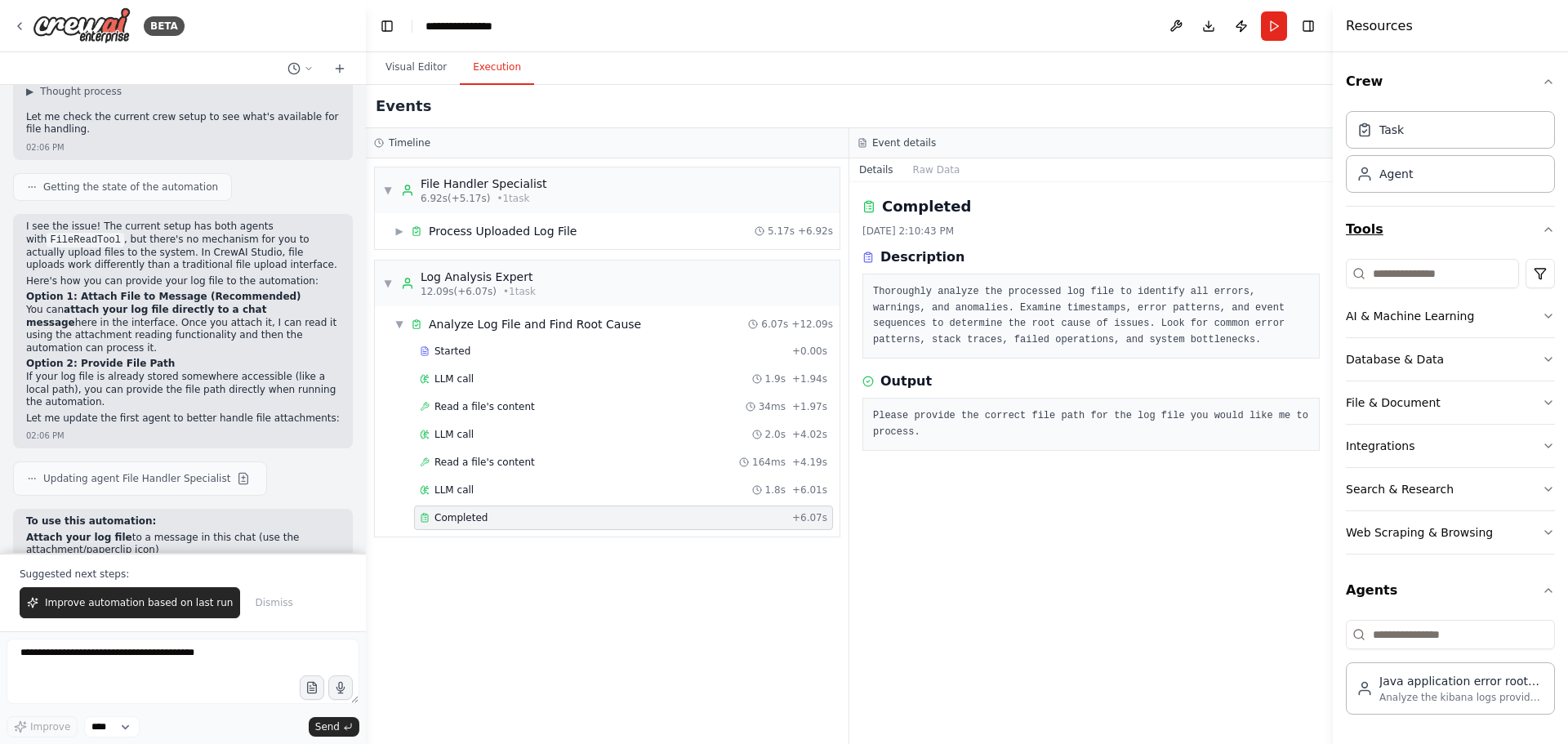
click at [1550, 231] on icon "button" at bounding box center [1549, 229] width 13 height 13
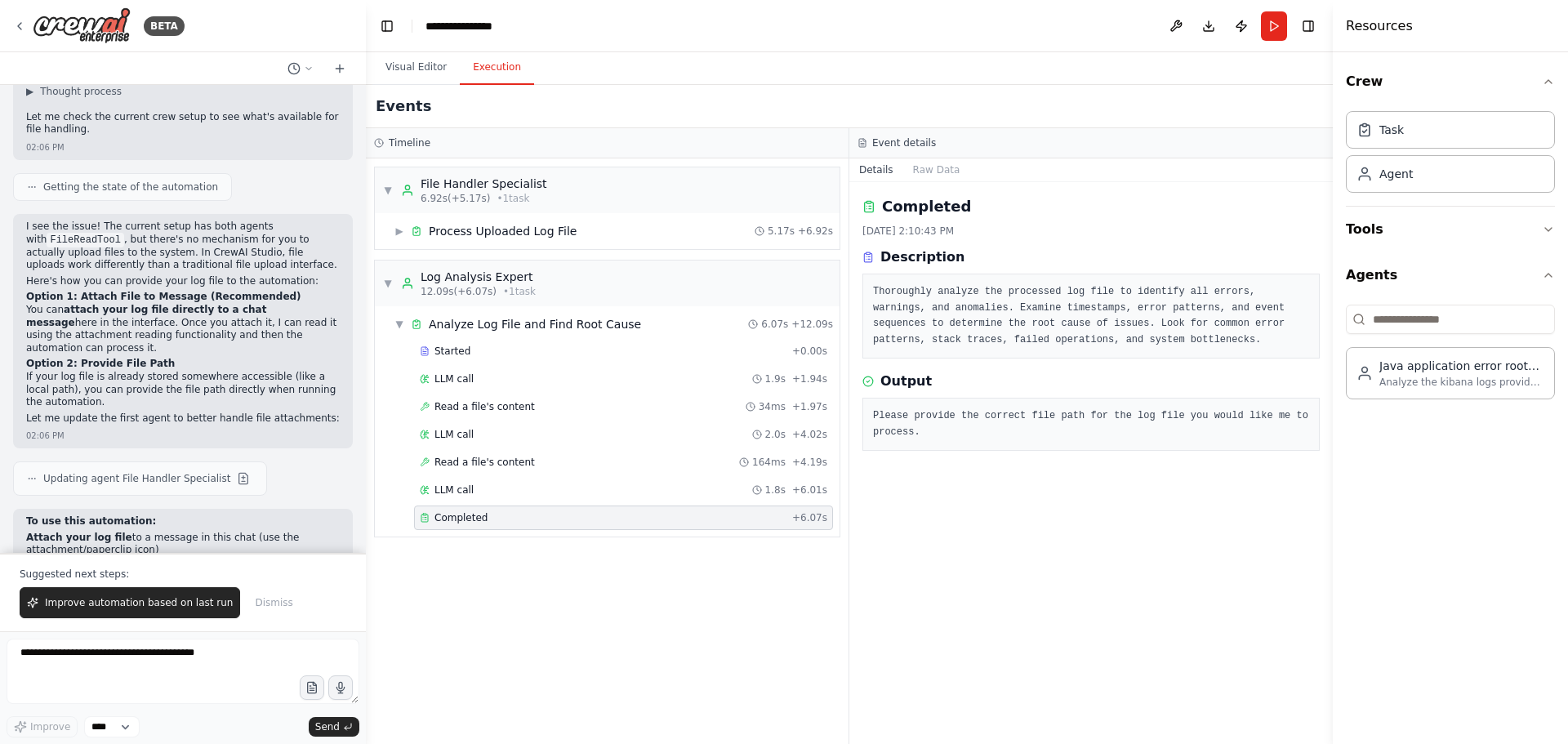
scroll to position [1190, 0]
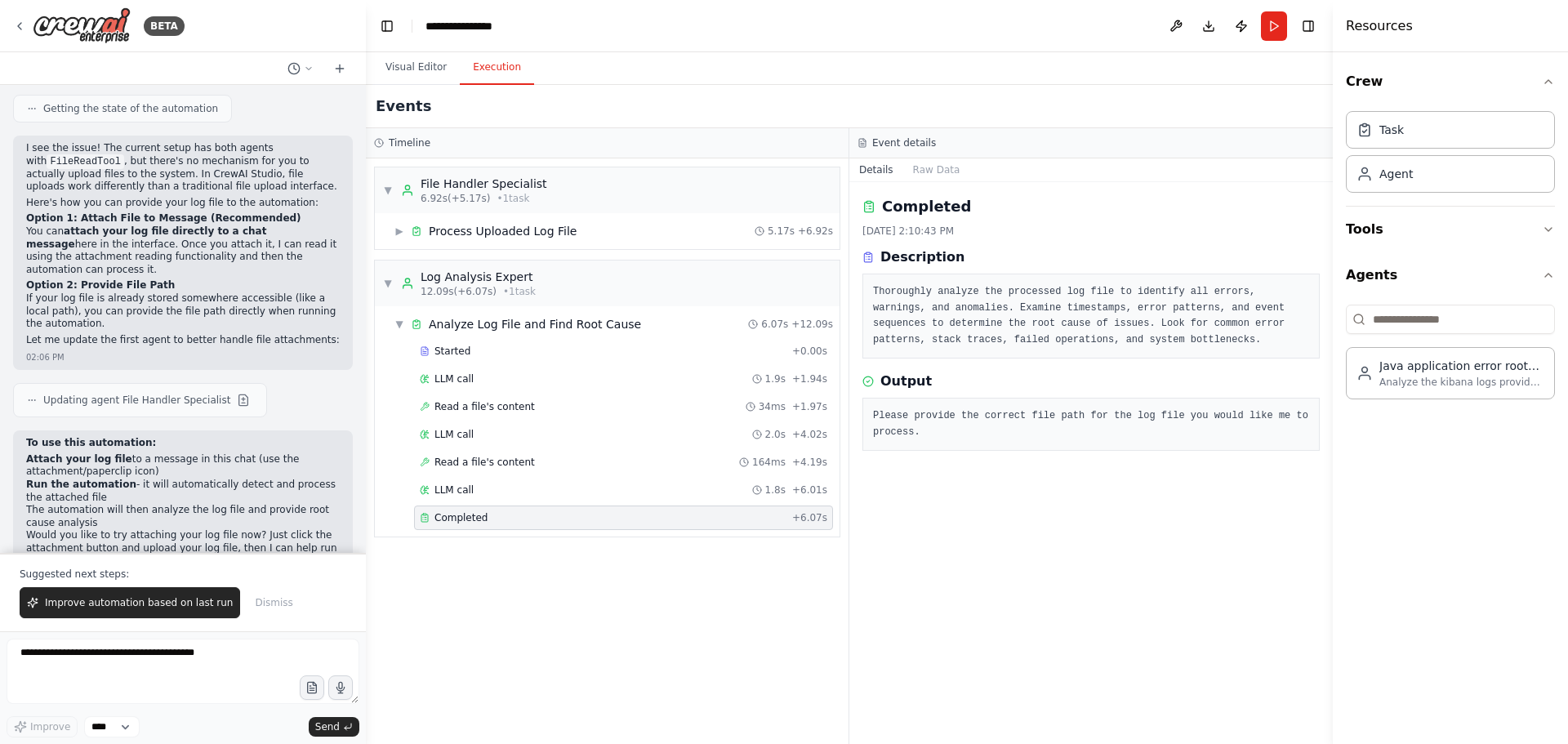
click at [121, 529] on p "Would you like to try attaching your log file now? Just click the attachment bu…" at bounding box center [183, 548] width 313 height 39
click at [112, 607] on span "Improve automation based on last run" at bounding box center [139, 603] width 188 height 13
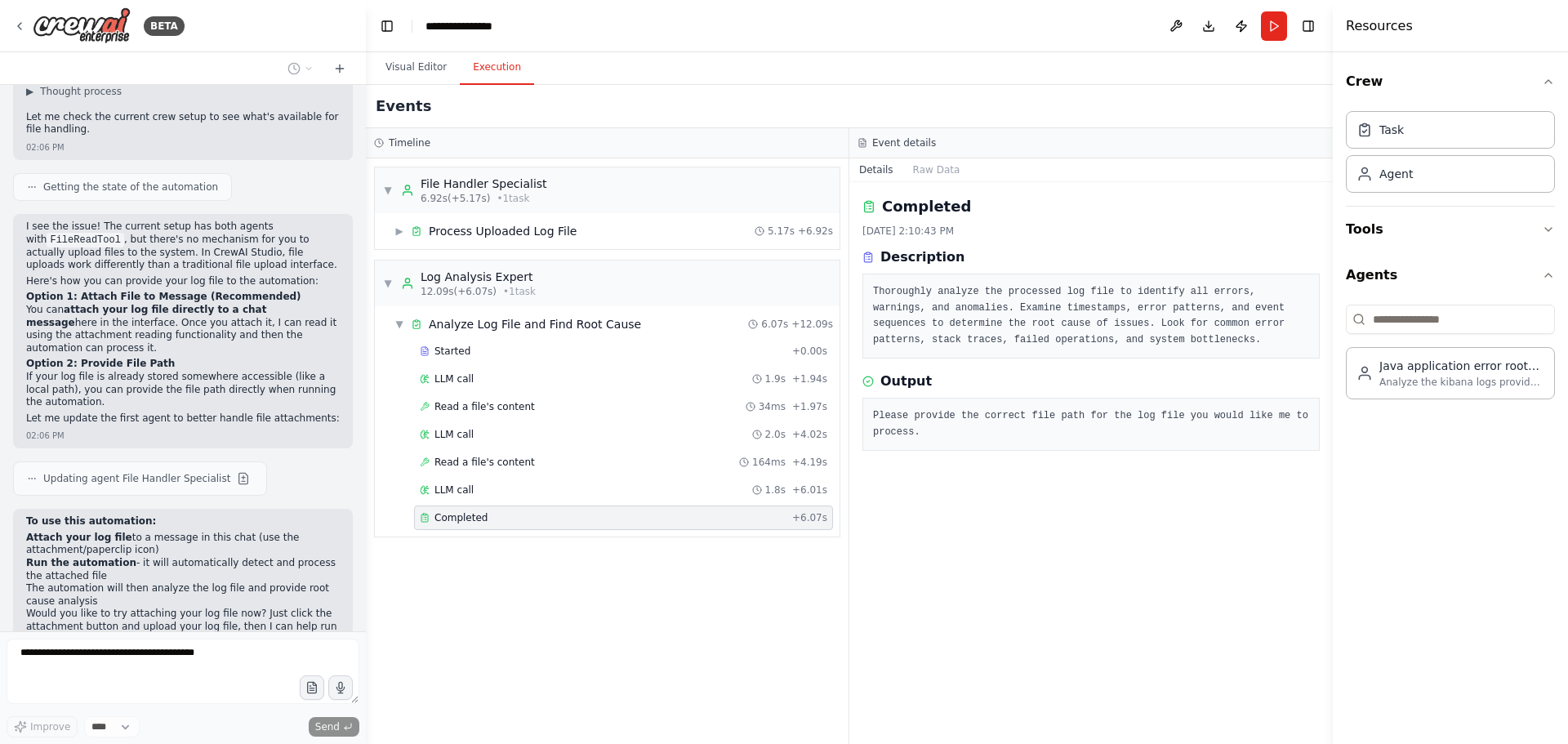
scroll to position [1154, 0]
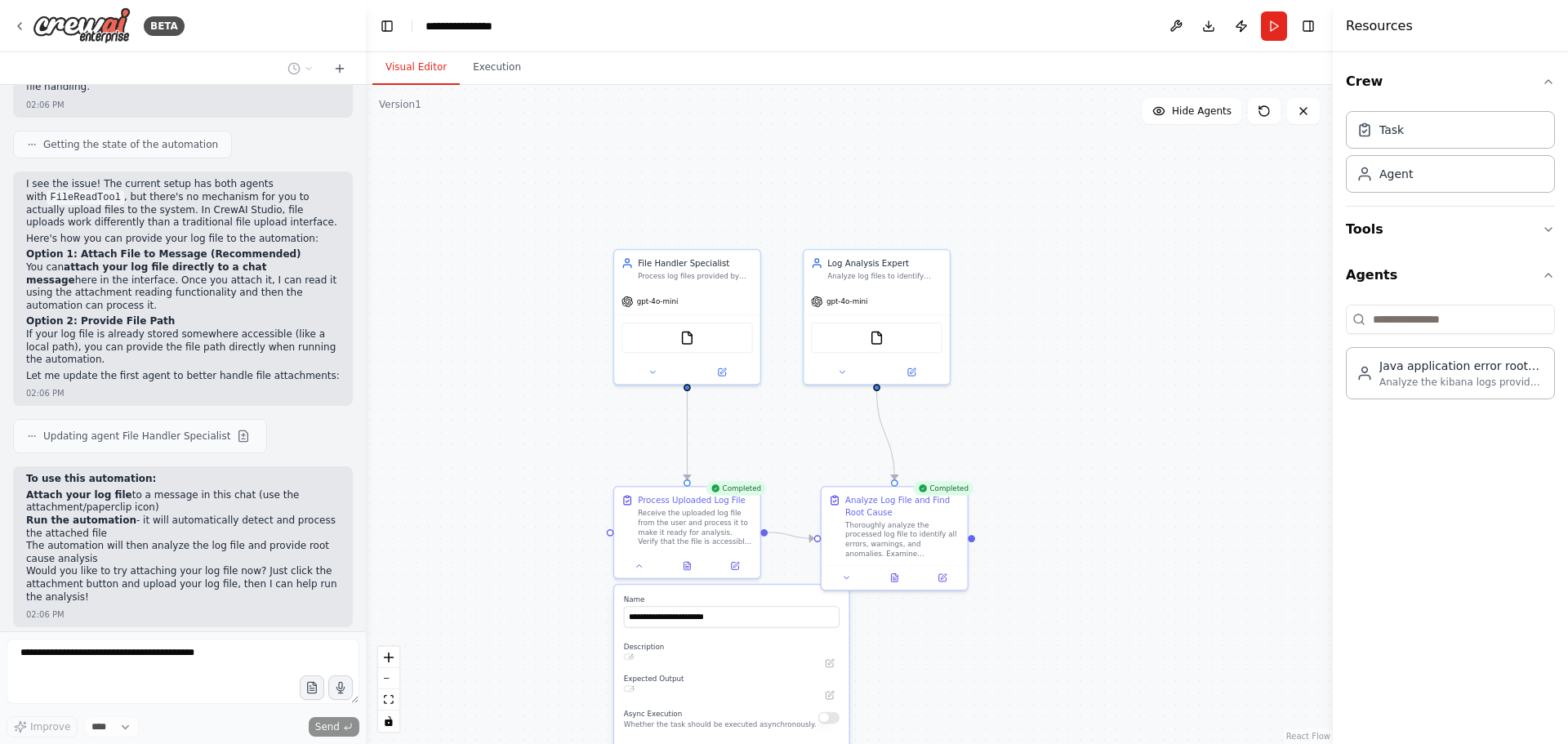
click at [431, 71] on button "Visual Editor" at bounding box center [417, 68] width 88 height 34
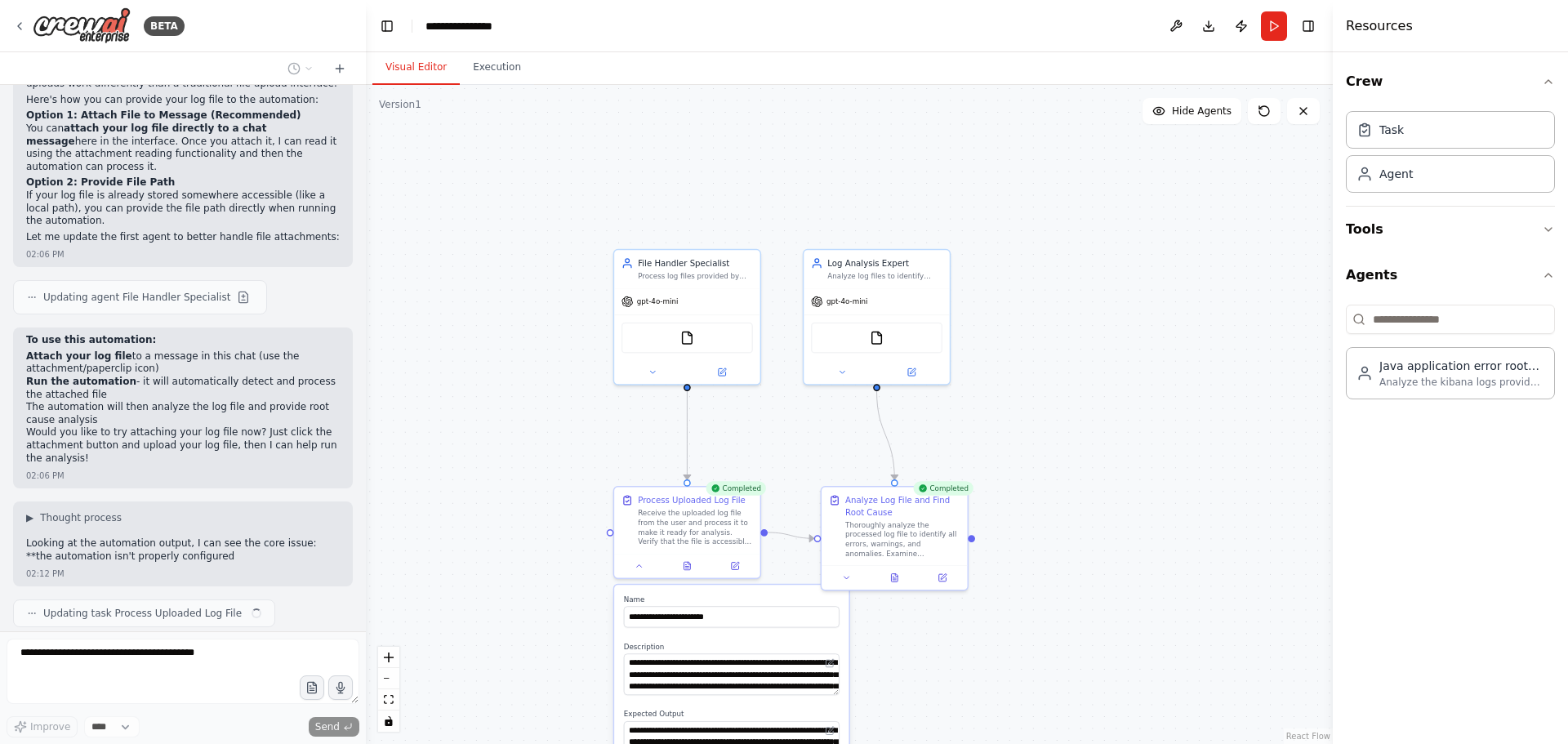
type textarea "**********"
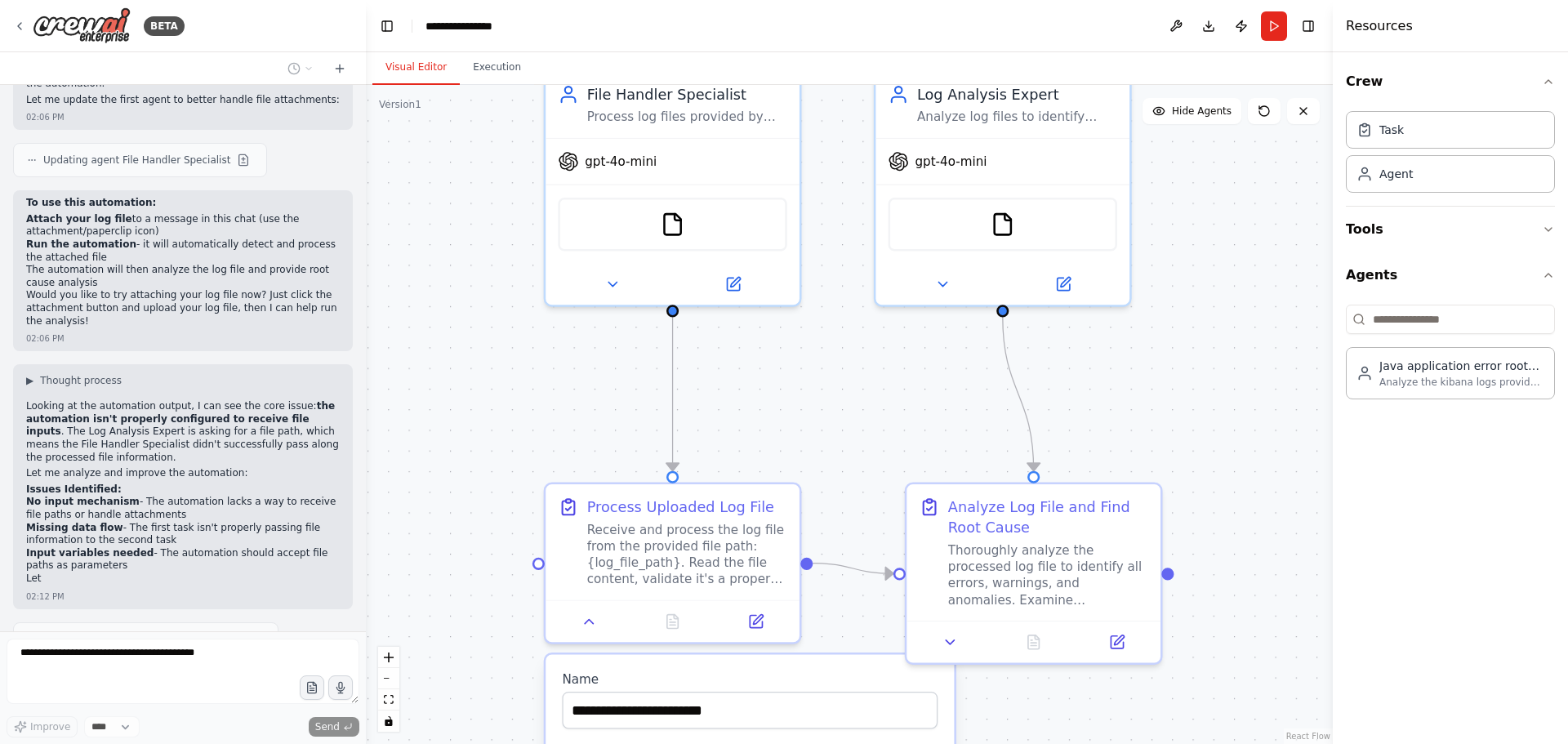
scroll to position [1458, 0]
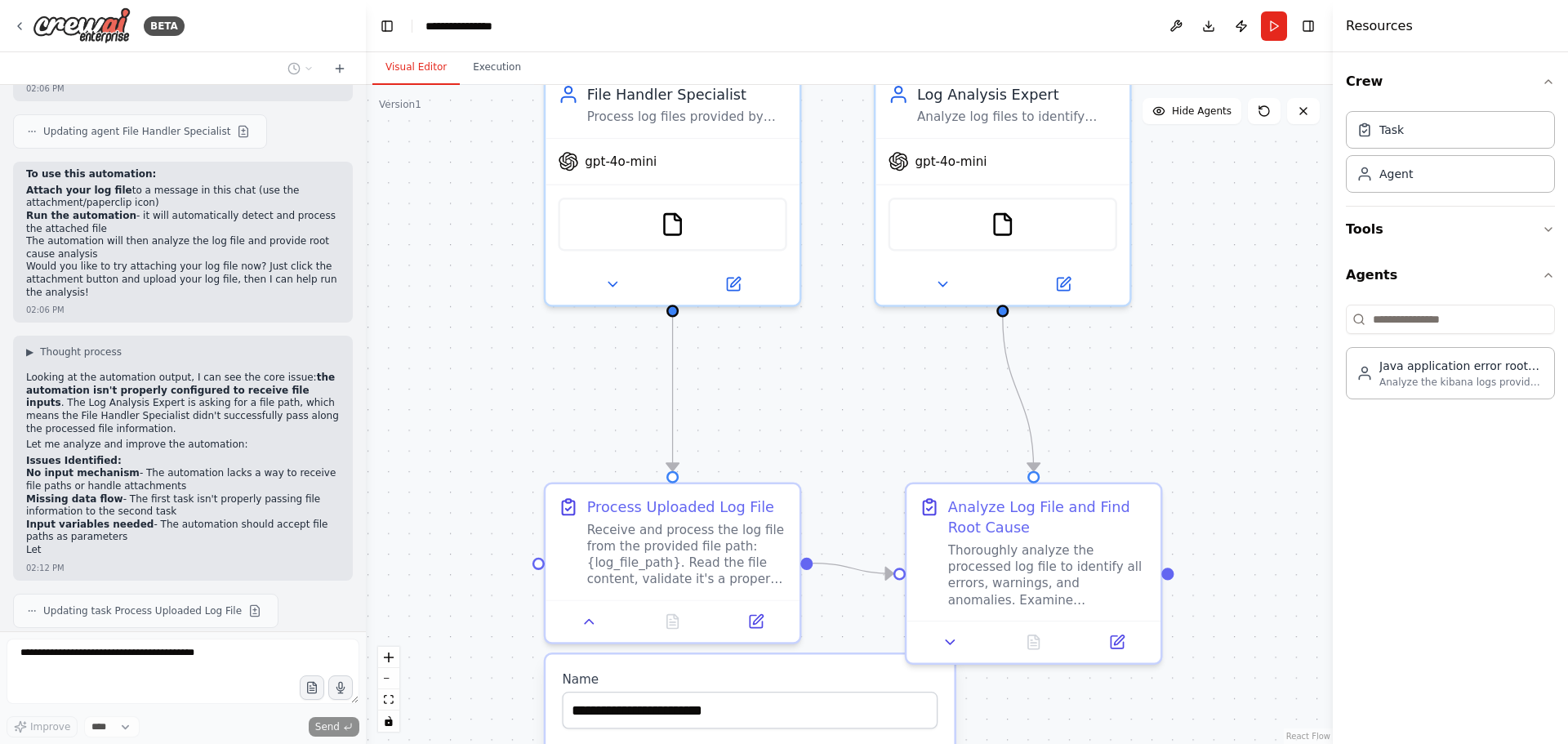
drag, startPoint x: 988, startPoint y: 390, endPoint x: 1170, endPoint y: 315, distance: 196.8
click at [1170, 315] on div ".deletable-edge-delete-btn { width: 20px; height: 20px; border: 0px solid #ffff…" at bounding box center [849, 414] width 967 height 659
click at [598, 621] on button at bounding box center [589, 618] width 71 height 25
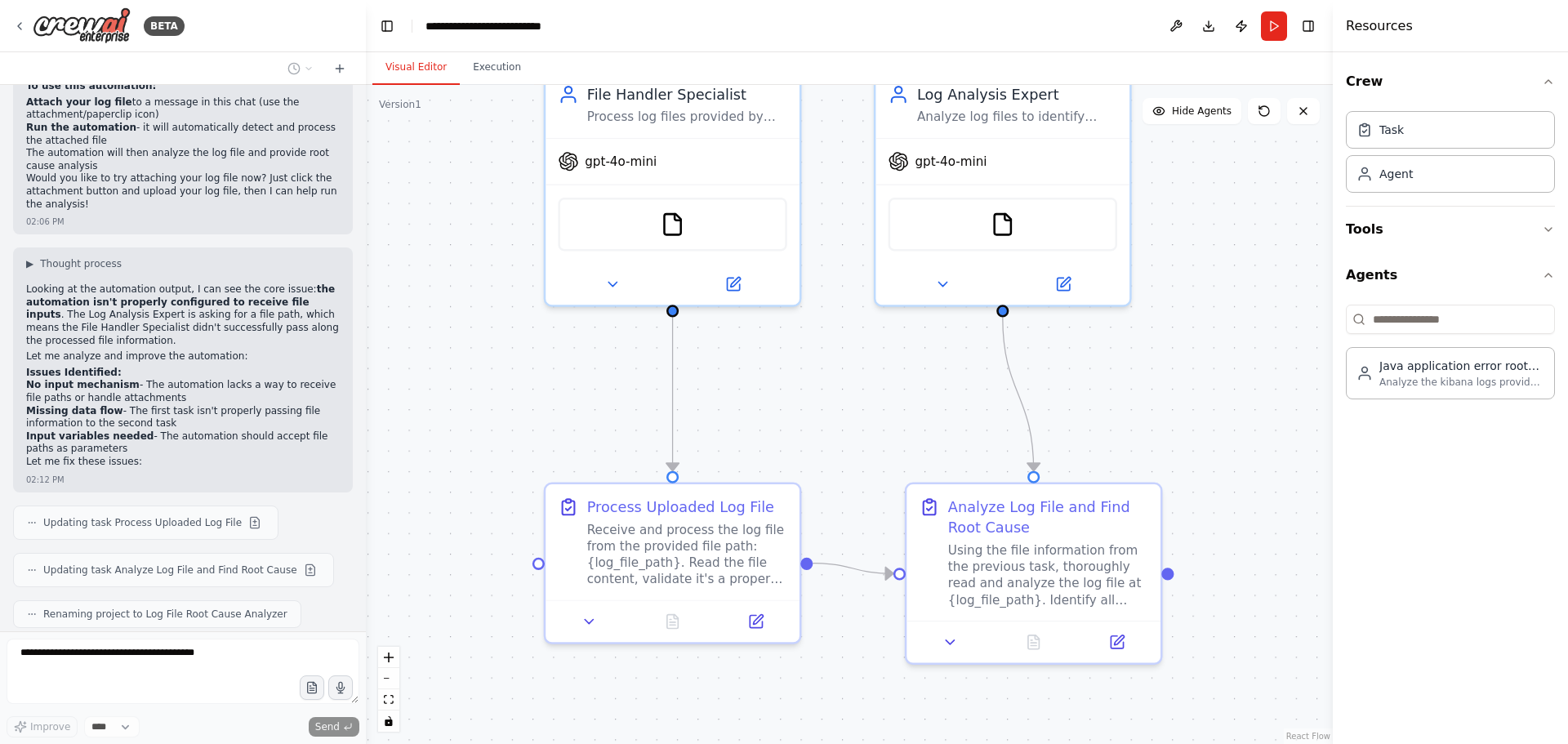
scroll to position [1587, 0]
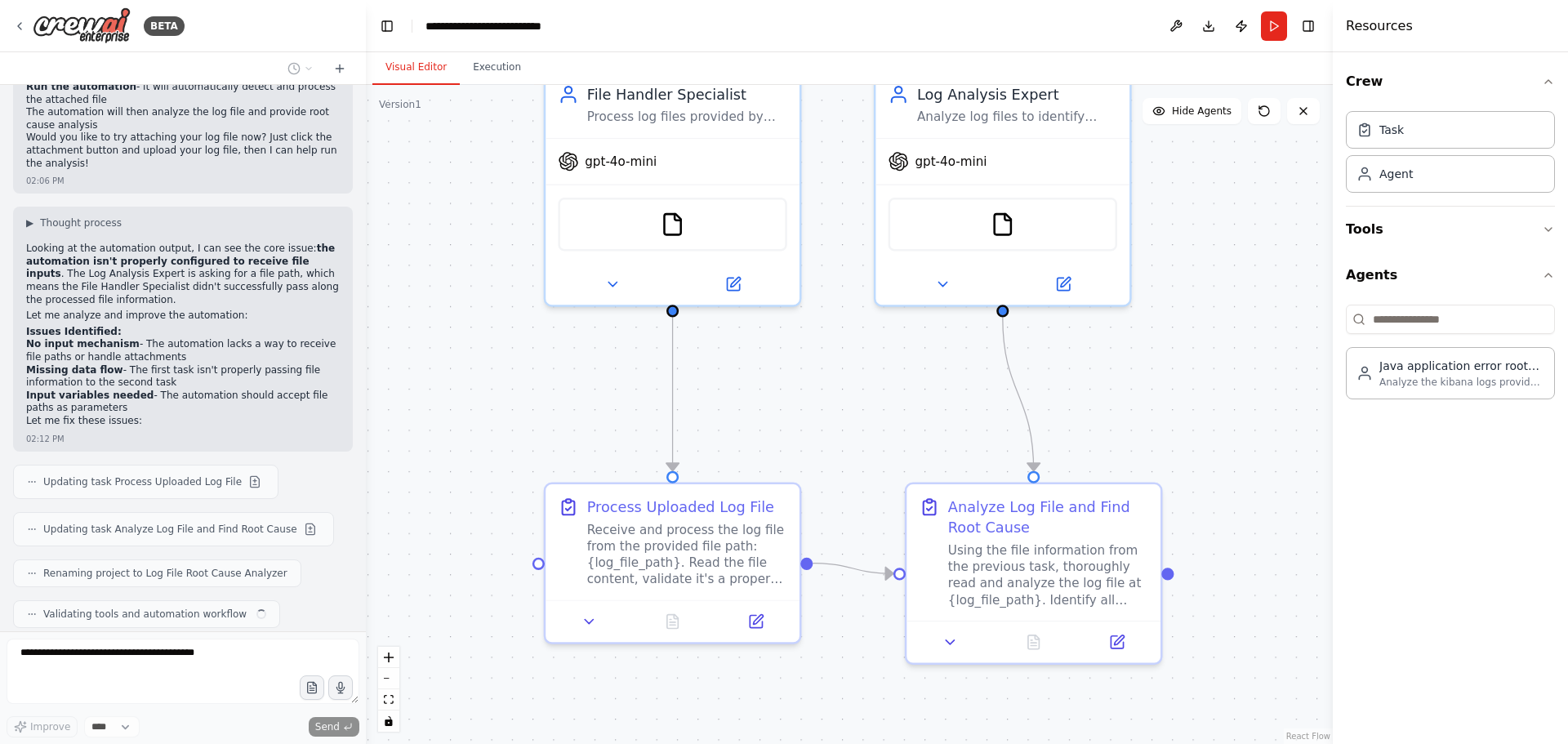
click at [209, 567] on span "Renaming project to Log File Root Cause Analyzer" at bounding box center [165, 573] width 244 height 13
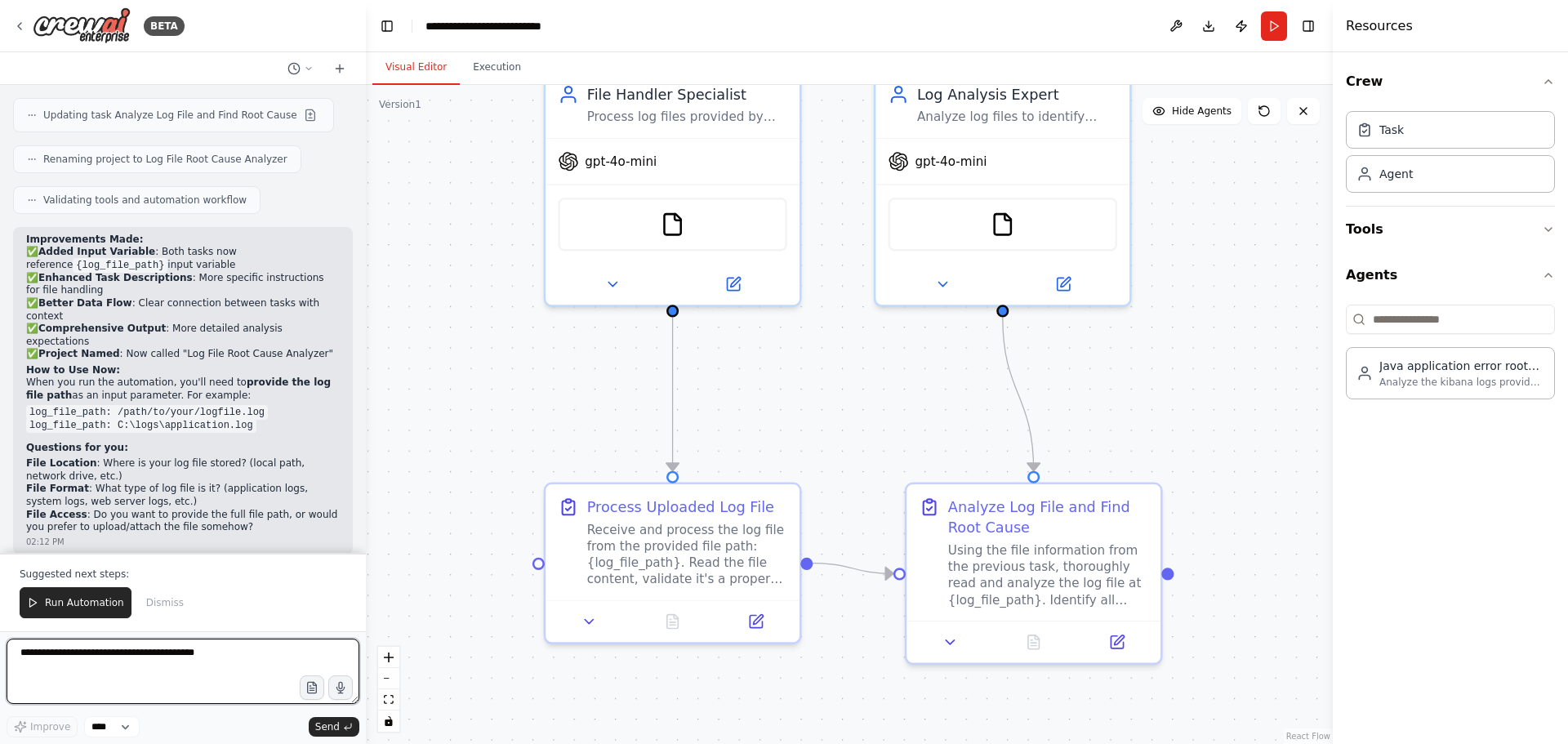
scroll to position [2007, 0]
click at [107, 665] on textarea at bounding box center [183, 671] width 353 height 65
type textarea "**********"
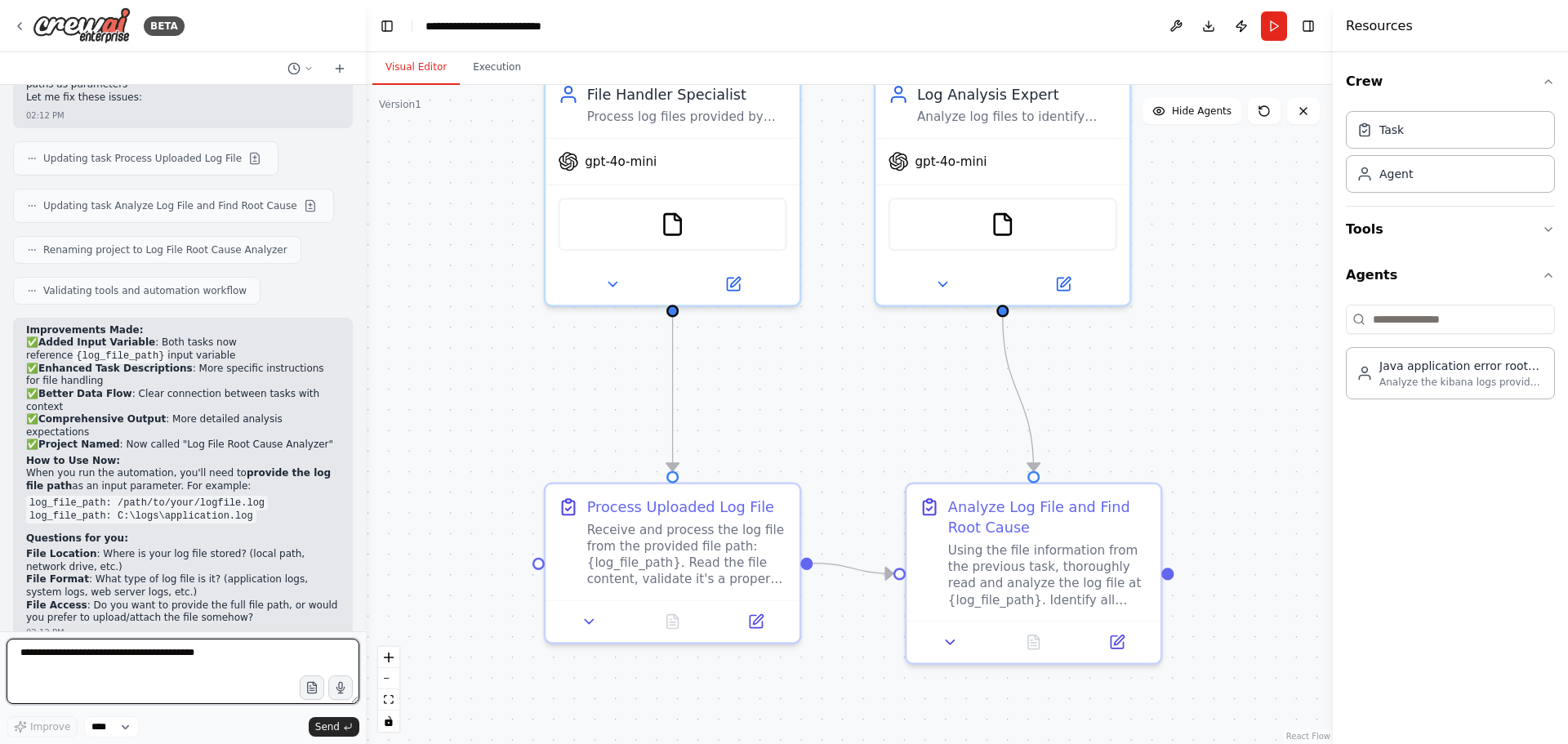
scroll to position [1928, 0]
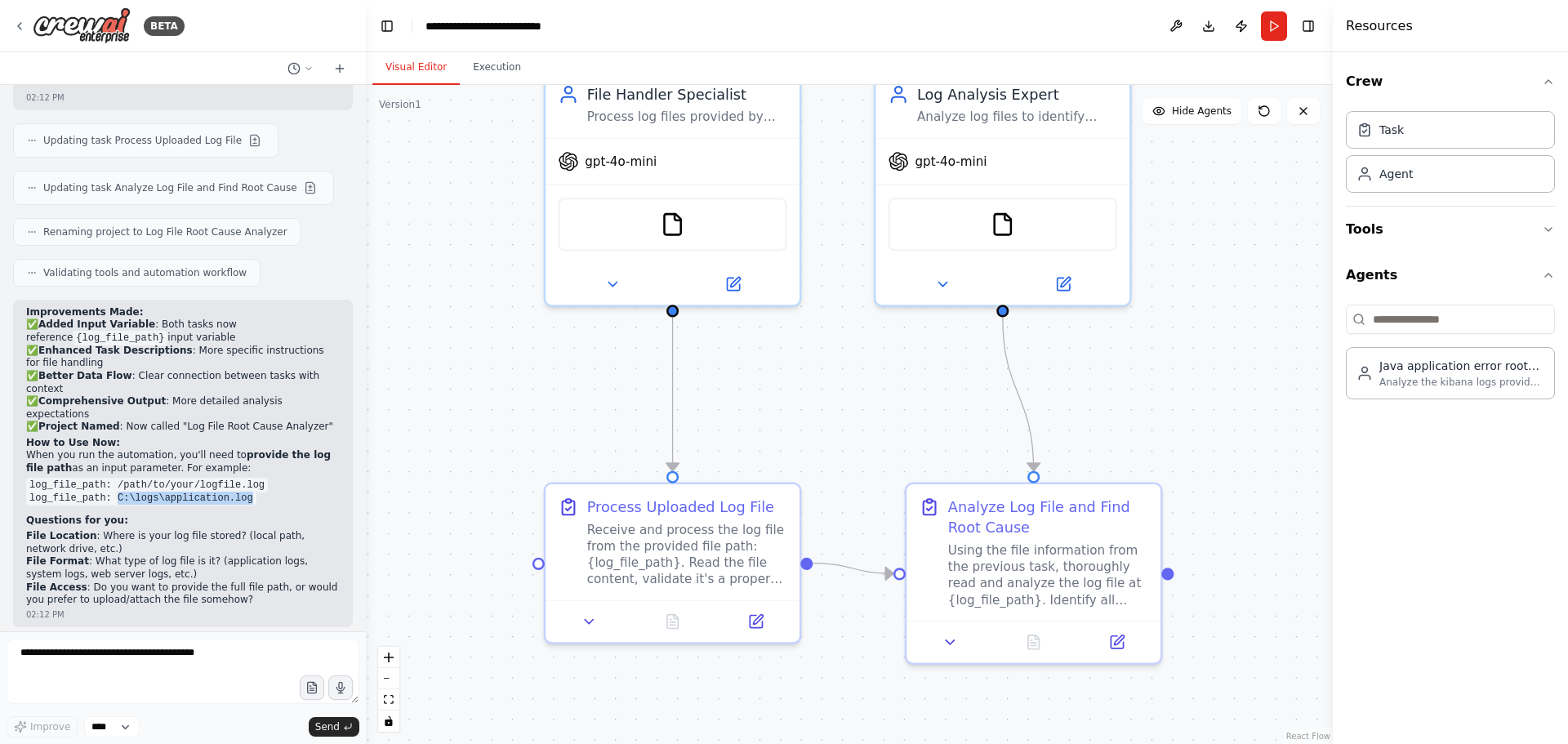
drag, startPoint x: 111, startPoint y: 420, endPoint x: 237, endPoint y: 419, distance: 126.0
click at [237, 491] on code "log_file_path: C:\logs\application.log" at bounding box center [141, 498] width 231 height 15
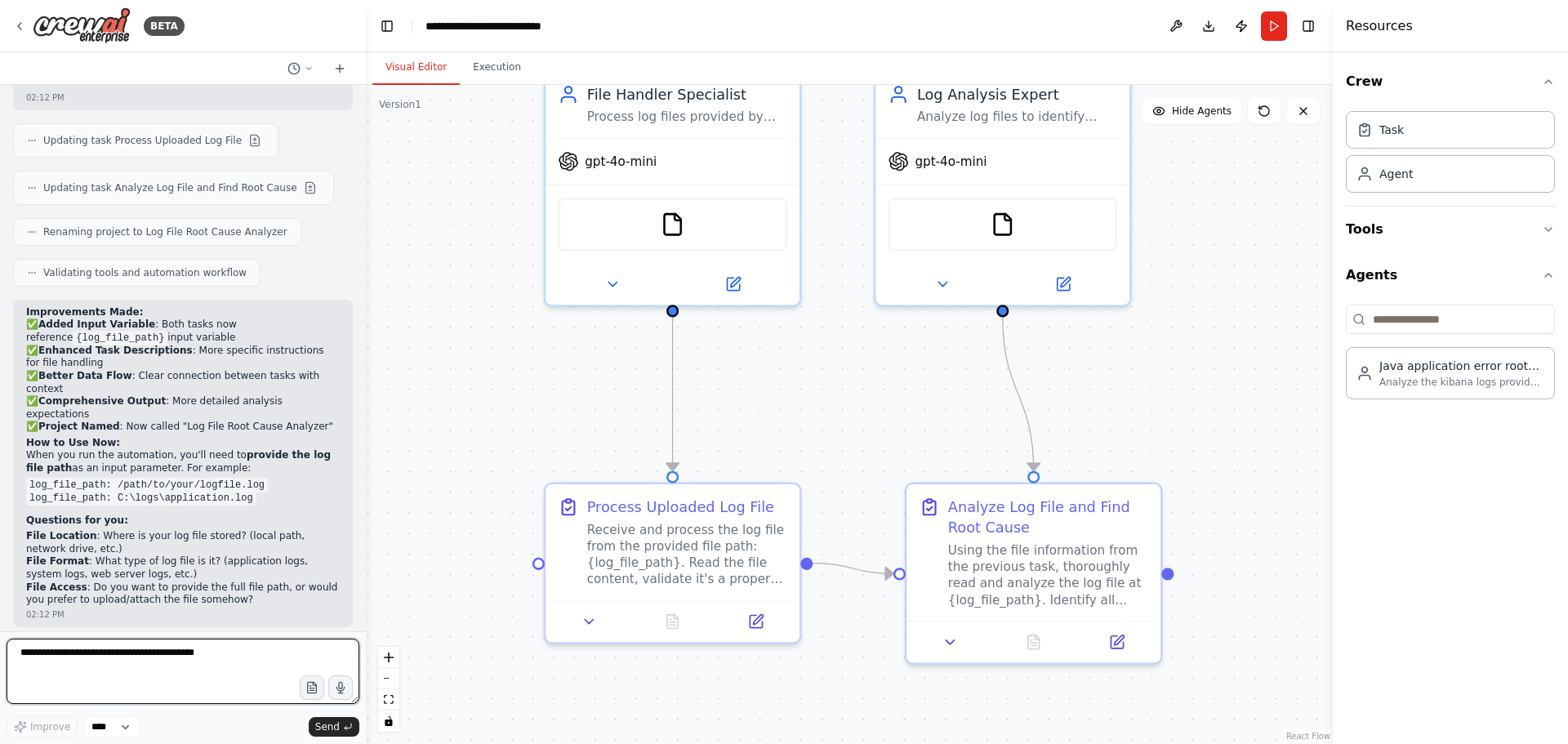
click at [197, 660] on textarea at bounding box center [183, 671] width 353 height 65
type textarea "**********"
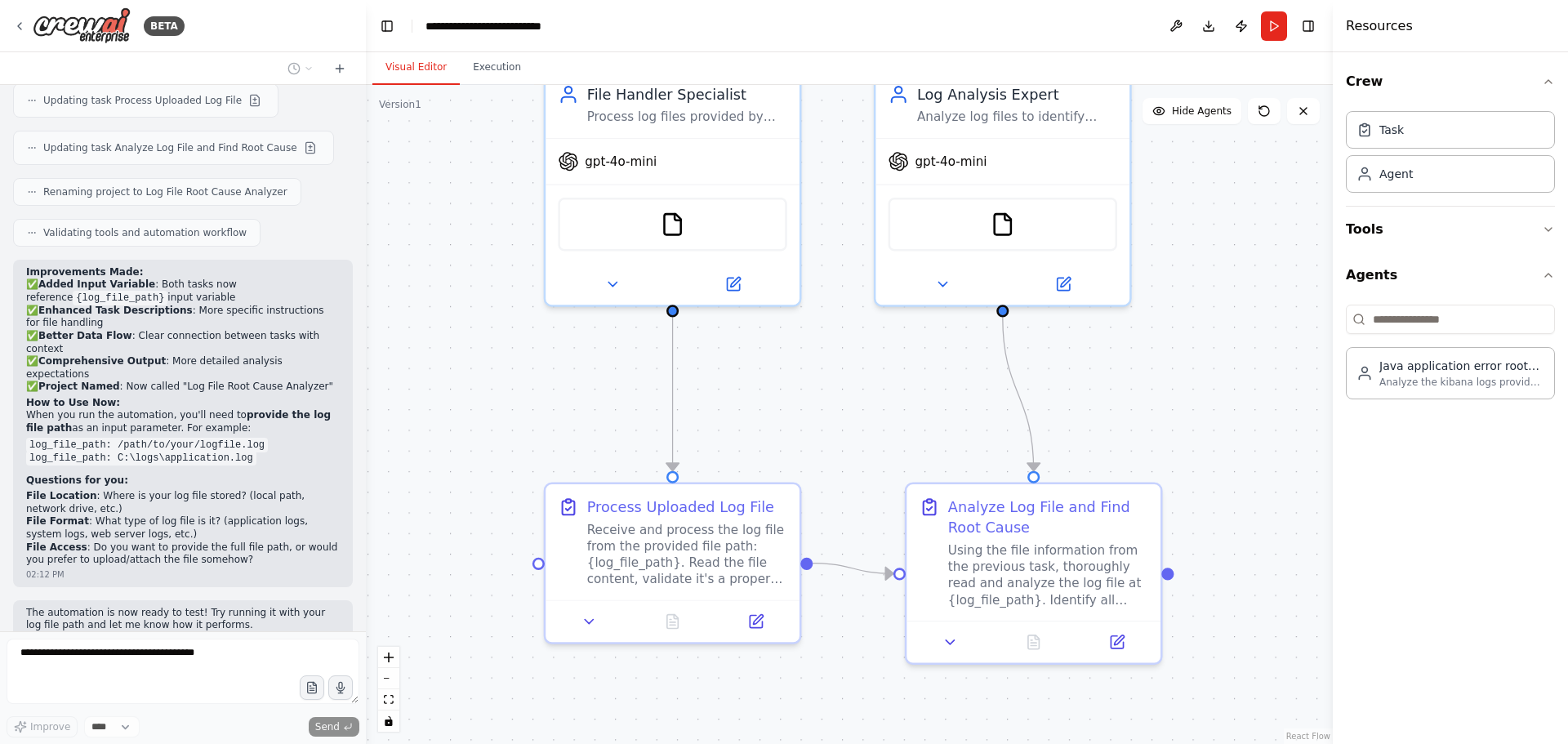
scroll to position [2041, 0]
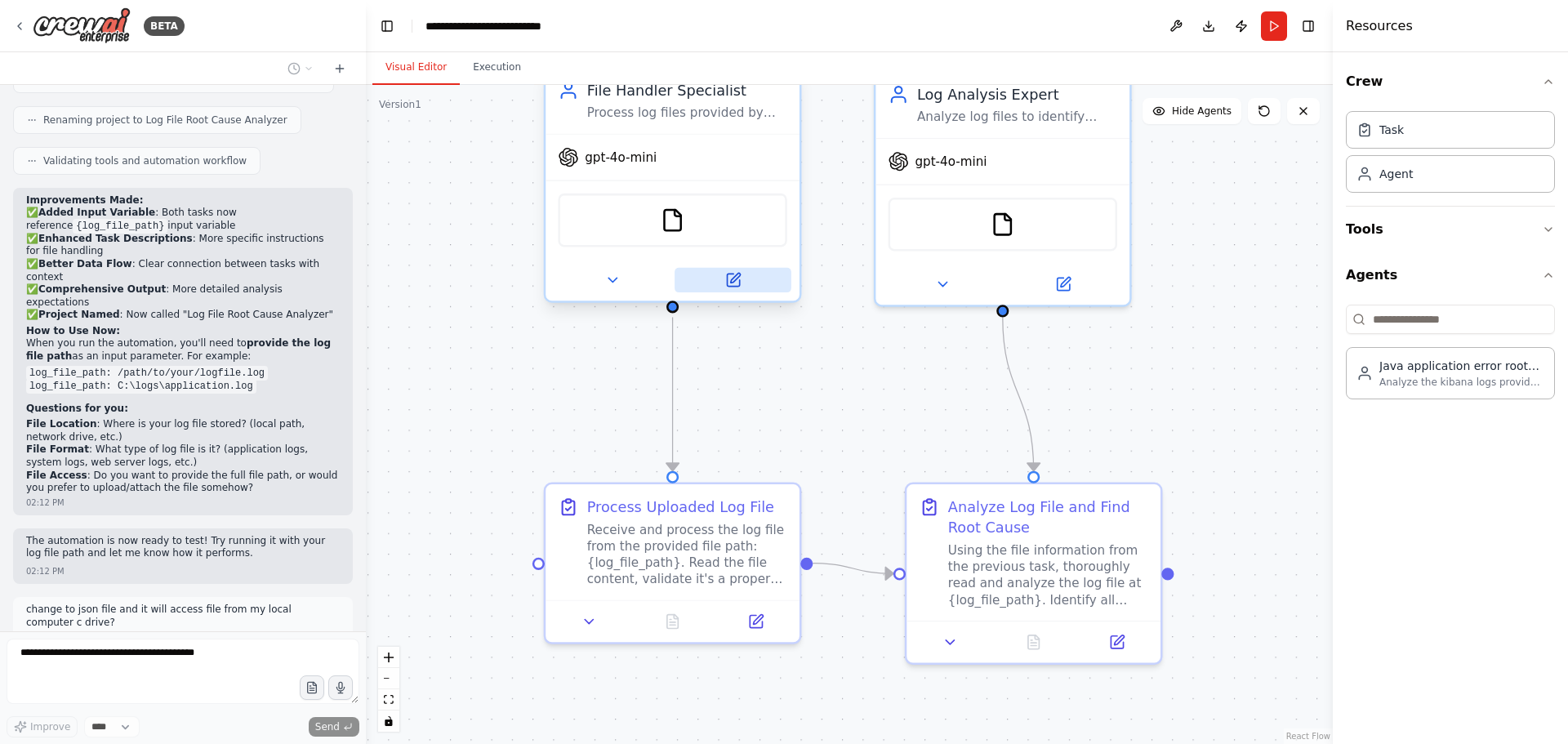
click at [732, 283] on icon at bounding box center [733, 280] width 17 height 17
click at [732, 280] on icon at bounding box center [734, 278] width 10 height 10
click at [755, 612] on icon at bounding box center [756, 617] width 12 height 12
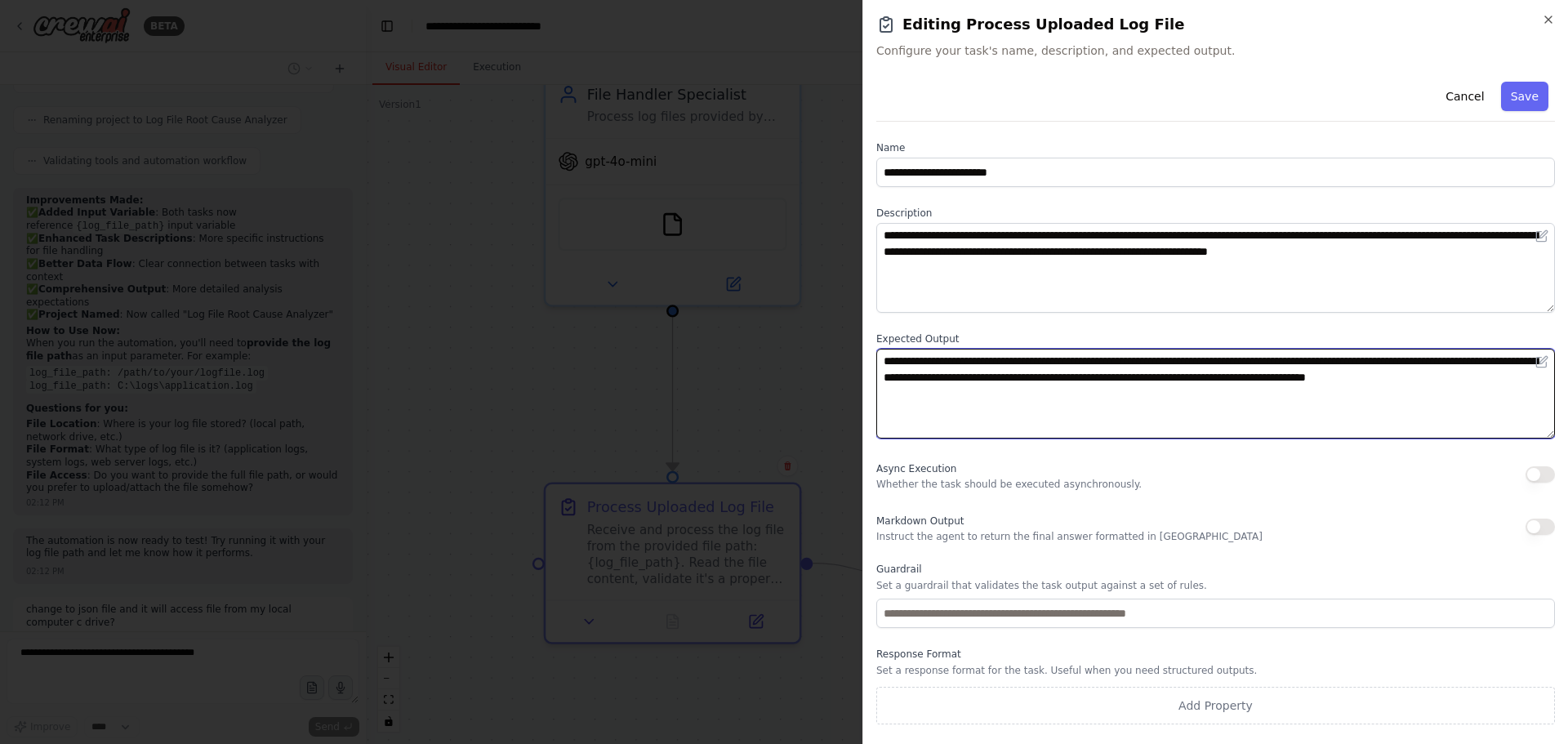
click at [1252, 373] on textarea "**********" at bounding box center [1216, 394] width 679 height 89
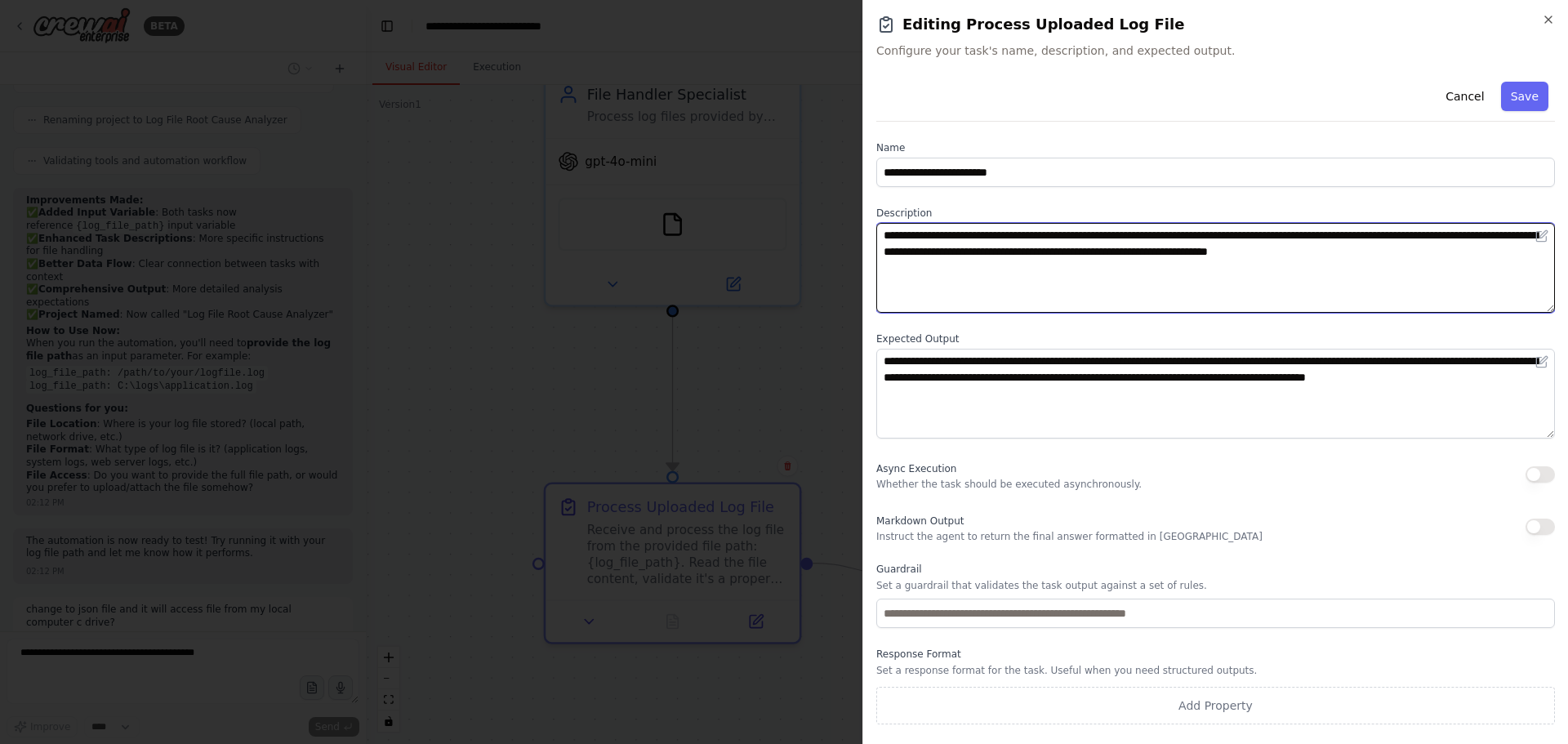
click at [1088, 230] on textarea "**********" at bounding box center [1216, 268] width 679 height 89
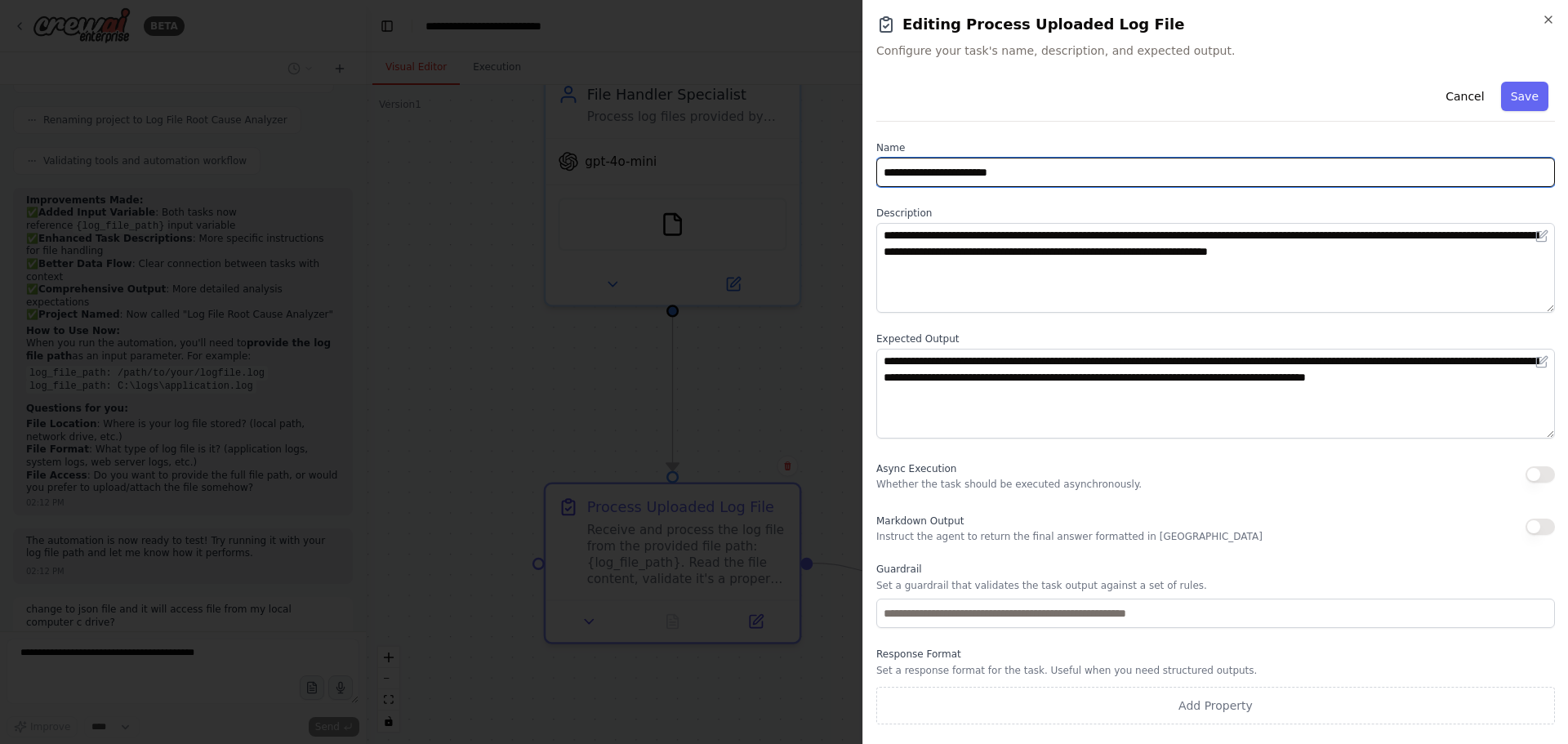
click at [1094, 161] on input "**********" at bounding box center [1216, 173] width 679 height 30
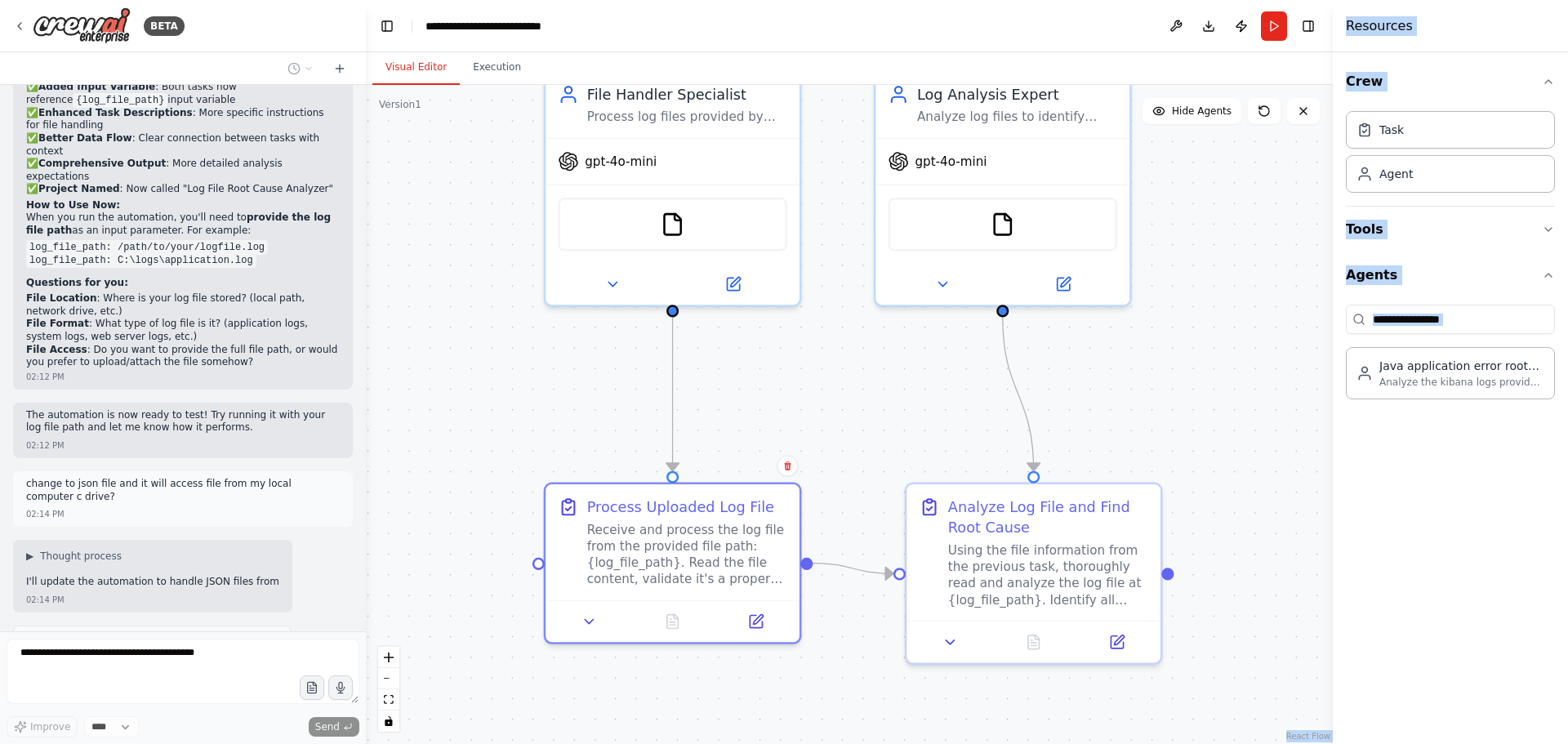
scroll to position [2179, 0]
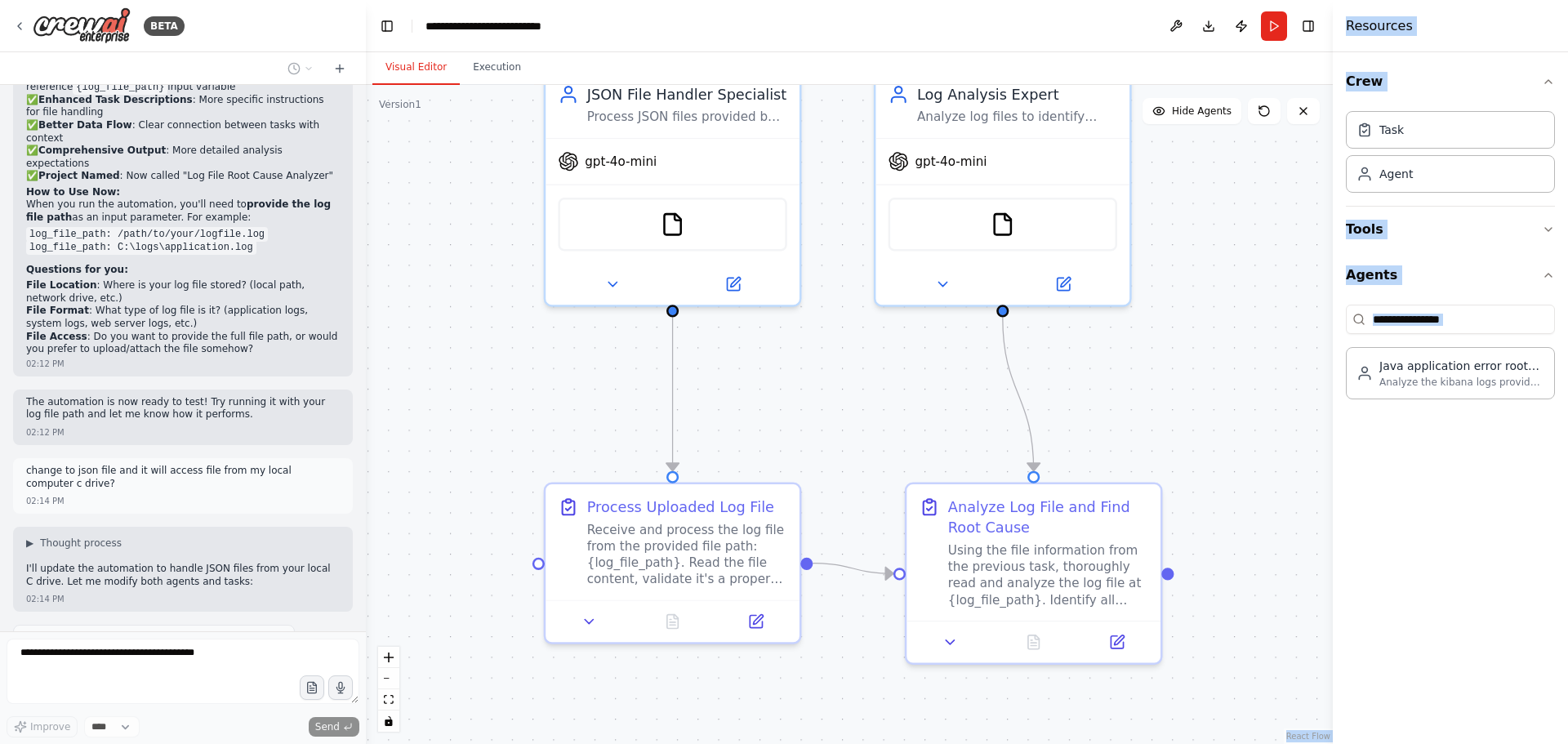
click at [1199, 315] on div ".deletable-edge-delete-btn { width: 20px; height: 20px; border: 0px solid #ffff…" at bounding box center [849, 414] width 967 height 659
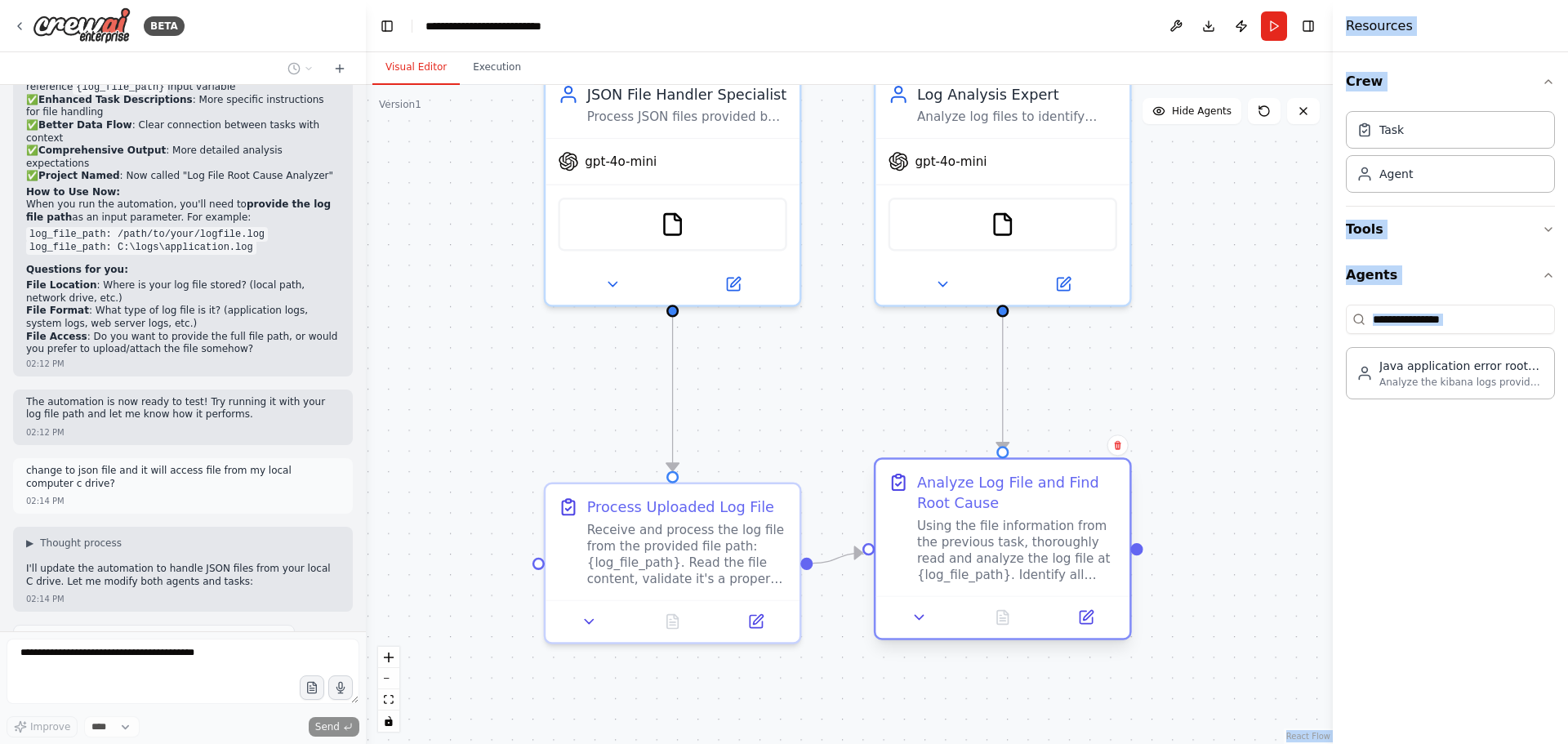
drag, startPoint x: 1082, startPoint y: 490, endPoint x: 1056, endPoint y: 473, distance: 31.1
click at [1056, 473] on div "Analyze Log File and Find Root Cause Using the file information from the previo…" at bounding box center [1003, 527] width 254 height 136
click at [1478, 468] on div "Crew Task Agent Tools Agents Java application error root cause analyst Analyze …" at bounding box center [1450, 398] width 235 height 692
click at [1464, 371] on div "Java application error root cause analyst" at bounding box center [1462, 365] width 165 height 17
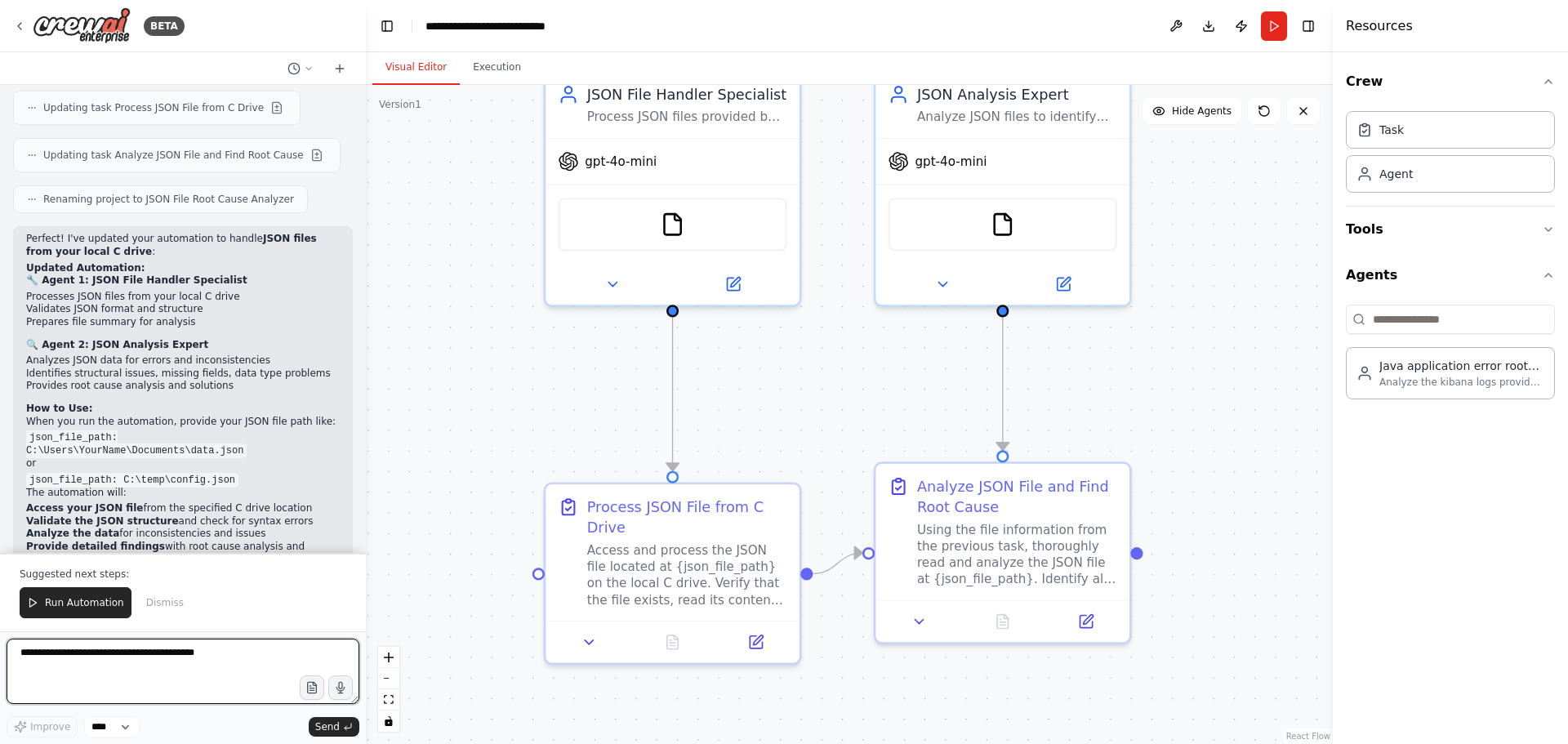
scroll to position [2821, 0]
